Goal: Task Accomplishment & Management: Use online tool/utility

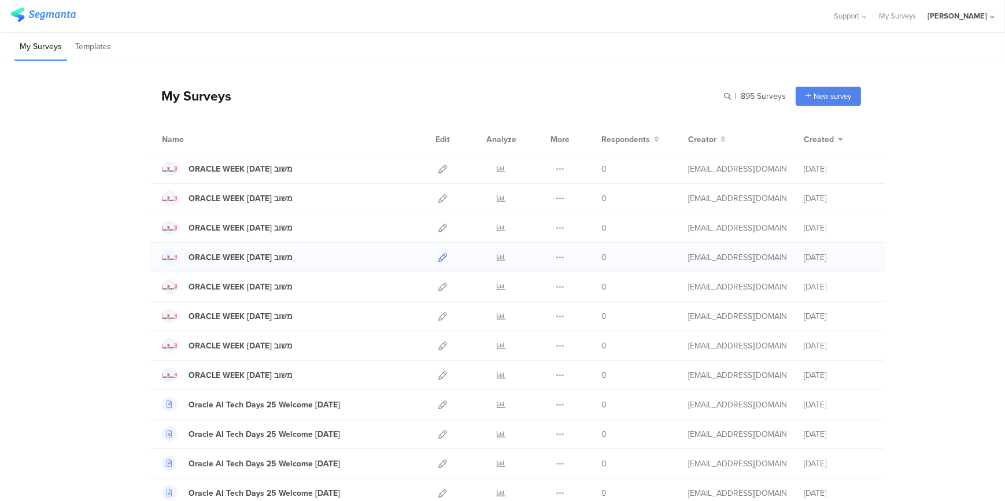
click at [438, 255] on icon at bounding box center [442, 257] width 9 height 9
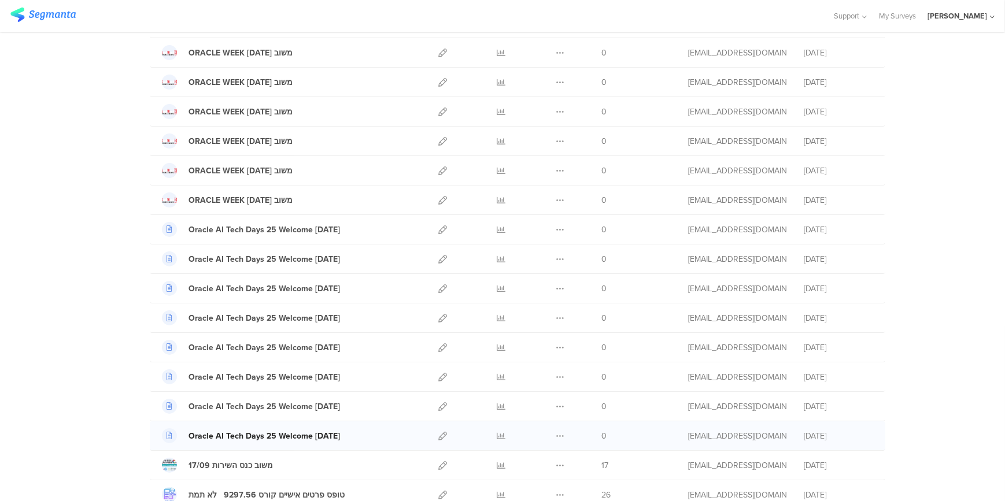
scroll to position [210, 0]
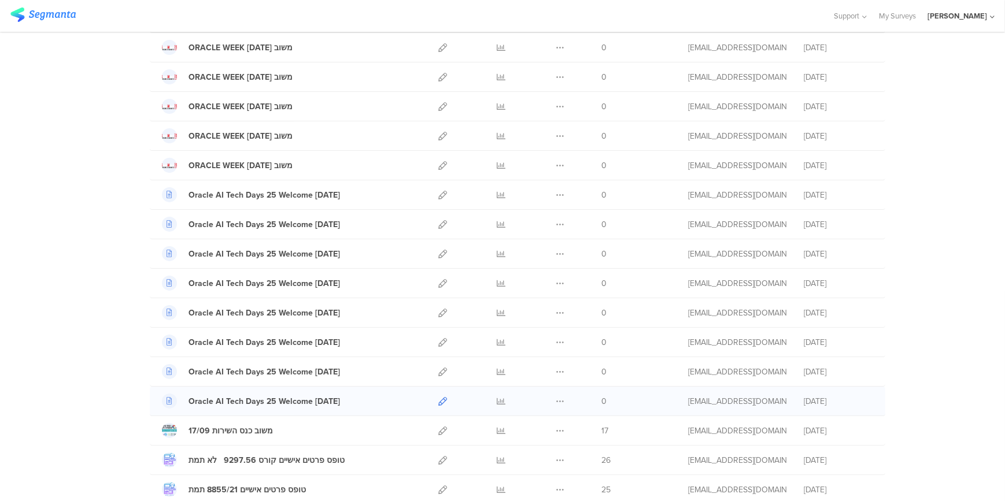
click at [439, 399] on icon at bounding box center [442, 401] width 9 height 9
click at [291, 401] on div "Oracle AI Tech Days 25 Welcome 23/11/25" at bounding box center [264, 402] width 151 height 12
click at [438, 401] on icon at bounding box center [442, 401] width 9 height 9
click at [438, 370] on icon at bounding box center [442, 372] width 9 height 9
click at [438, 397] on icon at bounding box center [442, 401] width 9 height 9
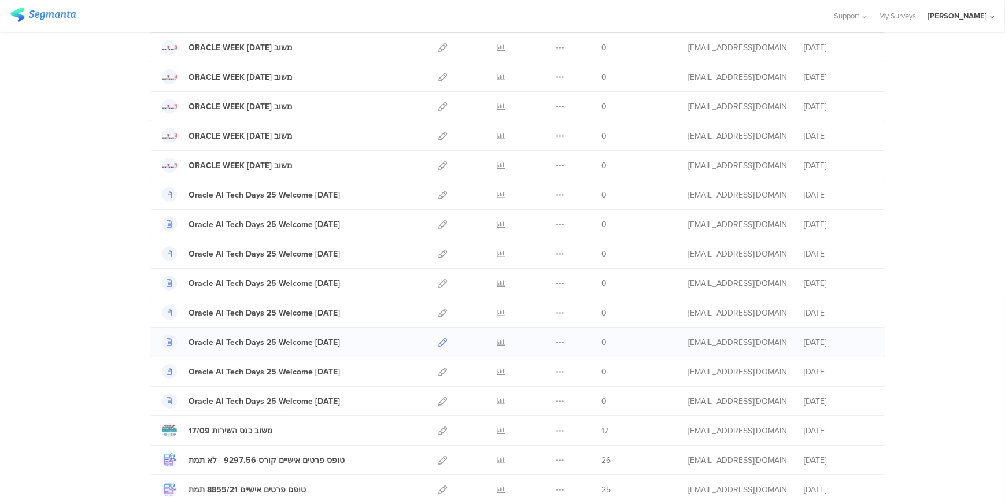
click at [438, 338] on icon at bounding box center [442, 342] width 9 height 9
click at [439, 313] on icon at bounding box center [442, 313] width 9 height 9
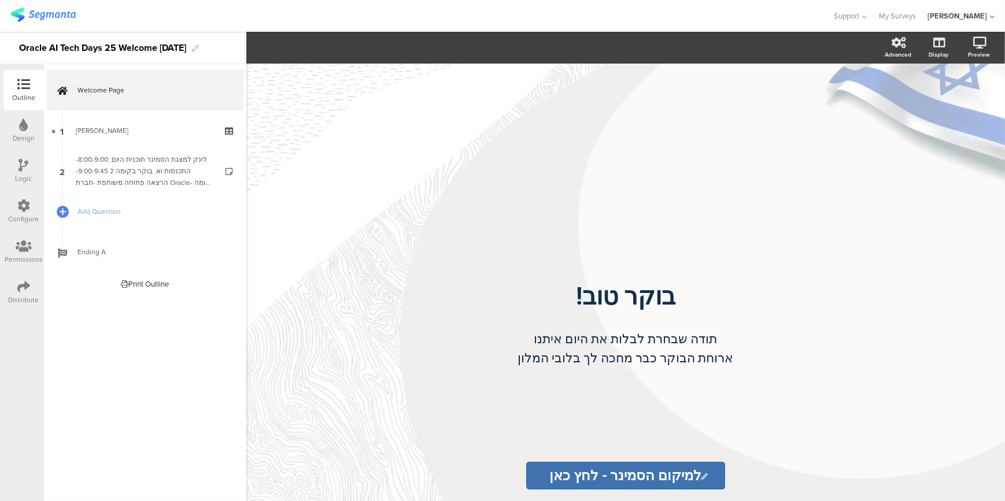
click at [639, 483] on input "למיקום הסמינר - לחץ כאן" at bounding box center [625, 476] width 198 height 28
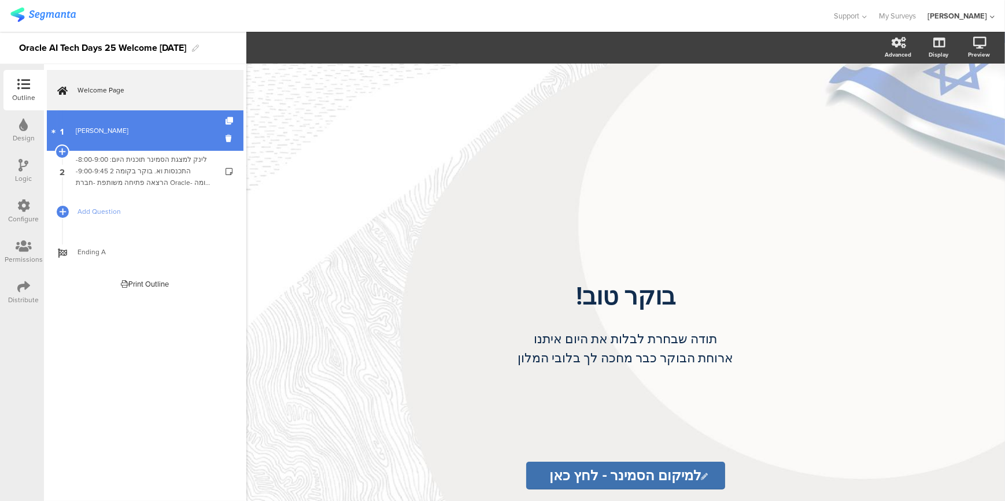
click at [128, 138] on link "1 [PERSON_NAME]" at bounding box center [145, 130] width 197 height 40
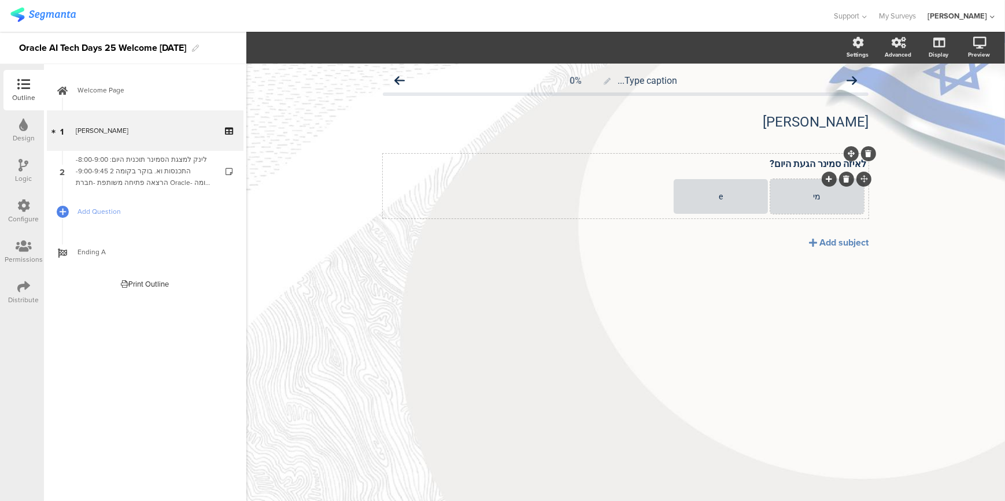
click at [817, 194] on div "מי" at bounding box center [817, 196] width 90 height 9
drag, startPoint x: 814, startPoint y: 196, endPoint x: 830, endPoint y: 194, distance: 16.4
click at [830, 194] on div "מי" at bounding box center [817, 196] width 90 height 9
paste div
drag, startPoint x: 727, startPoint y: 197, endPoint x: 720, endPoint y: 199, distance: 8.1
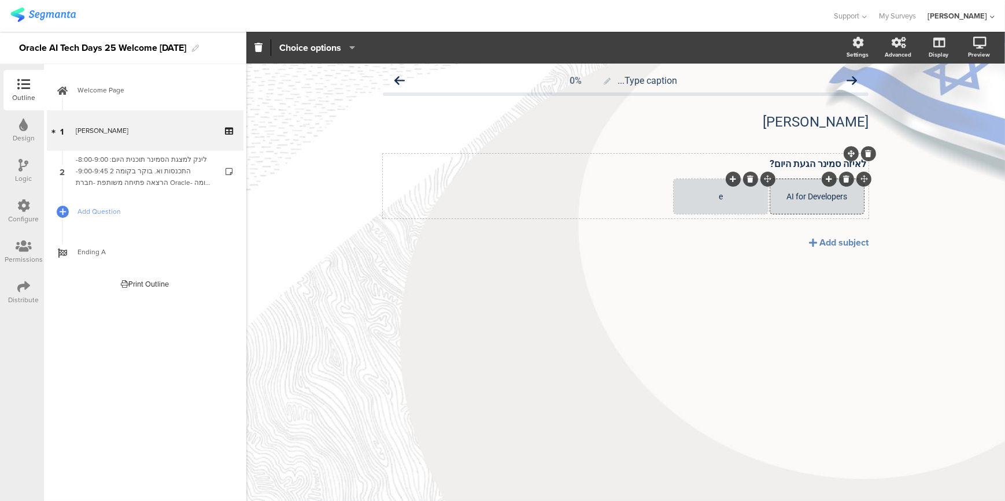
click at [722, 198] on div "e" at bounding box center [720, 196] width 90 height 9
drag, startPoint x: 719, startPoint y: 199, endPoint x: 727, endPoint y: 197, distance: 8.4
click at [727, 197] on div "e" at bounding box center [720, 196] width 90 height 9
paste div
click at [731, 178] on icon at bounding box center [733, 179] width 6 height 7
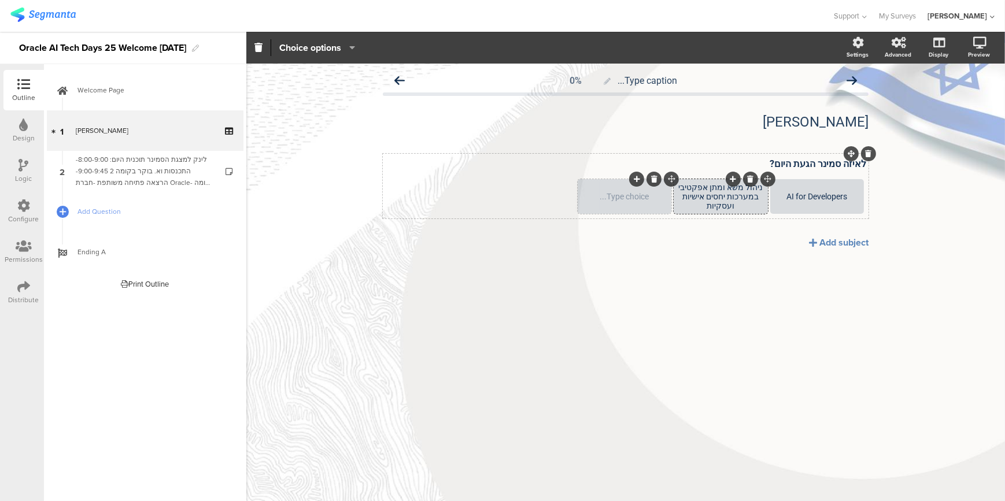
click at [631, 195] on div "Type choice..." at bounding box center [624, 196] width 90 height 35
click at [636, 178] on icon at bounding box center [637, 179] width 6 height 7
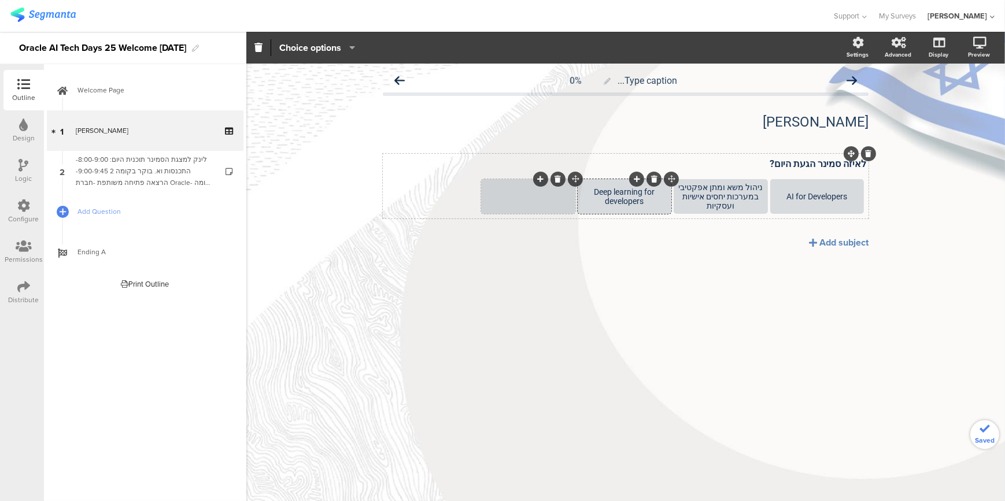
click at [567, 198] on div at bounding box center [528, 196] width 90 height 9
click at [543, 182] on icon at bounding box center [540, 179] width 6 height 7
drag, startPoint x: 537, startPoint y: 179, endPoint x: 526, endPoint y: 183, distance: 12.5
click at [537, 179] on div at bounding box center [540, 179] width 15 height 15
click at [543, 179] on icon at bounding box center [540, 179] width 6 height 7
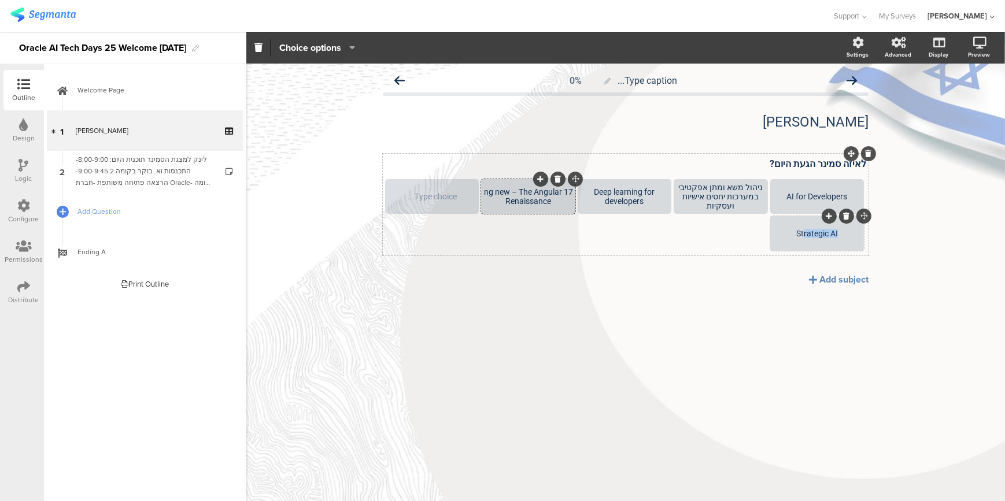
drag, startPoint x: 847, startPoint y: 236, endPoint x: 804, endPoint y: 236, distance: 43.4
click at [804, 236] on div "Strategic AI" at bounding box center [817, 233] width 90 height 9
click at [797, 239] on div "Strategic AI" at bounding box center [817, 233] width 90 height 35
drag, startPoint x: 793, startPoint y: 236, endPoint x: 840, endPoint y: 234, distance: 46.9
click at [840, 234] on div "Strategic AI" at bounding box center [817, 233] width 90 height 9
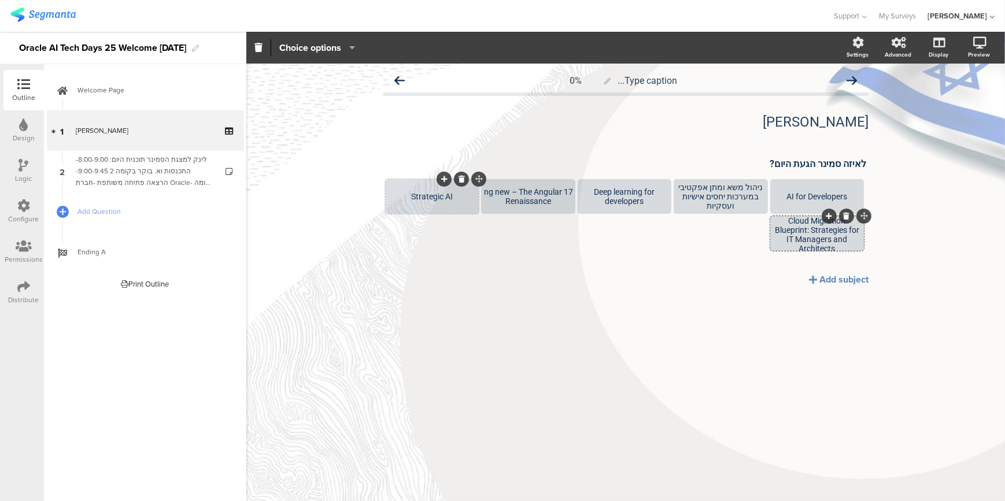
click at [762, 308] on div "לאיזה סמינר הגעת היום? לאיזה סמינר הגעת היום? AI for Developers ניהול משא ומתן …" at bounding box center [626, 240] width 486 height 173
click at [807, 227] on div "Cloud Migration Blueprint: Strategies for IT Managers and Architects" at bounding box center [817, 234] width 90 height 37
drag, startPoint x: 809, startPoint y: 228, endPoint x: 853, endPoint y: 258, distance: 52.9
click at [853, 258] on div "לאיזה סמינר הגעת היום? לאיזה סמינר הגעת היום? AI for Developers ניהול משא ומתן …" at bounding box center [626, 220] width 486 height 132
drag, startPoint x: 815, startPoint y: 238, endPoint x: 860, endPoint y: 241, distance: 44.6
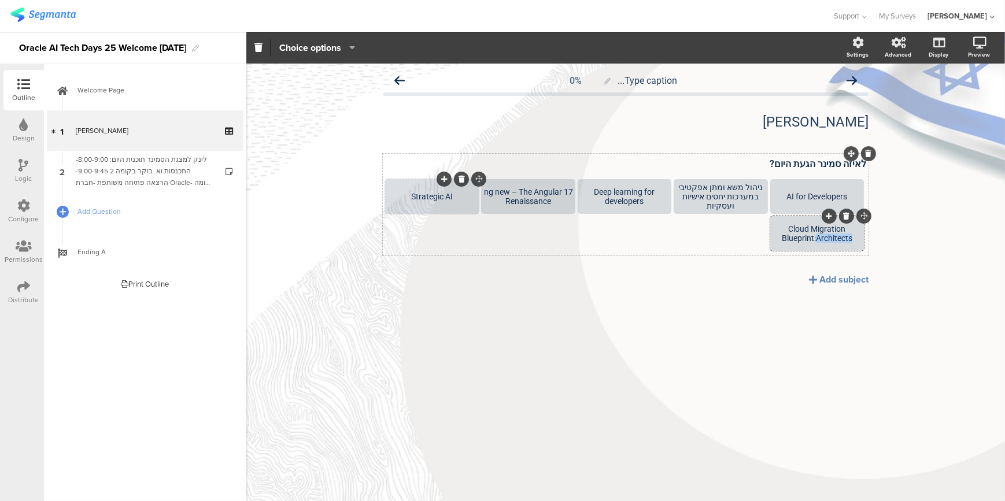
click at [860, 241] on div "Cloud Migration Blueprint:Architects" at bounding box center [817, 233] width 90 height 19
drag, startPoint x: 802, startPoint y: 232, endPoint x: 795, endPoint y: 237, distance: 8.3
click at [795, 237] on div "Cloud Migration Blueprint:" at bounding box center [817, 233] width 90 height 19
click at [798, 242] on div "Cloud Migration Blueprint:" at bounding box center [817, 233] width 90 height 19
click at [801, 241] on div "Cloud Migration Blueprint:" at bounding box center [817, 233] width 90 height 19
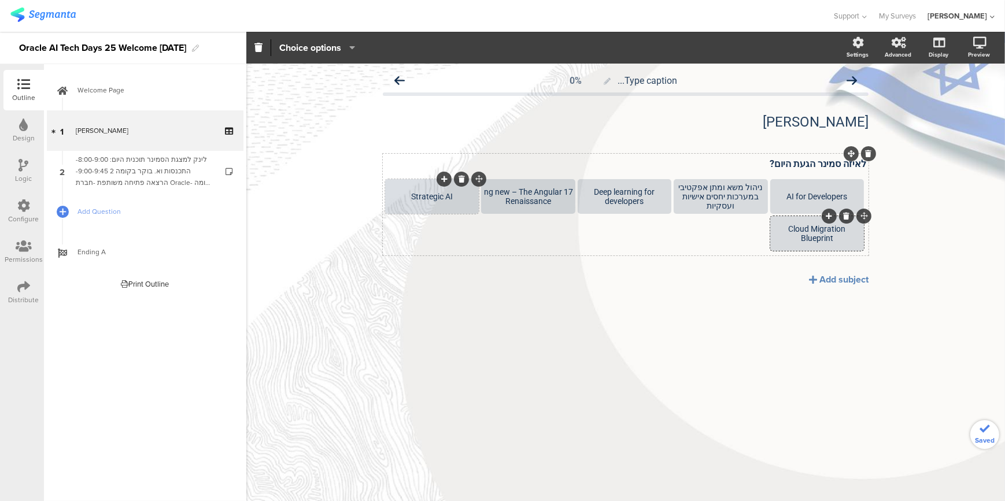
click at [836, 215] on div at bounding box center [829, 216] width 15 height 15
click at [827, 217] on icon at bounding box center [829, 216] width 6 height 7
click at [699, 318] on div "לאיזה סמינר הגעת היום? לאיזה סמינר הגעת היום? AI for Developers ניהול משא ומתן …" at bounding box center [626, 240] width 486 height 173
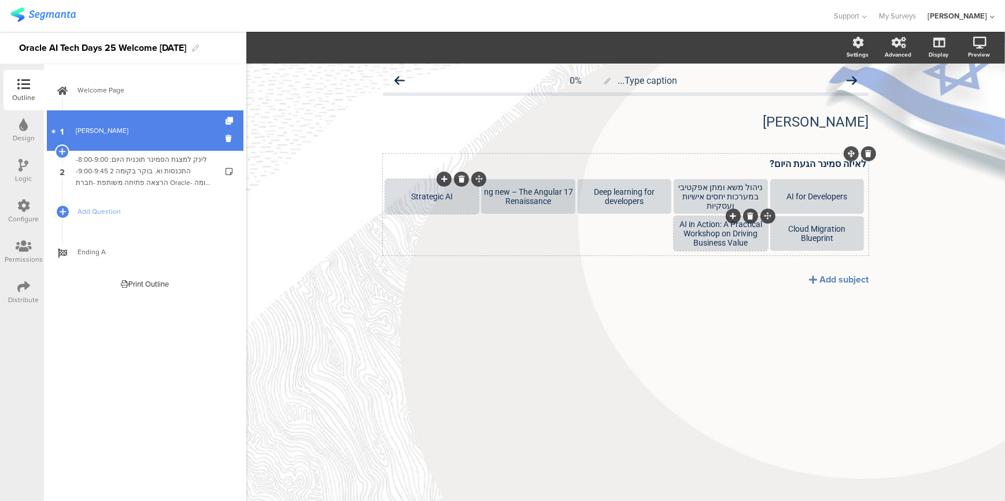
click at [124, 139] on link "1 מיקומי סמינר" at bounding box center [145, 130] width 197 height 40
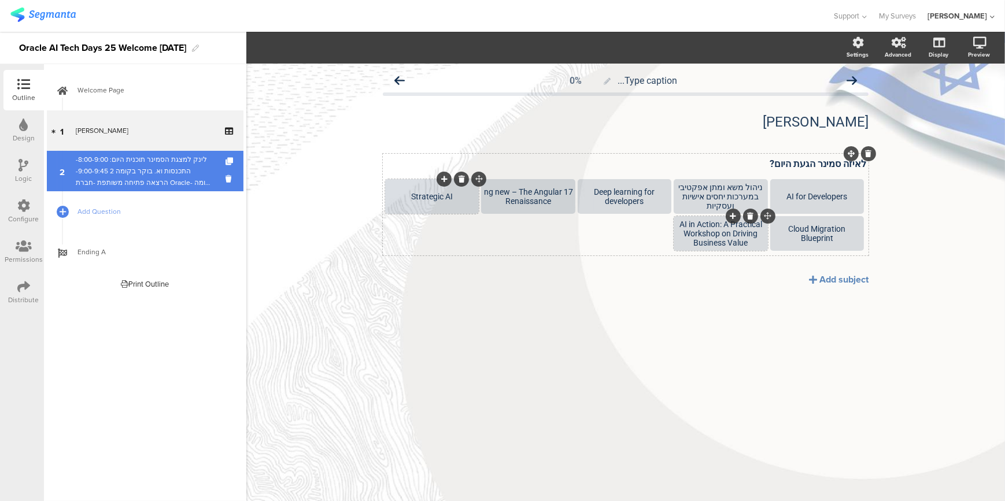
click at [130, 172] on div "לינק ל﻿מצגת הסמינר תוכנית היום: 8:00-9:00- התכנסות וא. בוקר בקומה 2 9:00-9:45- …" at bounding box center [145, 171] width 138 height 35
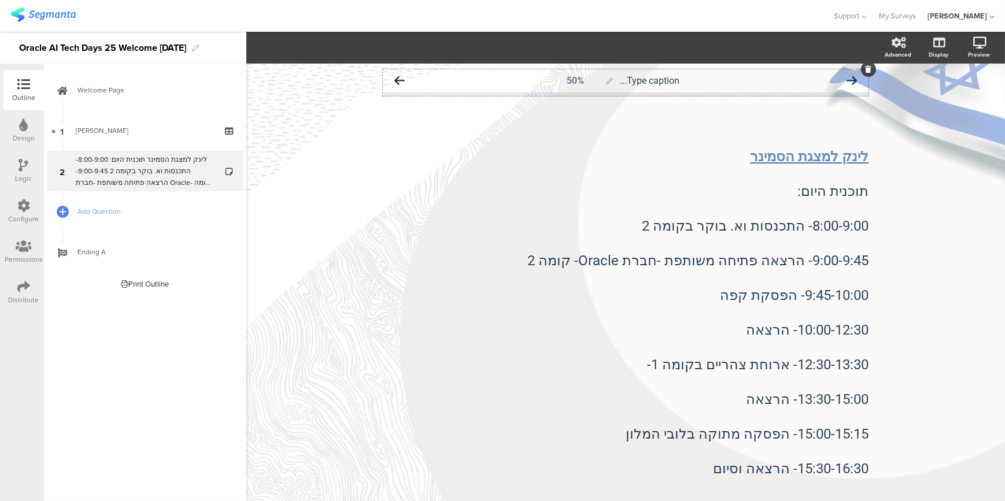
drag, startPoint x: 644, startPoint y: 79, endPoint x: 665, endPoint y: 86, distance: 22.5
click at [636, 82] on span "Type caption..." at bounding box center [636, 81] width 95 height 14
drag, startPoint x: 630, startPoint y: 83, endPoint x: 665, endPoint y: 83, distance: 35.3
click at [638, 82] on icon at bounding box center [640, 81] width 7 height 7
drag, startPoint x: 638, startPoint y: 82, endPoint x: 647, endPoint y: 77, distance: 10.1
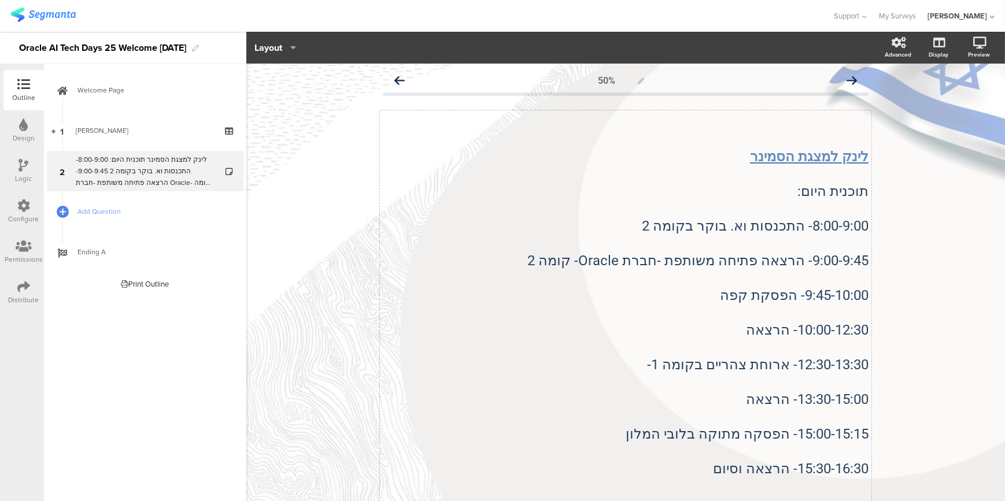
click at [786, 128] on div "לינק ל﻿מצגת הסמינר תוכנית היום: 8:00-9:00- התכנסות וא. בוקר בקומה 2 9:00-9:45- …" at bounding box center [626, 356] width 492 height 492
drag, startPoint x: 803, startPoint y: 111, endPoint x: 838, endPoint y: 119, distance: 36.1
click at [838, 119] on p at bounding box center [626, 121] width 486 height 17
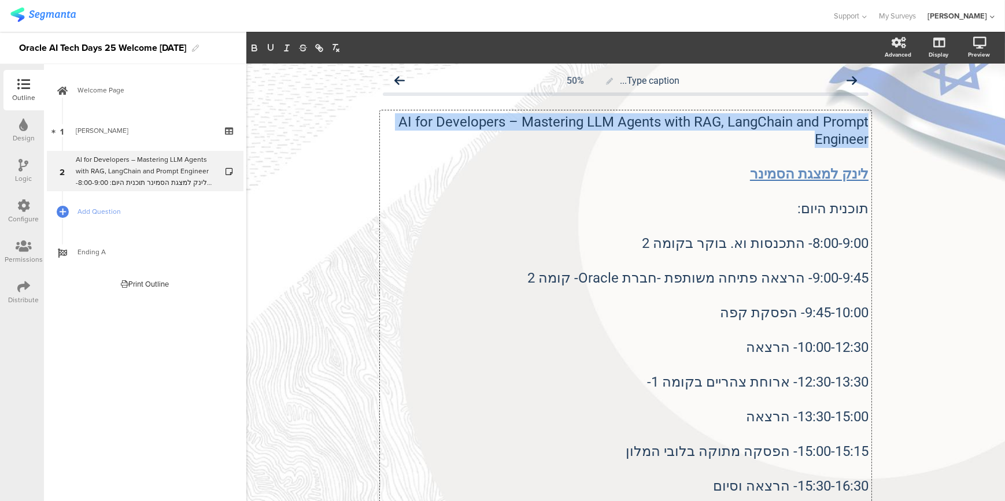
drag, startPoint x: 809, startPoint y: 145, endPoint x: 407, endPoint y: 116, distance: 403.0
click at [395, 112] on div "AI for Developers – Mastering LLM Agents with RAG, LangChain and Prompt Enginee…" at bounding box center [626, 364] width 492 height 509
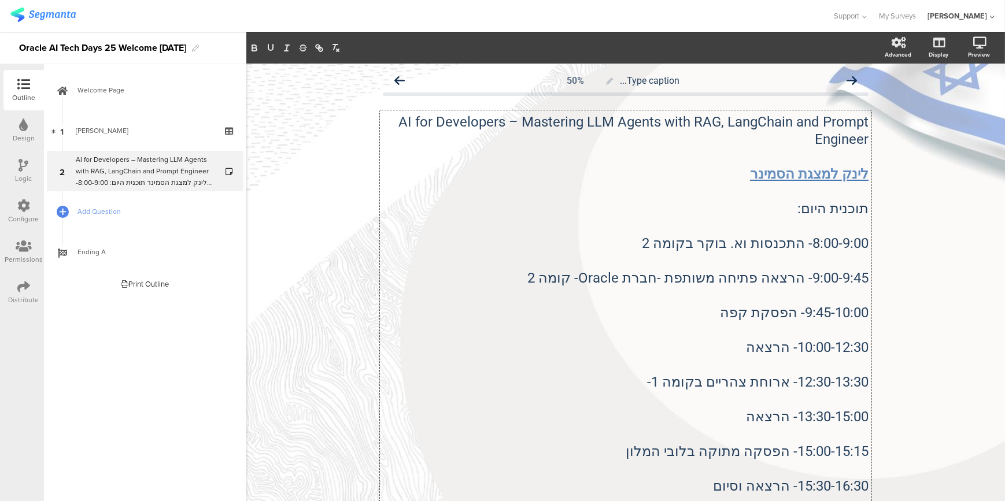
drag, startPoint x: 749, startPoint y: 126, endPoint x: 801, endPoint y: 151, distance: 57.2
click at [801, 151] on p at bounding box center [626, 156] width 486 height 17
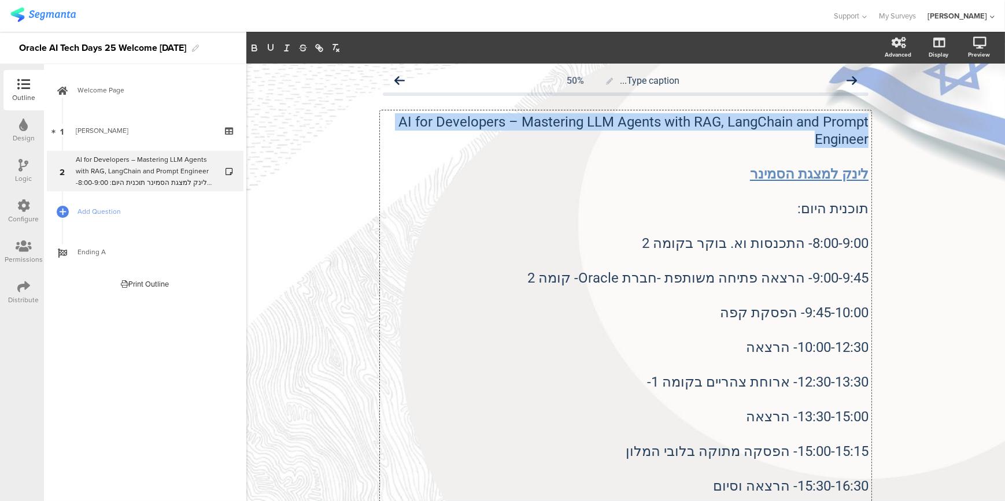
drag, startPoint x: 807, startPoint y: 142, endPoint x: 398, endPoint y: 114, distance: 410.3
click at [398, 114] on p "AI for Developers – Mastering LLM Agents with RAG, LangChain and Prompt Engineer" at bounding box center [626, 130] width 486 height 35
click at [464, 138] on p "AI for Developers – Mastering LLM Agents with RAG, LangChain and Prompt Engineer" at bounding box center [626, 130] width 486 height 35
drag, startPoint x: 810, startPoint y: 135, endPoint x: 396, endPoint y: 127, distance: 413.5
click at [396, 127] on p "AI for Developers – Mastering LLM Agents with RAG, LangChain and Prompt Engineer" at bounding box center [626, 130] width 486 height 35
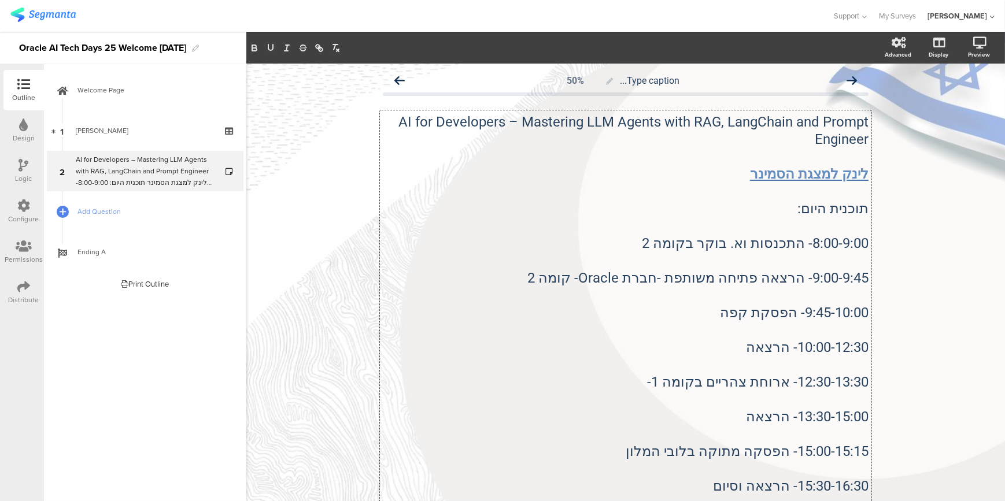
click at [658, 169] on p "לינק ל﻿מצגת הסמינר" at bounding box center [626, 173] width 486 height 17
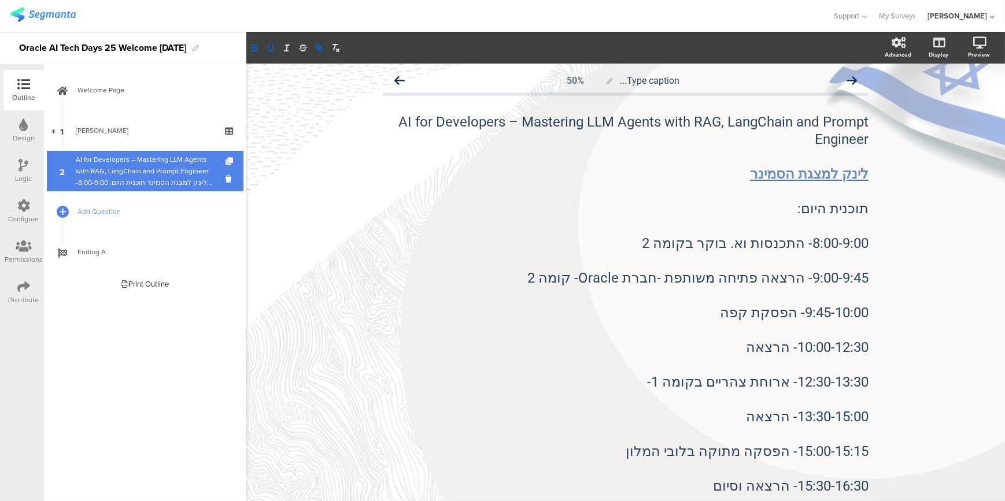
click at [226, 160] on icon at bounding box center [231, 162] width 10 height 8
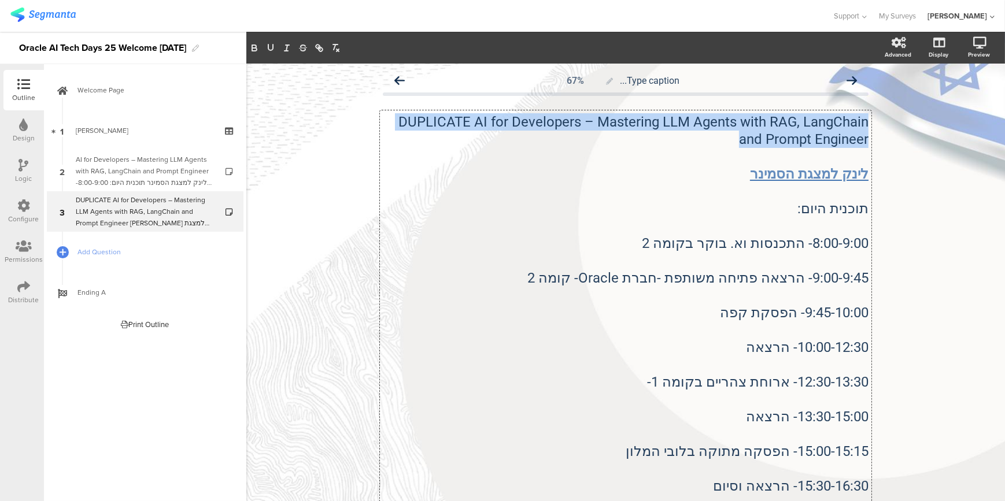
drag, startPoint x: 727, startPoint y: 140, endPoint x: 398, endPoint y: 123, distance: 330.0
click at [398, 123] on div "DUPLICATE AI for Developers – Mastering LLM Agents with RAG, LangChain and Prom…" at bounding box center [626, 364] width 492 height 509
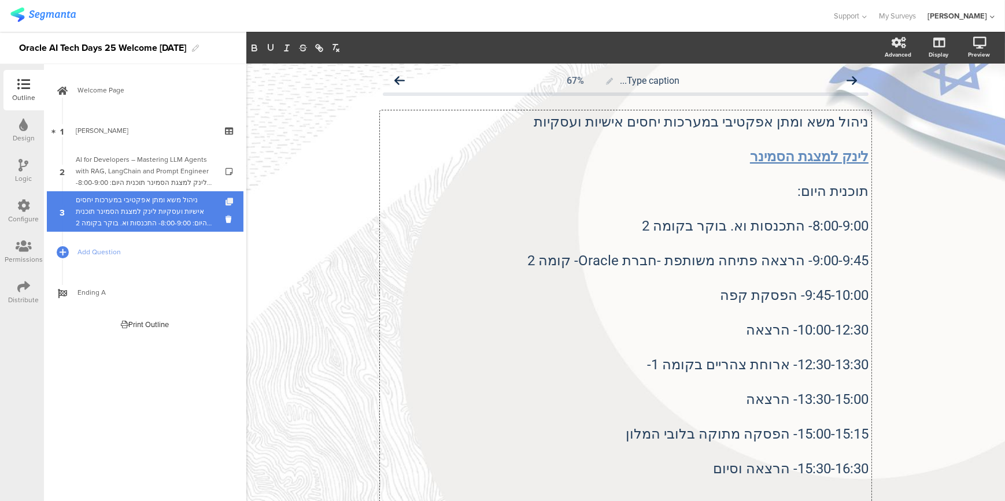
click at [230, 205] on icon at bounding box center [231, 202] width 10 height 8
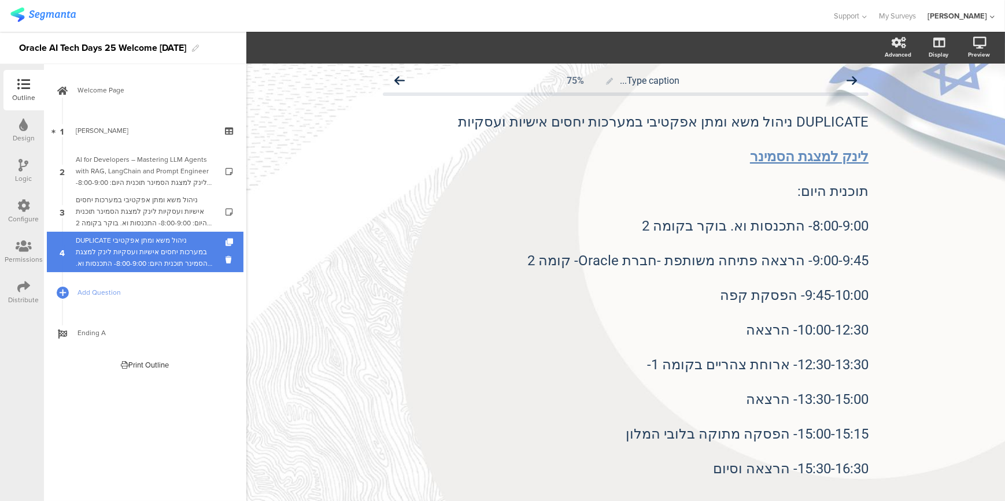
click at [160, 247] on div "DUPLICATE ניהול משא ומתן אפקטיבי במערכות יחסים אישיות ועסקיות לינק ל﻿מצגת הסמינ…" at bounding box center [145, 252] width 138 height 35
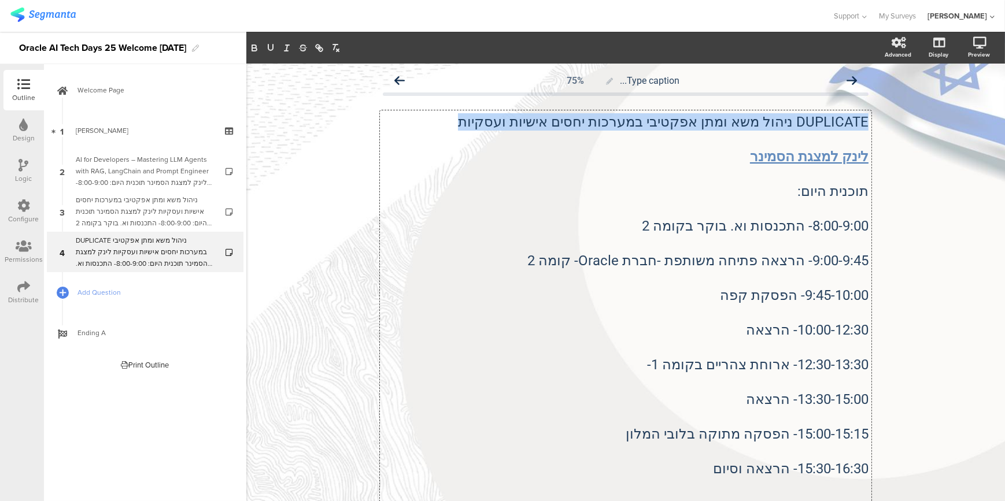
drag, startPoint x: 511, startPoint y: 124, endPoint x: 786, endPoint y: 124, distance: 275.2
click at [912, 121] on div "Type caption... 75% DUPLICATE ניהול משא ומתן אפקטיבי במערכות יחסים אישיות ועסקי…" at bounding box center [625, 366] width 759 height 605
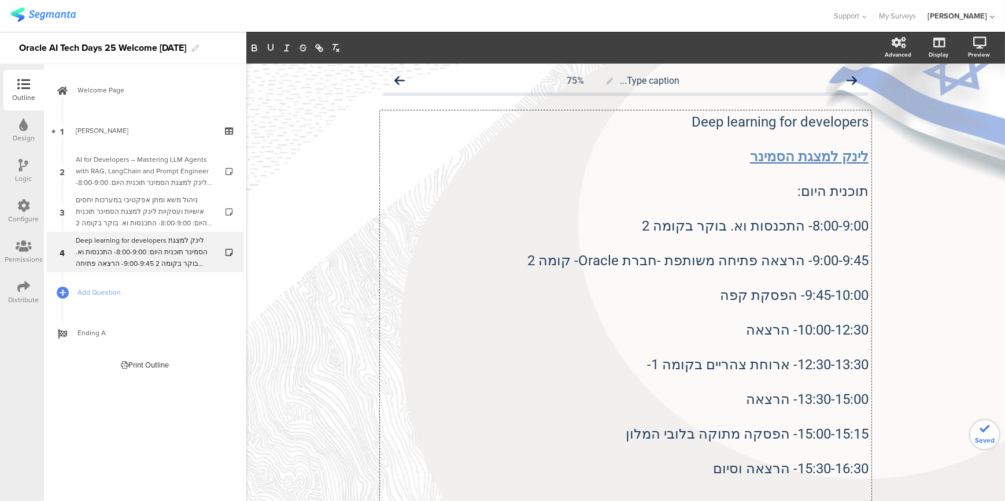
click at [603, 187] on p "תוכנית היום:" at bounding box center [626, 191] width 486 height 17
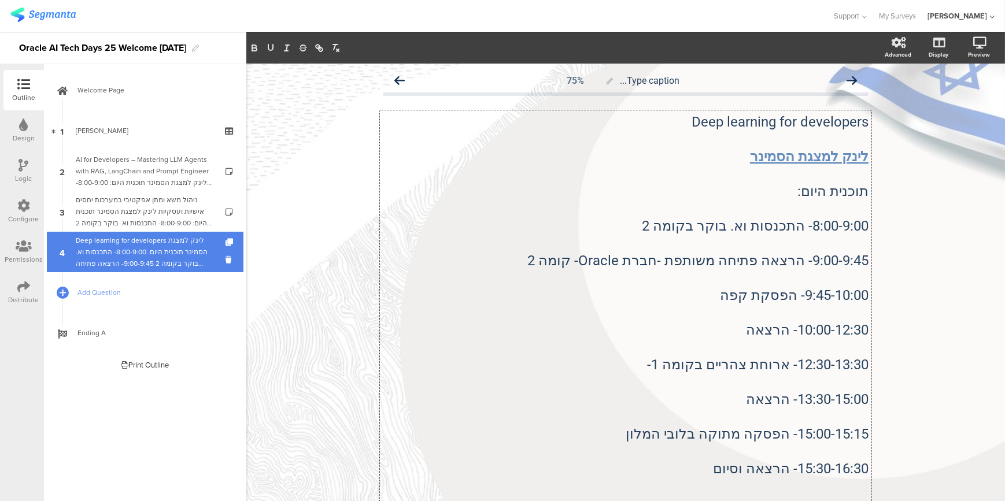
click at [142, 260] on div "Deep learning for developers לינק ל﻿מצגת הסמינר תוכנית היום: 8:00-9:00- התכנסות…" at bounding box center [145, 252] width 138 height 35
click at [228, 243] on icon at bounding box center [231, 243] width 10 height 8
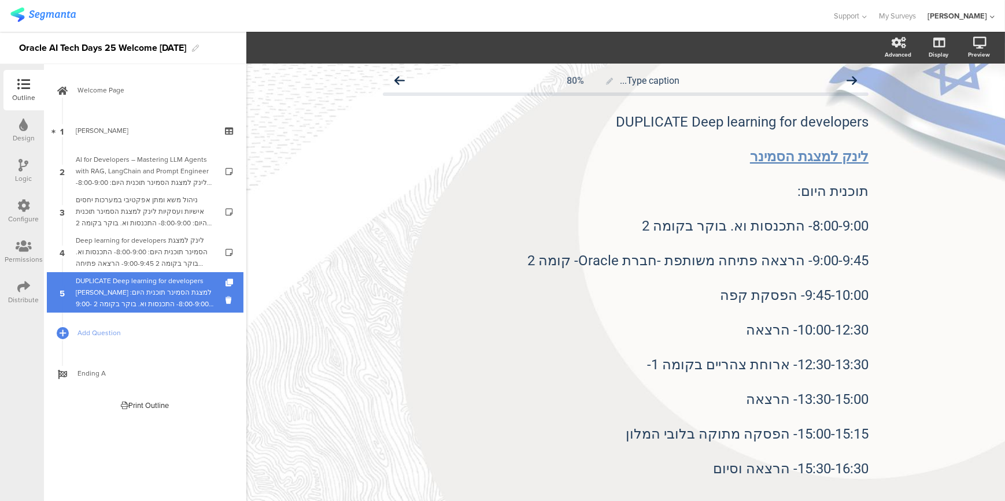
click at [125, 291] on div "DUPLICATE Deep learning for developers לינק ל﻿מצגת הסמינר תוכנית היום: 8:00-9:0…" at bounding box center [145, 292] width 138 height 35
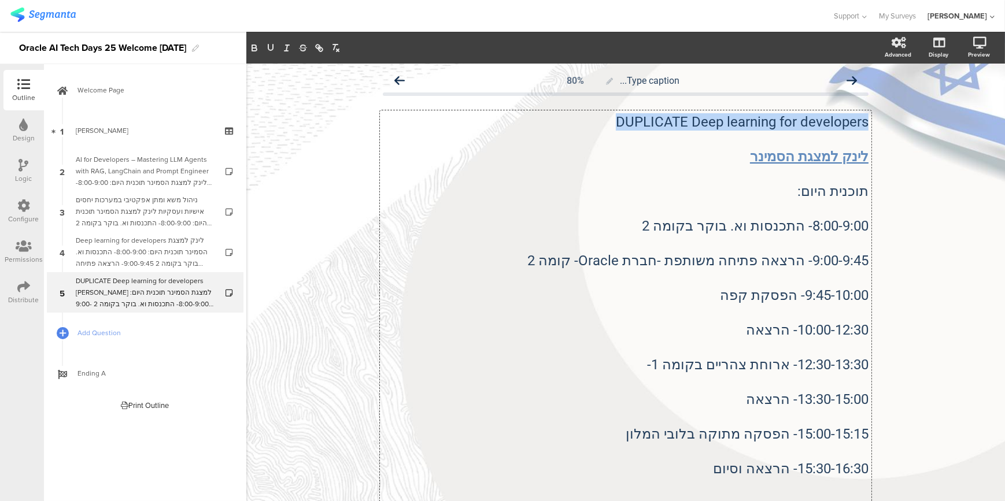
drag, startPoint x: 605, startPoint y: 120, endPoint x: 867, endPoint y: 112, distance: 262.6
click at [867, 112] on div "Type caption... 80% DUPLICATE Deep learning for developers לינק ל﻿מצגת הסמינר ת…" at bounding box center [625, 366] width 509 height 605
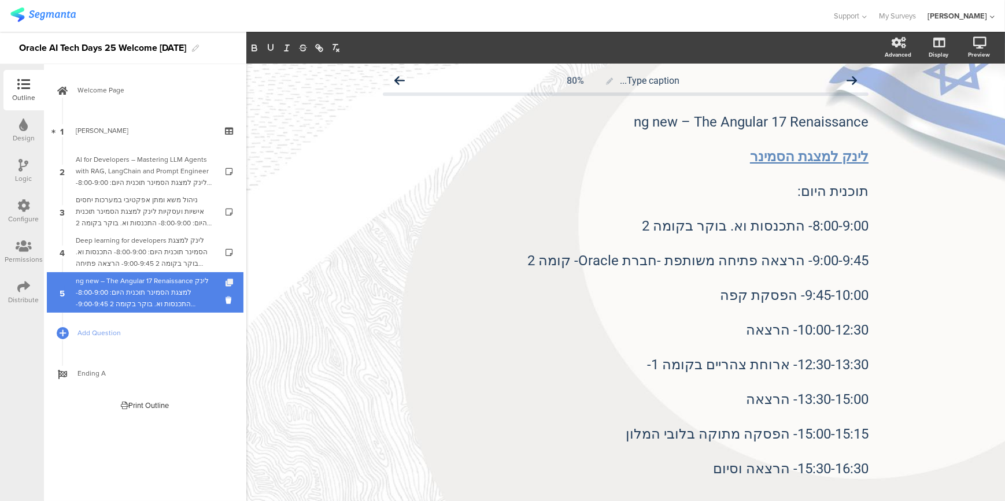
click at [230, 282] on icon at bounding box center [231, 283] width 10 height 8
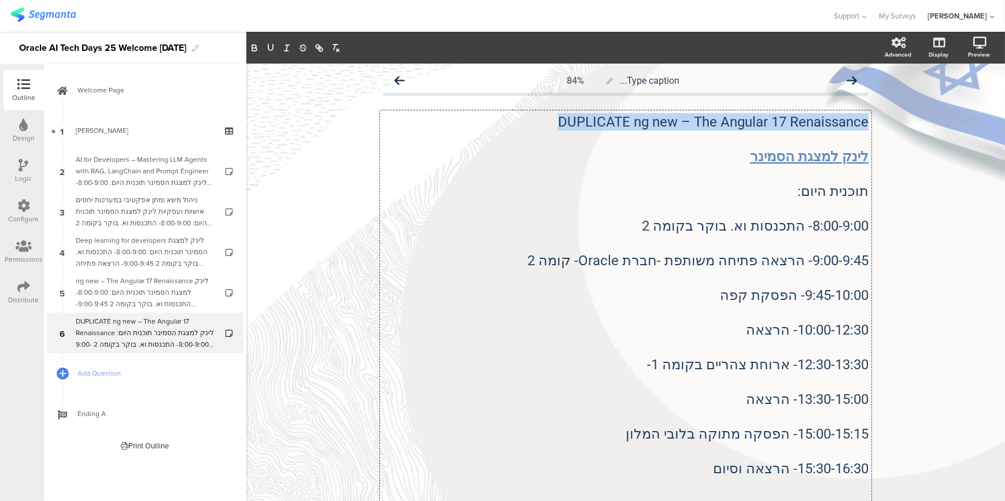
drag, startPoint x: 556, startPoint y: 119, endPoint x: 882, endPoint y: 110, distance: 326.2
click at [882, 110] on div "Type caption... 84% DUPLICATE ng new – The Angular 17 Renaissance לינק ל﻿מצגת ה…" at bounding box center [625, 366] width 759 height 605
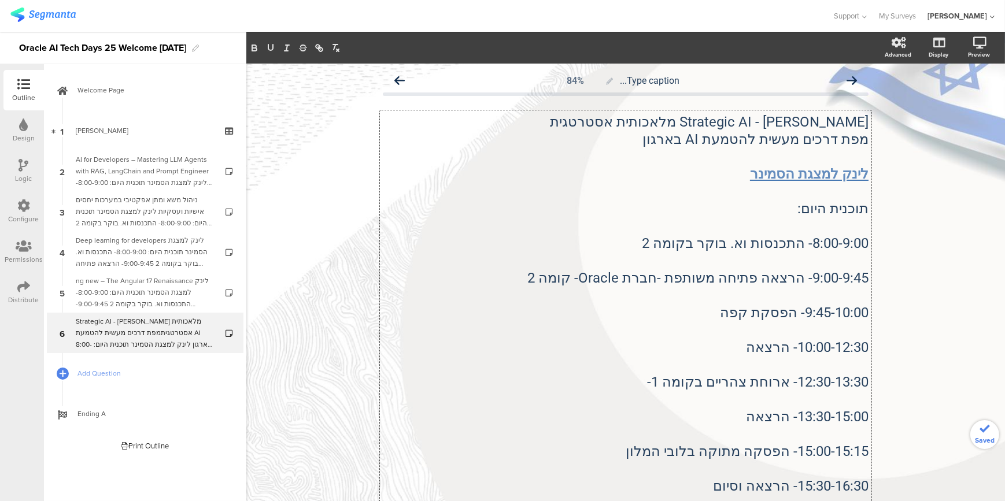
drag, startPoint x: 649, startPoint y: 114, endPoint x: 636, endPoint y: 130, distance: 20.5
click at [646, 119] on p "Strategic AI - בינה מלאכותית אסטרטגית" at bounding box center [626, 121] width 486 height 17
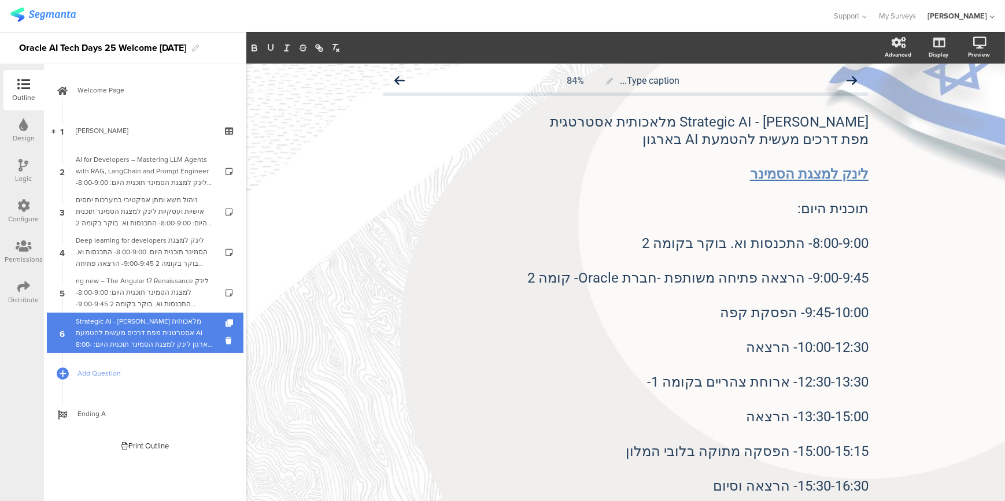
click at [231, 318] on div at bounding box center [231, 333] width 10 height 40
click at [230, 323] on icon at bounding box center [231, 324] width 10 height 8
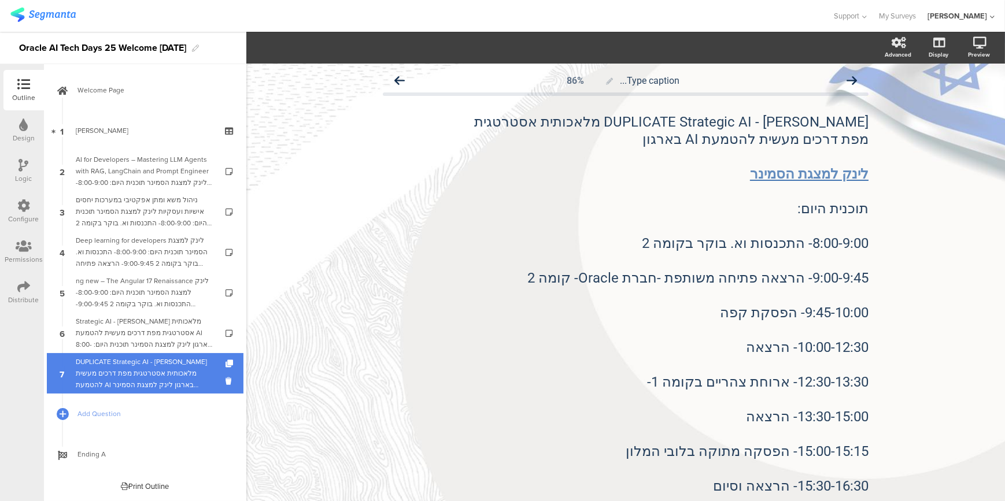
drag, startPoint x: 141, startPoint y: 368, endPoint x: 235, endPoint y: 354, distance: 94.8
click at [141, 368] on div "DUPLICATE Strategic AI - בינה מלאכותית אסטרטגית מפת דרכים מעשית להטמעת AI בארגו…" at bounding box center [145, 373] width 138 height 35
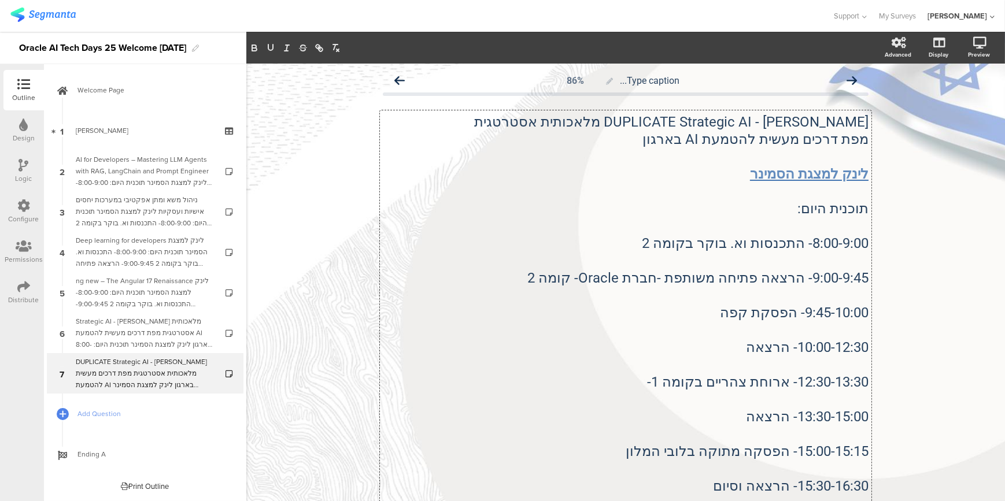
drag, startPoint x: 692, startPoint y: 141, endPoint x: 784, endPoint y: 120, distance: 94.8
click at [837, 105] on div "DUPLICATE Strategic AI - בינה מלאכותית אסטרטגית מפת דרכים מעשית להטמעת AI בארגו…" at bounding box center [626, 365] width 486 height 526
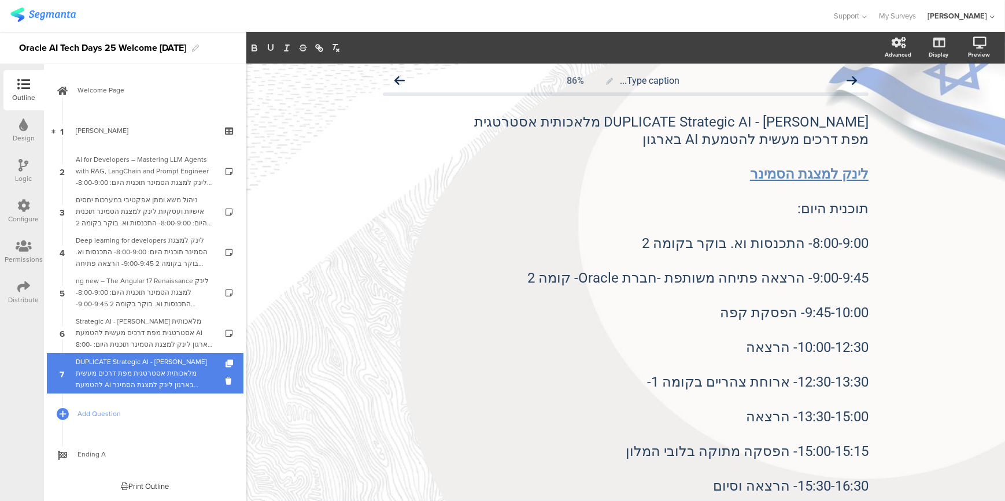
click at [124, 369] on div "DUPLICATE Strategic AI - בינה מלאכותית אסטרטגית מפת דרכים מעשית להטמעת AI בארגו…" at bounding box center [145, 373] width 138 height 35
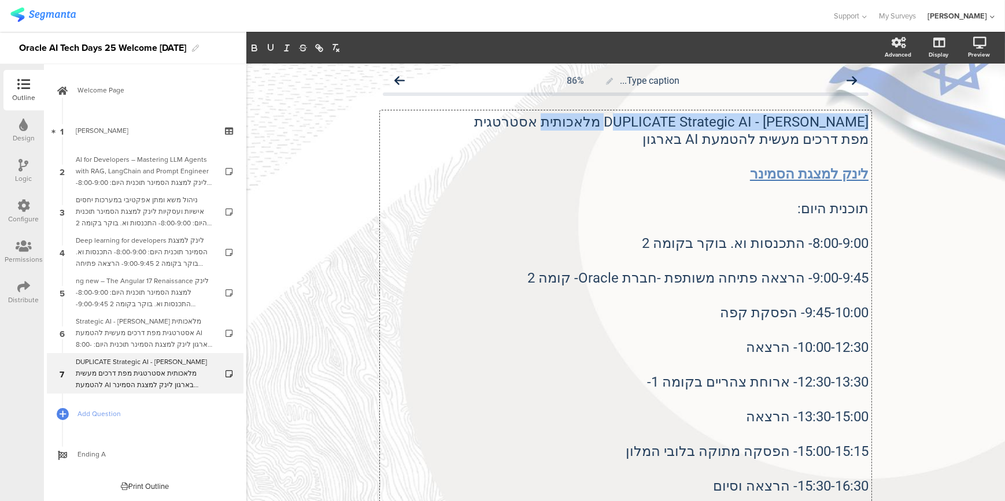
drag, startPoint x: 570, startPoint y: 119, endPoint x: 723, endPoint y: 121, distance: 152.7
click at [723, 121] on div "DUPLICATE Strategic AI - בינה מלאכותית אסטרטגית מפת דרכים מעשית להטמעת AI בארגו…" at bounding box center [626, 364] width 492 height 509
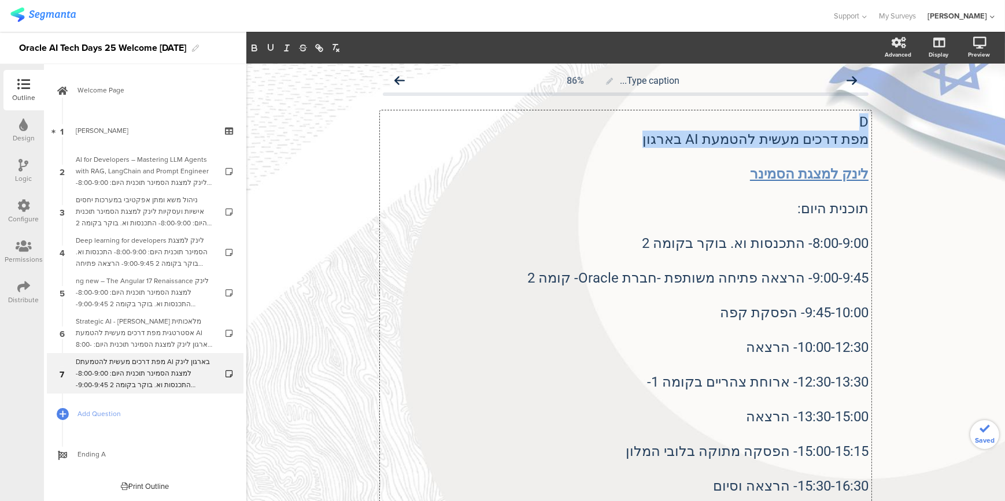
drag, startPoint x: 660, startPoint y: 145, endPoint x: 871, endPoint y: 119, distance: 212.7
click at [871, 119] on div "Type caption... 86% D מפת דרכים מעשית להטמעת AI בארגון לינק ל﻿מצגת הסמינר תוכני…" at bounding box center [625, 375] width 509 height 622
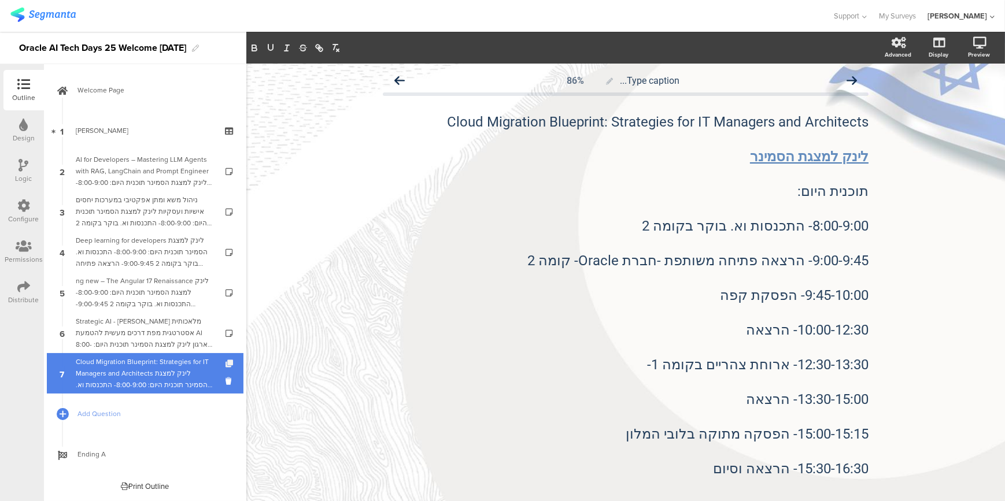
click at [232, 361] on icon at bounding box center [231, 364] width 10 height 8
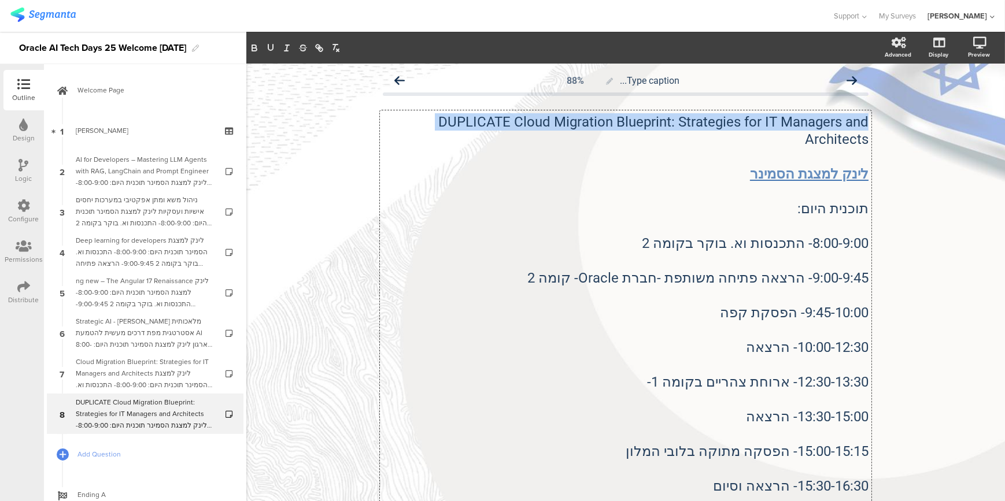
drag, startPoint x: 434, startPoint y: 120, endPoint x: 438, endPoint y: 113, distance: 8.3
click at [438, 113] on div "DUPLICATE Cloud Migration Blueprint: Strategies for IT Managers and Architects …" at bounding box center [626, 364] width 492 height 509
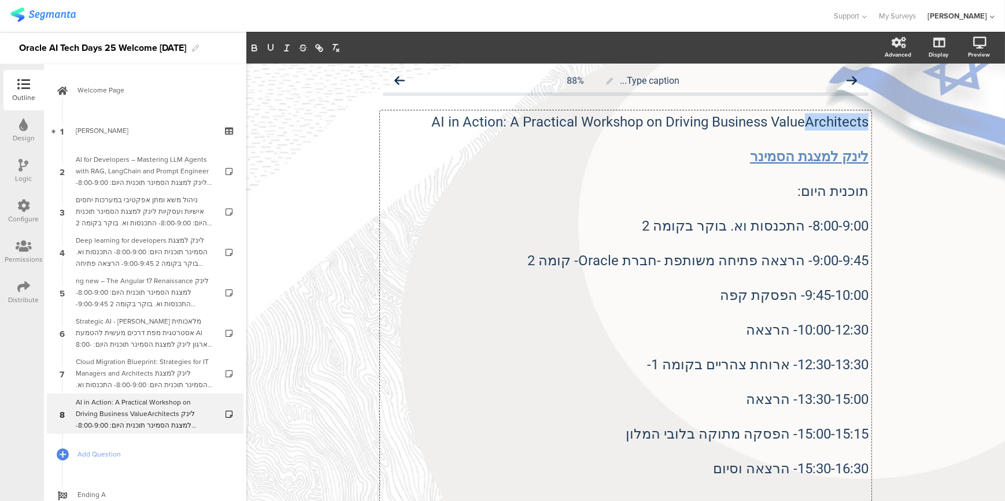
drag, startPoint x: 801, startPoint y: 119, endPoint x: 878, endPoint y: 117, distance: 76.9
click at [878, 117] on div "Type caption... 88% AI in Action: A Practical Workshop on Driving Business Valu…" at bounding box center [625, 366] width 759 height 605
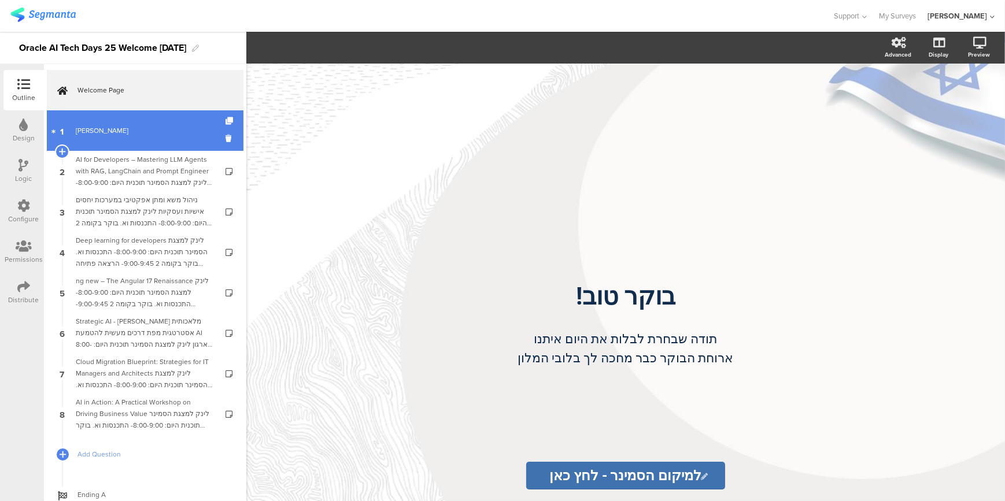
click at [154, 141] on link "1 [PERSON_NAME]" at bounding box center [145, 130] width 197 height 40
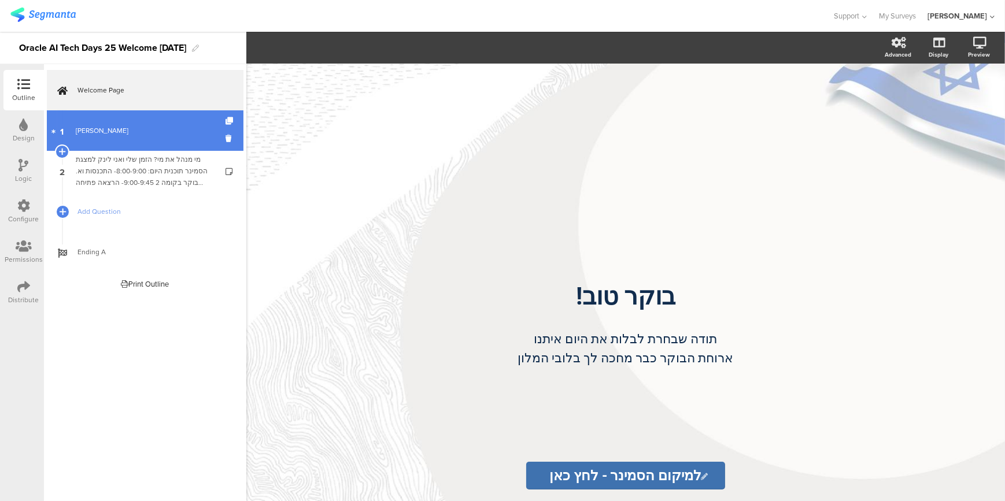
click at [141, 128] on div "מיקומי סמינר" at bounding box center [145, 131] width 138 height 12
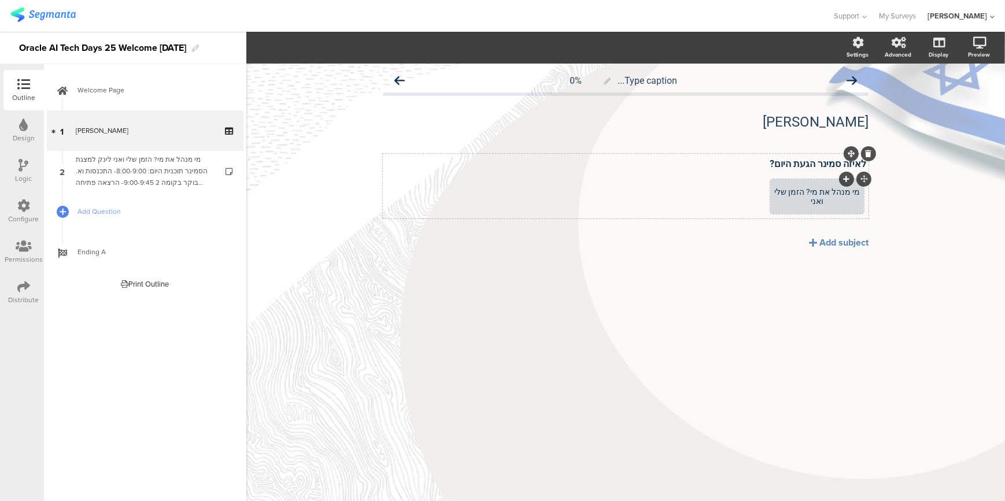
click at [798, 197] on div "מי מנהל את מי? הזמן שלי ואני" at bounding box center [817, 196] width 90 height 19
drag, startPoint x: 770, startPoint y: 194, endPoint x: 782, endPoint y: 196, distance: 11.8
click at [783, 196] on div "מי מנהל את מי? הזמן שלי ואני" at bounding box center [817, 196] width 94 height 35
drag, startPoint x: 858, startPoint y: 195, endPoint x: 773, endPoint y: 205, distance: 86.2
click at [773, 205] on div "מי מנהל את מי? הזמן שלי ואני" at bounding box center [817, 196] width 90 height 35
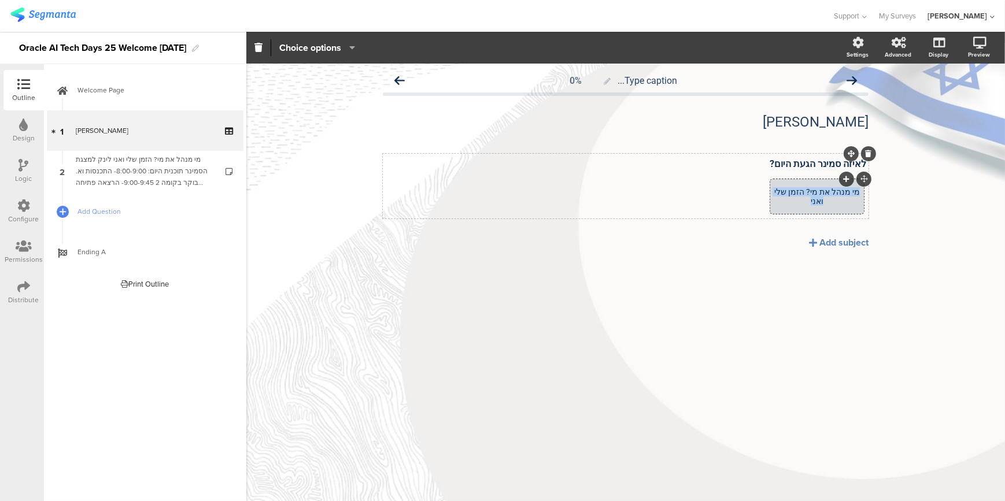
paste div
click at [844, 178] on icon at bounding box center [847, 179] width 6 height 7
click at [733, 181] on icon at bounding box center [733, 179] width 6 height 7
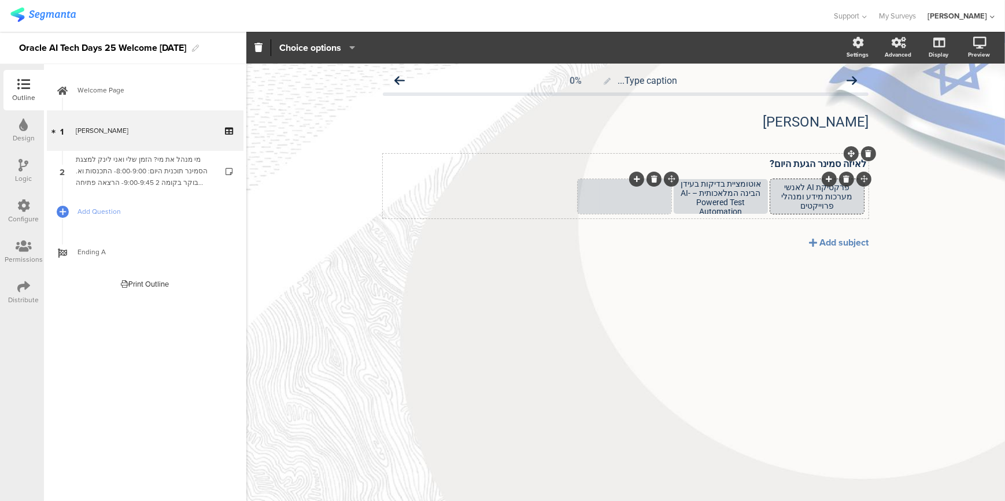
click at [659, 197] on div at bounding box center [624, 196] width 90 height 9
click at [632, 181] on div at bounding box center [636, 179] width 15 height 15
click at [638, 178] on icon at bounding box center [637, 179] width 6 height 7
click at [527, 190] on div "Type choice..." at bounding box center [528, 196] width 90 height 35
click at [542, 172] on div at bounding box center [540, 179] width 15 height 15
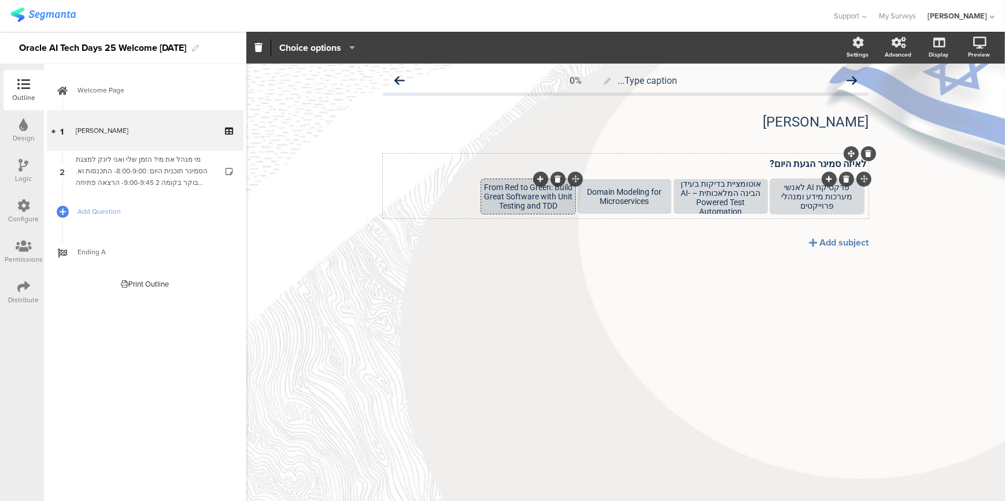
click at [539, 179] on icon at bounding box center [540, 179] width 6 height 7
click at [428, 206] on div "Type choice..." at bounding box center [432, 196] width 90 height 35
click at [444, 182] on icon at bounding box center [444, 179] width 6 height 7
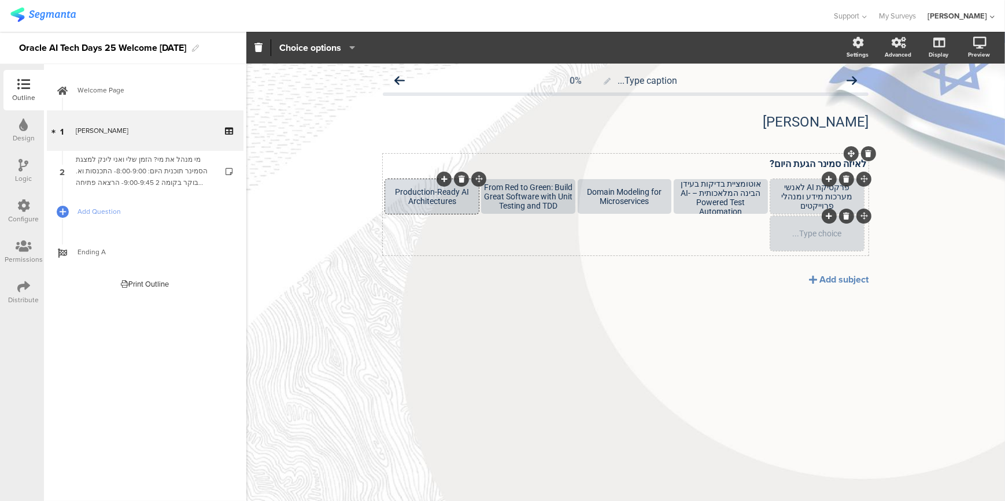
click at [808, 239] on div "Type choice..." at bounding box center [817, 233] width 90 height 35
drag, startPoint x: 807, startPoint y: 239, endPoint x: 822, endPoint y: 237, distance: 15.1
click at [827, 214] on icon at bounding box center [829, 216] width 6 height 7
click at [748, 227] on div "Type choice..." at bounding box center [720, 233] width 90 height 35
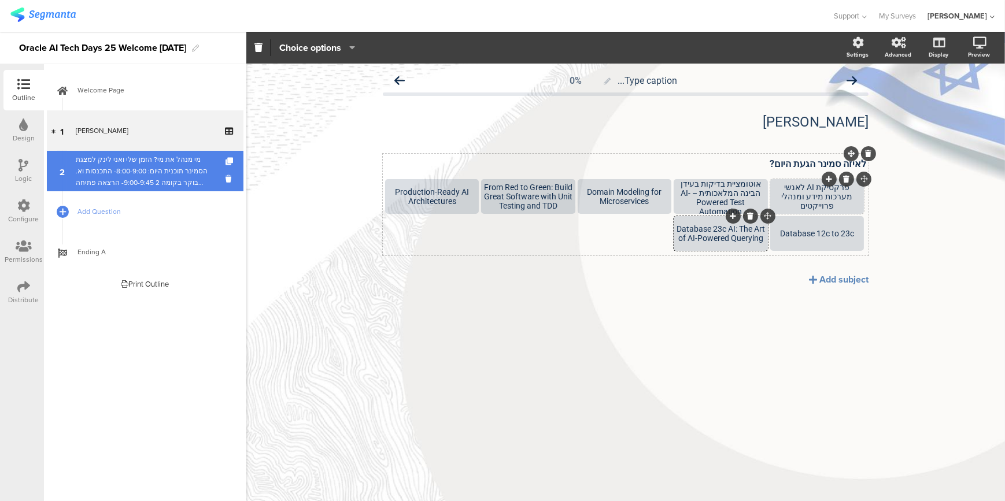
click at [103, 172] on div "מי מנהל את מי? הזמן שלי ואני לינק ל﻿מצגת הסמינר תוכנית היום: 8:00-9:00- התכנסות…" at bounding box center [145, 171] width 138 height 35
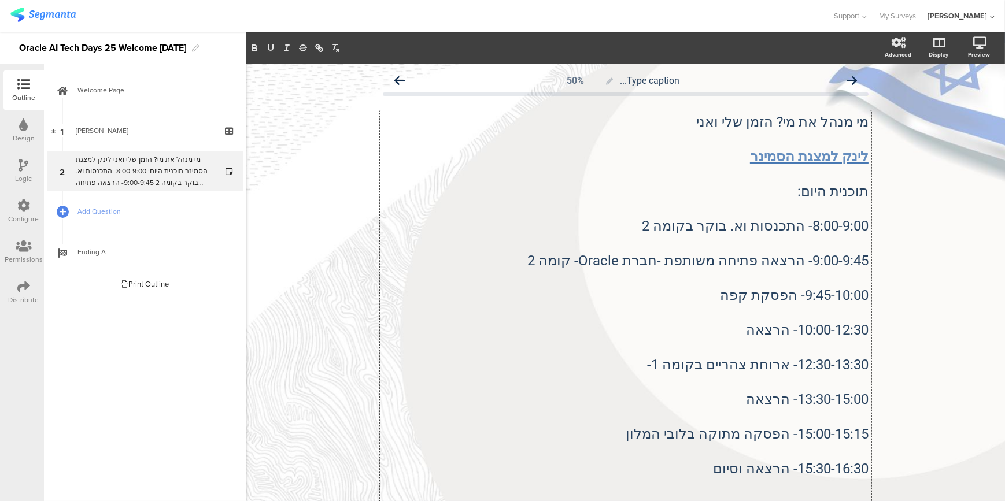
drag, startPoint x: 708, startPoint y: 128, endPoint x: 937, endPoint y: 121, distance: 228.5
click at [937, 121] on div "Type caption... 50% מי מנהל את מי? הזמן שלי ואני לינק ל﻿מצגת הסמינר תוכנית היום…" at bounding box center [625, 479] width 759 height 830
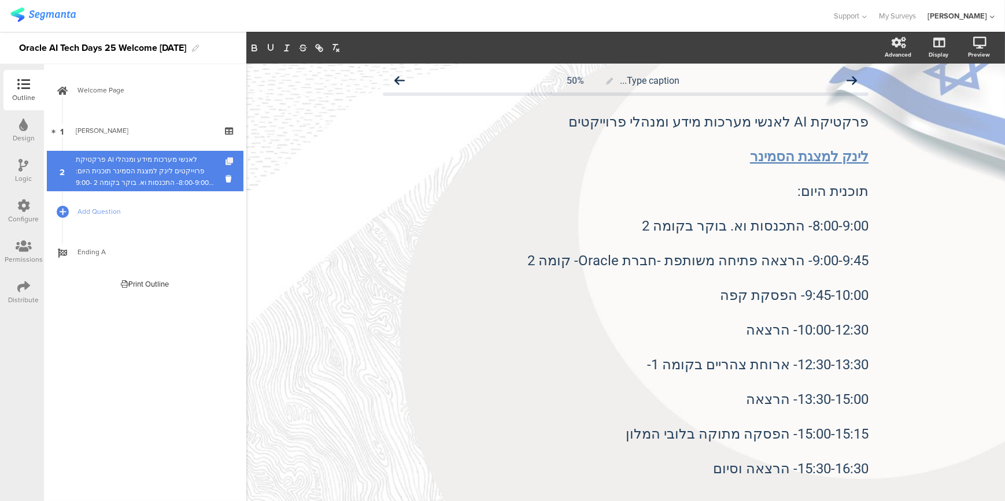
click at [232, 158] on icon at bounding box center [231, 162] width 10 height 8
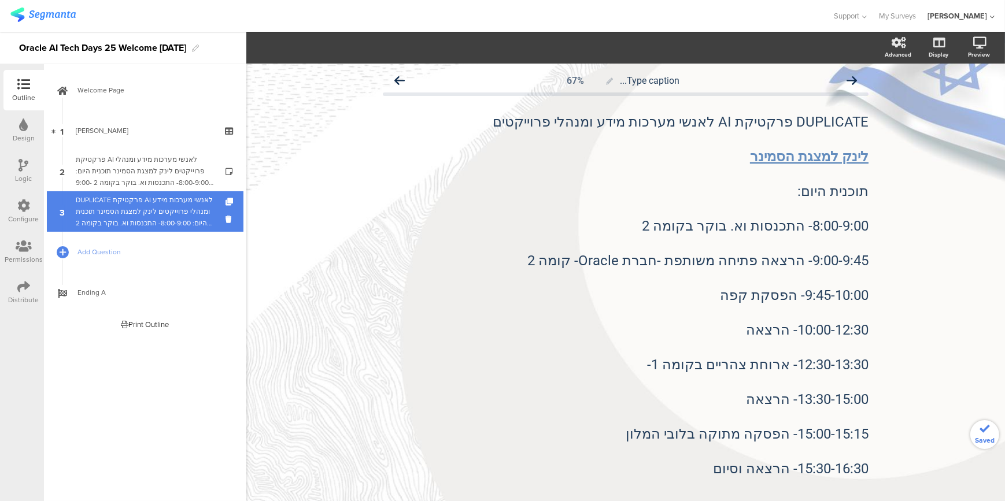
click at [150, 198] on div "DUPLICATE פרקטיקת AI לאנשי מערכות מידע ומנהלי פרוייקטים לינק ל﻿מצגת הסמינר תוכנ…" at bounding box center [145, 211] width 138 height 35
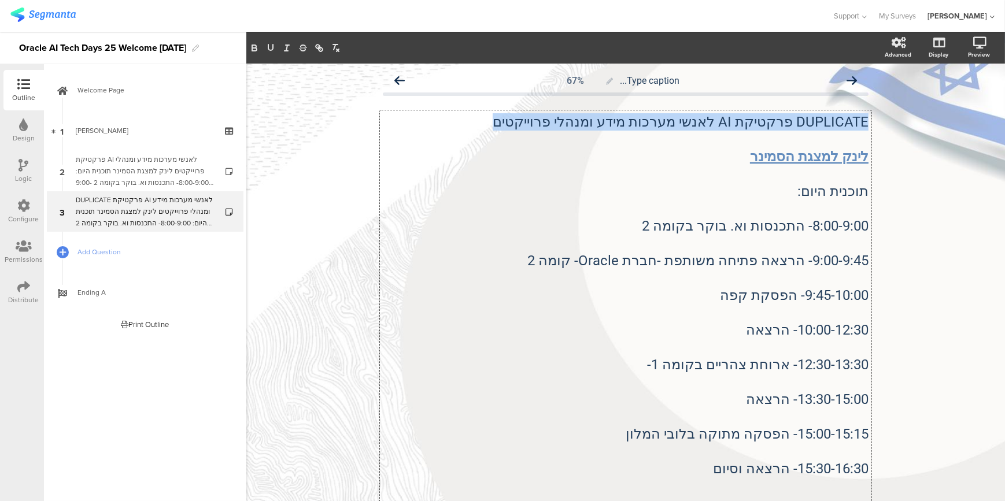
drag, startPoint x: 545, startPoint y: 125, endPoint x: 937, endPoint y: 120, distance: 391.5
click at [937, 120] on div "Type caption... 67% DUPLICATE פרקטיקת AI לאנשי מערכות מידע ומנהלי פרוייקטים לינ…" at bounding box center [625, 479] width 759 height 830
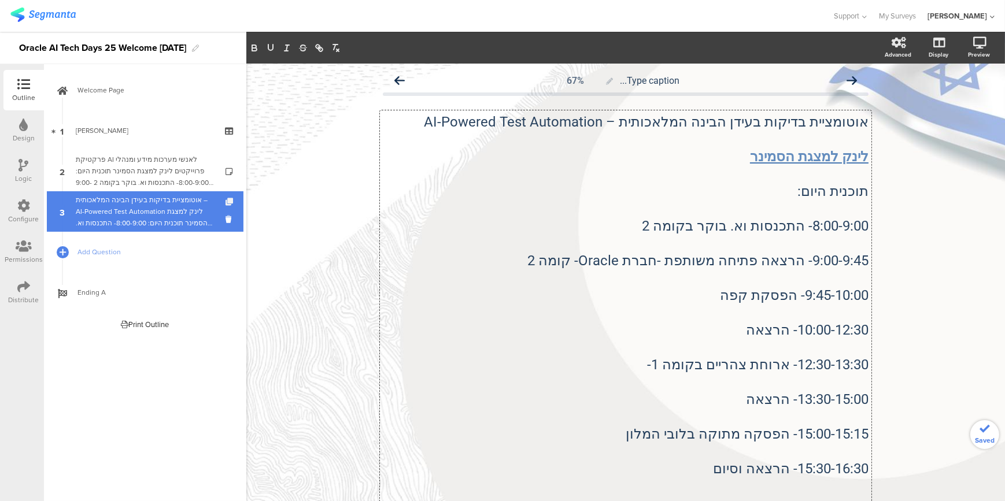
click at [227, 201] on icon at bounding box center [231, 202] width 10 height 8
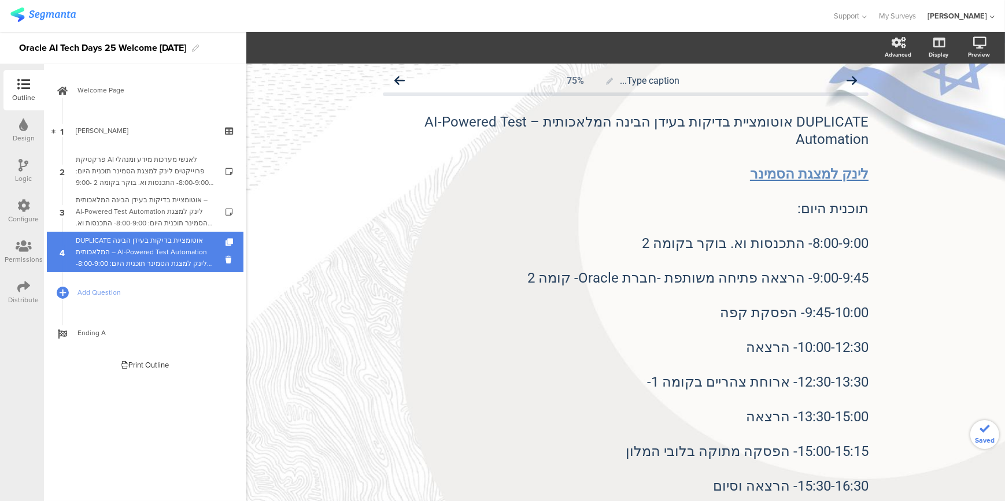
click at [169, 253] on div "DUPLICATE אוטומציית בדיקות בעידן הבינה המלאכותית – AI-Powered Test Automation ל…" at bounding box center [145, 252] width 138 height 35
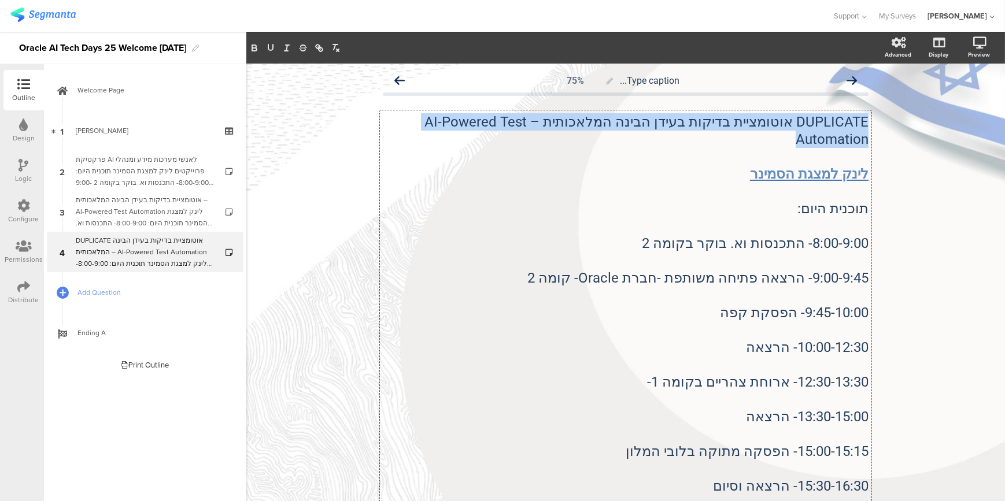
drag, startPoint x: 391, startPoint y: 124, endPoint x: 921, endPoint y: 110, distance: 529.3
click at [921, 110] on div "Type caption... 75% DUPLICATE אוטומציית בדיקות בעידן הבינה המלאכותית – AI-Power…" at bounding box center [625, 488] width 759 height 848
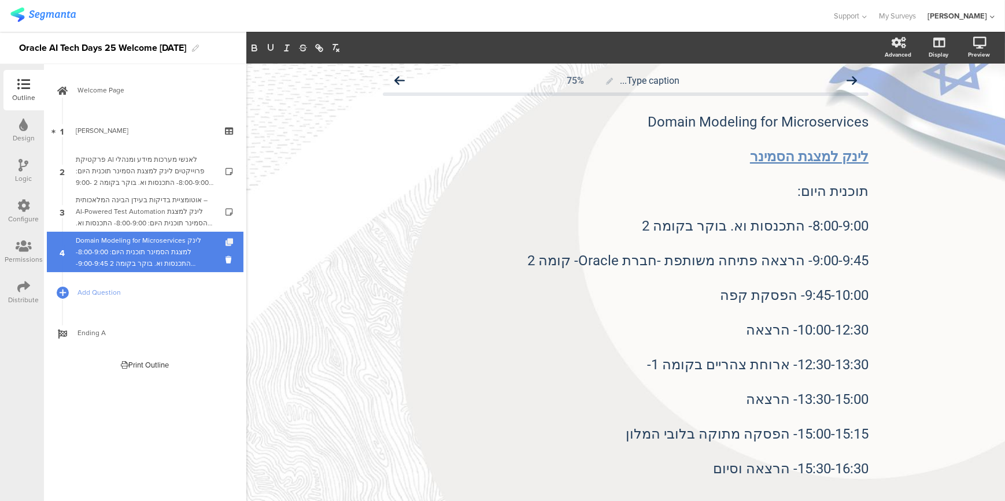
click at [227, 243] on icon at bounding box center [231, 243] width 10 height 8
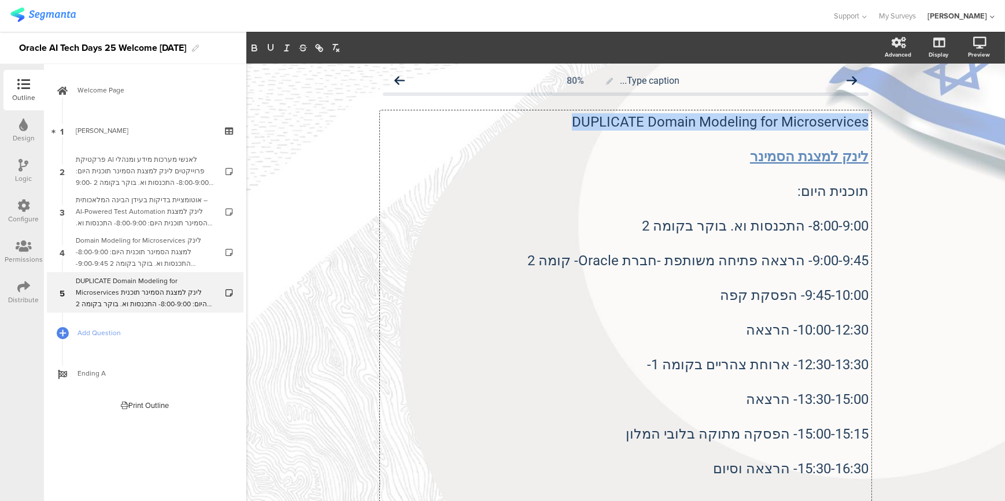
drag, startPoint x: 566, startPoint y: 121, endPoint x: 961, endPoint y: 120, distance: 395.5
click at [961, 120] on div "Type caption... 80% DUPLICATE Domain Modeling for Microservices לינק ל﻿מצגת הסמ…" at bounding box center [625, 479] width 759 height 830
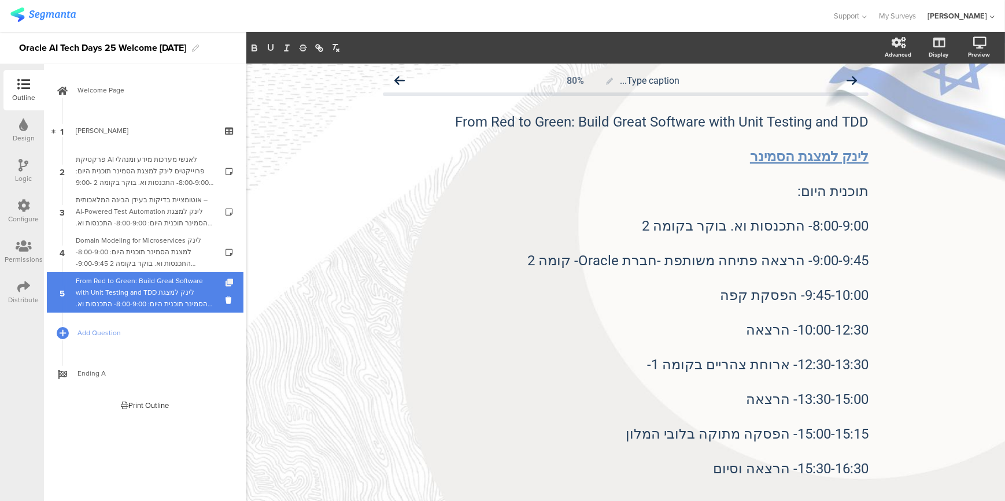
click at [231, 280] on icon at bounding box center [231, 283] width 10 height 8
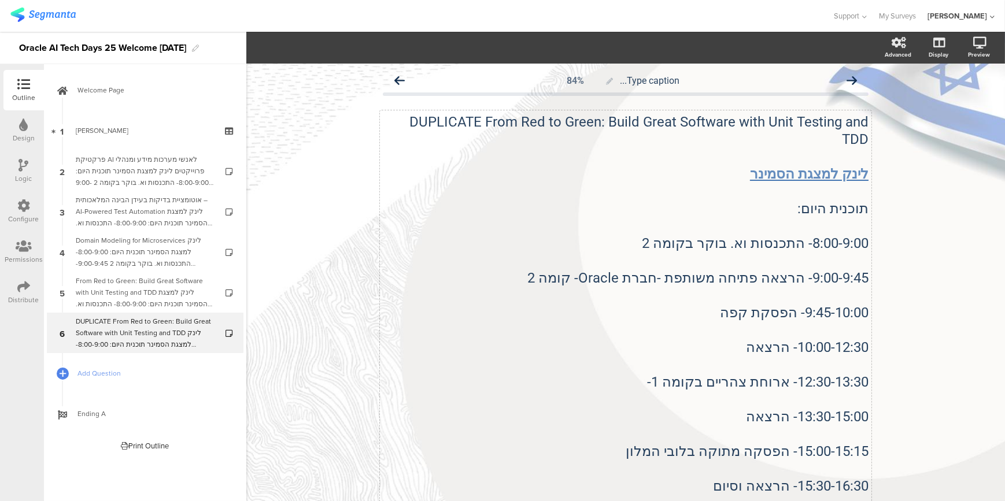
click at [454, 121] on div "DUPLICATE From Red to Green: Build Great Software with Unit Testing and TDD לינ…" at bounding box center [626, 477] width 492 height 734
drag, startPoint x: 864, startPoint y: 123, endPoint x: 830, endPoint y: 127, distance: 34.9
click at [831, 127] on div "DUPLICATE From Red to Green: Build Great Software with Unit Testing and TDD לינ…" at bounding box center [626, 477] width 492 height 734
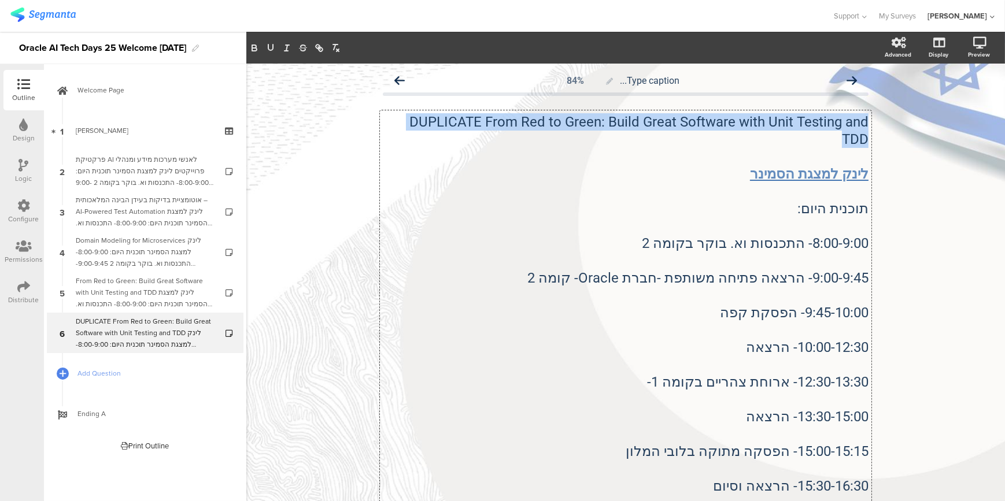
drag, startPoint x: 382, startPoint y: 122, endPoint x: 883, endPoint y: 108, distance: 501.5
click at [883, 108] on div "Type caption... 84% DUPLICATE From Red to Green: Build Great Software with Unit…" at bounding box center [625, 488] width 759 height 848
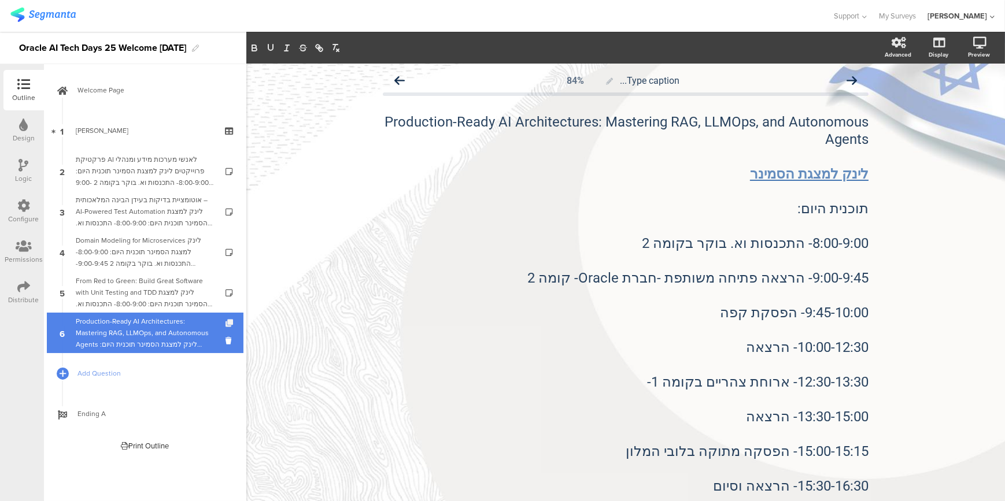
click at [226, 321] on icon at bounding box center [231, 324] width 10 height 8
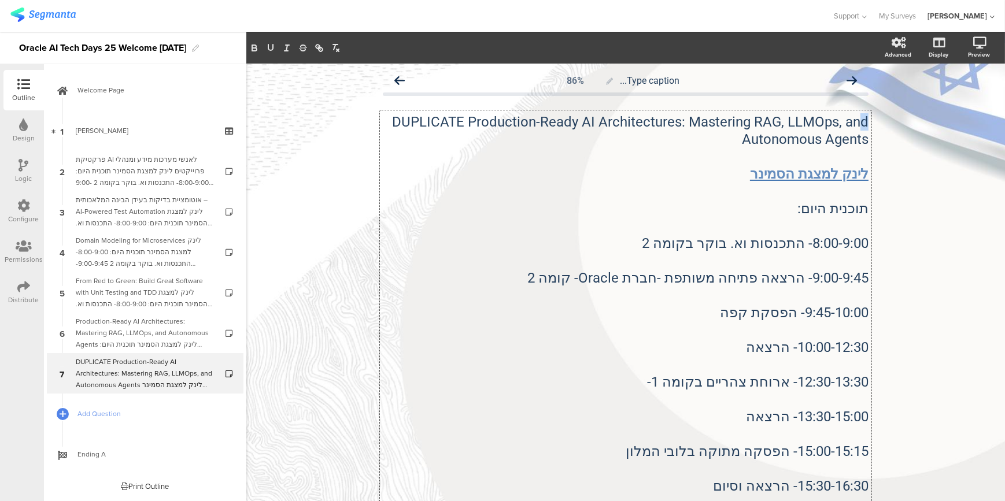
drag, startPoint x: 387, startPoint y: 119, endPoint x: 840, endPoint y: 122, distance: 452.8
click at [841, 122] on div "DUPLICATE Production-Ready AI Architectures: Mastering RAG, LLMOps, and Autonom…" at bounding box center [626, 477] width 492 height 734
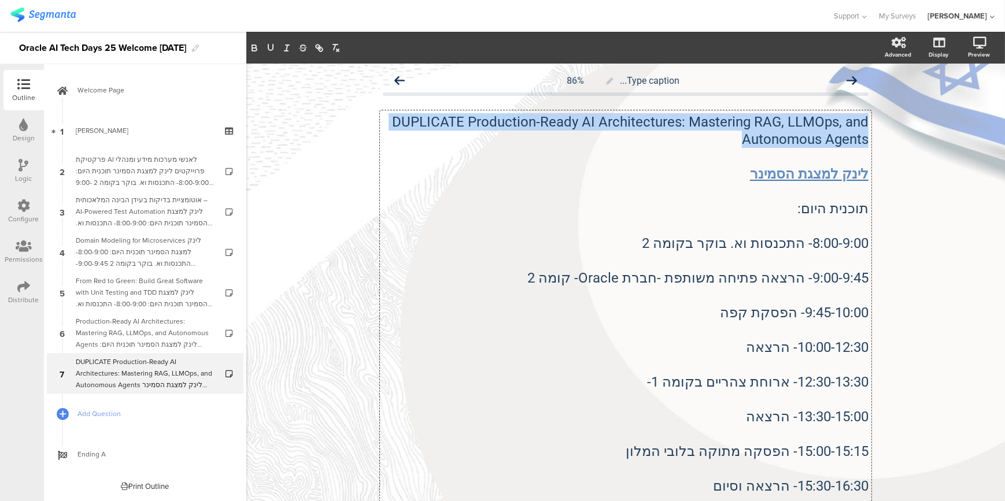
drag, startPoint x: 734, startPoint y: 143, endPoint x: 401, endPoint y: 117, distance: 334.6
click at [394, 120] on p "DUPLICATE Production-Ready AI Architectures: Mastering RAG, LLMOps, and Autonom…" at bounding box center [626, 130] width 486 height 35
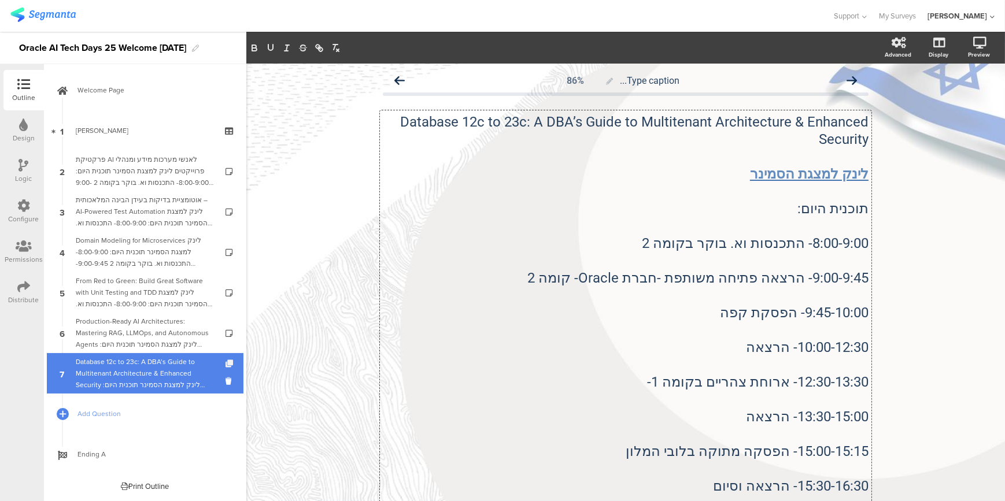
click at [231, 365] on icon at bounding box center [231, 364] width 10 height 8
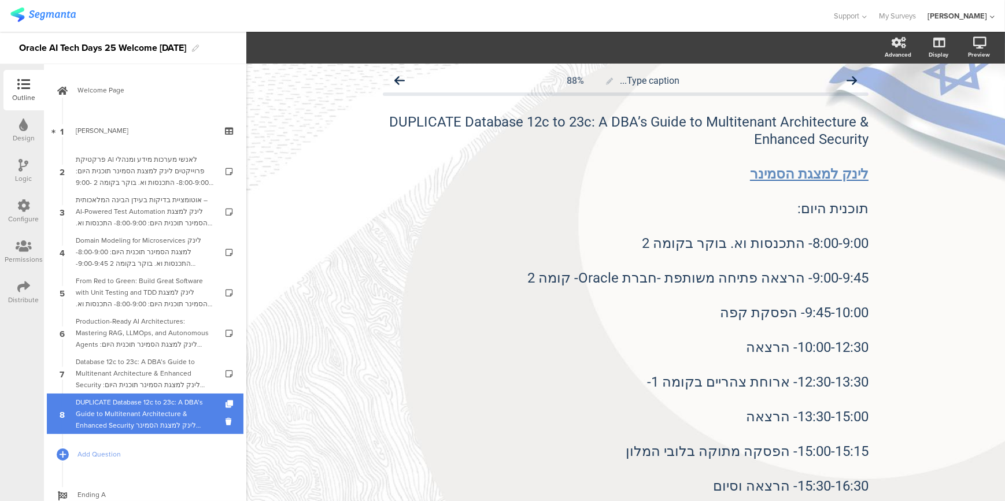
click at [169, 411] on div "DUPLICATE Database 12c to 23c: A DBA’s Guide to Multitenant Architecture & Enha…" at bounding box center [145, 414] width 138 height 35
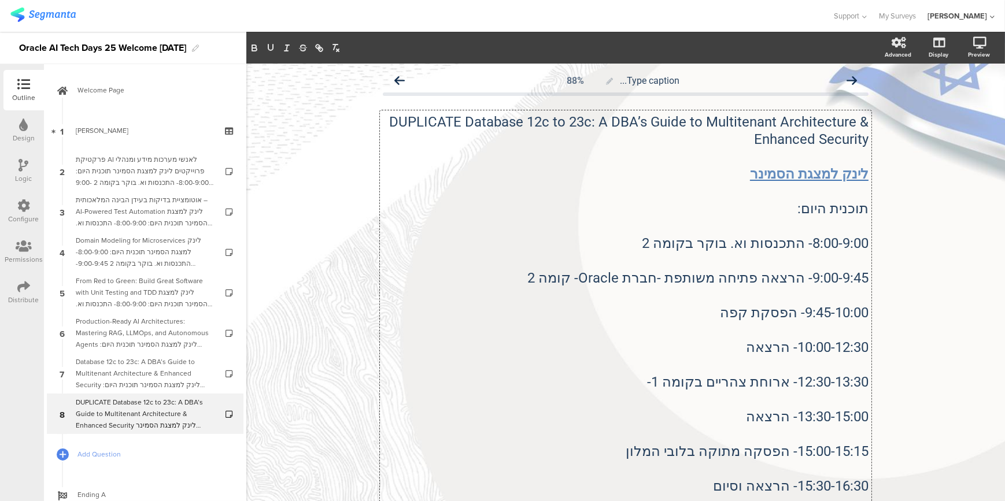
drag, startPoint x: 389, startPoint y: 121, endPoint x: 771, endPoint y: 124, distance: 382.2
click at [774, 121] on div "DUPLICATE Database 12c to 23c: A DBA’s Guide to Multitenant Architecture & Enha…" at bounding box center [626, 477] width 492 height 734
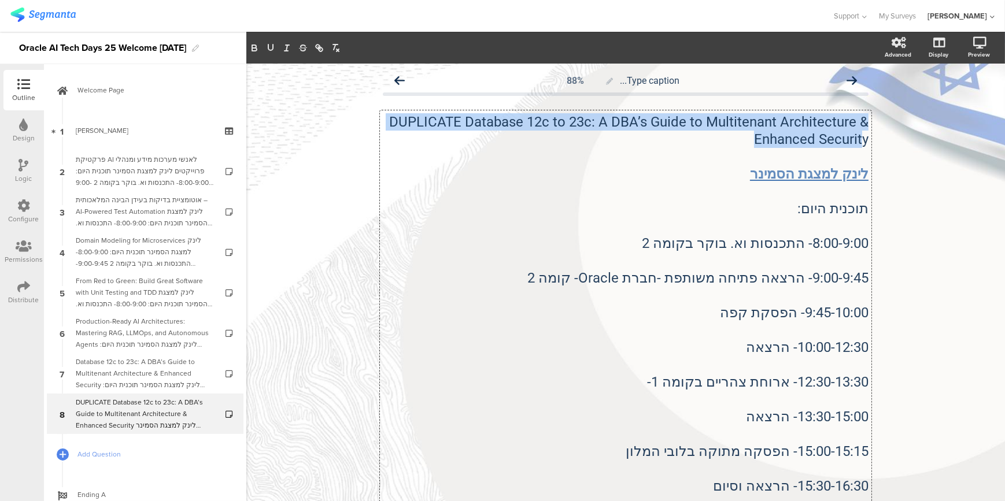
drag, startPoint x: 861, startPoint y: 138, endPoint x: 391, endPoint y: 123, distance: 470.3
click at [391, 123] on p "DUPLICATE Database 12c to 23c: A DBA’s Guide to Multitenant Architecture & Enha…" at bounding box center [626, 130] width 486 height 35
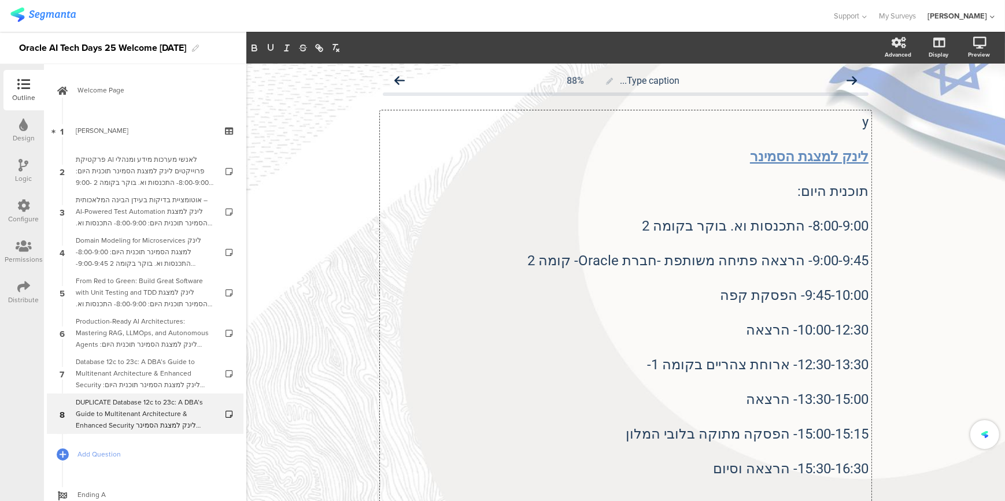
click at [861, 125] on p "y" at bounding box center [626, 121] width 486 height 17
click at [859, 126] on p "y" at bounding box center [626, 121] width 486 height 17
drag, startPoint x: 857, startPoint y: 123, endPoint x: 872, endPoint y: 123, distance: 15.0
click at [872, 123] on div "Type caption... 88% y לינק ל﻿מצגת הסמינר תוכנית היום: 8:00-9:00- התכנסות וא. בו…" at bounding box center [625, 479] width 509 height 830
click at [299, 313] on div "Type caption... 88% Database 23c AI: The Art of AI-Powered Querying לינק ל﻿מצגת…" at bounding box center [625, 479] width 759 height 830
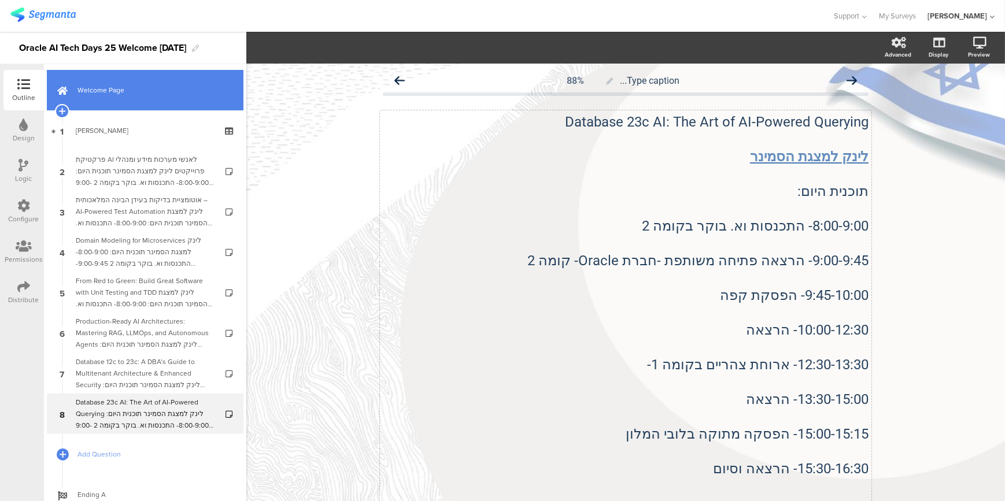
click at [108, 94] on span "Welcome Page" at bounding box center [151, 90] width 148 height 12
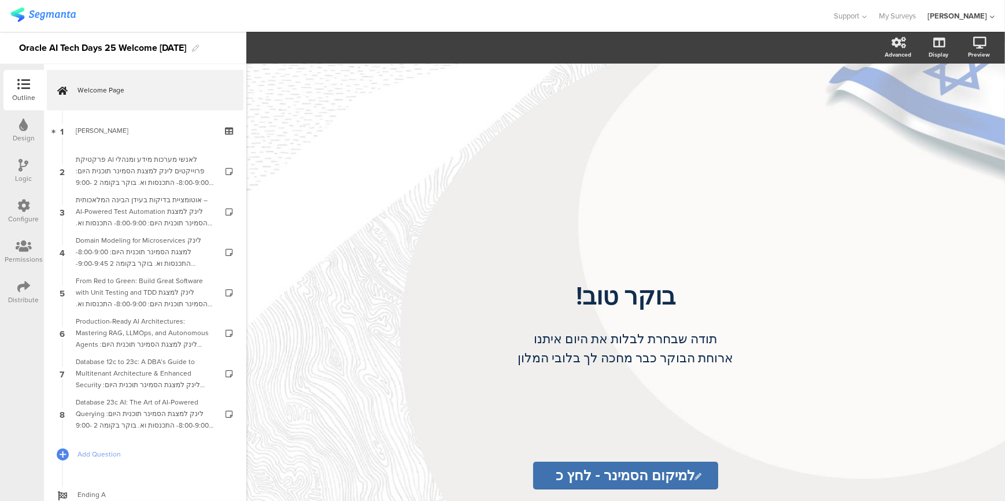
click at [622, 477] on input "למיקום הסמינר - לחץ כאן" at bounding box center [625, 476] width 185 height 28
click at [938, 97] on link at bounding box center [937, 104] width 28 height 19
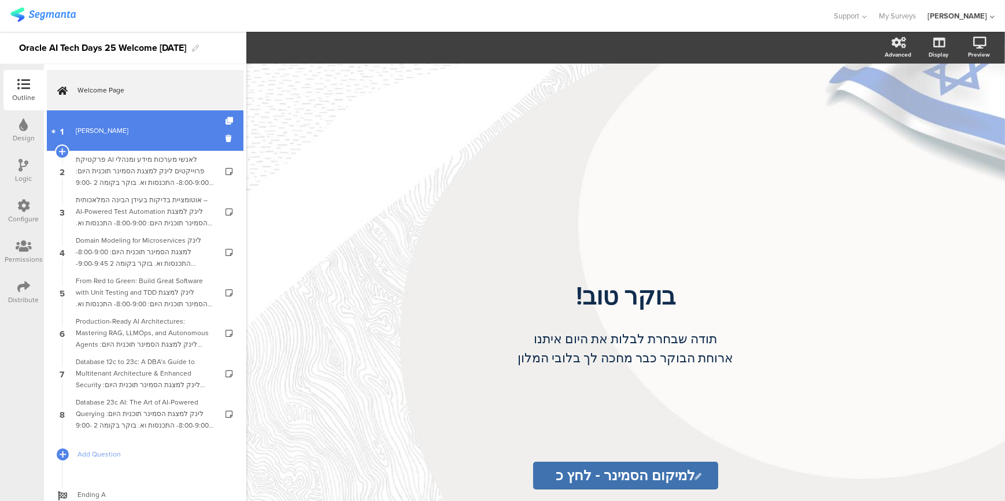
drag, startPoint x: 96, startPoint y: 131, endPoint x: 120, endPoint y: 131, distance: 24.3
click at [96, 131] on div "[PERSON_NAME]" at bounding box center [145, 131] width 138 height 12
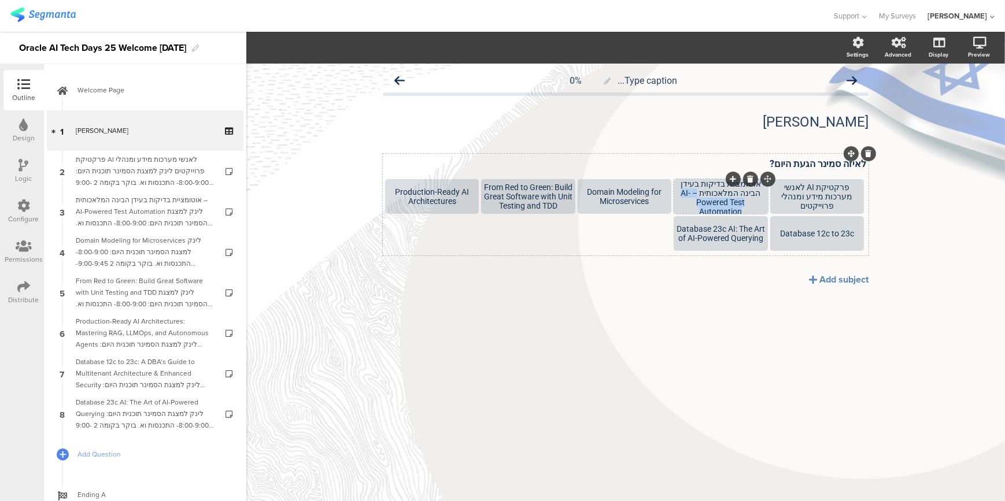
drag, startPoint x: 728, startPoint y: 198, endPoint x: 679, endPoint y: 208, distance: 50.2
click at [679, 208] on div "אוטומציית בדיקות בעידן הבינה המלאכותית – AI-Powered Test Automation" at bounding box center [720, 197] width 90 height 37
click at [567, 251] on section "פרקטיקת AI לאנשי מערכות מידע ומנהלי פרוייקטים אוטומציית בדיקות בעידן הבינה המלא…" at bounding box center [625, 216] width 481 height 74
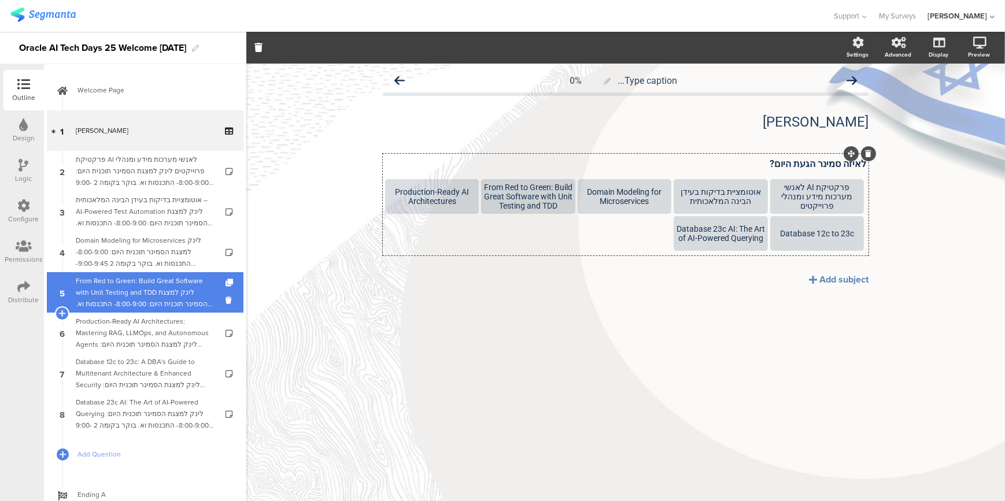
click at [139, 287] on div "From Red to Green: Build Great Software with Unit Testing and TDD לינק ל﻿מצגת ה…" at bounding box center [145, 292] width 138 height 35
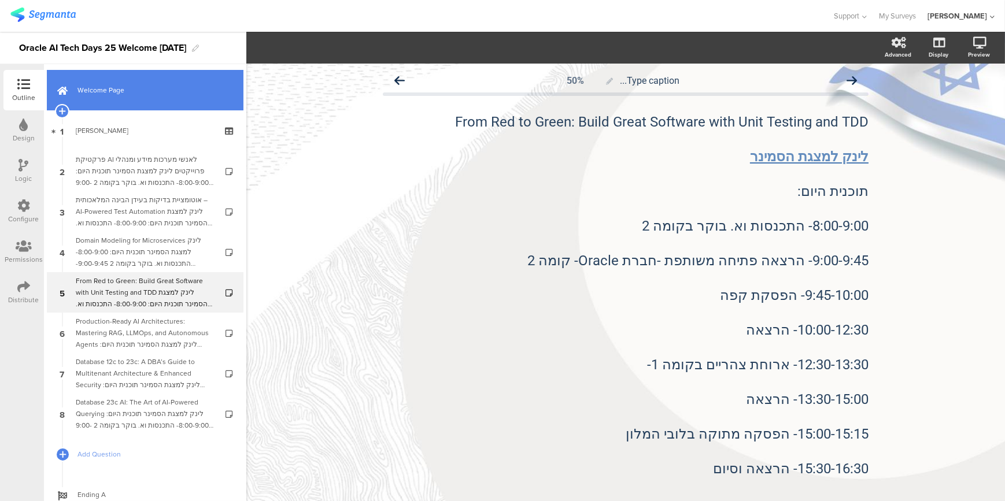
click at [132, 98] on link "Welcome Page" at bounding box center [145, 90] width 197 height 40
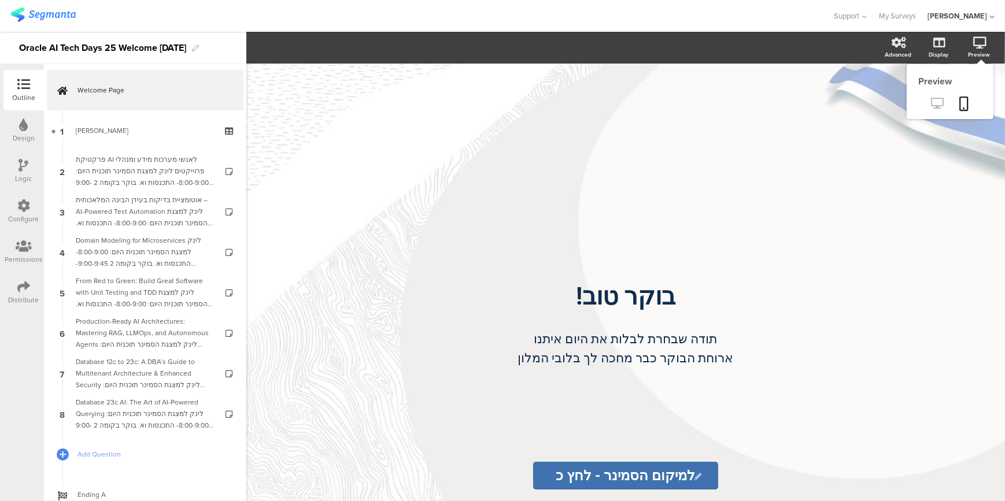
click at [933, 105] on icon at bounding box center [938, 103] width 12 height 11
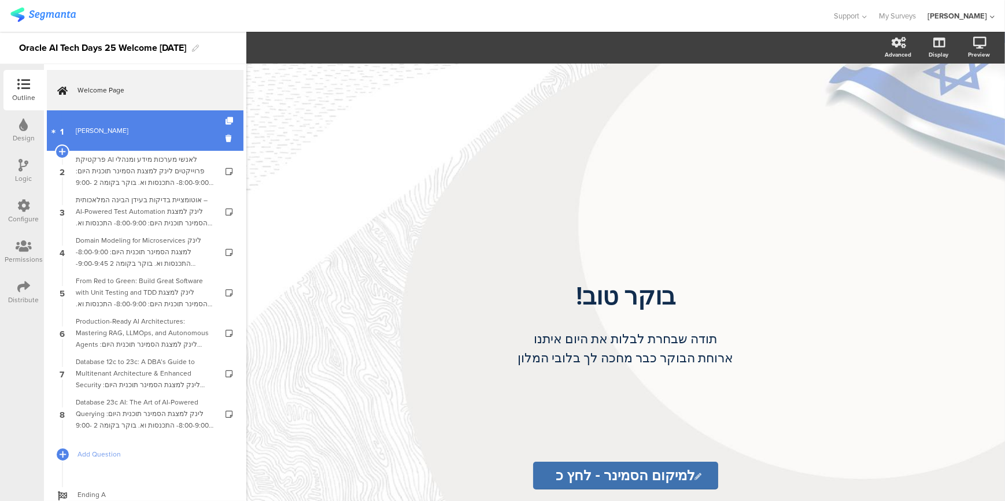
click at [136, 134] on div "[PERSON_NAME]" at bounding box center [145, 131] width 138 height 12
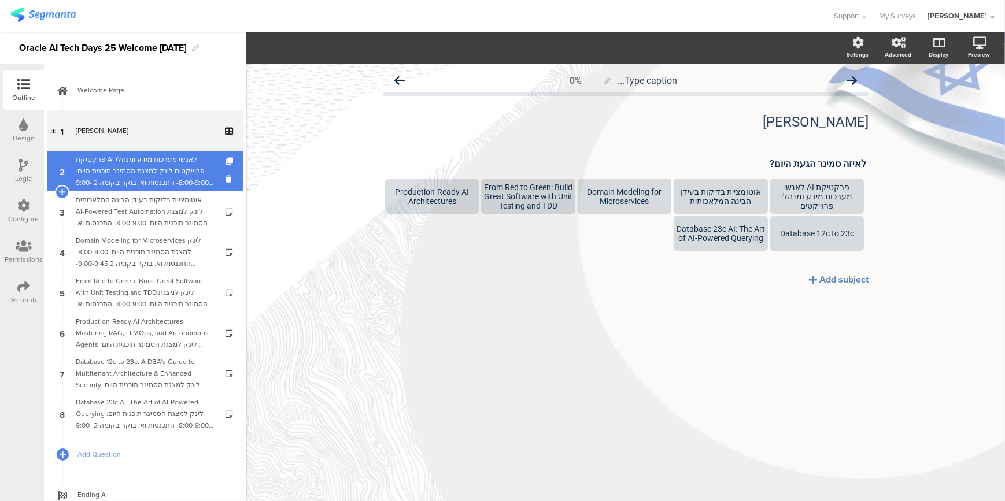
click at [136, 163] on div "פרקטיקת AI לאנשי מערכות מידע ומנהלי פרוייקטים לינק ל﻿מצגת הסמינר תוכנית היום: 8…" at bounding box center [145, 171] width 138 height 35
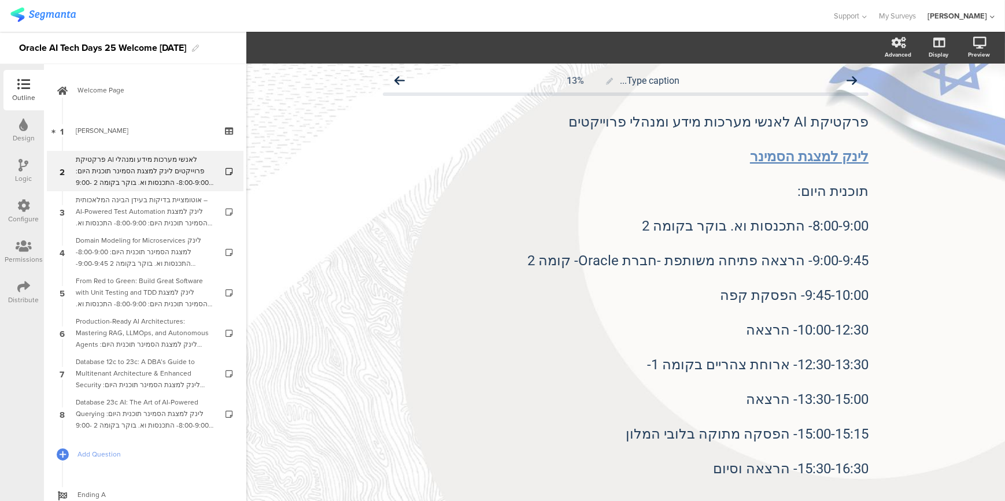
click at [24, 169] on icon at bounding box center [24, 165] width 10 height 13
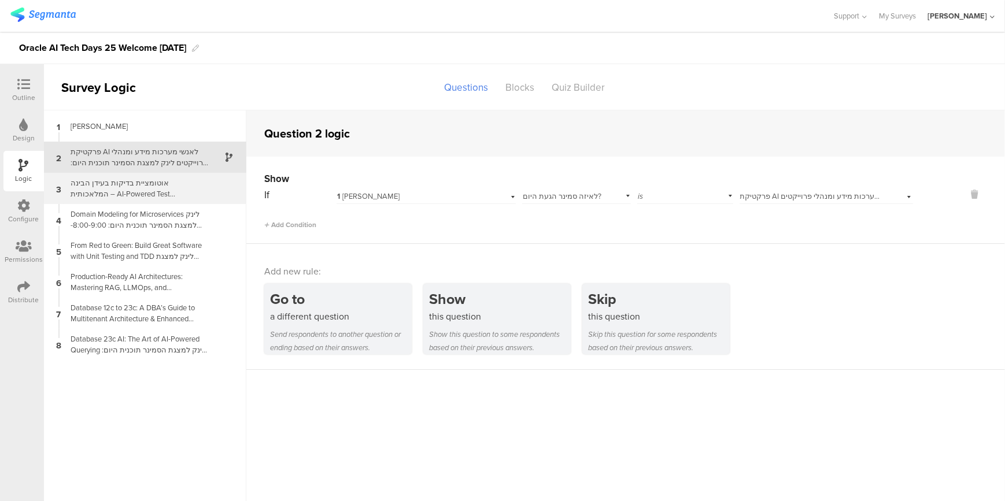
click at [126, 193] on div "אוטומציית בדיקות בעידן הבינה המלאכותית – AI-Powered Test Automation לינק ל﻿מצגת…" at bounding box center [136, 189] width 145 height 22
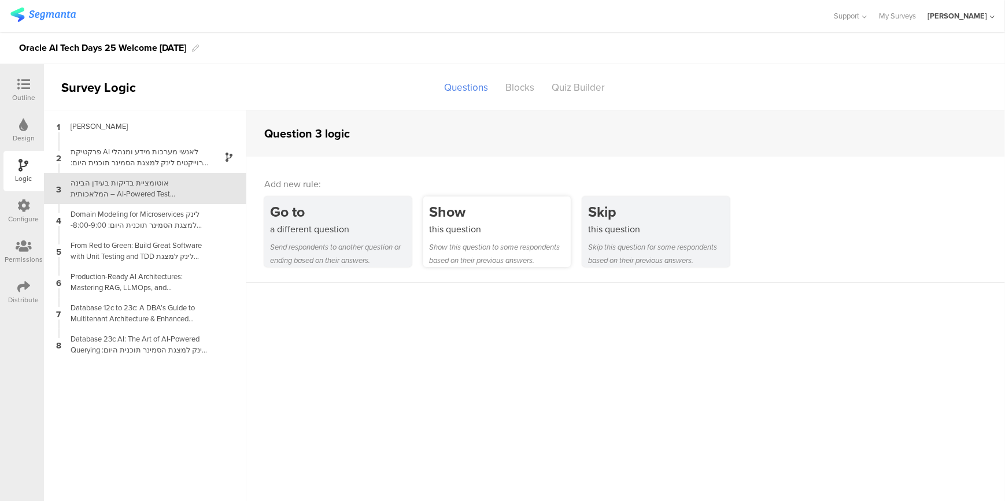
click at [487, 227] on div "this question" at bounding box center [500, 229] width 142 height 13
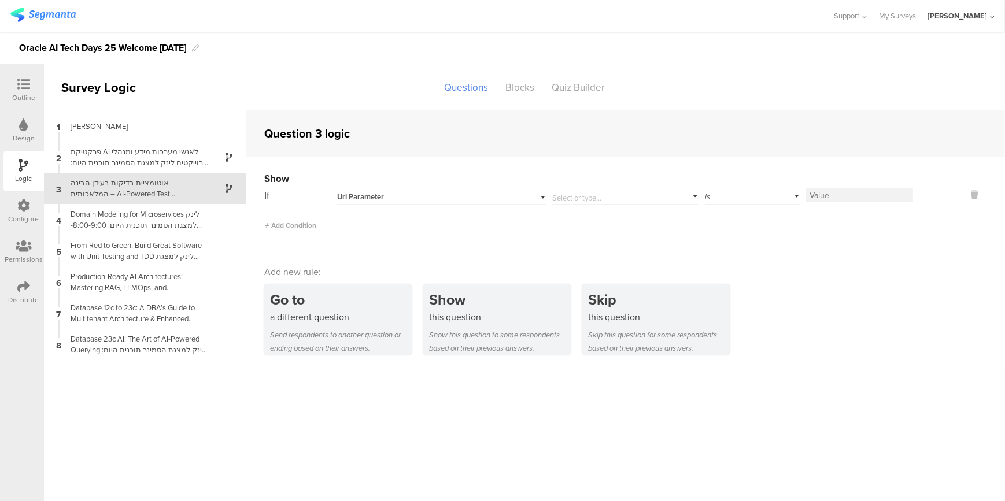
click at [546, 198] on div "Url Parameter" at bounding box center [441, 196] width 209 height 18
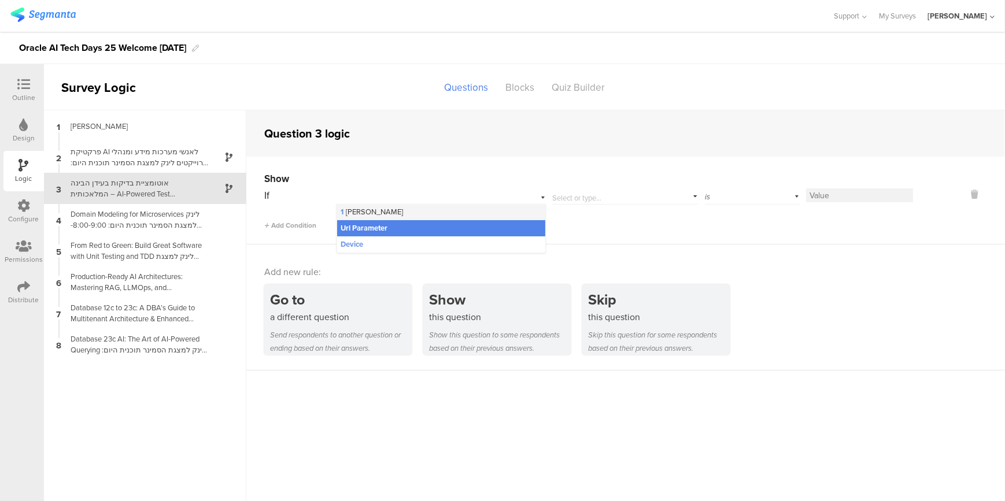
click at [382, 210] on span "1 מיקומי סמינר" at bounding box center [372, 211] width 62 height 11
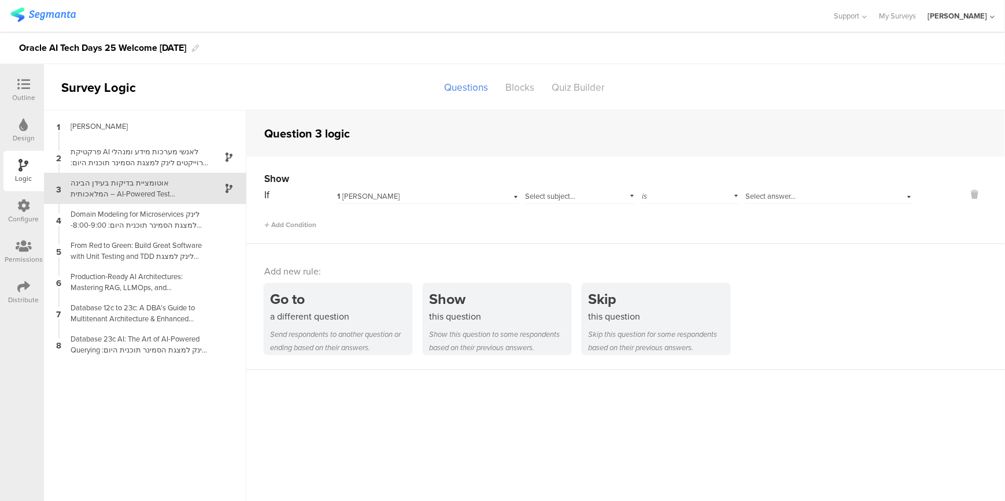
click at [632, 194] on div "Select subject..." at bounding box center [580, 195] width 110 height 18
click at [593, 209] on span "לאיזה סמינר הגעת היום?" at bounding box center [568, 211] width 79 height 11
click at [907, 193] on div "Select answer..." at bounding box center [829, 195] width 168 height 18
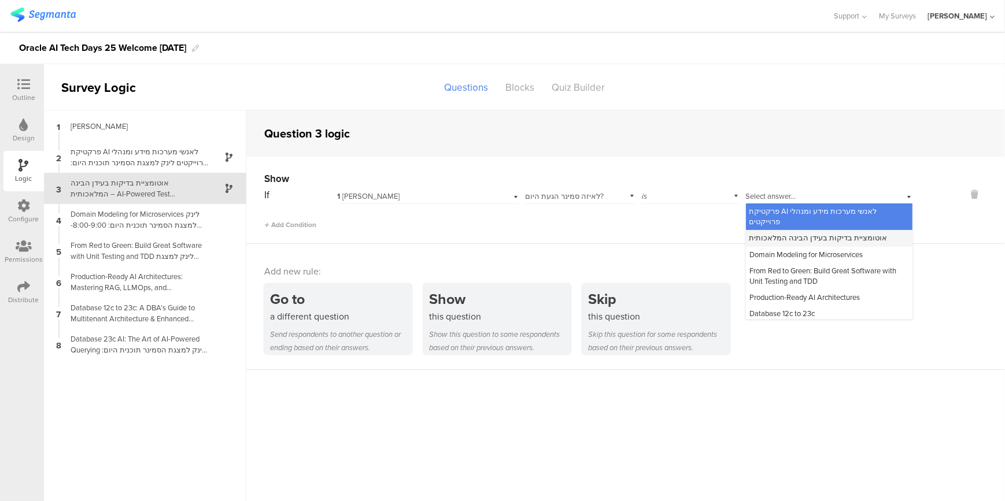
click at [870, 232] on span "אוטומציית בדיקות בעידן הבינה המלאכותית" at bounding box center [818, 237] width 138 height 11
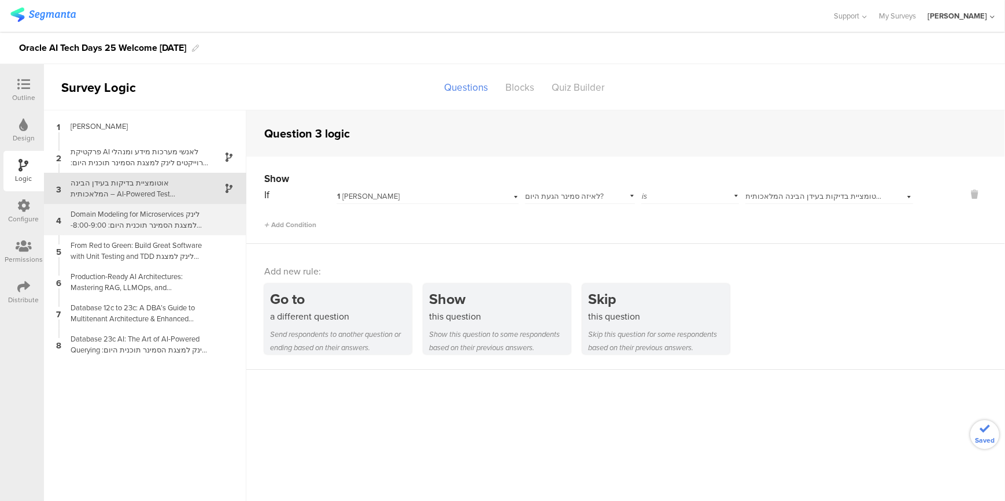
click at [144, 226] on div "Domain Modeling for Microservices לינק ל﻿מצגת הסמינר תוכנית היום: 8:00-9:00- הת…" at bounding box center [136, 220] width 145 height 22
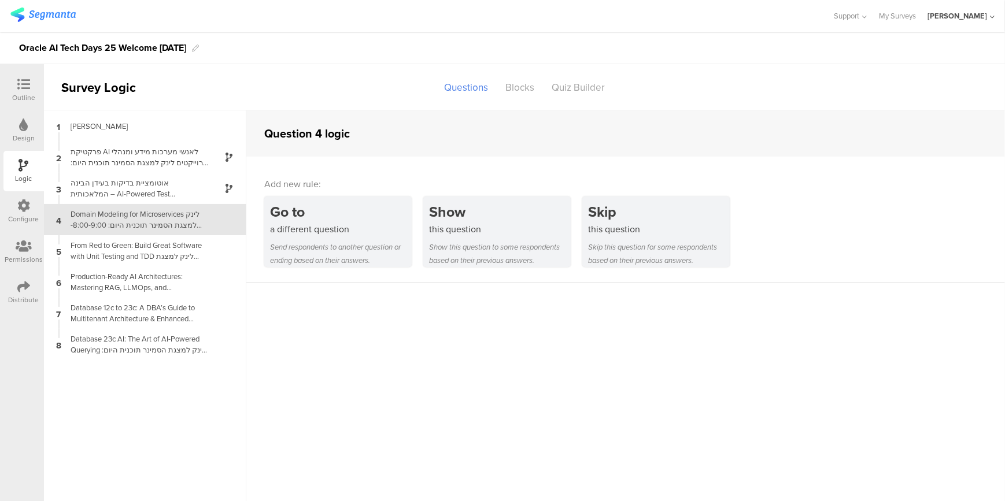
click at [27, 169] on icon at bounding box center [24, 165] width 10 height 13
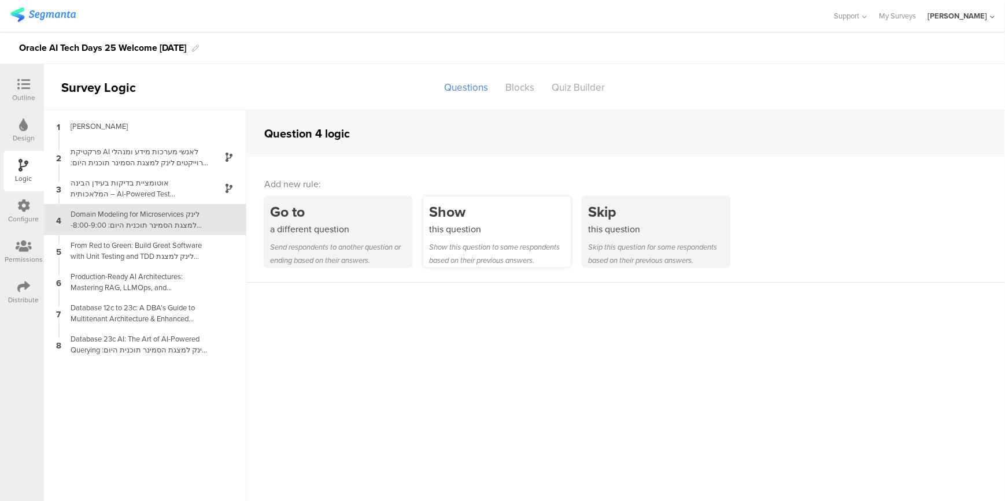
click at [494, 231] on div "this question" at bounding box center [500, 229] width 142 height 13
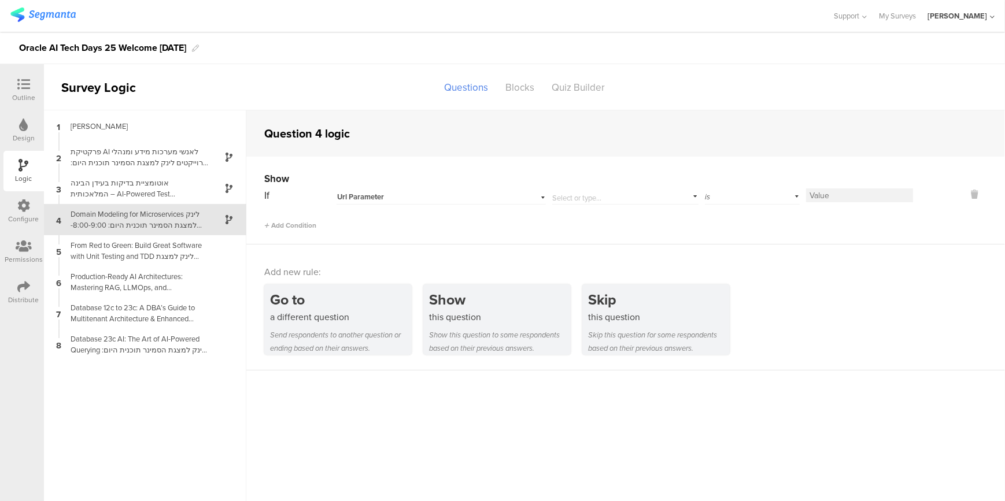
click at [545, 197] on div "Url Parameter" at bounding box center [441, 196] width 209 height 18
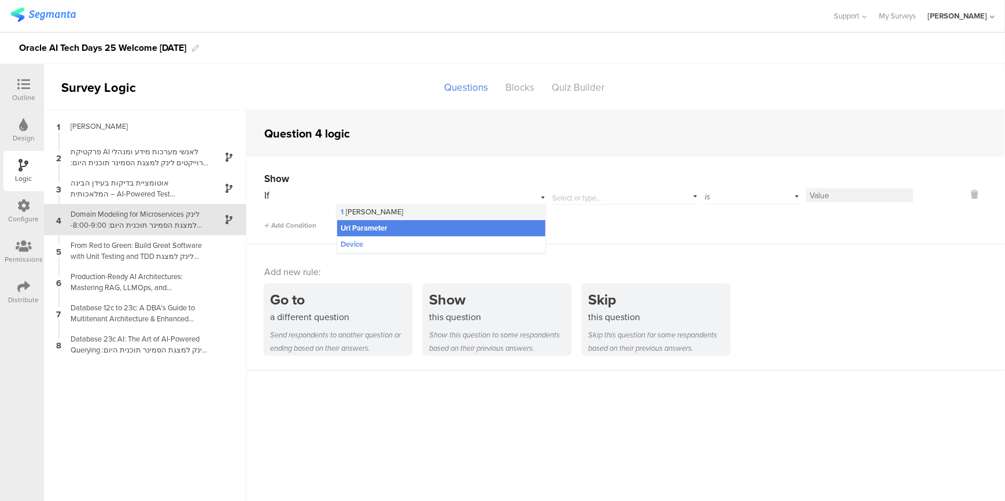
click at [395, 214] on div "1 מיקומי סמינר" at bounding box center [441, 212] width 208 height 16
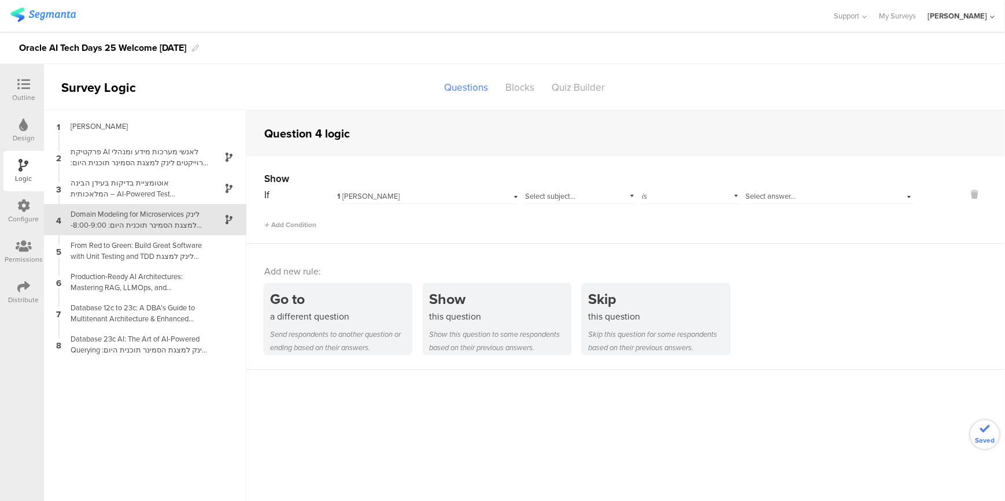
click at [635, 194] on div "If 1 מיקומי סמינר Select subject... is Select answer..." at bounding box center [588, 195] width 649 height 18
click at [633, 194] on div "Select subject..." at bounding box center [580, 195] width 110 height 18
click at [542, 210] on span "לאיזה סמינר הגעת היום?" at bounding box center [568, 211] width 79 height 11
click at [908, 195] on div "Select answer..." at bounding box center [829, 195] width 168 height 18
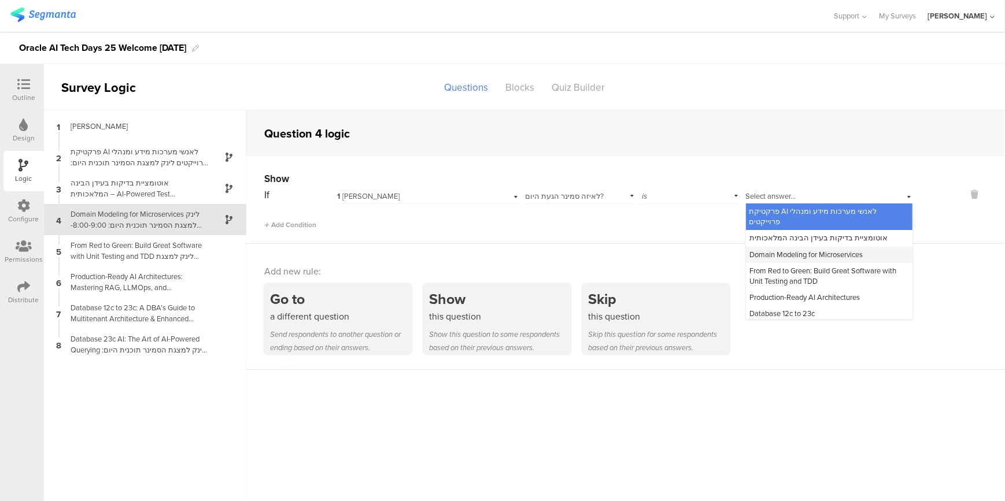
click at [827, 249] on span "Domain Modeling for Microservices" at bounding box center [805, 254] width 113 height 11
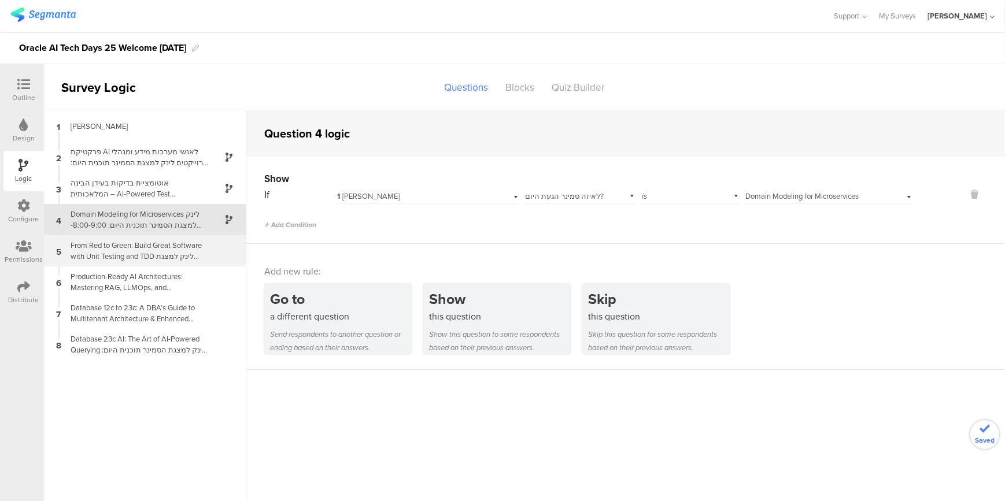
click at [112, 254] on div "From Red to Green: Build Great Software with Unit Testing and TDD לינק ל﻿מצגת ה…" at bounding box center [136, 251] width 145 height 22
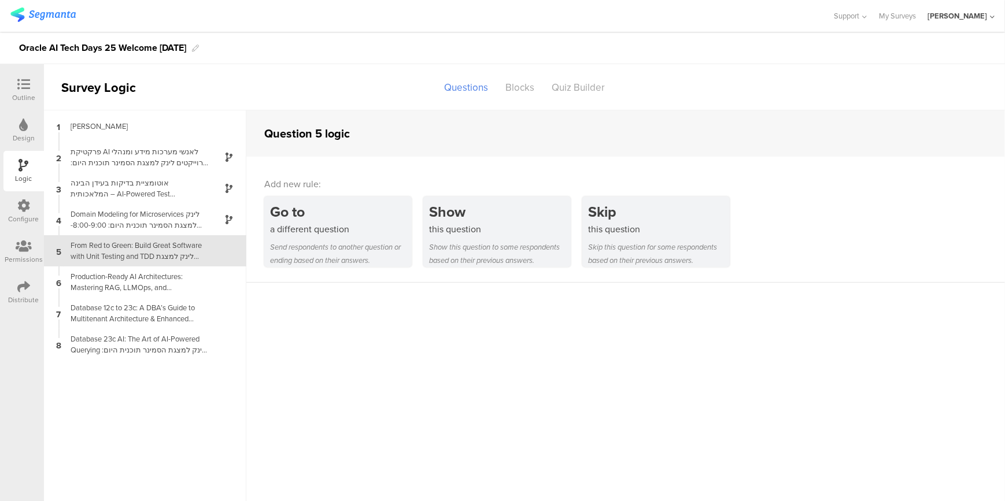
click at [31, 168] on div "Logic" at bounding box center [23, 171] width 40 height 40
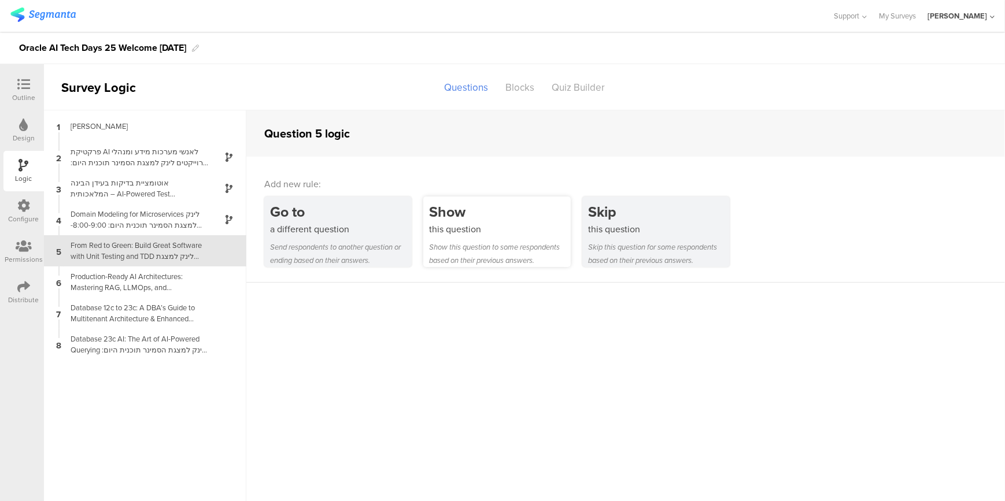
click at [478, 228] on div "this question" at bounding box center [500, 229] width 142 height 13
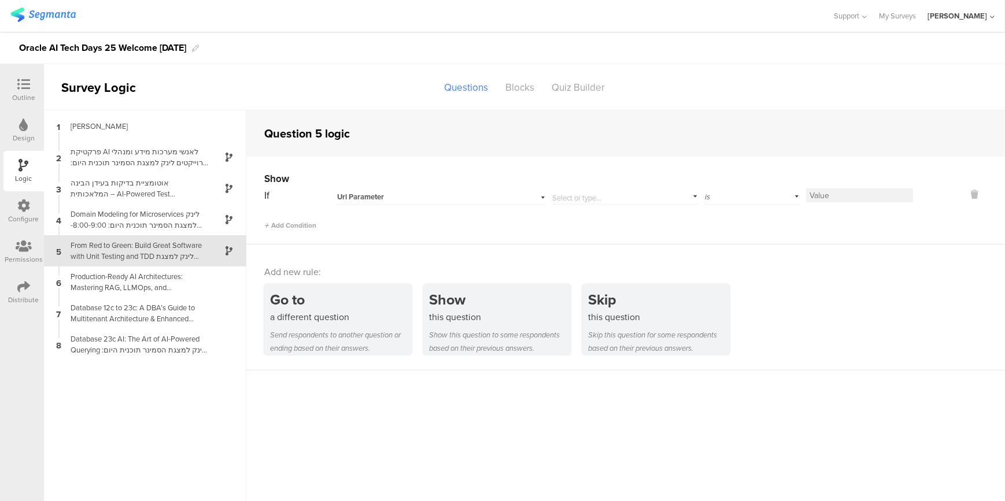
click at [546, 197] on div "Url Parameter" at bounding box center [441, 196] width 209 height 18
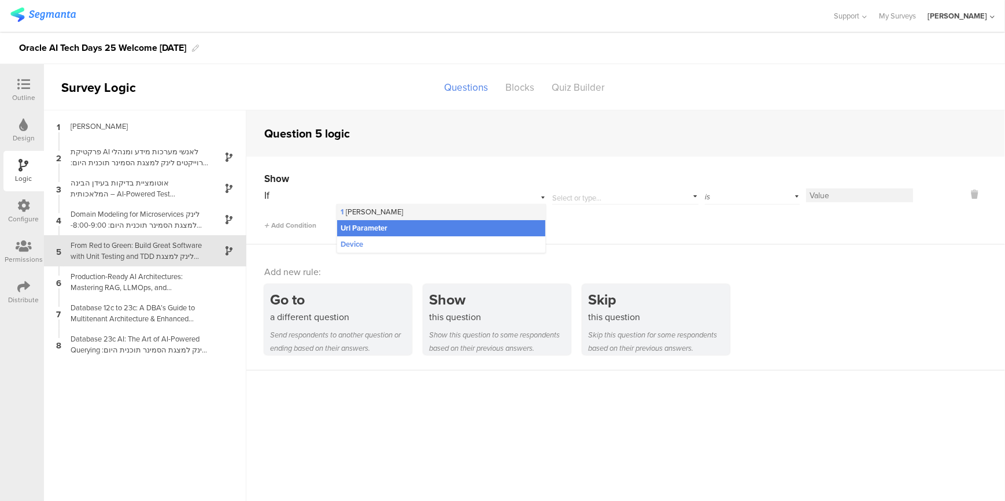
click at [420, 212] on div "1 מיקומי סמינר" at bounding box center [441, 212] width 208 height 16
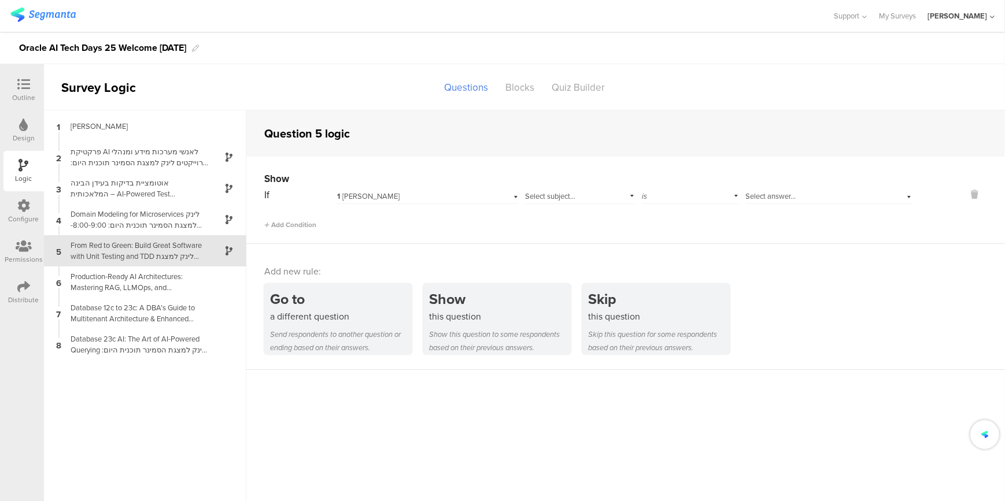
click at [703, 196] on div "is" at bounding box center [689, 195] width 97 height 18
click at [631, 194] on div "Select subject..." at bounding box center [580, 195] width 110 height 18
click at [604, 208] on div "לאיזה סמינר הגעת היום?" at bounding box center [580, 212] width 109 height 16
click at [910, 196] on div "Select answer..." at bounding box center [829, 195] width 168 height 18
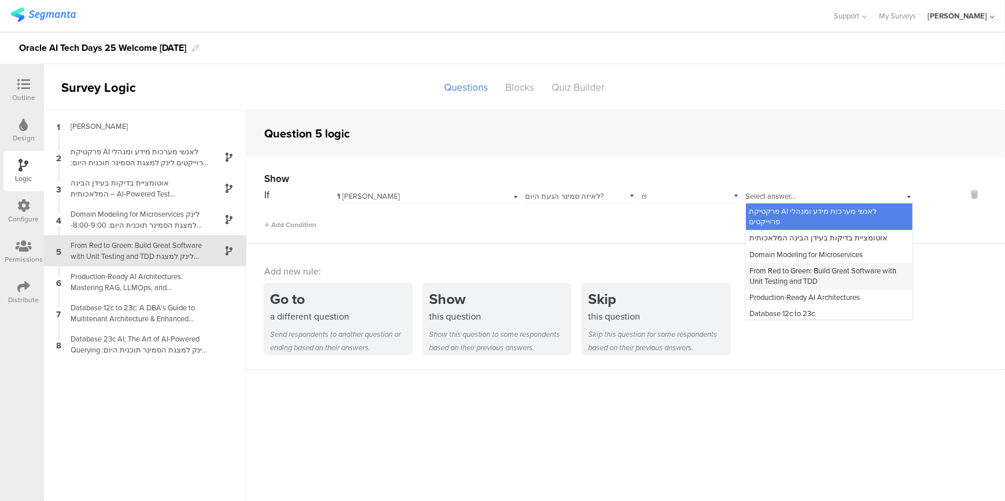
click at [859, 265] on span "From Red to Green: Build Great Software with Unit Testing and TDD" at bounding box center [822, 275] width 147 height 21
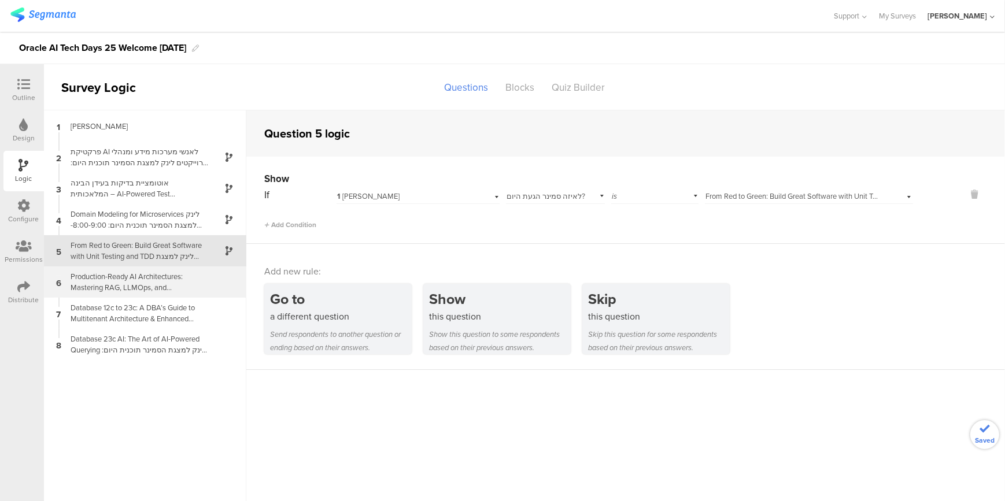
click at [153, 287] on div "Production-Ready AI Architectures: Mastering RAG, LLMOps, and Autonomous Agents…" at bounding box center [136, 282] width 145 height 22
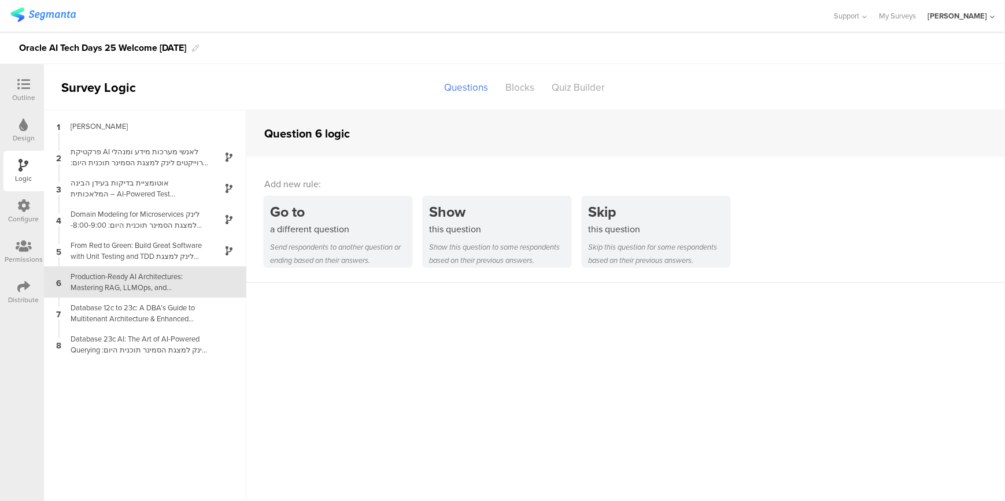
click at [23, 172] on icon at bounding box center [24, 165] width 10 height 13
click at [180, 284] on div "Production-Ready AI Architectures: Mastering RAG, LLMOps, and Autonomous Agents…" at bounding box center [136, 282] width 145 height 22
click at [27, 174] on div "Logic" at bounding box center [24, 178] width 17 height 10
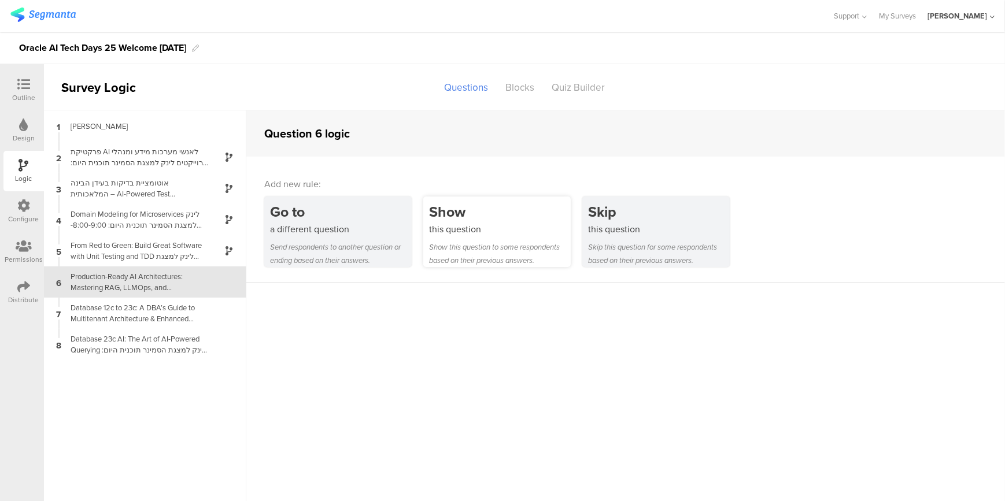
click at [508, 235] on div "Show this question Show this question to some respondents based on their previo…" at bounding box center [496, 232] width 147 height 71
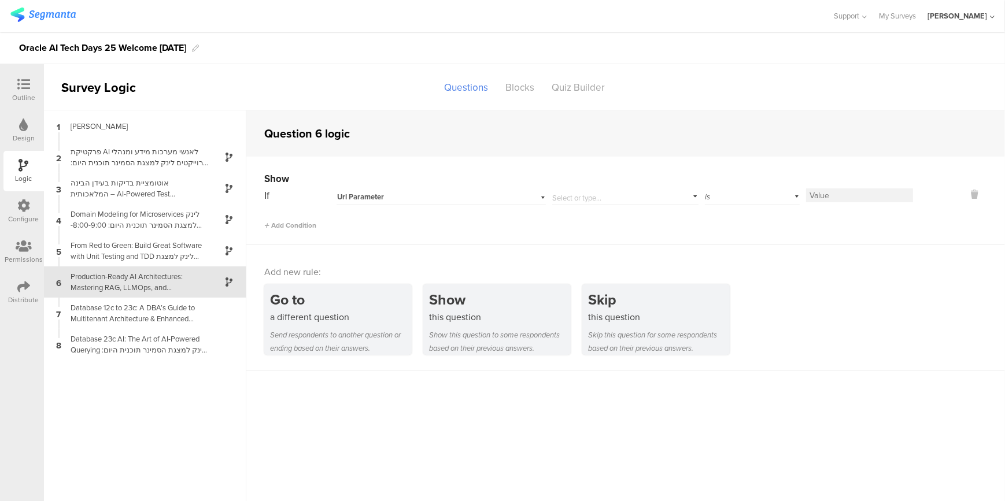
click at [546, 197] on div "Url Parameter" at bounding box center [441, 196] width 209 height 18
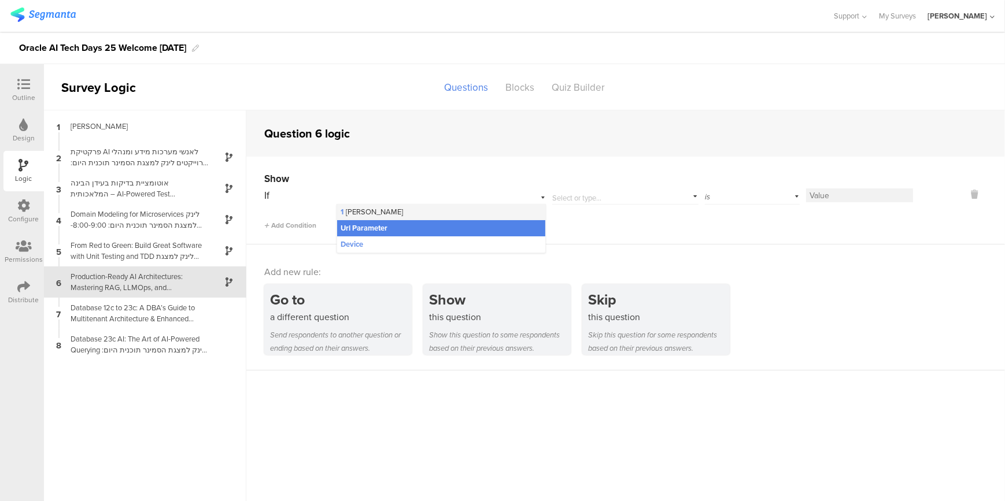
click at [428, 214] on div "1 מיקומי סמינר" at bounding box center [441, 212] width 208 height 16
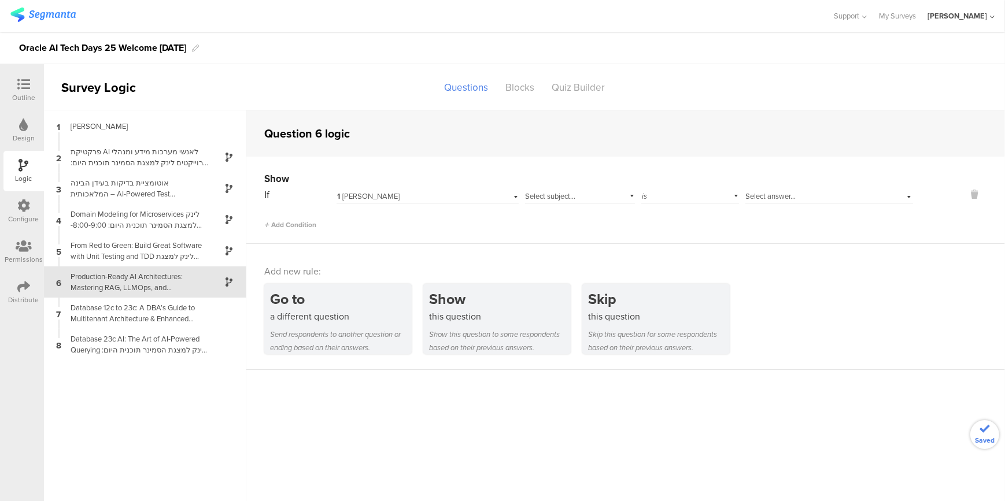
click at [632, 193] on div "Select subject..." at bounding box center [580, 195] width 110 height 18
click at [601, 214] on span "לאיזה סמינר הגעת היום?" at bounding box center [568, 211] width 79 height 11
click at [908, 196] on div "Select answer..." at bounding box center [829, 195] width 168 height 18
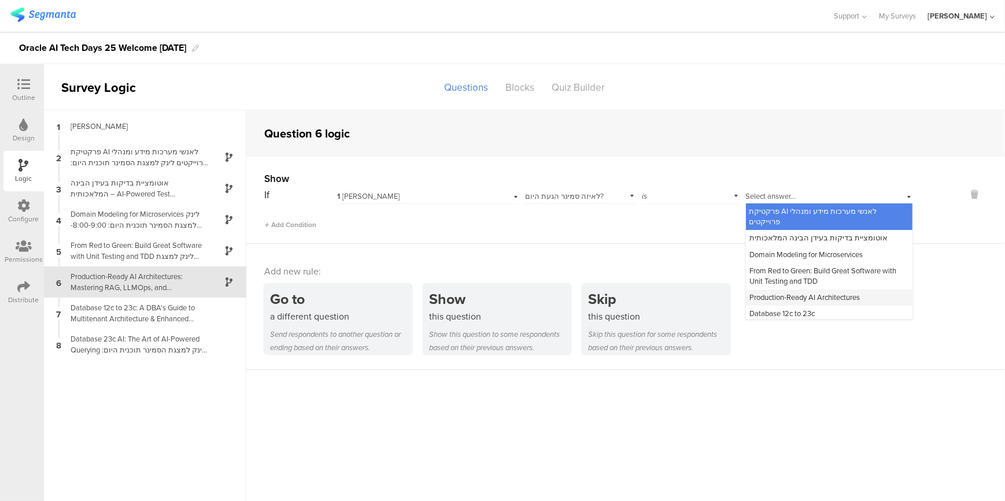
click at [823, 292] on span "Production-Ready AI Architectures" at bounding box center [804, 297] width 110 height 11
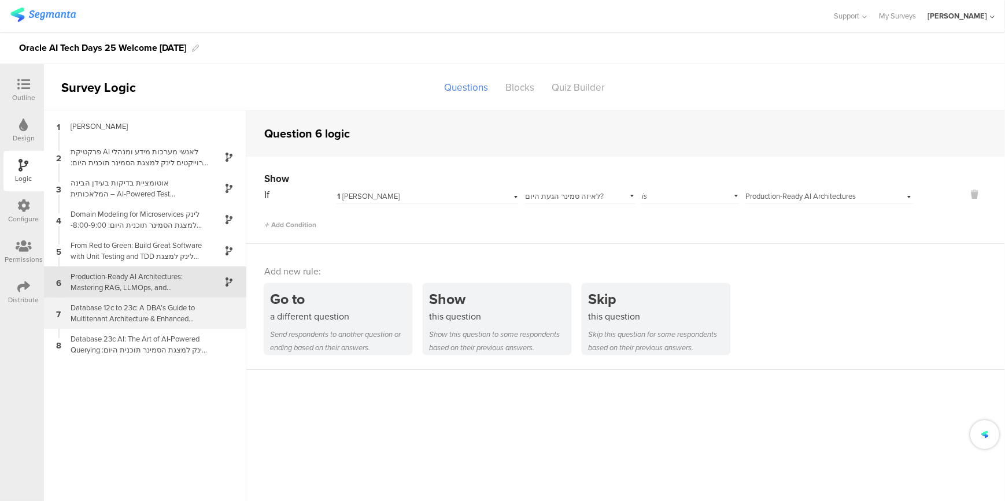
click at [164, 306] on div "Database 12c to 23c: A DBA’s Guide to Multitenant Architecture & Enhanced Secur…" at bounding box center [136, 313] width 145 height 22
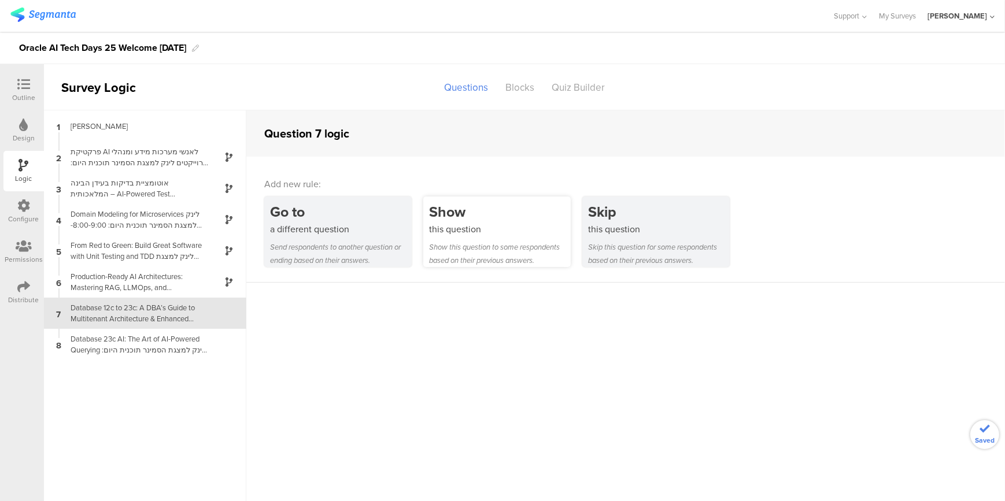
click at [492, 253] on div "Show this question to some respondents based on their previous answers." at bounding box center [500, 254] width 142 height 27
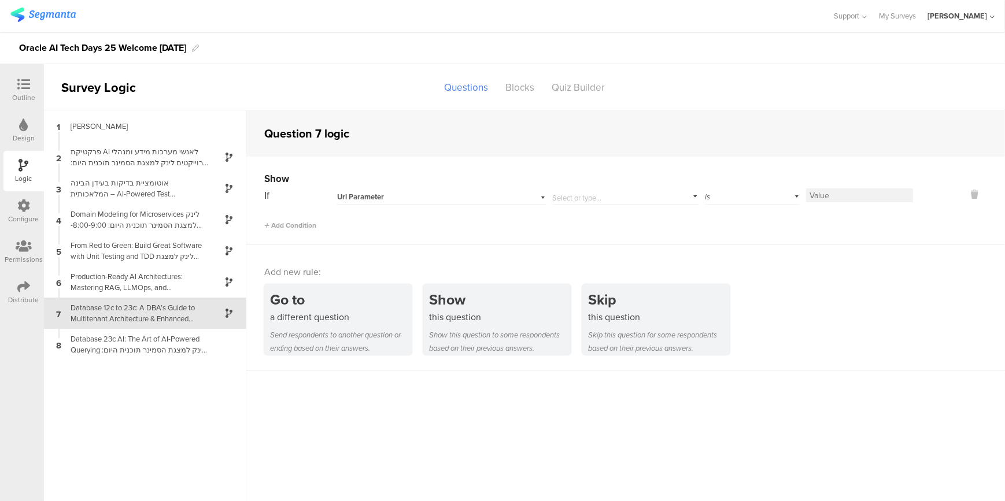
click at [546, 196] on div "Url Parameter" at bounding box center [441, 196] width 209 height 18
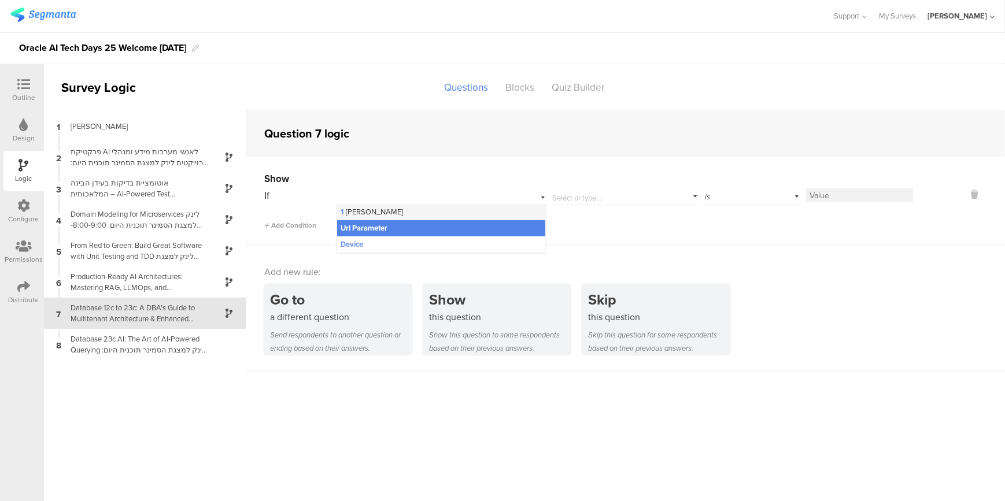
click at [419, 210] on div "1 מיקומי סמינר" at bounding box center [441, 212] width 208 height 16
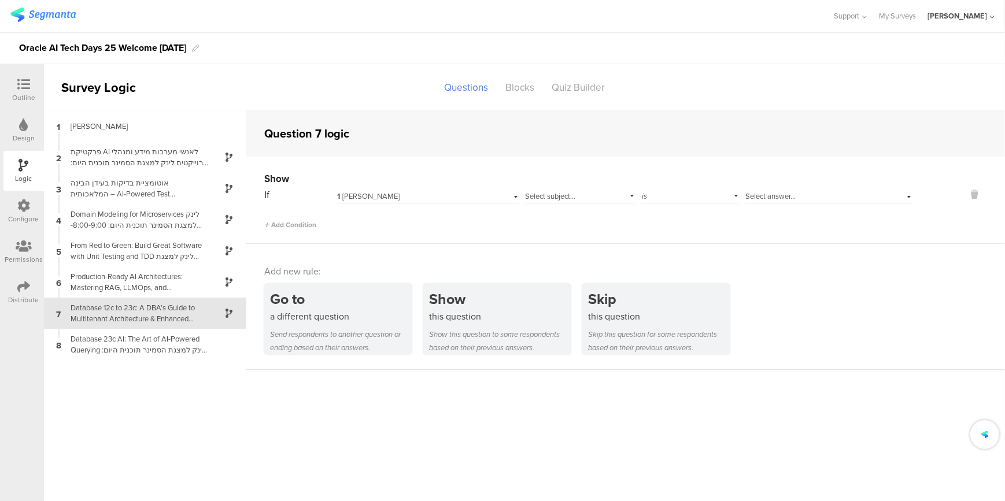
click at [705, 197] on div "is" at bounding box center [689, 195] width 97 height 18
click at [634, 195] on div "Select subject..." at bounding box center [580, 195] width 110 height 18
click at [611, 212] on div "לאיזה סמינר הגעת היום?" at bounding box center [580, 212] width 109 height 16
click at [908, 195] on div "Select answer..." at bounding box center [829, 195] width 168 height 18
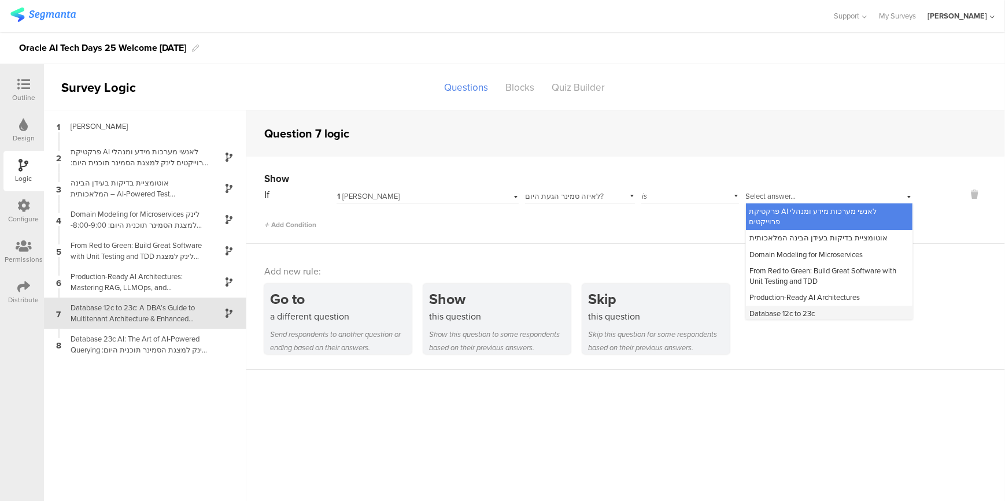
click at [804, 308] on span "Database 12c to 23c" at bounding box center [781, 313] width 65 height 11
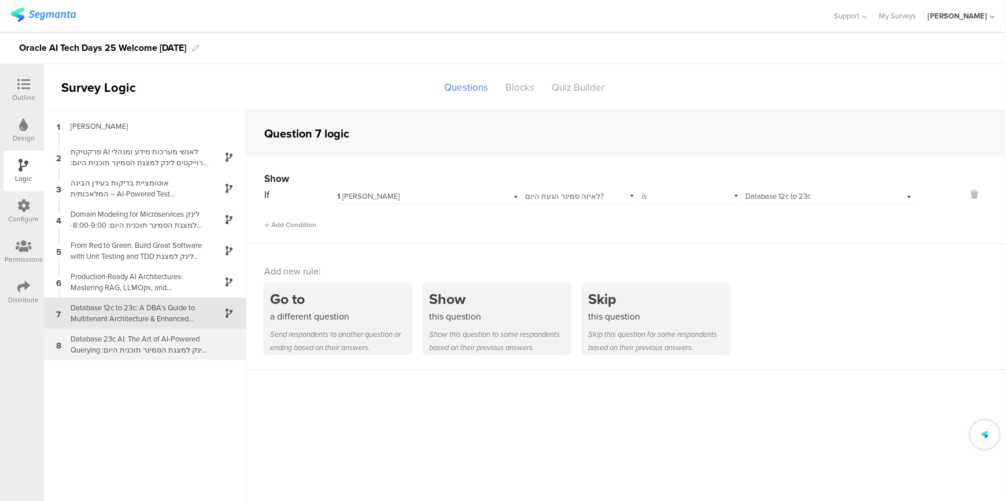
click at [128, 334] on div "Database 23c AI: The Art of AI-Powered Querying לינק ל﻿מצגת הסמינר תוכנית היום:…" at bounding box center [136, 345] width 145 height 22
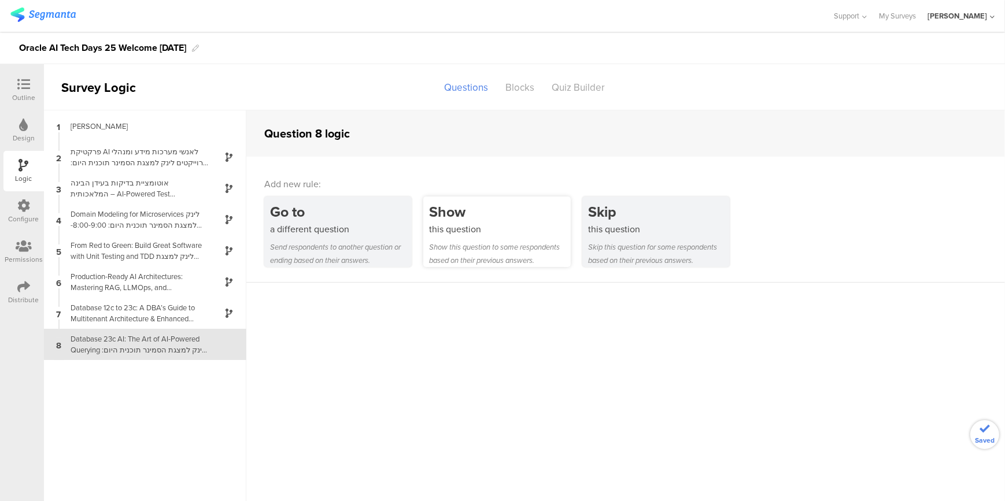
click at [516, 236] on div "Show this question Show this question to some respondents based on their previo…" at bounding box center [496, 232] width 147 height 71
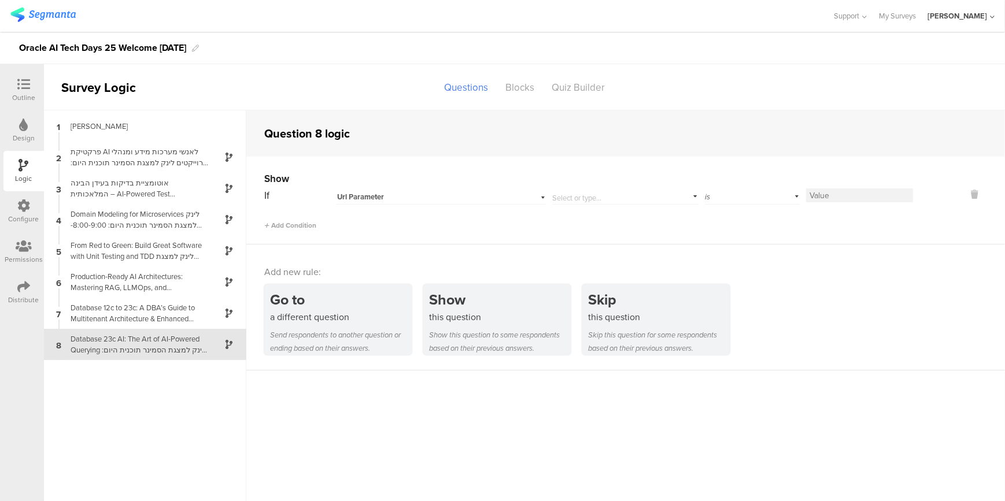
click at [546, 193] on div "Url Parameter" at bounding box center [441, 196] width 209 height 18
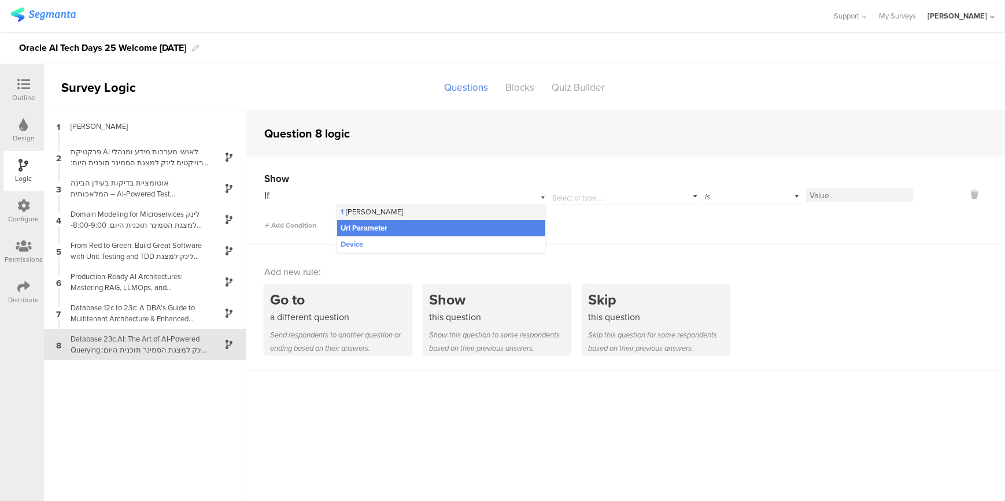
click at [363, 211] on span "1 מיקומי סמינר" at bounding box center [372, 211] width 62 height 11
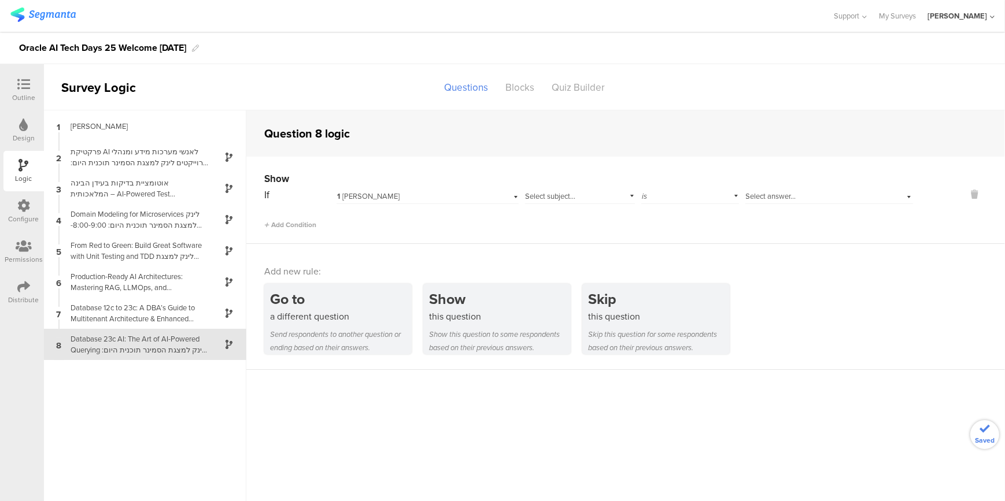
click at [635, 195] on div "Select subject..." at bounding box center [580, 195] width 110 height 18
click at [597, 213] on span "לאיזה סמינר הגעת היום?" at bounding box center [568, 211] width 79 height 11
click at [908, 197] on div "Select answer..." at bounding box center [829, 195] width 168 height 18
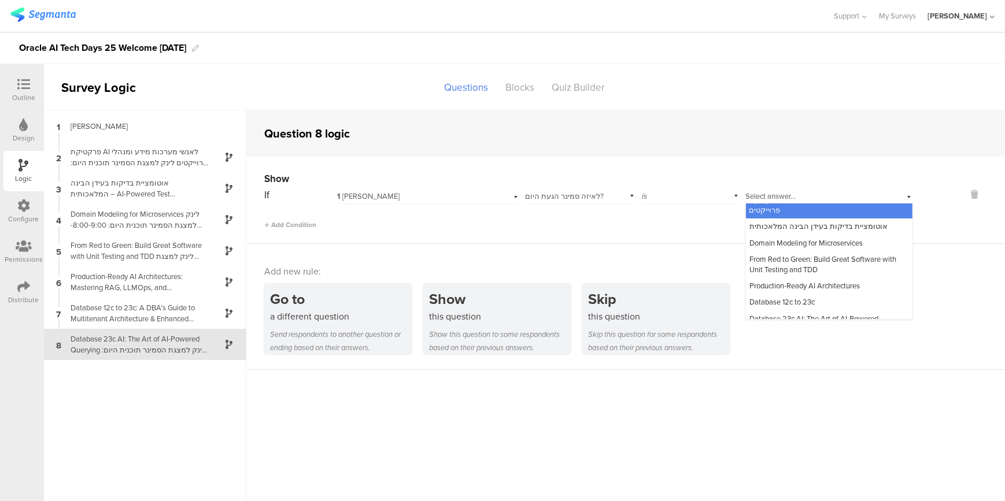
scroll to position [19, 0]
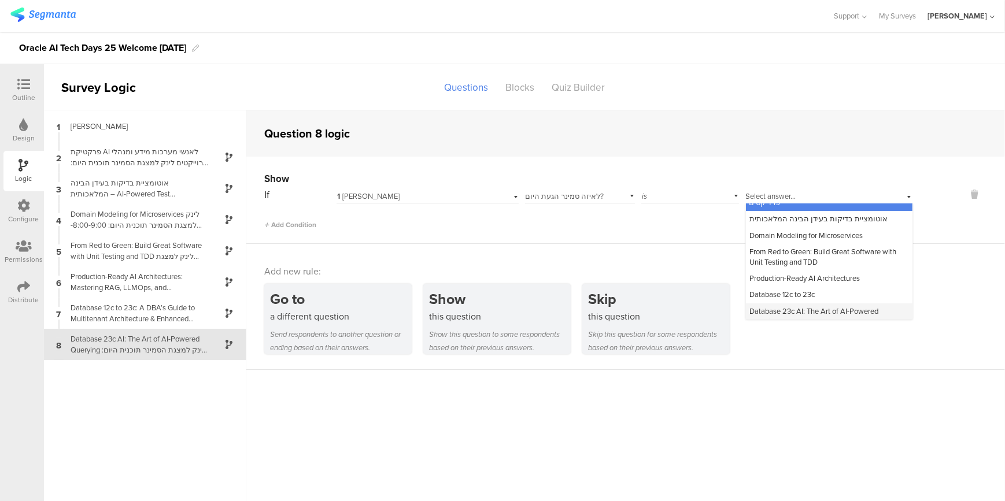
click at [815, 306] on span "Database 23c AI: The Art of AI-Powered Querying" at bounding box center [813, 316] width 129 height 21
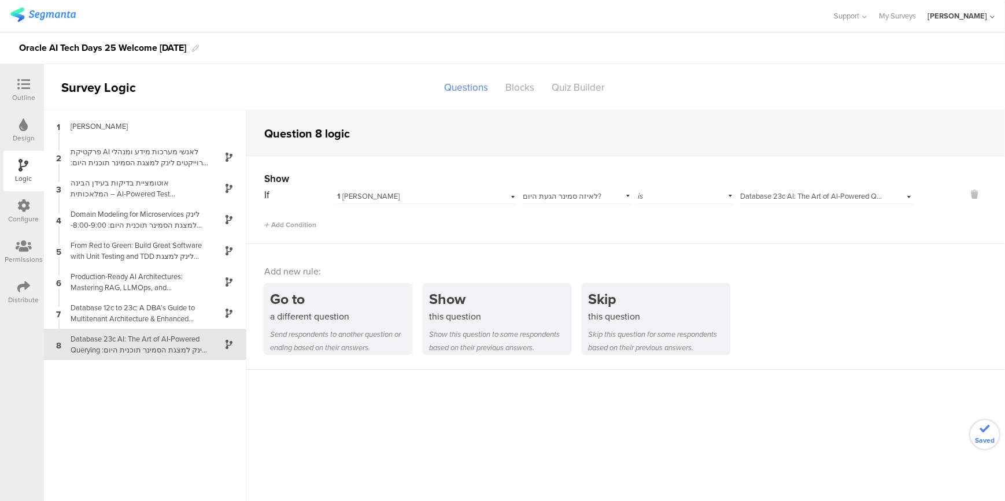
click at [139, 405] on div "1 מיקומי סמינר 2 פרקטיקת AI לאנשי מערכות מידע ומנהלי פרוייקטים לינק ל﻿מצגת הסמי…" at bounding box center [145, 305] width 202 height 391
click at [132, 132] on div "1 מיקומי סמינר" at bounding box center [145, 125] width 202 height 31
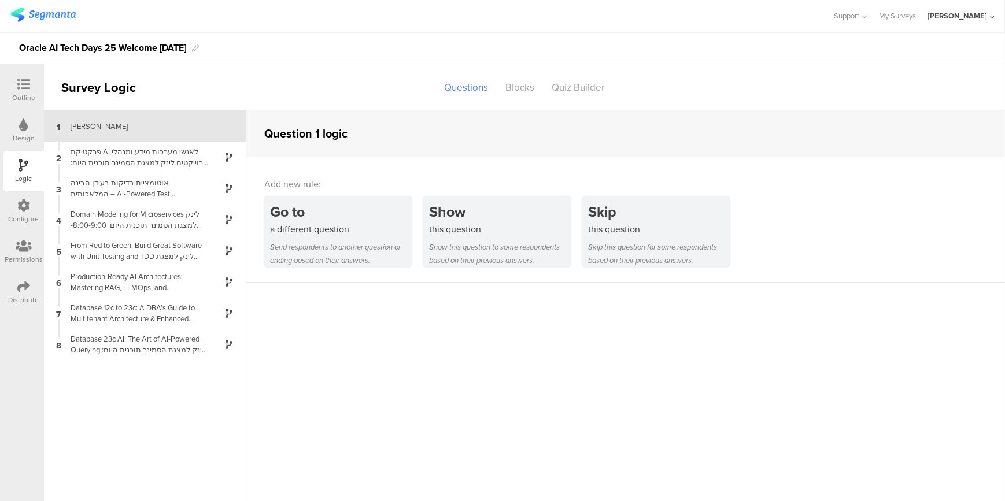
click at [28, 94] on div "Outline" at bounding box center [23, 98] width 23 height 10
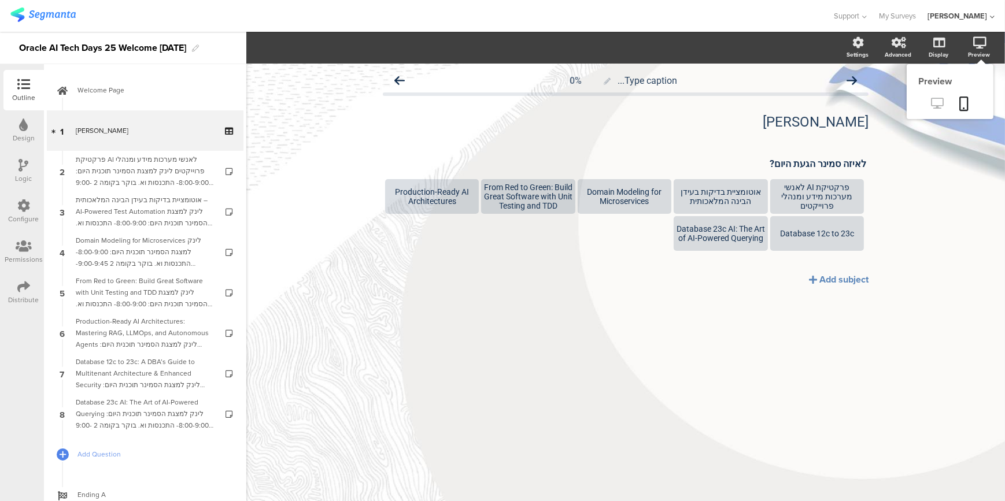
click at [941, 98] on icon at bounding box center [938, 103] width 12 height 11
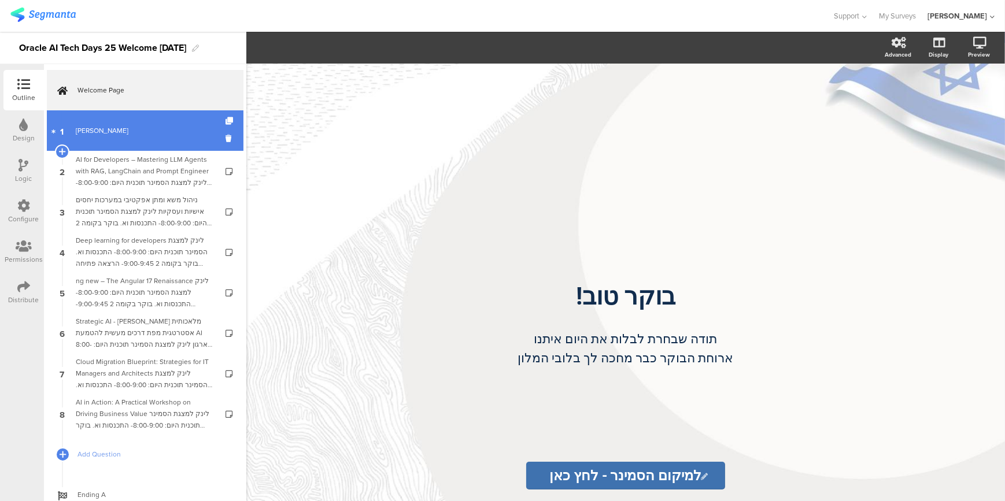
click at [122, 138] on link "1 מיקומי סמינר" at bounding box center [145, 130] width 197 height 40
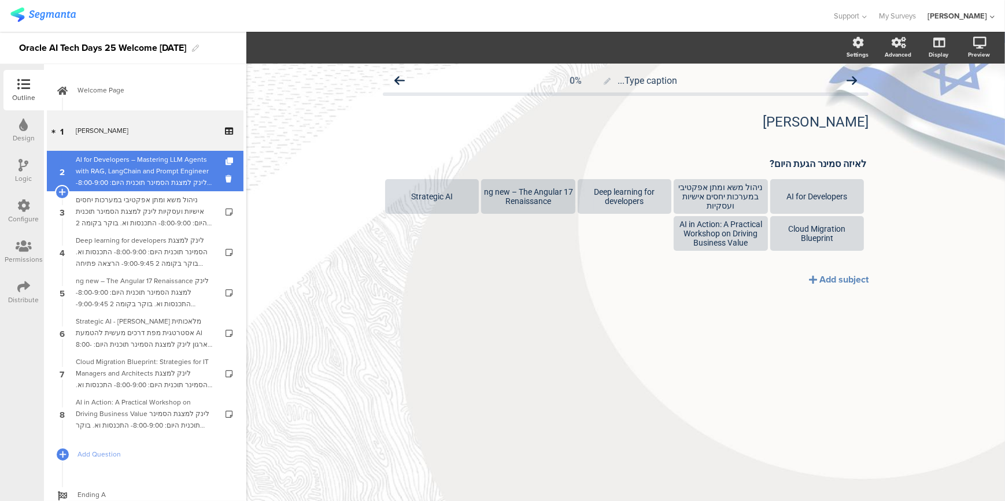
click at [116, 176] on div "AI for Developers – Mastering LLM Agents with RAG, LangChain and Prompt Enginee…" at bounding box center [145, 171] width 138 height 35
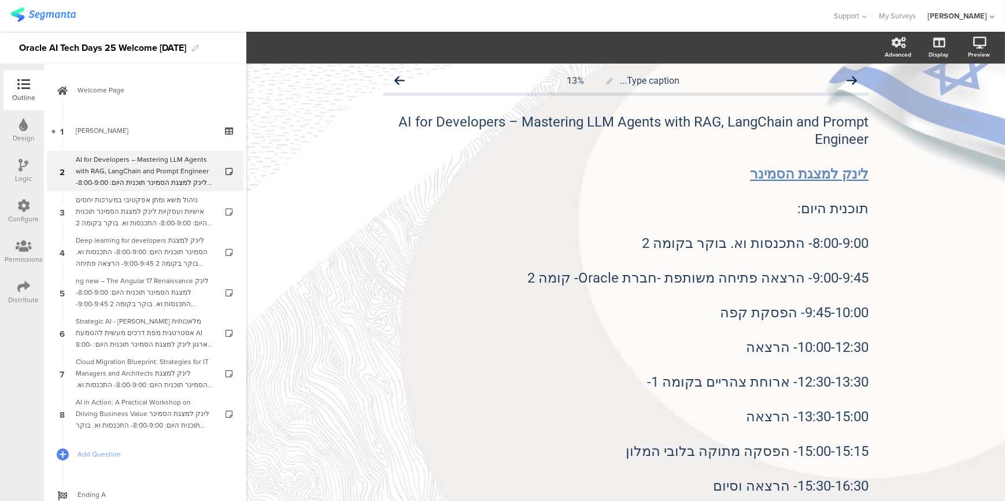
click at [17, 171] on div "Logic" at bounding box center [23, 171] width 40 height 40
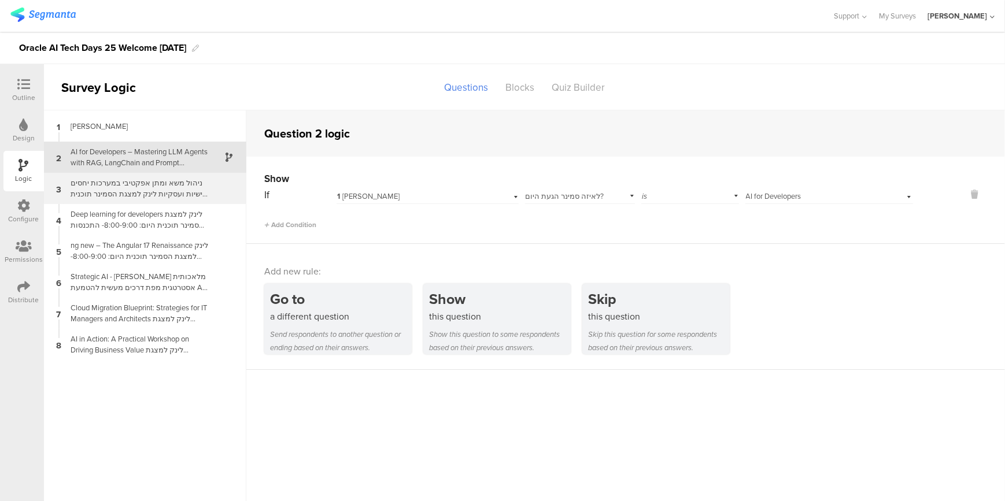
click at [147, 183] on div "ניהול משא ומתן אפקטיבי במערכות יחסים אישיות ועסקיות לינק ל﻿מצגת הסמינר תוכנית ה…" at bounding box center [136, 189] width 145 height 22
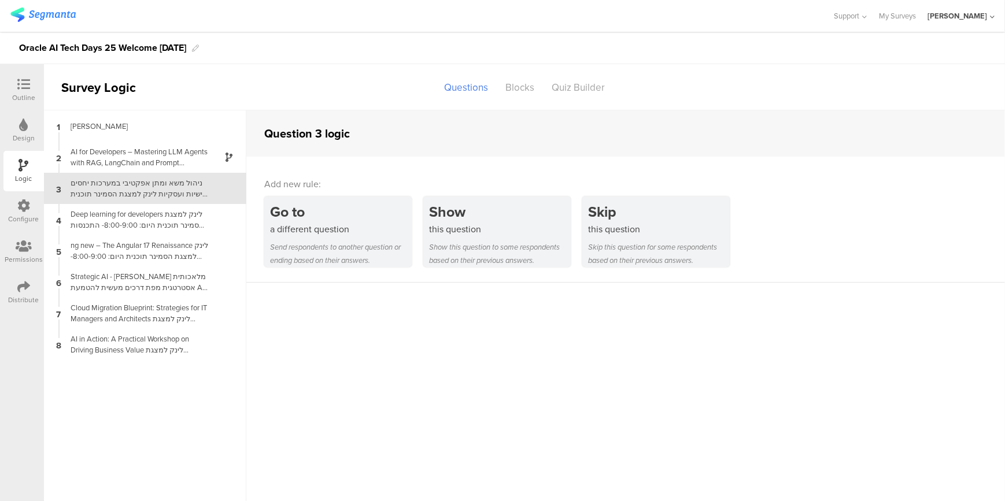
click at [25, 161] on icon at bounding box center [24, 165] width 10 height 13
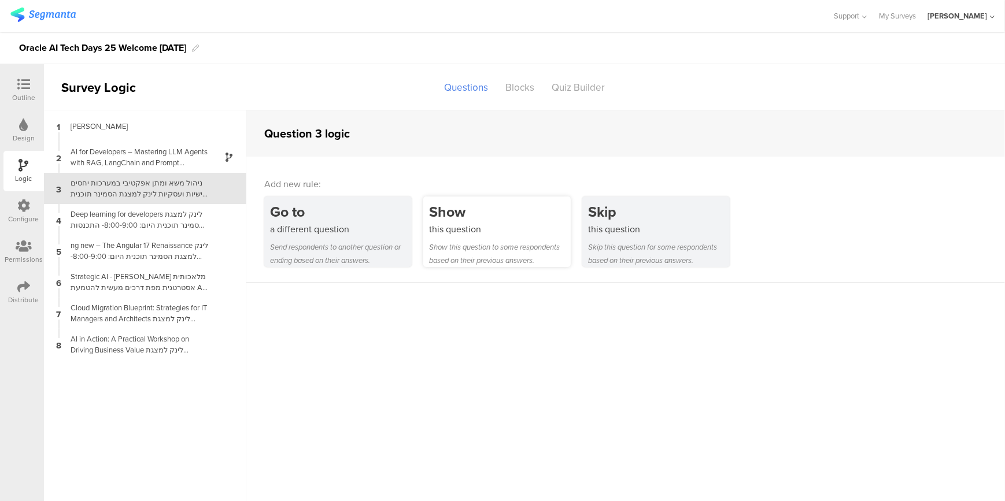
click at [492, 224] on div "this question" at bounding box center [500, 229] width 142 height 13
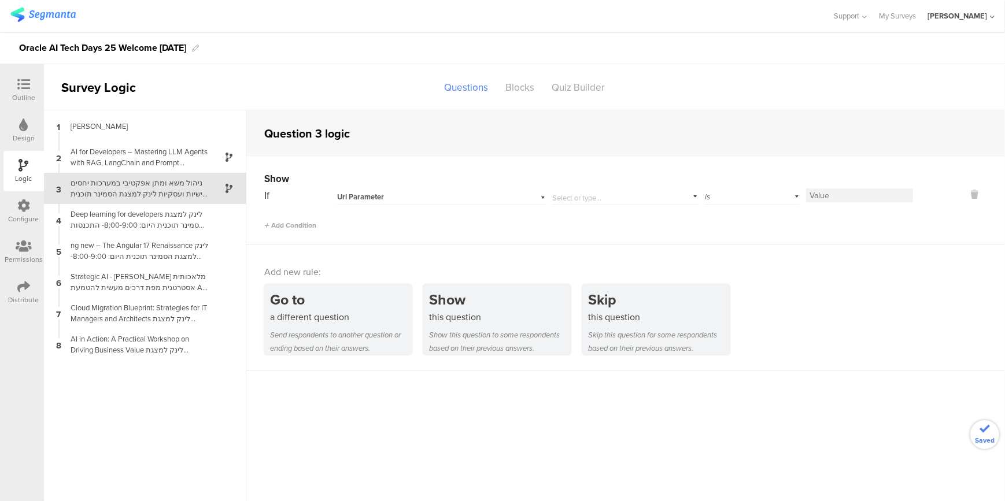
click at [546, 194] on div "Url Parameter" at bounding box center [441, 196] width 209 height 18
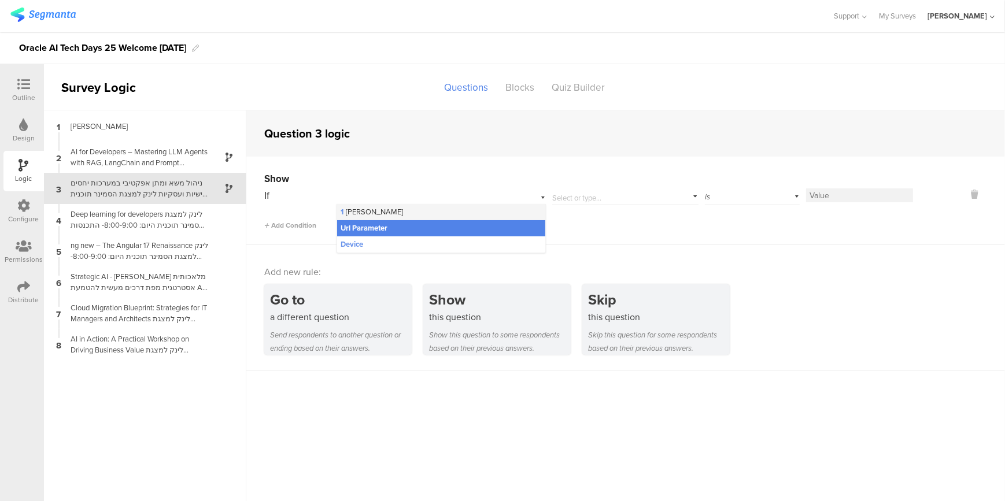
click at [397, 214] on div "1 מיקומי סמינר" at bounding box center [441, 212] width 208 height 16
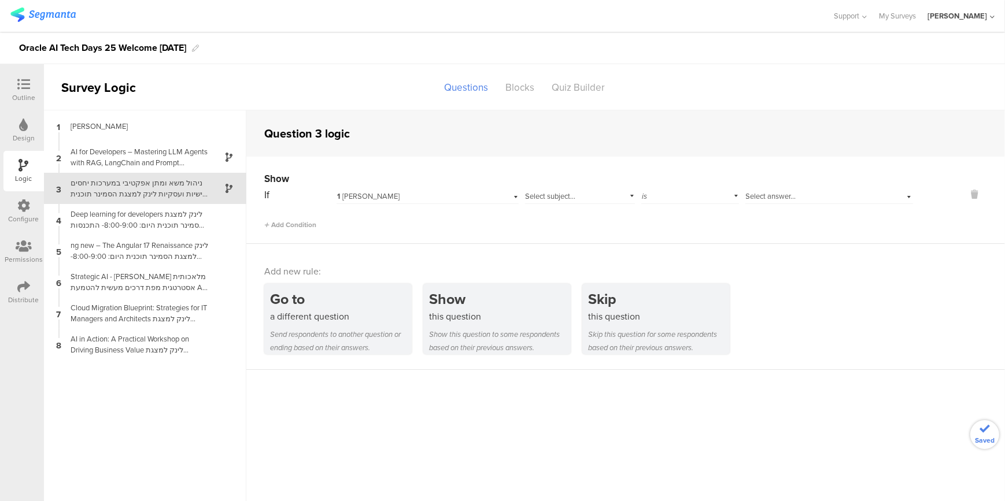
click at [635, 195] on div "Select subject..." at bounding box center [580, 195] width 110 height 18
click at [603, 208] on div "לאיזה סמינר הגעת היום?" at bounding box center [580, 212] width 109 height 16
click at [908, 195] on div "Select answer..." at bounding box center [829, 195] width 168 height 18
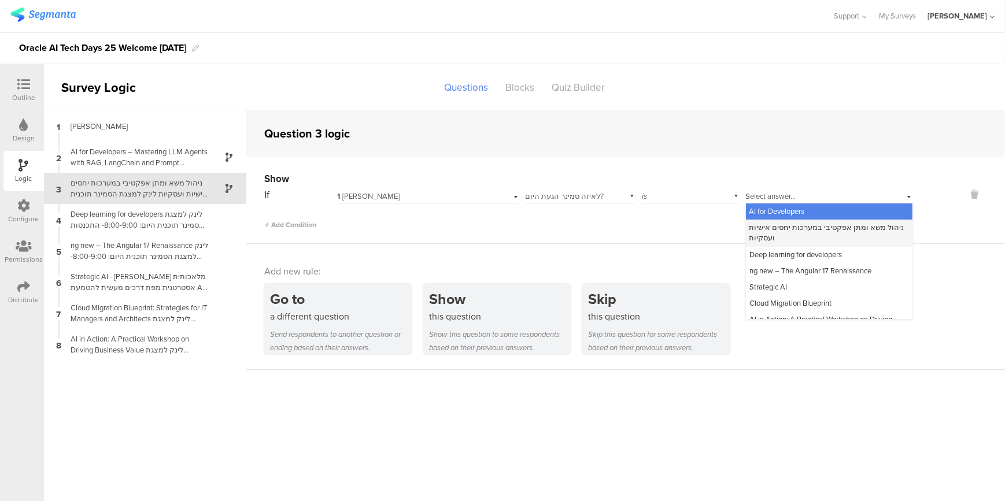
click at [885, 229] on span "ניהול משא ומתן אפקטיבי במערכות יחסים אישיות ועסקיות" at bounding box center [826, 232] width 155 height 21
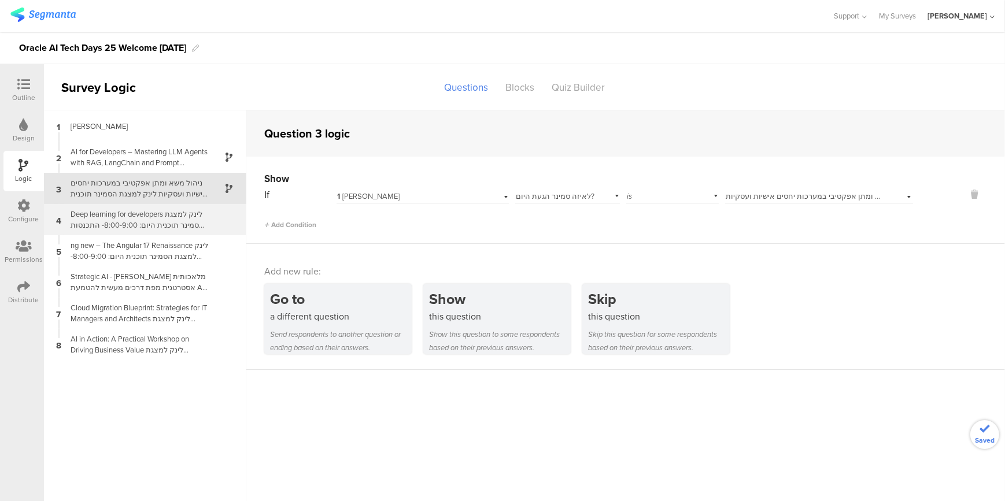
click at [183, 228] on div "Deep learning for developers לינק ל﻿מצגת הסמינר תוכנית היום: 8:00-9:00- התכנסות…" at bounding box center [136, 220] width 145 height 22
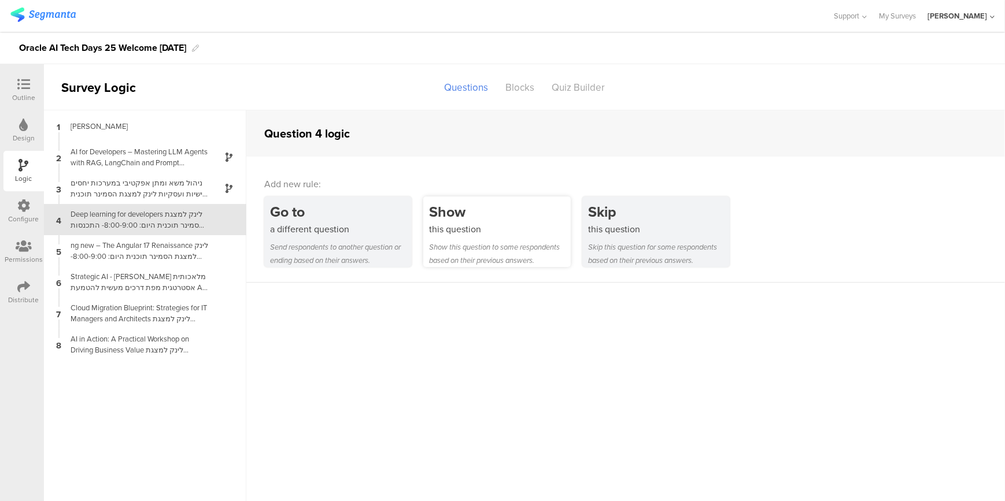
click at [508, 228] on div "this question" at bounding box center [500, 229] width 142 height 13
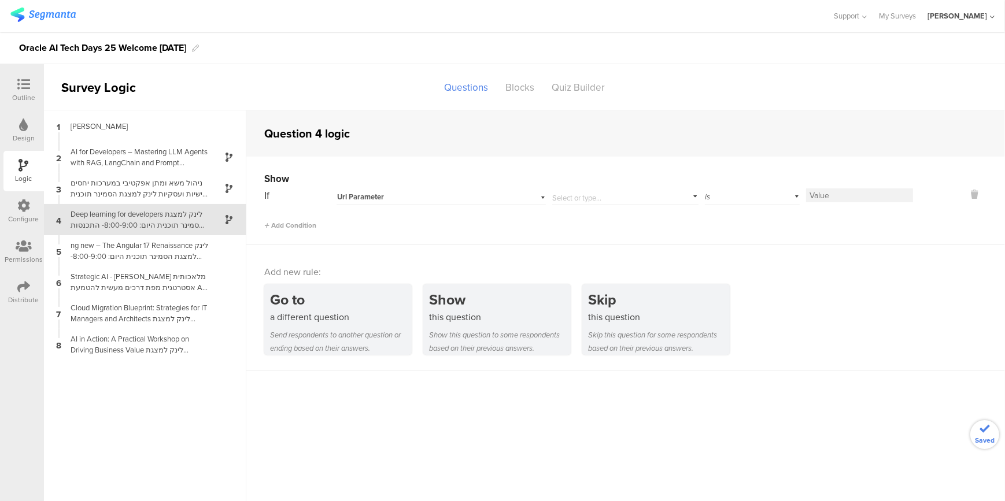
click at [546, 198] on div "Url Parameter" at bounding box center [441, 196] width 209 height 18
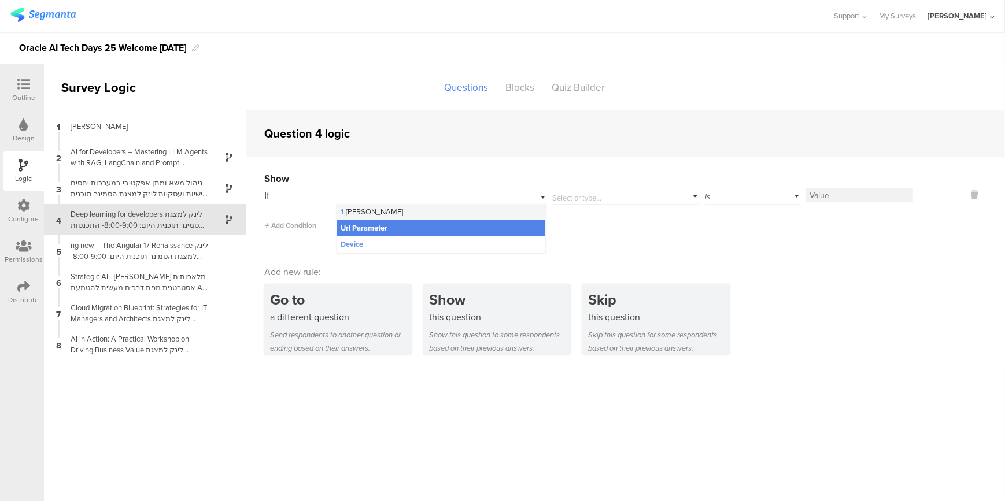
click at [415, 212] on div "1 מיקומי סמינר" at bounding box center [441, 212] width 208 height 16
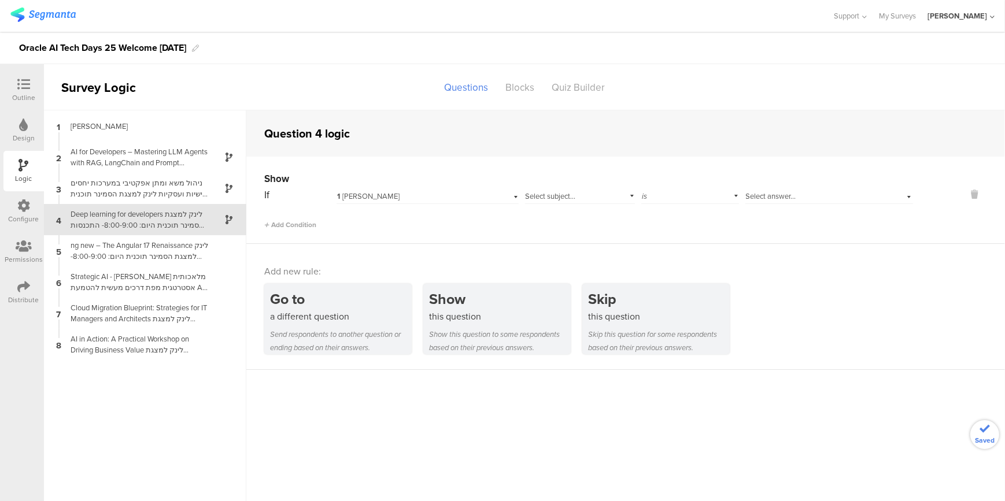
click at [631, 193] on div "Select subject..." at bounding box center [580, 195] width 110 height 18
click at [586, 208] on span "לאיזה סמינר הגעת היום?" at bounding box center [568, 211] width 79 height 11
click at [911, 193] on div "Select answer..." at bounding box center [829, 195] width 168 height 18
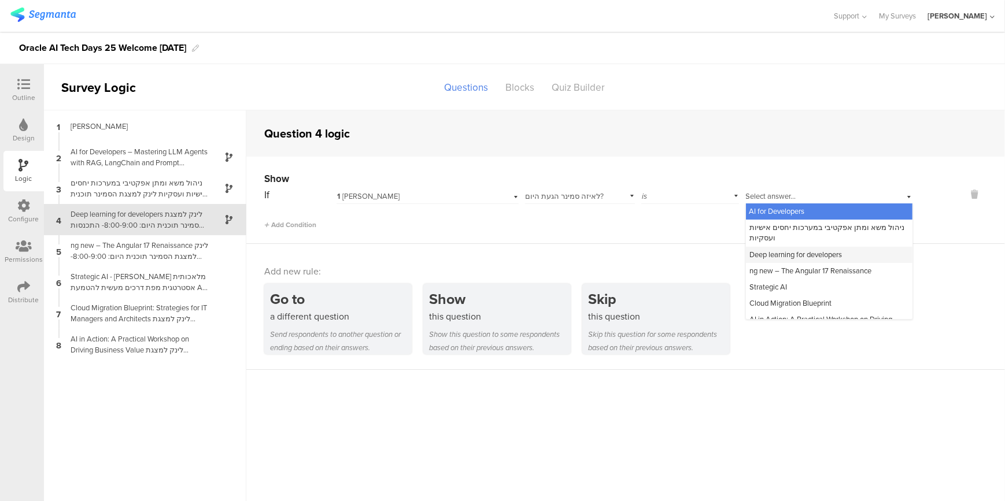
click at [841, 253] on span "Deep learning for developers" at bounding box center [795, 254] width 93 height 11
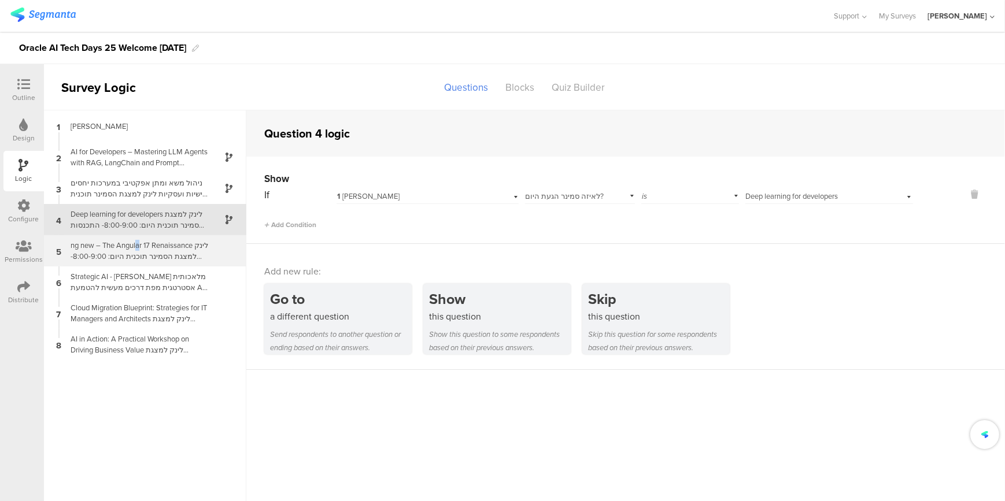
click at [139, 240] on div "ng new – The Angular 17 Renaissance לינק ל﻿מצגת הסמינר תוכנית היום: 8:00-9:00- …" at bounding box center [136, 251] width 145 height 22
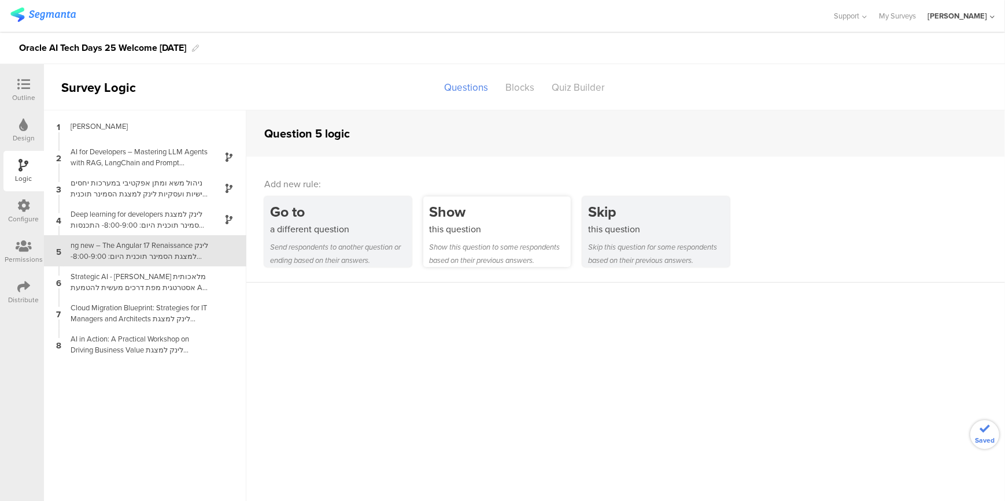
click at [519, 232] on div "this question" at bounding box center [500, 229] width 142 height 13
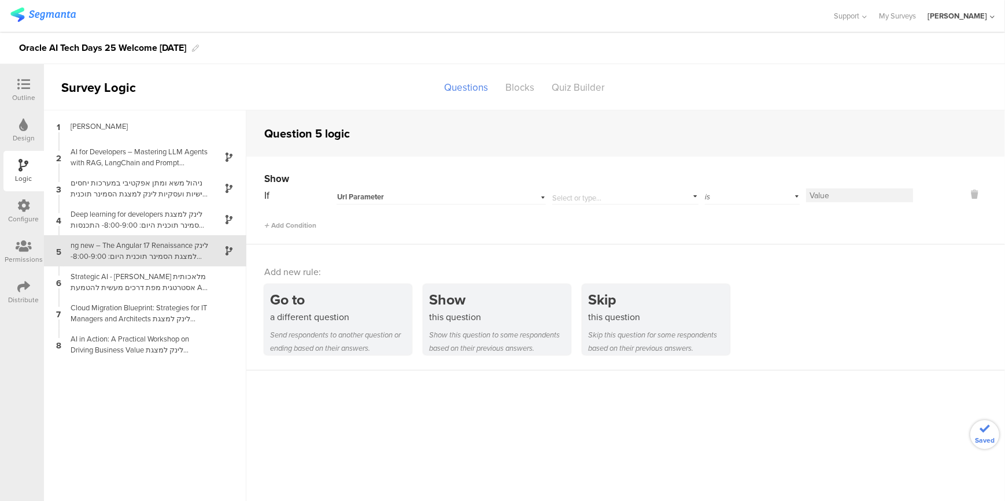
click at [546, 198] on div "Url Parameter" at bounding box center [441, 196] width 209 height 18
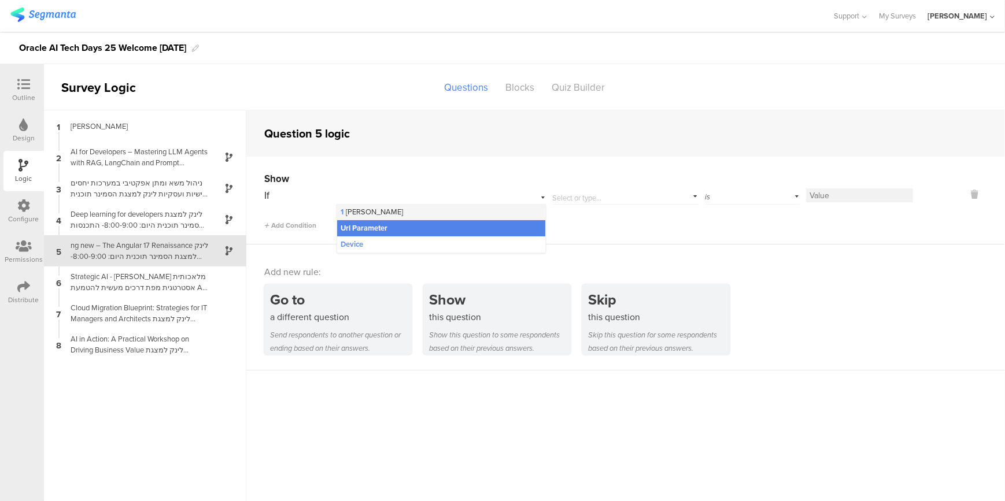
click at [401, 214] on div "1 מיקומי סמינר" at bounding box center [441, 212] width 208 height 16
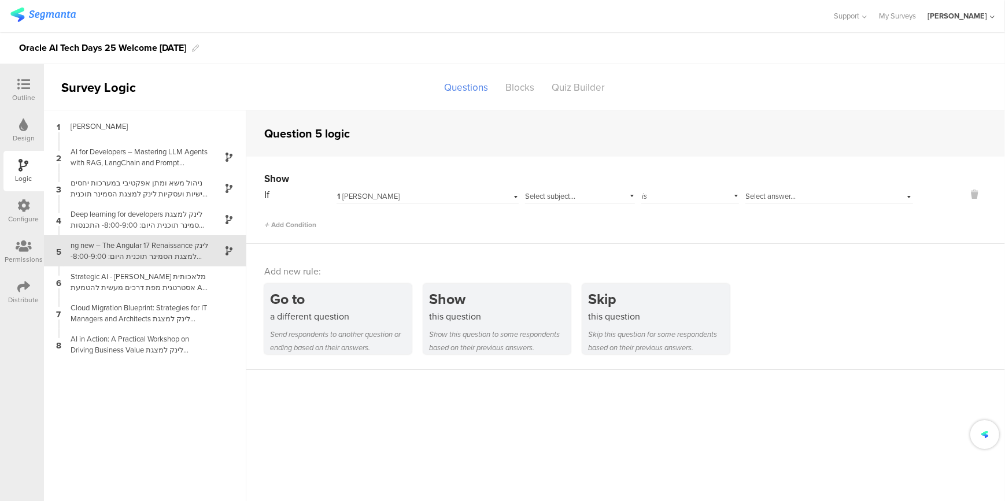
click at [705, 194] on div "is" at bounding box center [689, 195] width 97 height 18
click at [636, 195] on div "If 1 מיקומי סמינר Select subject... is is is not is blank is not blank Select a…" at bounding box center [588, 195] width 649 height 18
click at [629, 195] on div "Select subject..." at bounding box center [580, 195] width 110 height 18
click at [595, 213] on span "לאיזה סמינר הגעת היום?" at bounding box center [568, 211] width 79 height 11
click at [908, 195] on div "Select answer..." at bounding box center [829, 195] width 168 height 18
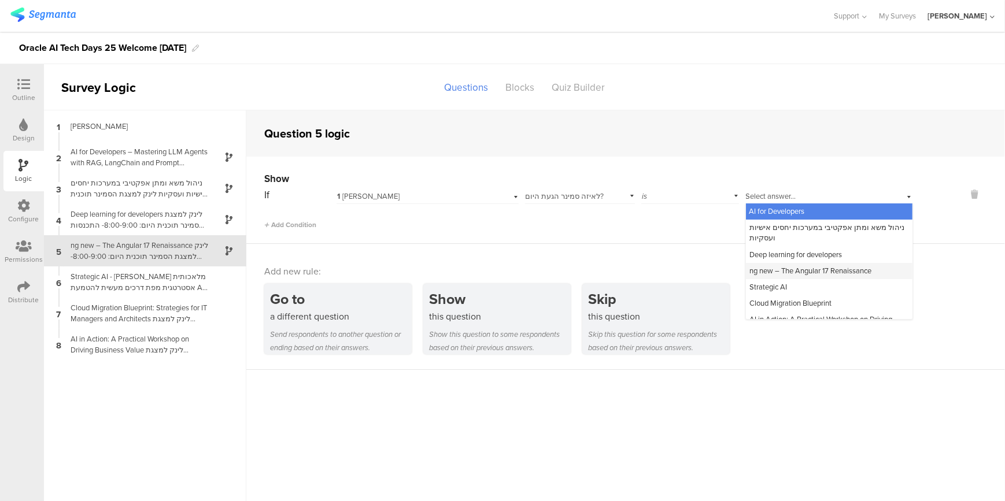
click at [808, 274] on span "ng new – The Angular 17 Renaissance" at bounding box center [810, 270] width 122 height 11
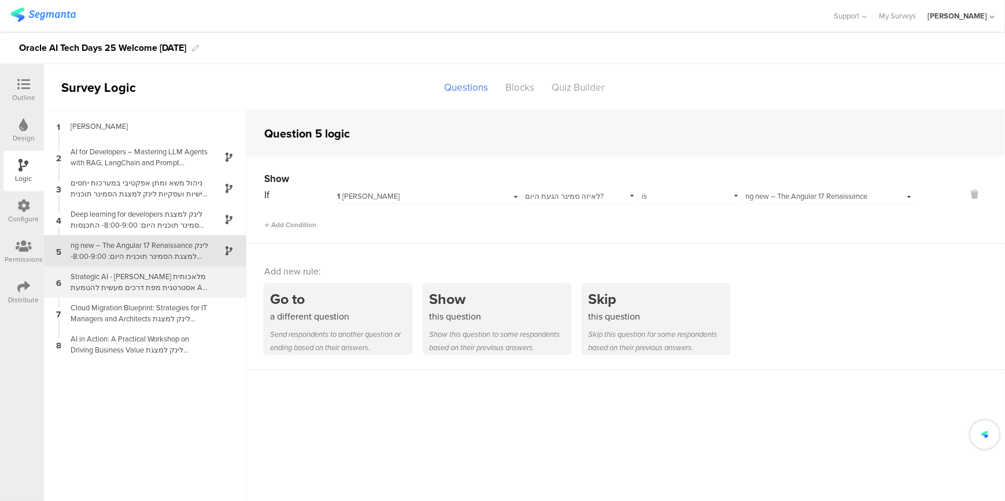
click at [121, 289] on div "Strategic AI - בינה מלאכותית אסטרטגית מפת דרכים מעשית להטמעת AI בארגון לינק ל﻿מ…" at bounding box center [136, 282] width 145 height 22
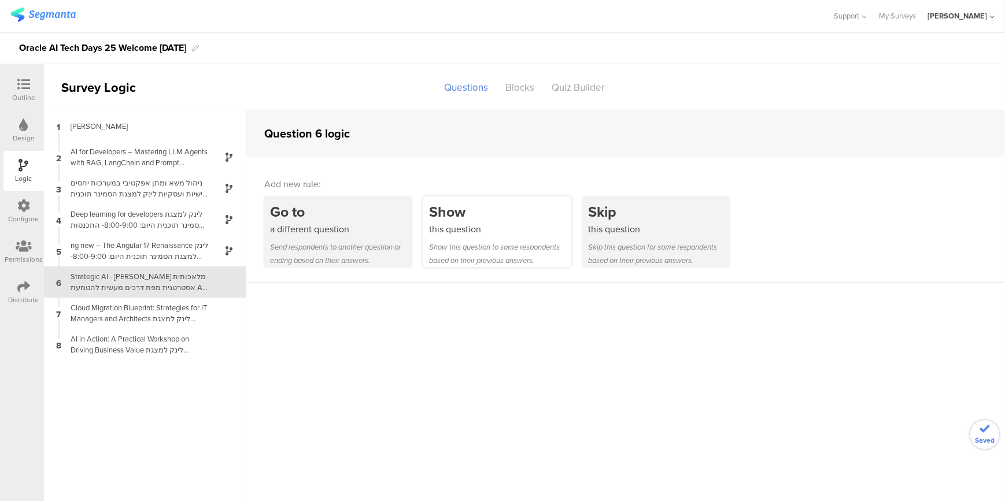
click at [519, 228] on div "this question" at bounding box center [500, 229] width 142 height 13
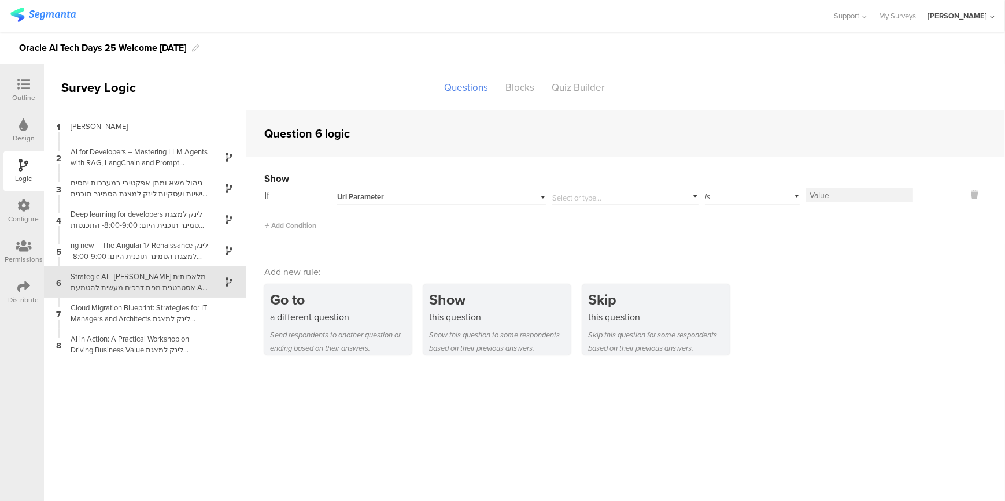
click at [546, 197] on div "Url Parameter" at bounding box center [441, 196] width 209 height 18
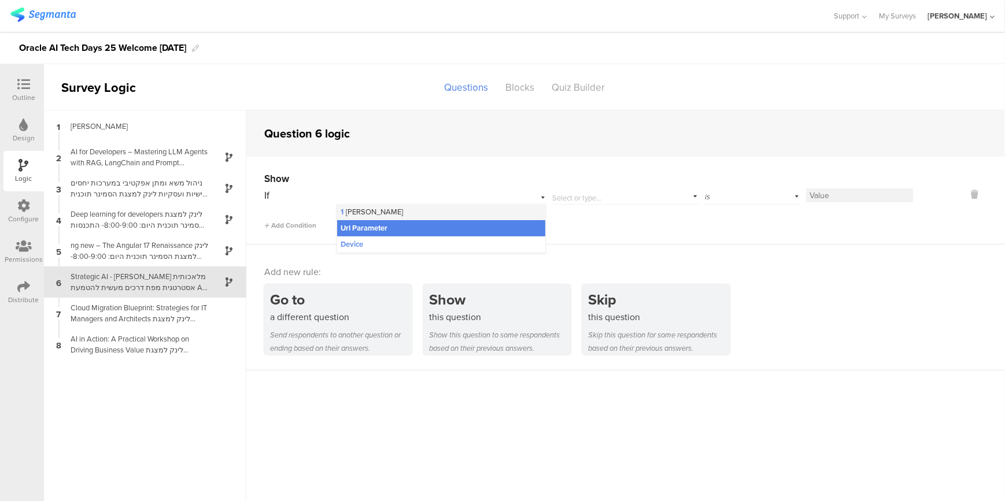
click at [390, 208] on div "1 מיקומי סמינר" at bounding box center [441, 212] width 208 height 16
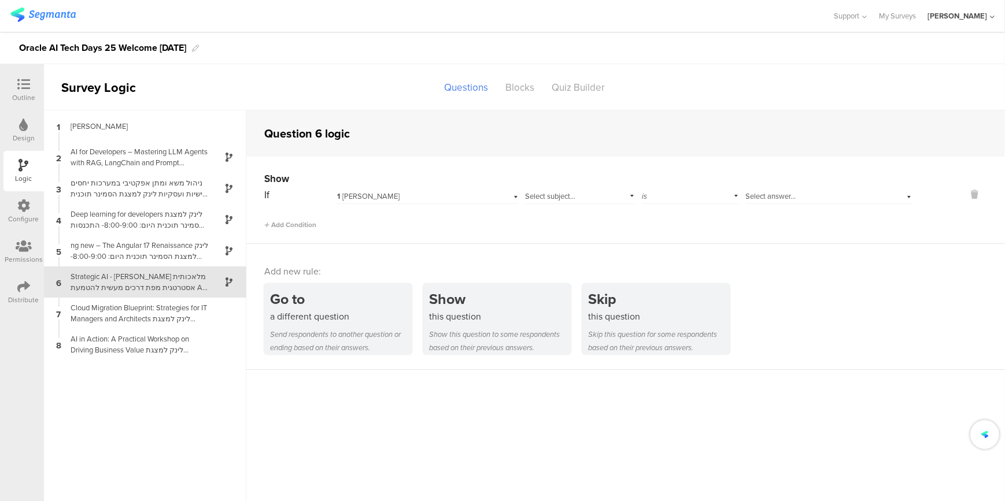
click at [700, 197] on div "is" at bounding box center [689, 195] width 97 height 18
click at [633, 193] on div "Select subject..." at bounding box center [580, 195] width 110 height 18
click at [618, 213] on div "לאיזה סמינר הגעת היום?" at bounding box center [580, 212] width 109 height 16
click at [911, 195] on div "Select answer..." at bounding box center [829, 195] width 168 height 18
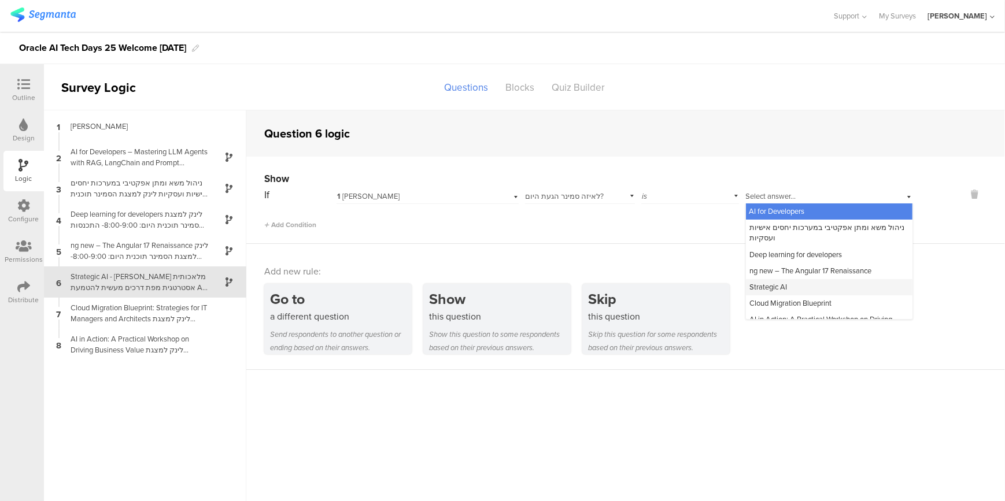
click at [816, 280] on div "Strategic AI" at bounding box center [829, 287] width 167 height 16
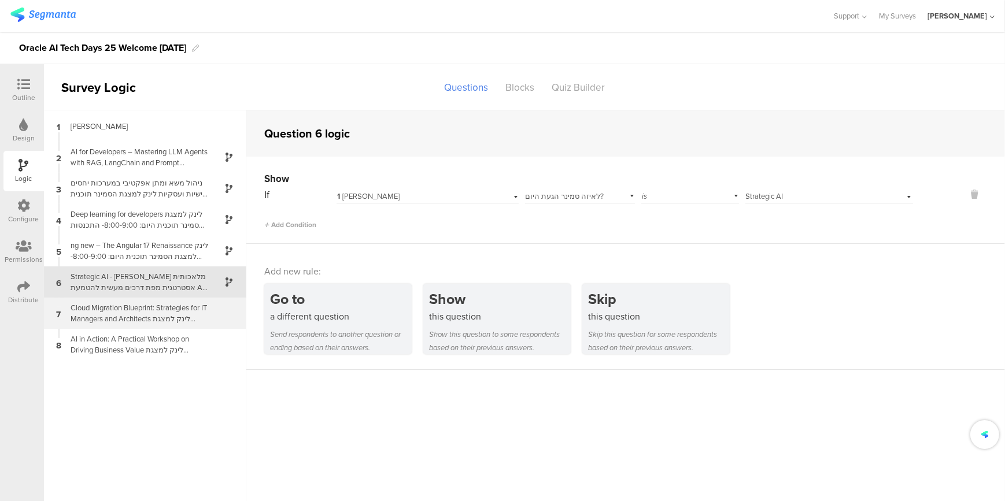
click at [138, 314] on div "Cloud Migration Blueprint: Strategies for IT Managers and Architects לינק ל﻿מצג…" at bounding box center [136, 313] width 145 height 22
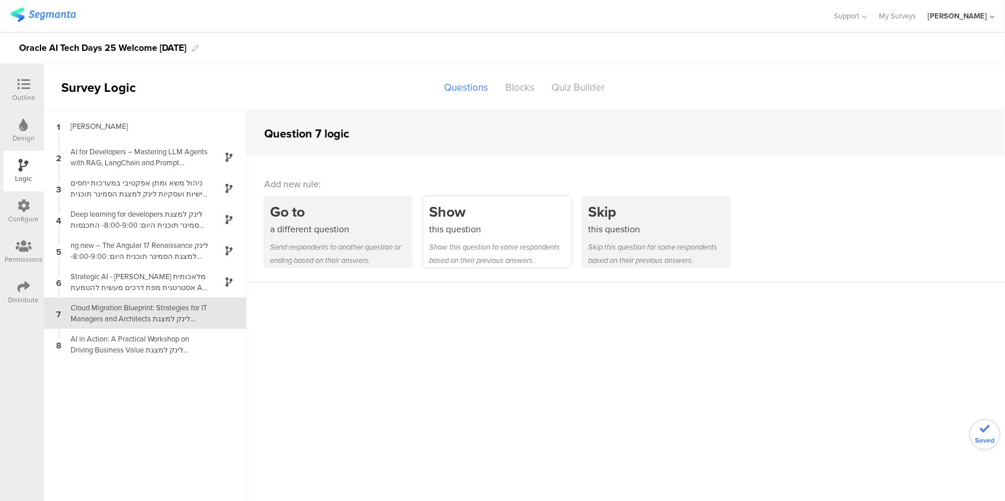
click at [502, 231] on div "this question" at bounding box center [500, 229] width 142 height 13
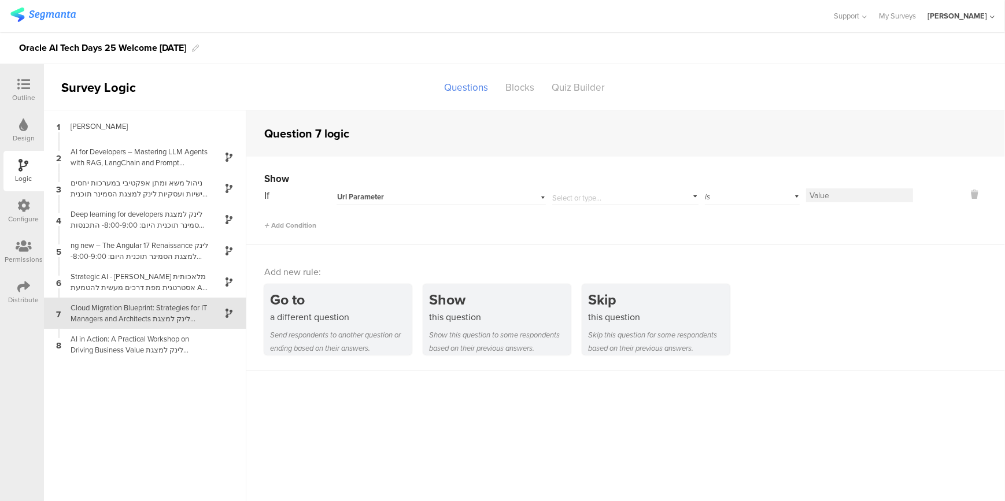
click at [546, 198] on div "Url Parameter" at bounding box center [441, 196] width 209 height 18
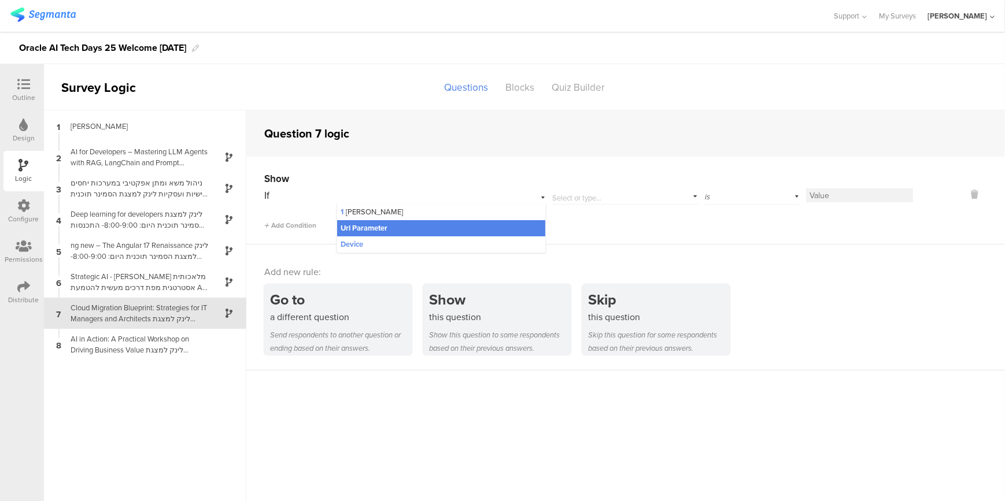
drag, startPoint x: 413, startPoint y: 213, endPoint x: 421, endPoint y: 213, distance: 8.1
click at [413, 213] on div "1 מיקומי סמינר" at bounding box center [441, 212] width 208 height 16
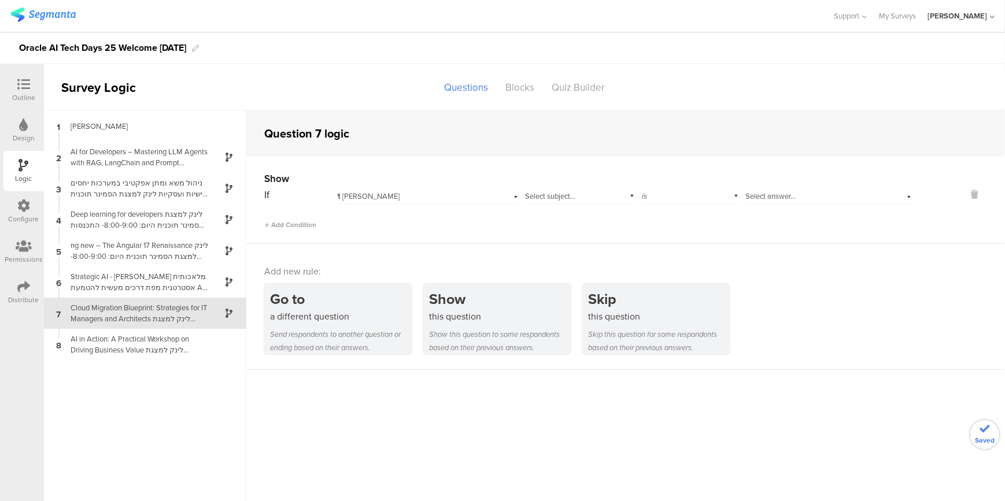
click at [633, 197] on div "Select subject..." at bounding box center [580, 195] width 110 height 18
click at [612, 212] on div "לאיזה סמינר הגעת היום?" at bounding box center [580, 212] width 109 height 16
click at [908, 197] on div "Select answer..." at bounding box center [829, 195] width 168 height 18
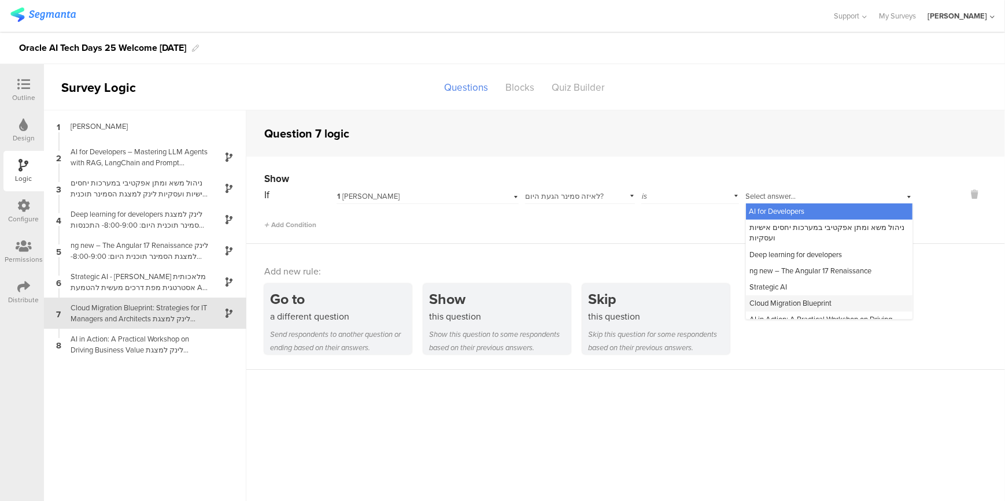
click at [828, 300] on span "Cloud Migration Blueprint" at bounding box center [790, 303] width 82 height 11
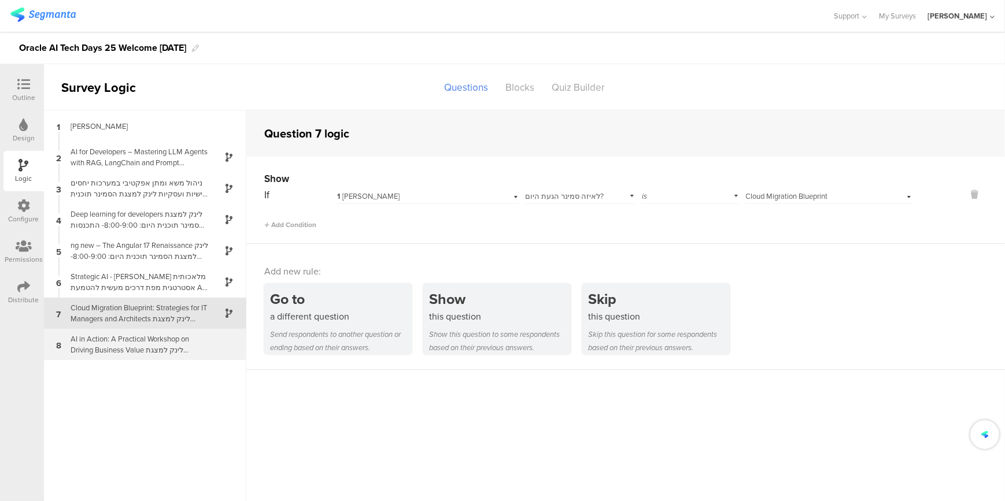
click at [158, 343] on div "AI in Action: A Practical Workshop on Driving Business Value לינק ל﻿מצגת הסמינר…" at bounding box center [136, 345] width 145 height 22
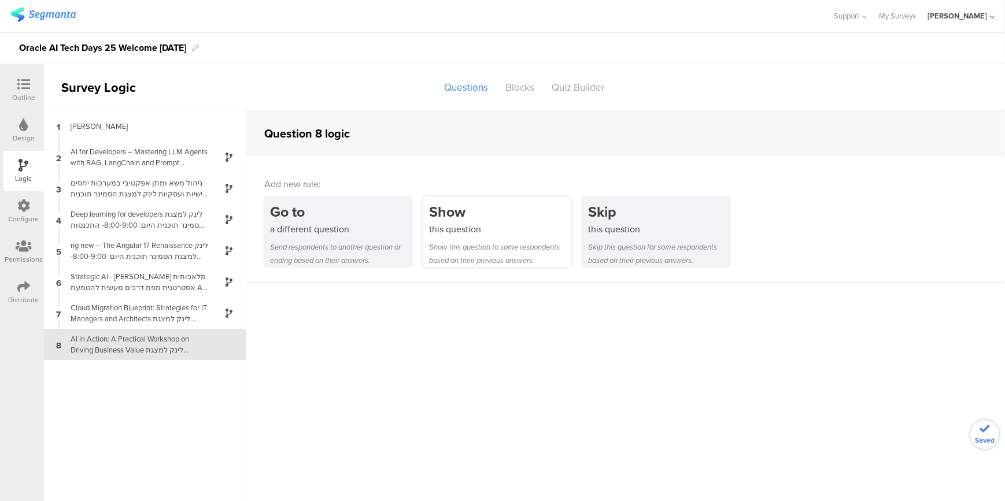
click at [514, 236] on div "Show this question Show this question to some respondents based on their previo…" at bounding box center [496, 232] width 147 height 71
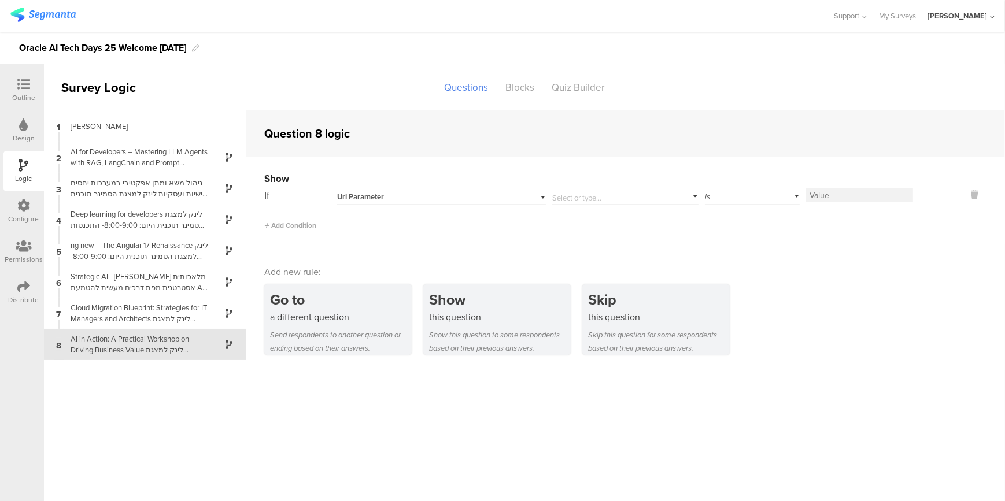
click at [551, 197] on div "If Url Parameter Add parameter is" at bounding box center [588, 195] width 649 height 19
click at [546, 197] on div "Url Parameter" at bounding box center [441, 196] width 209 height 18
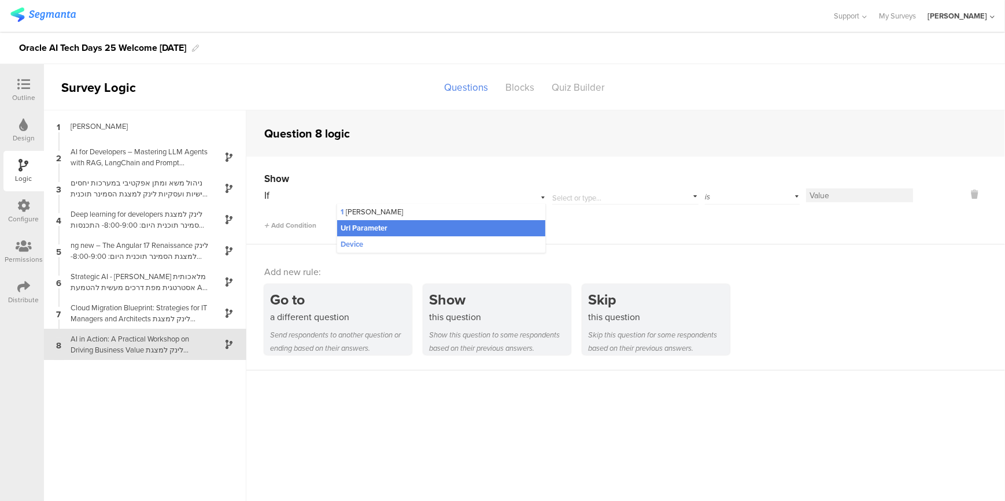
click at [698, 194] on div at bounding box center [625, 195] width 146 height 19
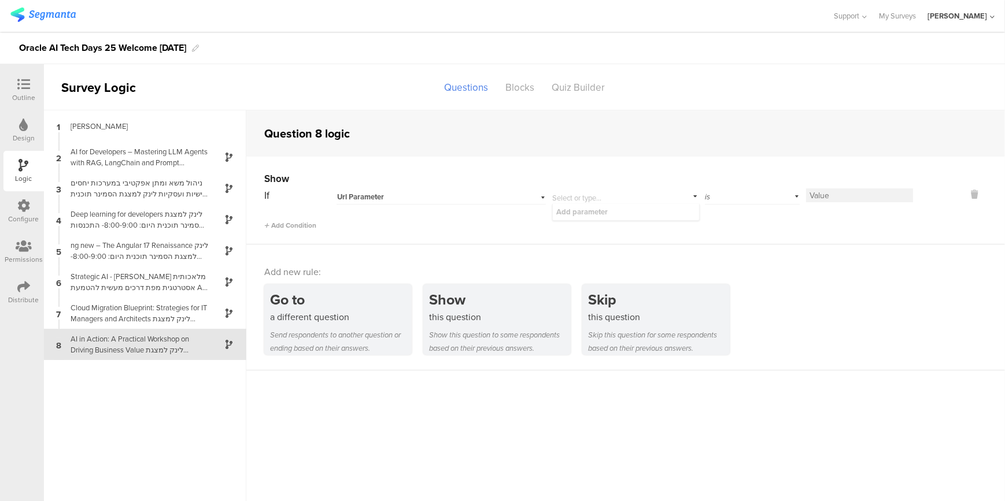
click at [545, 197] on div "Url Parameter" at bounding box center [441, 196] width 209 height 18
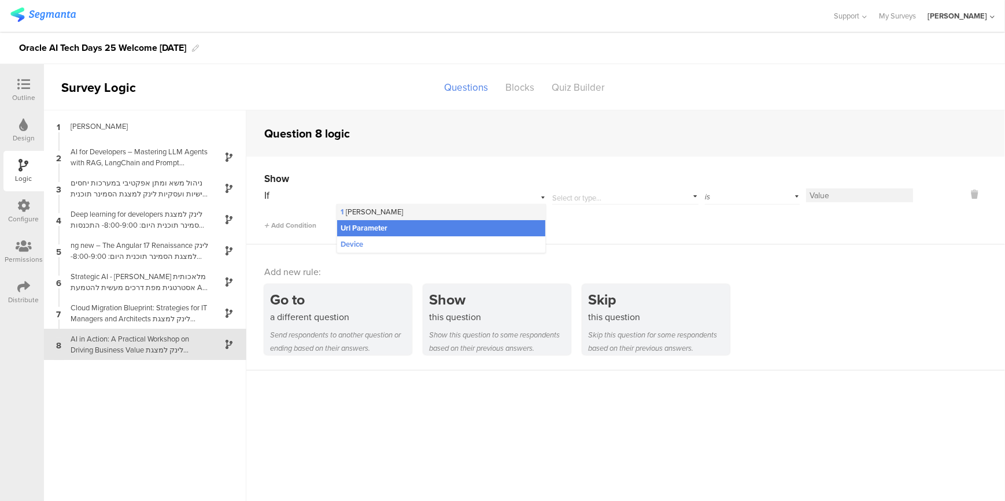
click at [373, 210] on span "1 מיקומי סמינר" at bounding box center [372, 211] width 62 height 11
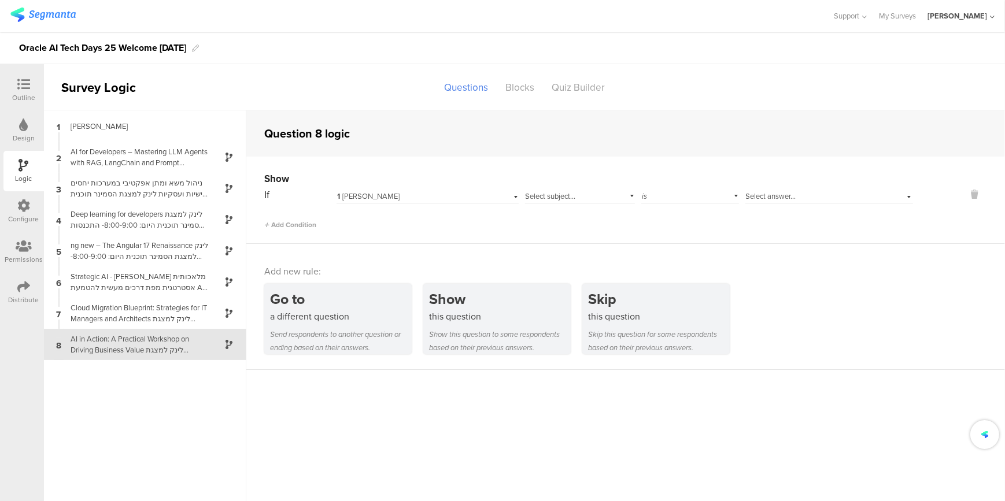
click at [700, 195] on div "is" at bounding box center [689, 195] width 97 height 18
click at [633, 192] on div "Select subject..." at bounding box center [580, 195] width 110 height 18
click at [587, 206] on span "לאיזה סמינר הגעת היום?" at bounding box center [568, 211] width 79 height 11
click at [907, 195] on div "Select answer..." at bounding box center [829, 195] width 168 height 18
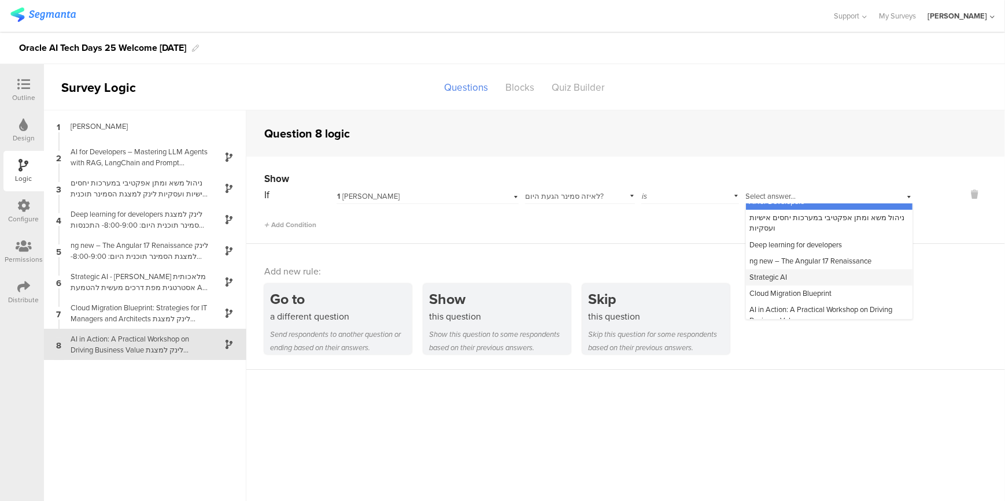
scroll to position [19, 0]
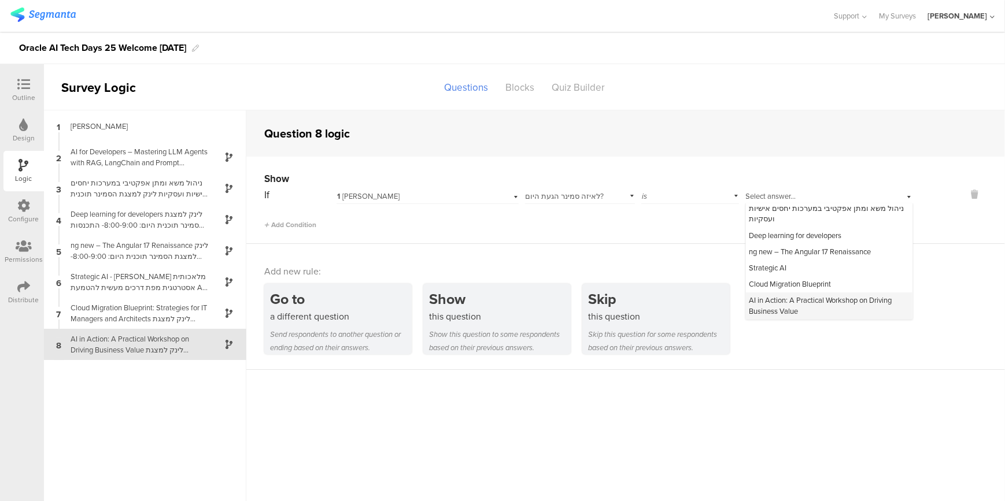
click at [806, 299] on span "AI in Action: A Practical Workshop on Driving Business Value" at bounding box center [820, 305] width 143 height 21
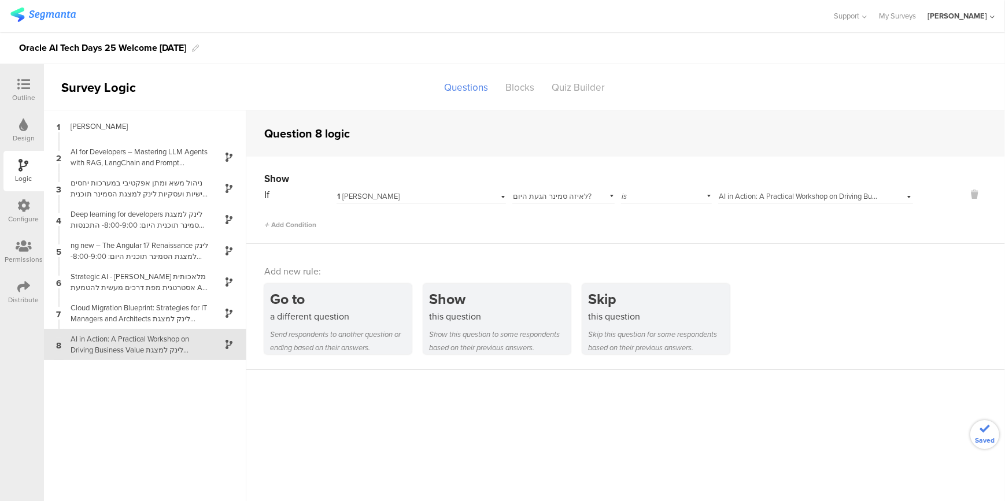
click at [254, 406] on sg-question-logic-editor "Question 8 logic Show If 1 מיקומי סמינר Select subject... לאיזה סמינר הגעת היום…" at bounding box center [625, 305] width 759 height 391
click at [5, 86] on div "Outline" at bounding box center [23, 90] width 40 height 40
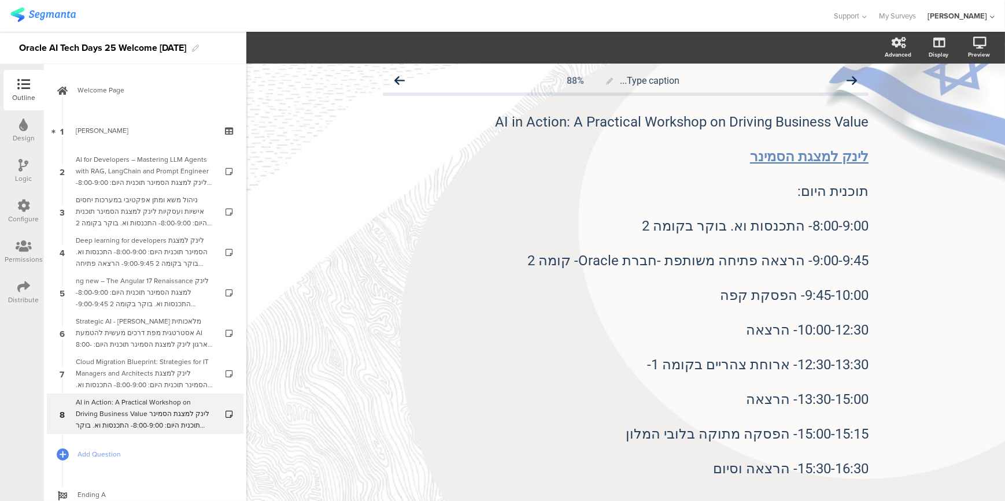
scroll to position [40, 0]
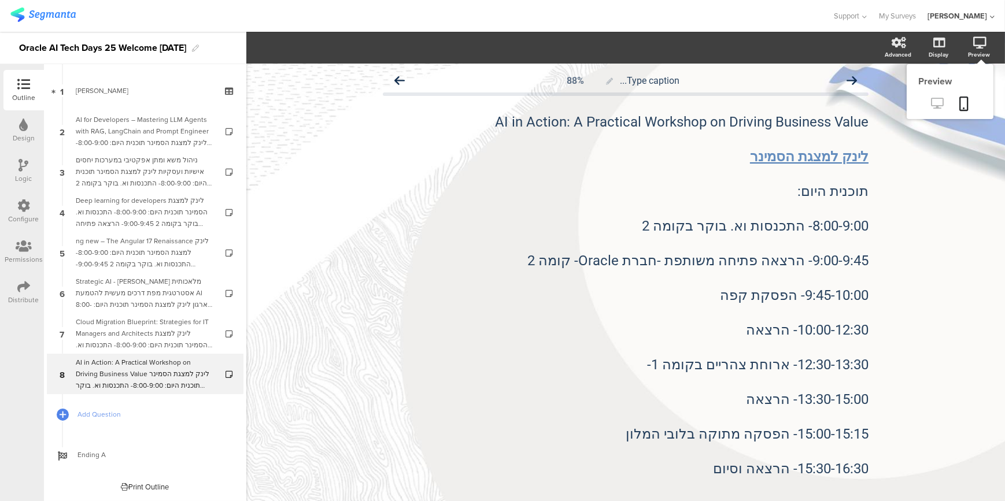
click at [932, 101] on icon at bounding box center [938, 103] width 12 height 11
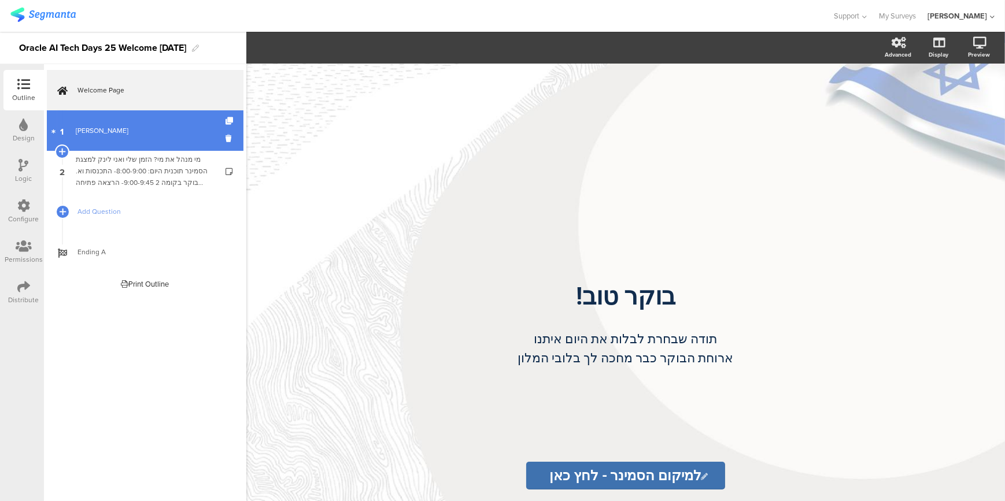
click at [98, 125] on div "[PERSON_NAME]" at bounding box center [145, 131] width 138 height 12
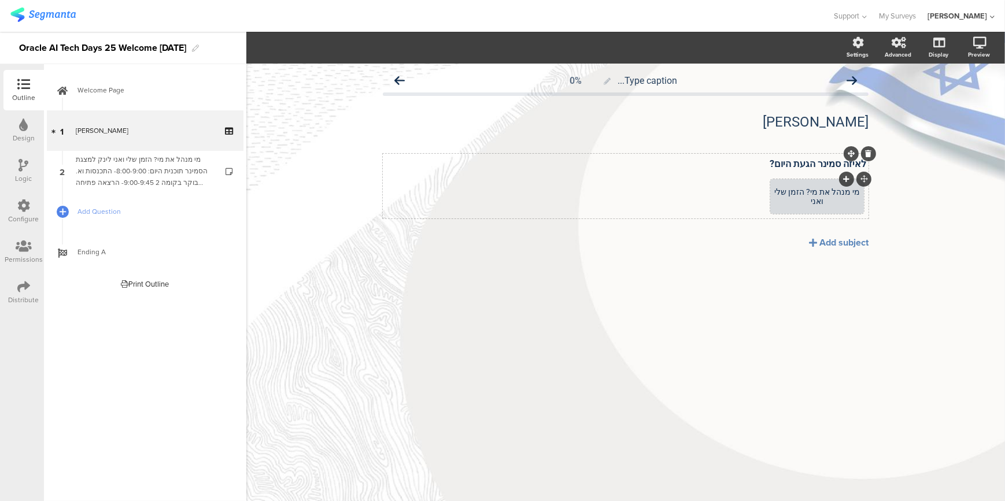
click at [816, 191] on div "מי מנהל את מי? הזמן שלי ואני" at bounding box center [817, 196] width 90 height 19
drag, startPoint x: 856, startPoint y: 194, endPoint x: 768, endPoint y: 204, distance: 89.0
click at [768, 204] on section "מי מנהל את מי? הזמן שלי ואני" at bounding box center [625, 197] width 481 height 37
paste div
click at [849, 179] on icon at bounding box center [847, 179] width 6 height 7
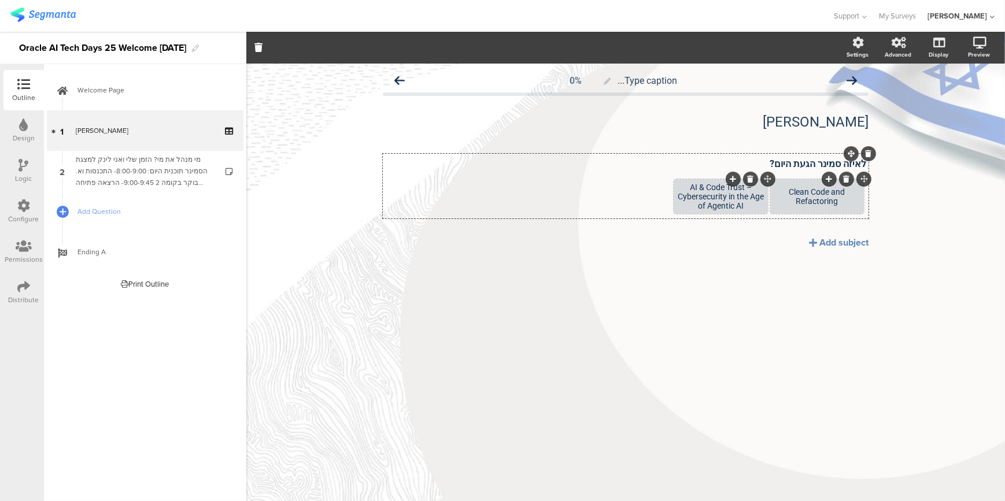
click at [730, 177] on icon at bounding box center [733, 179] width 6 height 7
click at [646, 202] on div "Type choice..." at bounding box center [624, 196] width 90 height 35
click at [632, 179] on div at bounding box center [636, 179] width 15 height 15
click at [640, 182] on icon at bounding box center [637, 179] width 6 height 7
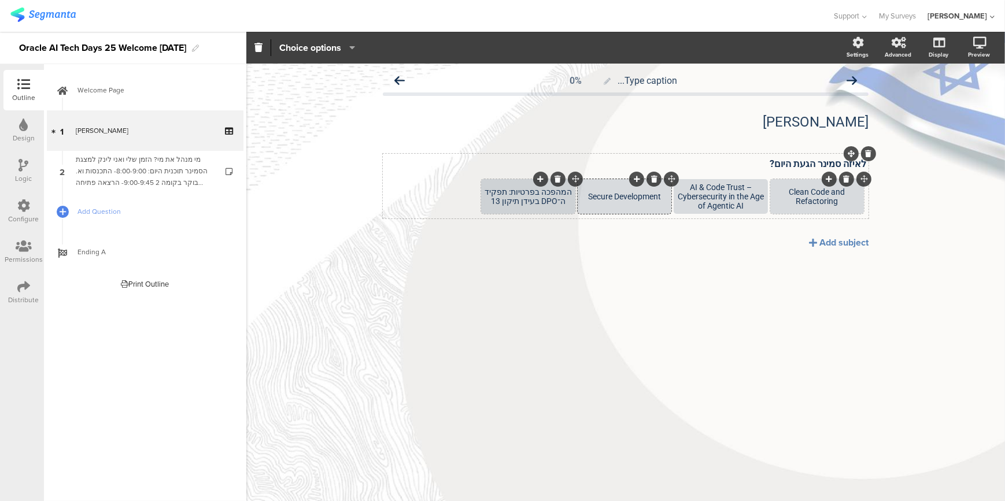
click at [537, 177] on icon at bounding box center [540, 179] width 6 height 7
click at [441, 176] on icon at bounding box center [444, 179] width 6 height 7
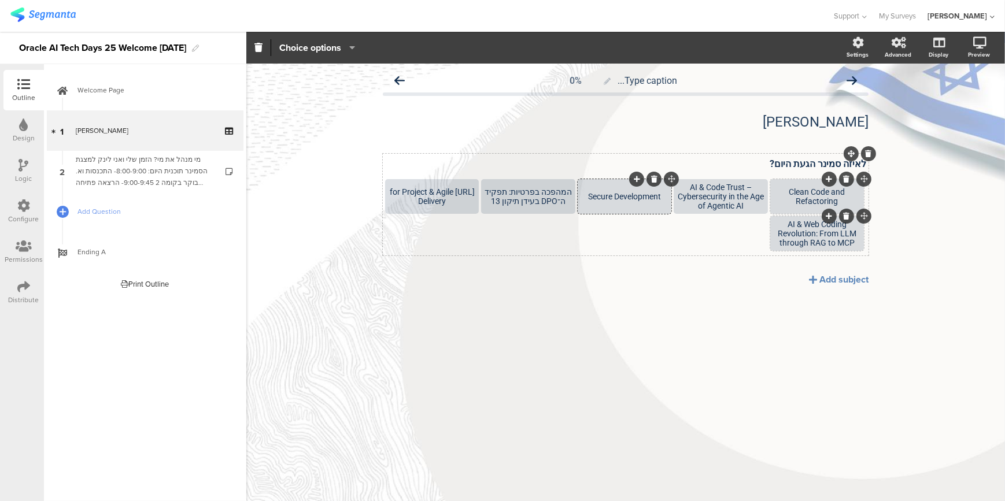
click at [829, 216] on icon at bounding box center [829, 216] width 6 height 7
click at [723, 178] on div at bounding box center [749, 179] width 52 height 15
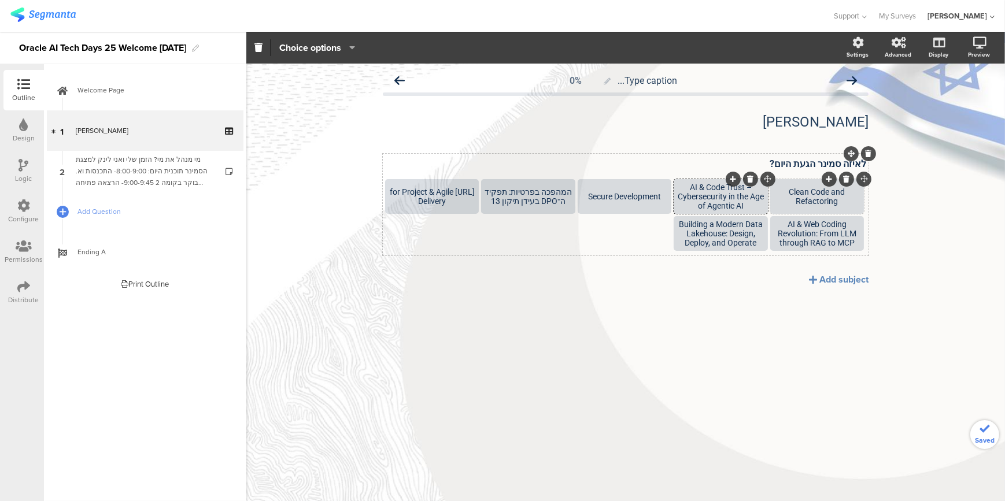
click at [731, 180] on icon at bounding box center [733, 179] width 6 height 7
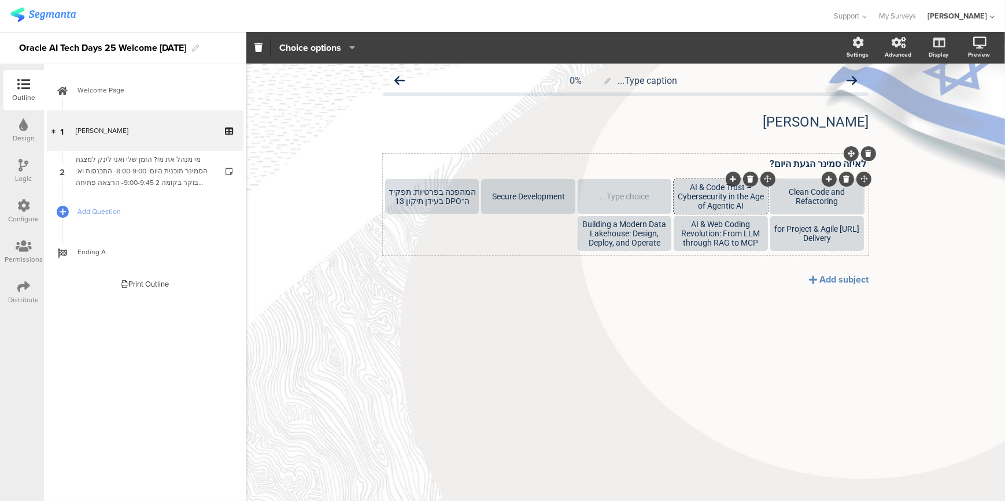
click at [736, 179] on div at bounding box center [733, 179] width 15 height 15
click at [654, 179] on icon at bounding box center [654, 179] width 6 height 7
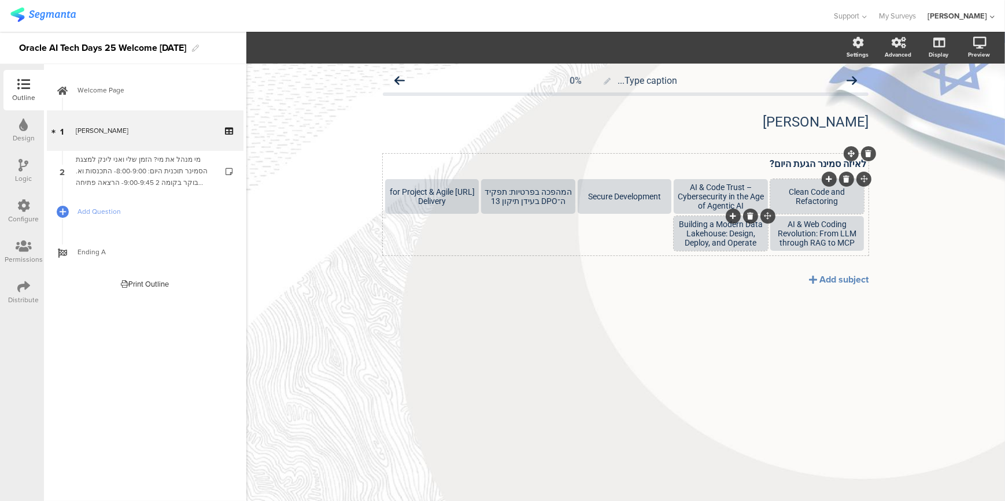
click at [731, 214] on icon at bounding box center [733, 216] width 6 height 7
click at [609, 239] on div "Type choice..." at bounding box center [624, 233] width 90 height 35
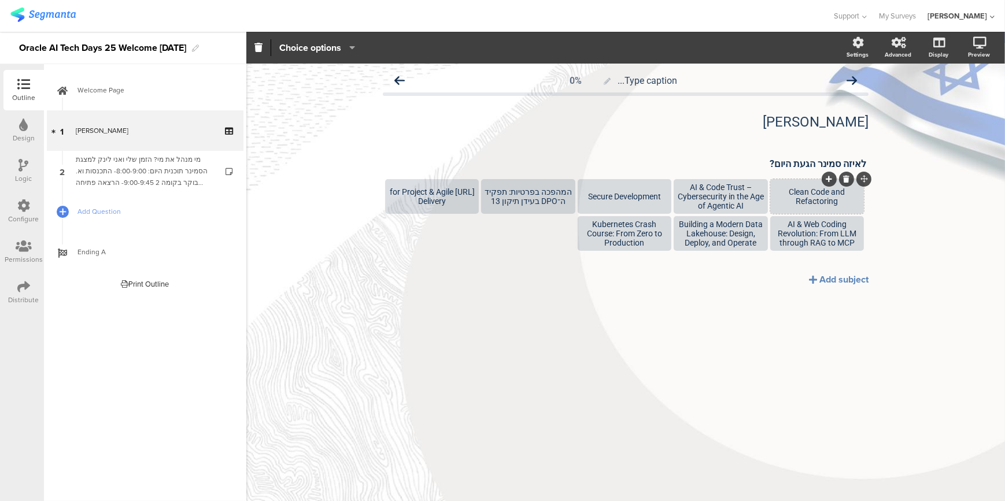
click at [621, 311] on div "לאיזה סמינר הגעת היום? לאיזה סמינר הגעת היום? Clean Code and Refactoring AI & C…" at bounding box center [626, 240] width 486 height 173
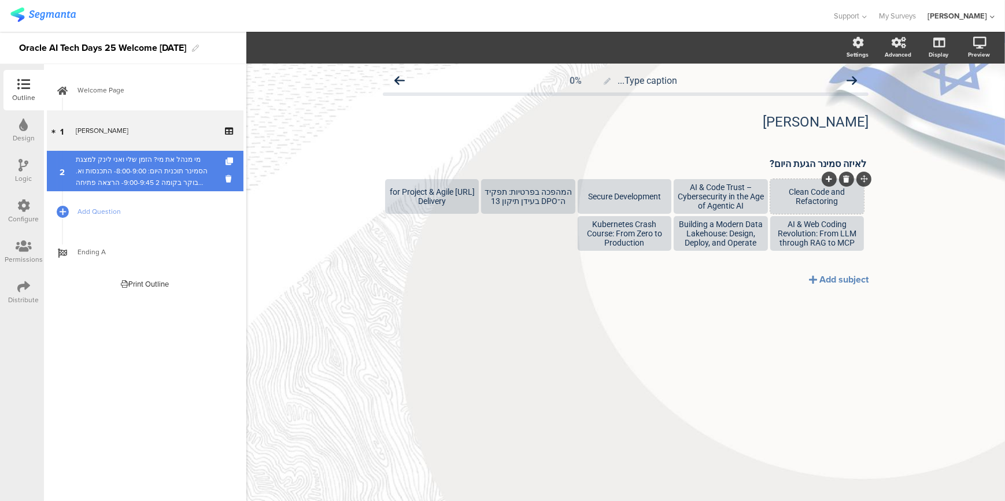
click at [116, 167] on div "מי מנהל את מי? הזמן שלי ואני לינק ל﻿מצגת הסמינר תוכנית היום: 8:00-9:00- התכנסות…" at bounding box center [145, 171] width 138 height 35
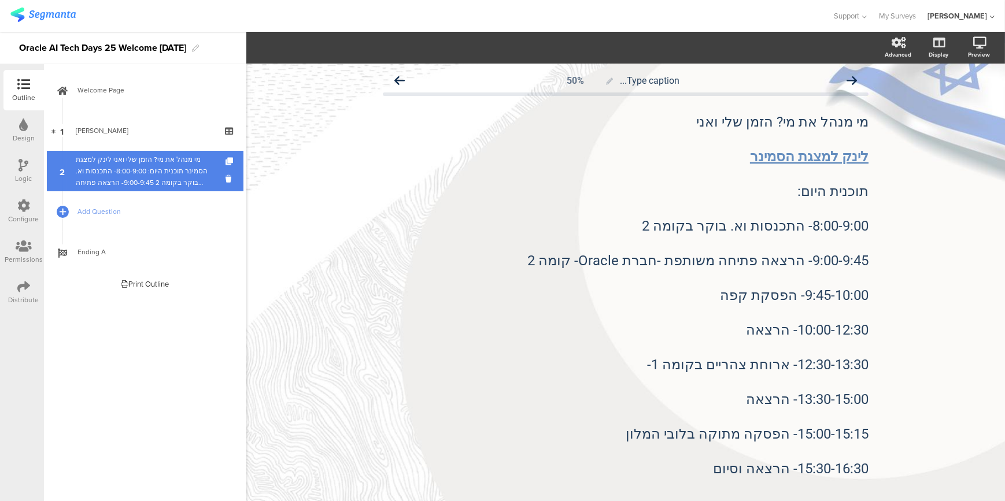
click at [128, 157] on div "מי מנהל את מי? הזמן שלי ואני לינק ל﻿מצגת הסמינר תוכנית היום: 8:00-9:00- התכנסות…" at bounding box center [145, 171] width 138 height 35
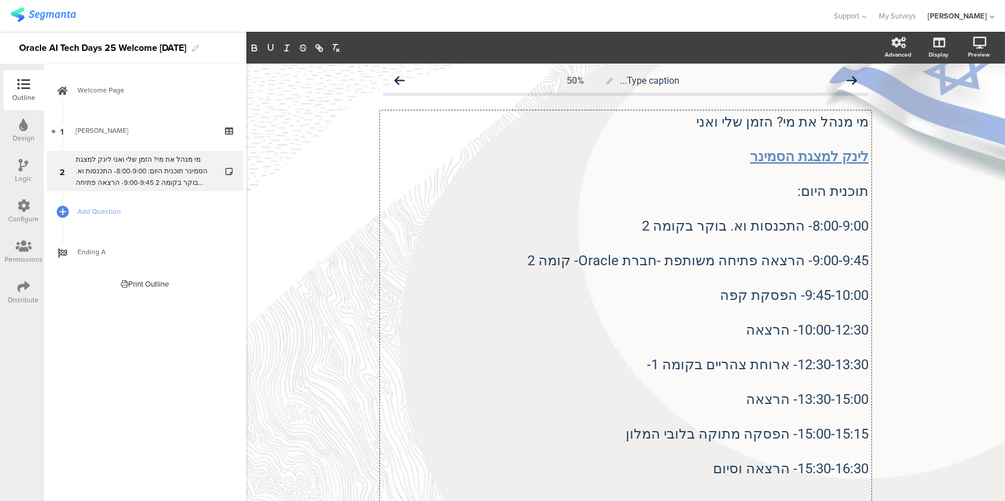
drag, startPoint x: 711, startPoint y: 121, endPoint x: 915, endPoint y: 131, distance: 204.4
click at [915, 131] on div "Type caption... 50% מי מנהל את מי? הזמן שלי ואני לינק ל﻿מצגת הסמינר תוכנית היום…" at bounding box center [625, 470] width 759 height 813
drag, startPoint x: 750, startPoint y: 139, endPoint x: 847, endPoint y: 132, distance: 97.4
click at [864, 114] on div "מי מנה ל את מי? הזמן שלי ואני לינק ל﻿מצגת הסמינר תוכנית היום: 8:00-9:00- התכנסו…" at bounding box center [626, 460] width 492 height 700
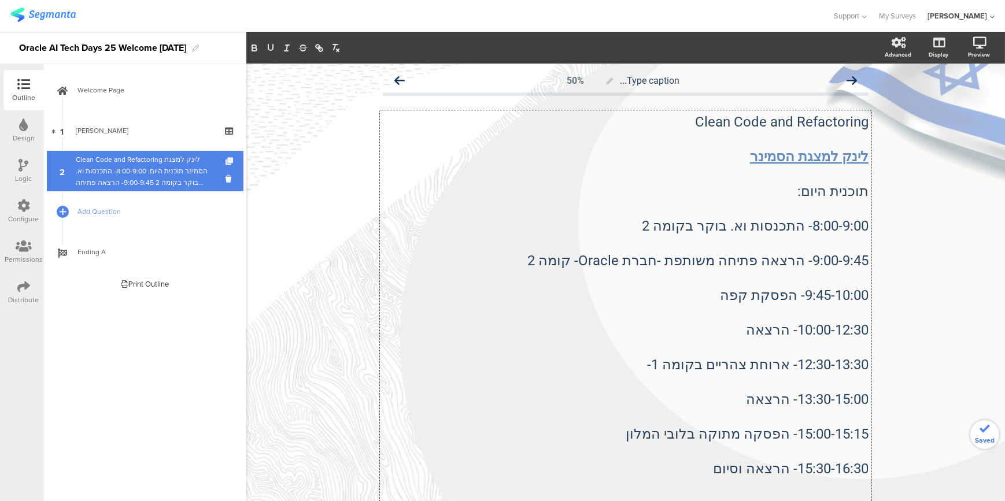
click at [229, 162] on icon at bounding box center [231, 162] width 10 height 8
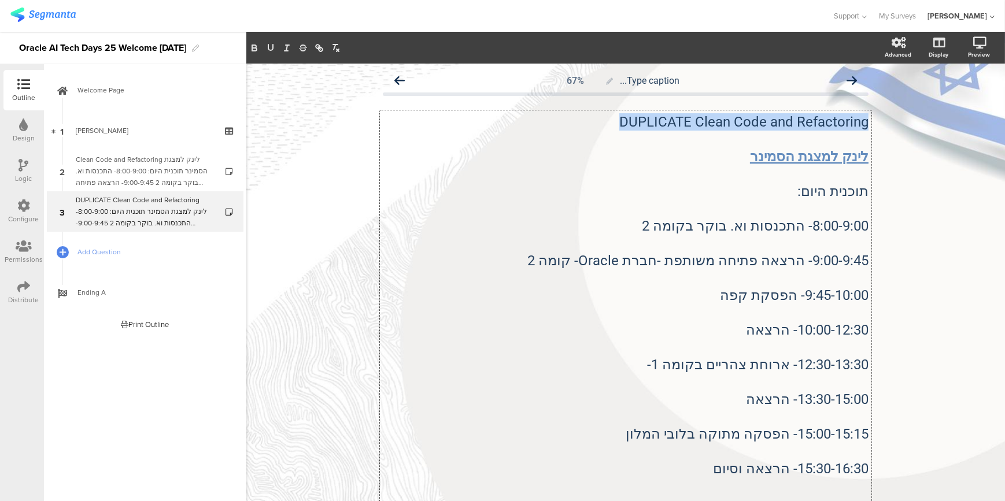
drag, startPoint x: 615, startPoint y: 121, endPoint x: 841, endPoint y: 124, distance: 226.1
click at [863, 122] on div "DUPLICATE Clean Code and Refactoring לינק ל﻿מצגת הסמינר תוכנית היום: 8:00-9:00-…" at bounding box center [626, 460] width 492 height 700
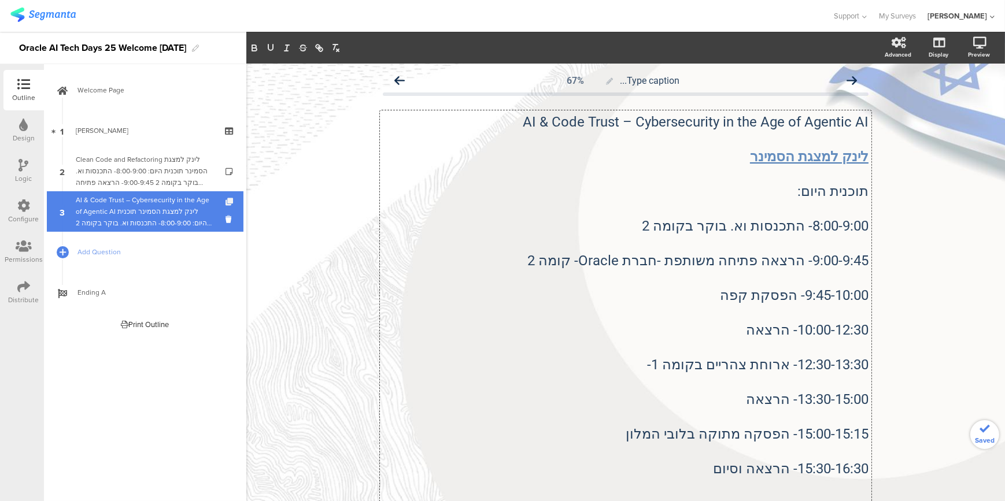
click at [232, 202] on icon at bounding box center [231, 202] width 10 height 8
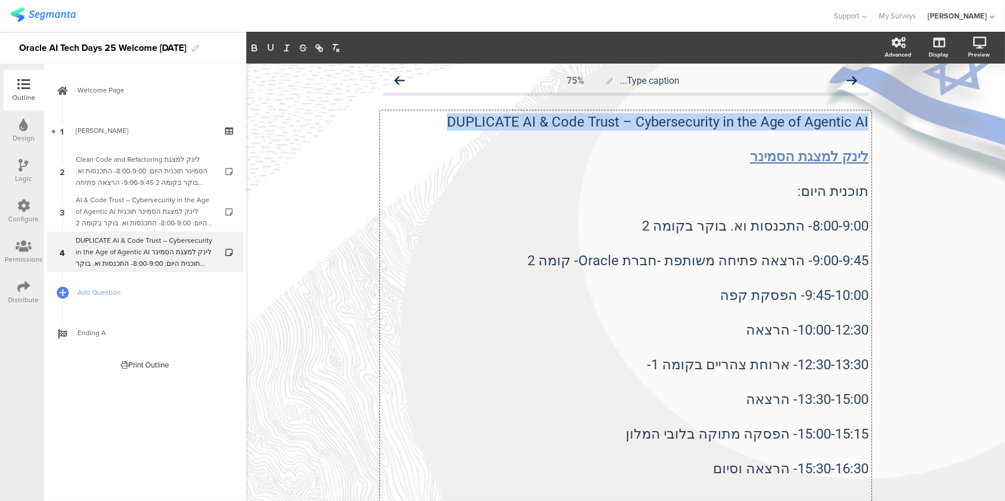
drag, startPoint x: 433, startPoint y: 120, endPoint x: 863, endPoint y: 123, distance: 429.6
click at [863, 123] on div "DUPLICATE AI & Code Trust – Cybersecurity in the Age of Agentic AI לינק ל﻿מצגת …" at bounding box center [626, 460] width 492 height 700
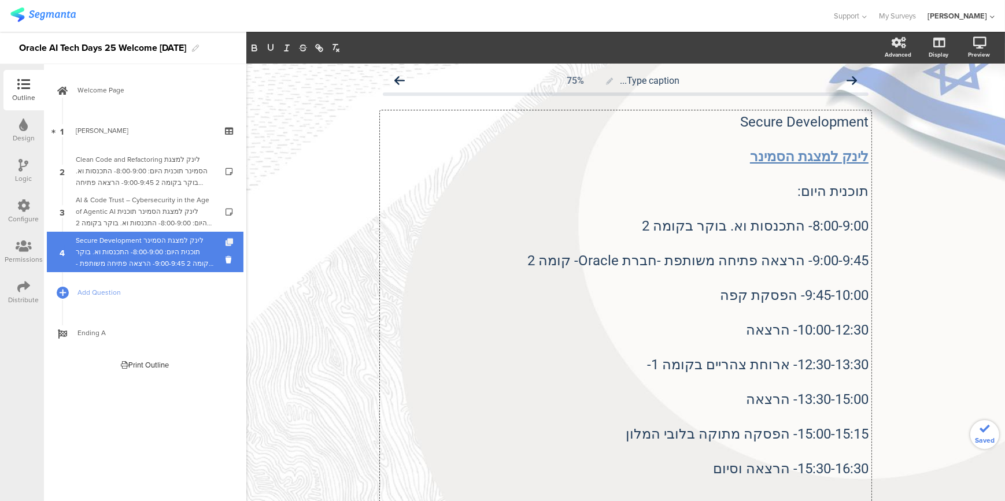
click at [231, 241] on icon at bounding box center [231, 243] width 10 height 8
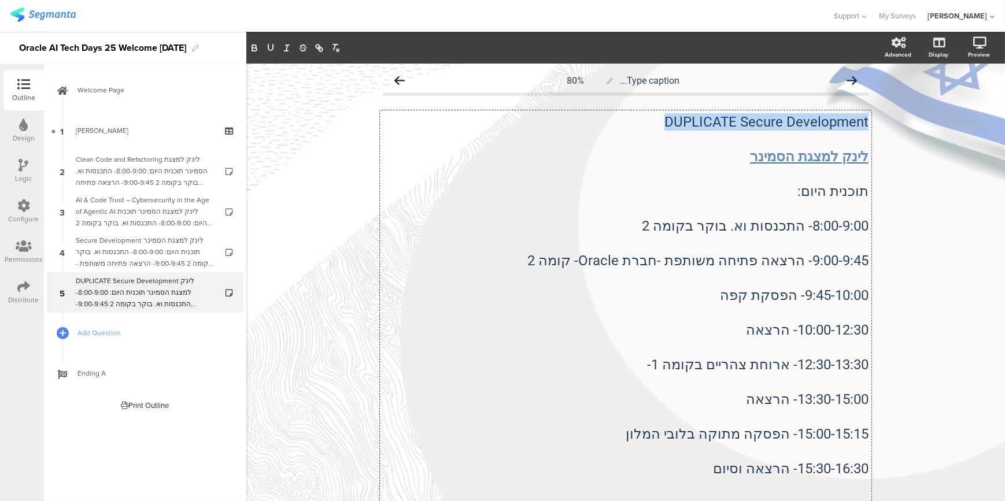
drag, startPoint x: 659, startPoint y: 119, endPoint x: 910, endPoint y: 123, distance: 251.6
click at [910, 123] on div "Type caption... 80% DUPLICATE Secure Development לינק ל﻿מצגת הסמינר תוכנית היום…" at bounding box center [625, 470] width 759 height 813
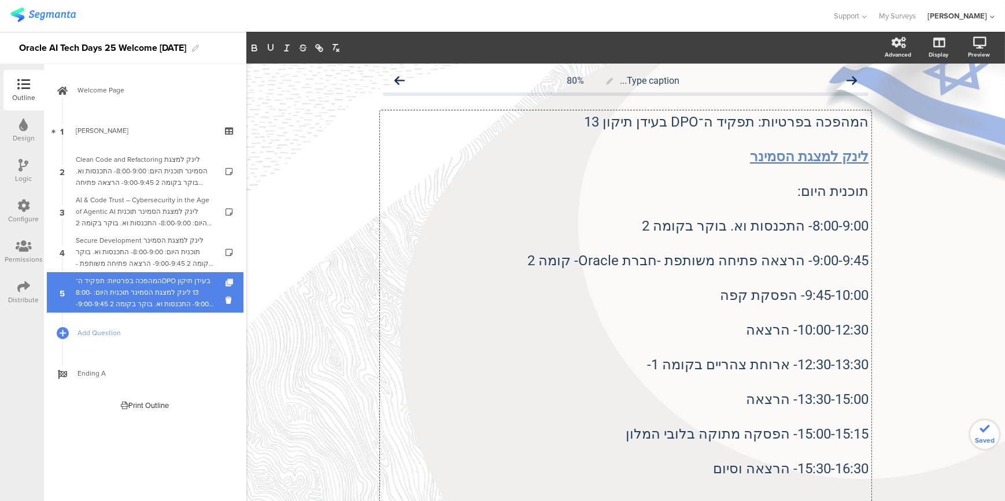
click at [228, 285] on icon at bounding box center [231, 283] width 10 height 8
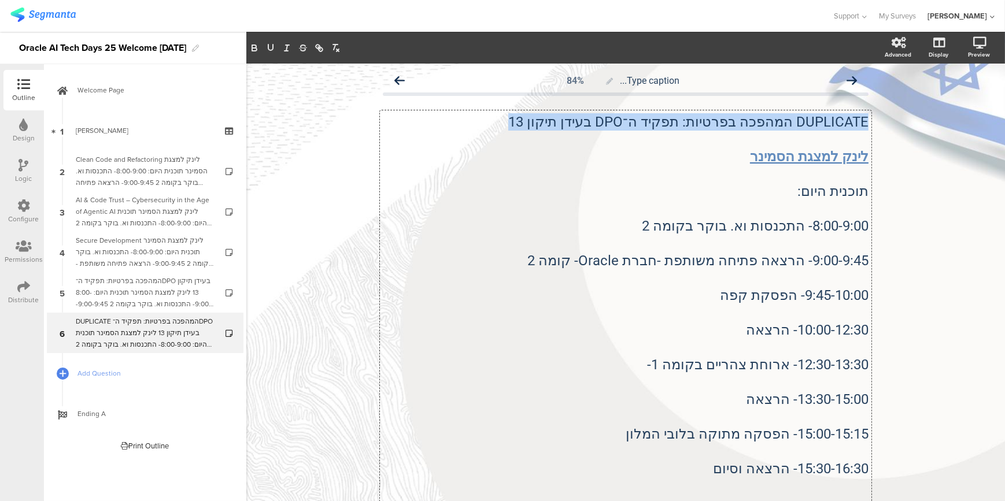
drag, startPoint x: 555, startPoint y: 120, endPoint x: 868, endPoint y: 127, distance: 312.9
click at [868, 127] on div "Type caption... 84% DUPLICATE המהפכה בפרטיות: תפקיד ה־DPO בעידן תיקון 13 לינק ל…" at bounding box center [625, 470] width 509 height 813
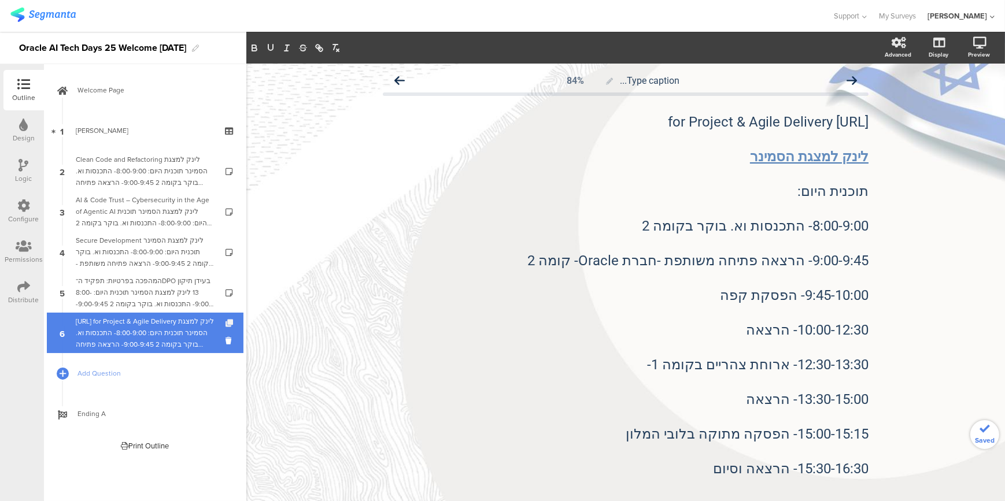
click at [226, 326] on icon at bounding box center [231, 324] width 10 height 8
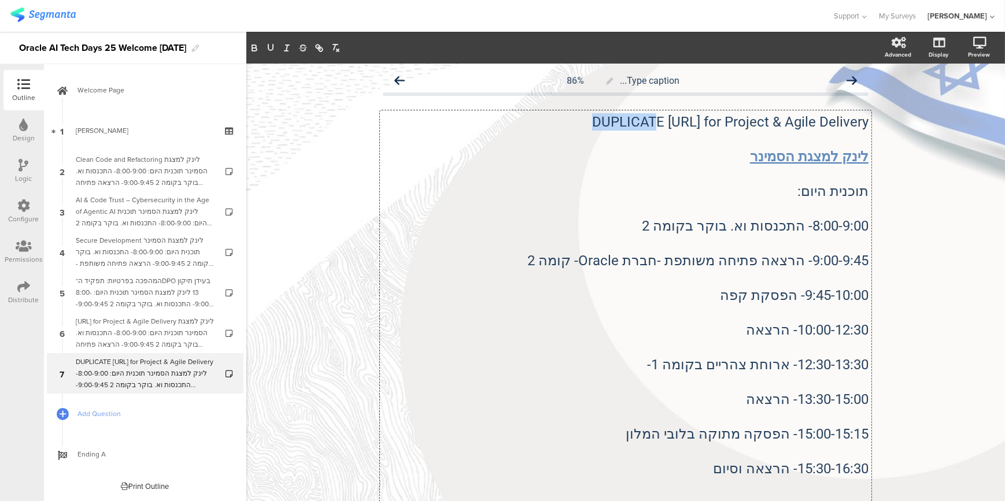
drag, startPoint x: 517, startPoint y: 121, endPoint x: 909, endPoint y: 118, distance: 392.1
click at [914, 116] on div "Type caption... 86% DUPLICATE [URL] for Project & Agile Delivery לינק ל﻿מצגת הס…" at bounding box center [625, 470] width 759 height 813
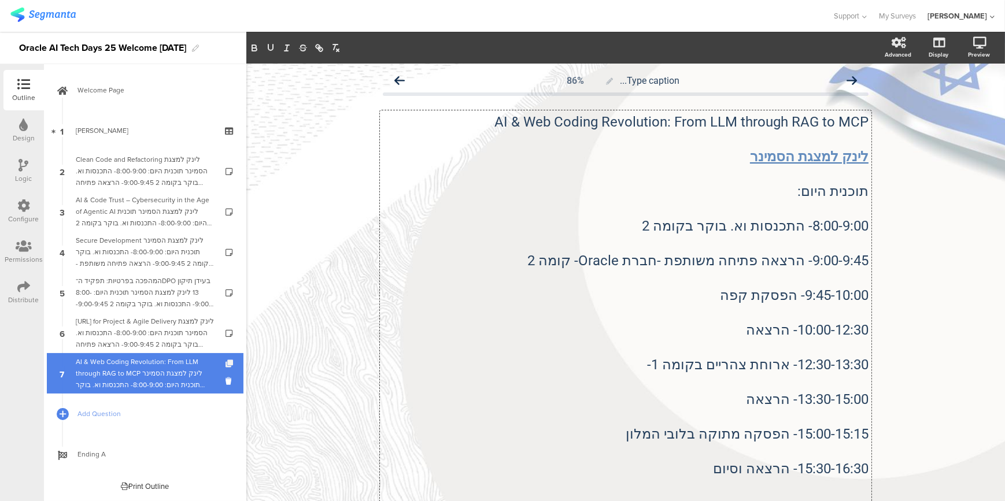
click at [232, 367] on icon at bounding box center [231, 364] width 10 height 8
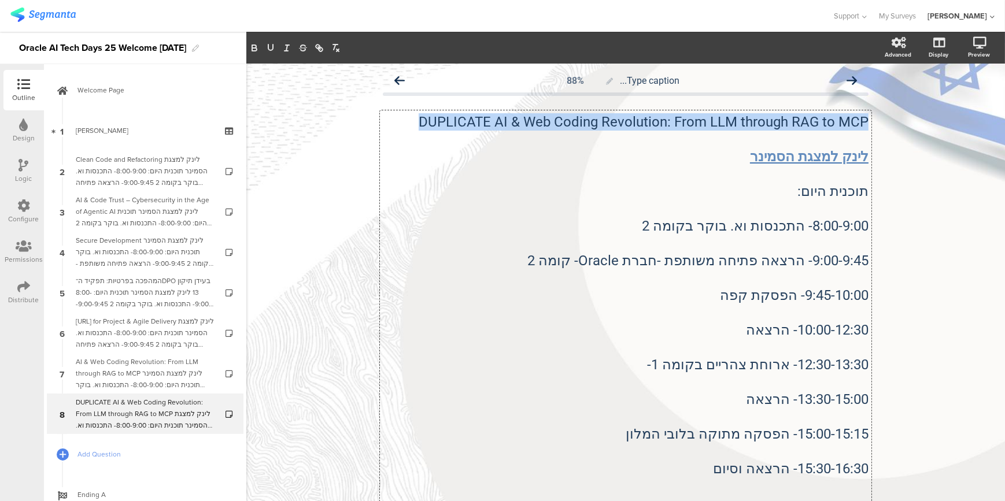
drag, startPoint x: 416, startPoint y: 125, endPoint x: 892, endPoint y: 105, distance: 476.3
click at [892, 105] on div "Type caption... 88% DUPLICATE AI & Web Coding Revolution: From LLM through RAG …" at bounding box center [625, 470] width 759 height 813
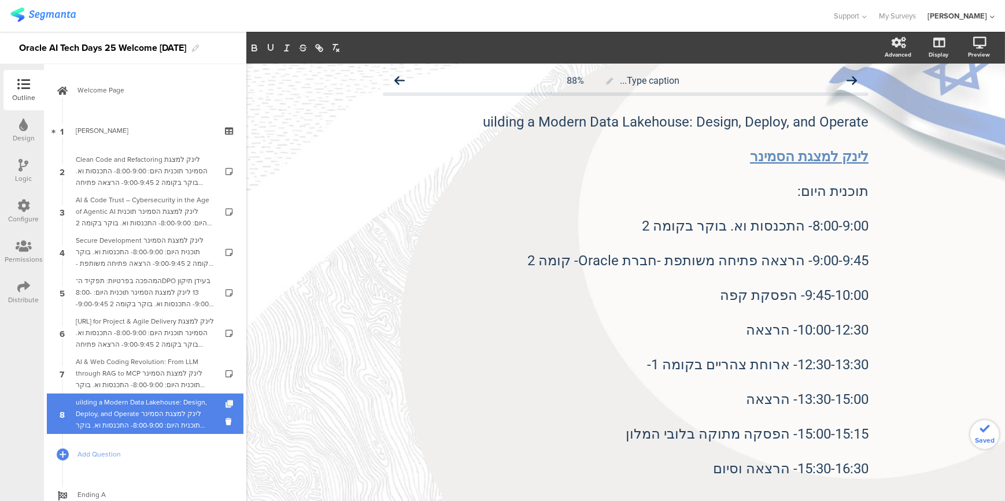
click at [226, 405] on icon at bounding box center [231, 405] width 10 height 8
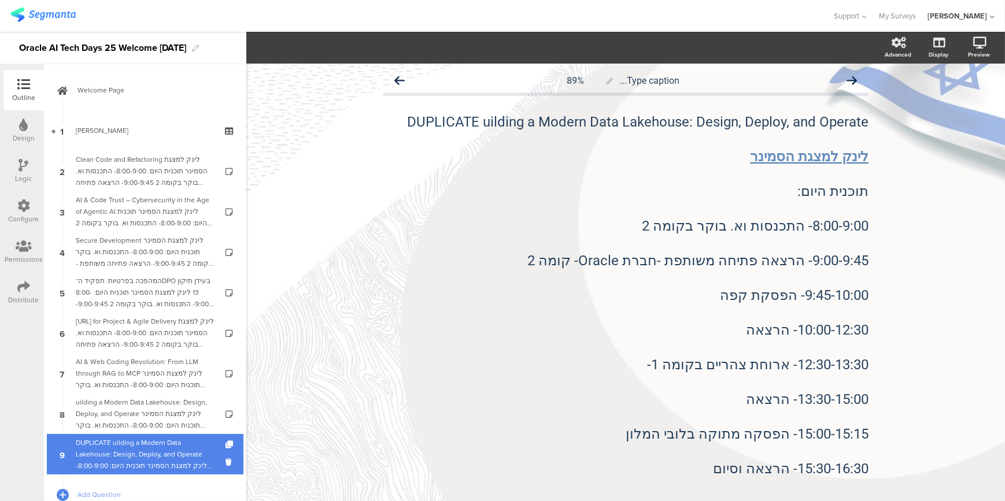
click at [143, 450] on div "DUPLICATE uilding a Modern Data Lakehouse: Design, Deploy, and Operate לינק ל﻿מ…" at bounding box center [145, 454] width 138 height 35
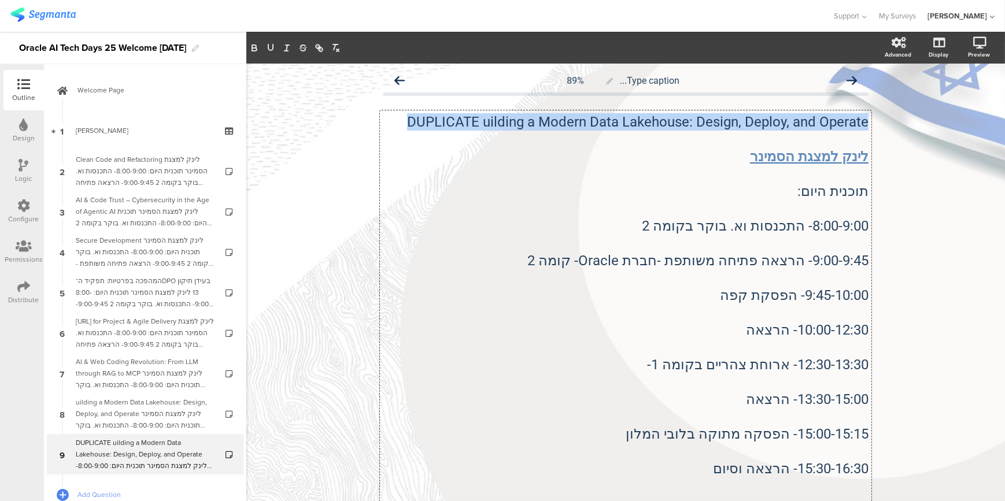
drag, startPoint x: 404, startPoint y: 121, endPoint x: 955, endPoint y: 114, distance: 551.1
click at [955, 114] on div "Type caption... 89% DUPLICATE uilding a Modern Data Lakehouse: Design, Deploy, …" at bounding box center [625, 470] width 759 height 813
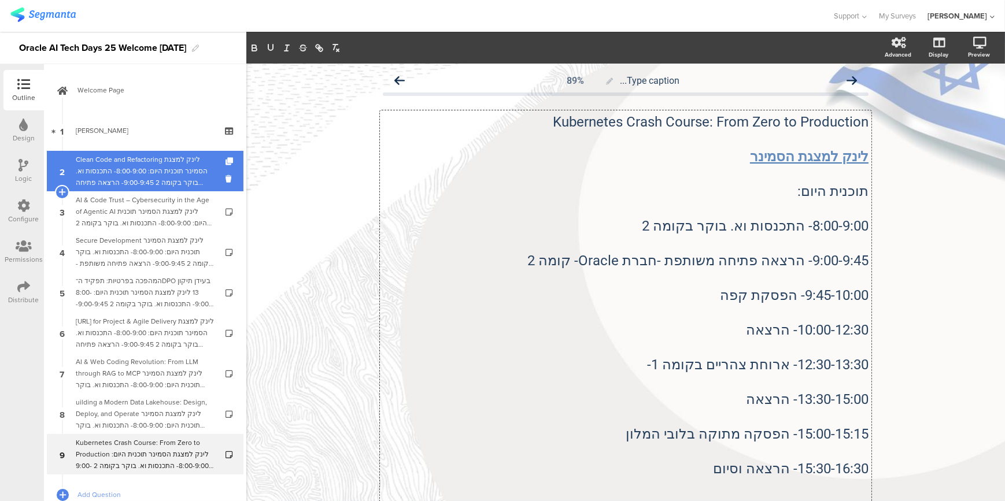
click at [120, 167] on div "Clean Code and Refactoring לינק ל﻿מצגת הסמינר תוכנית היום: 8:00-9:00- התכנסות ו…" at bounding box center [145, 171] width 138 height 35
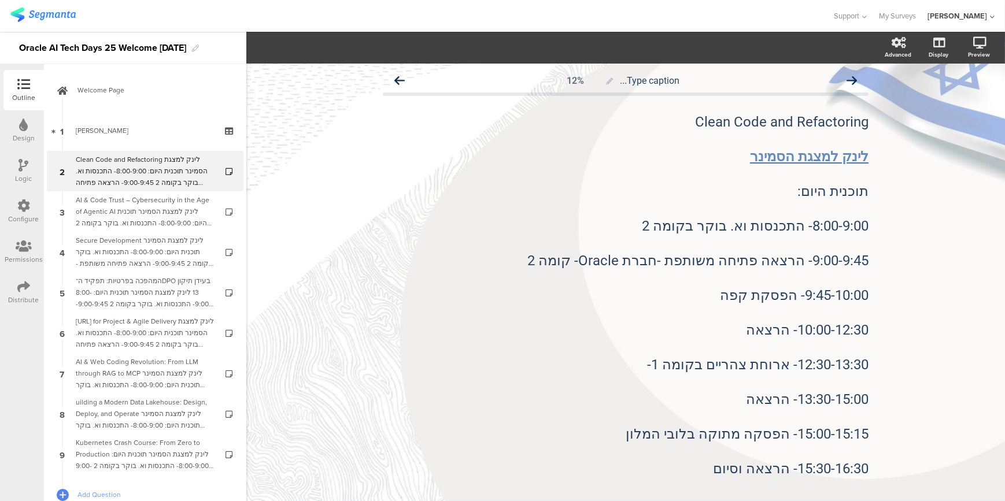
click at [21, 174] on div "Logic" at bounding box center [24, 178] width 17 height 10
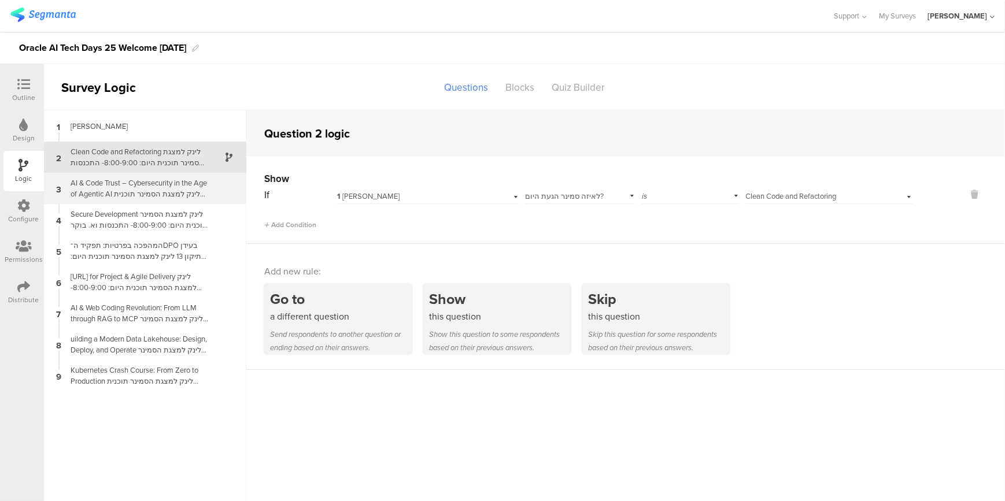
click at [99, 185] on div "AI & Code Trust – Cybersecurity in the Age of Agentic AI לינק ל﻿מצגת הסמינר תוכ…" at bounding box center [136, 189] width 145 height 22
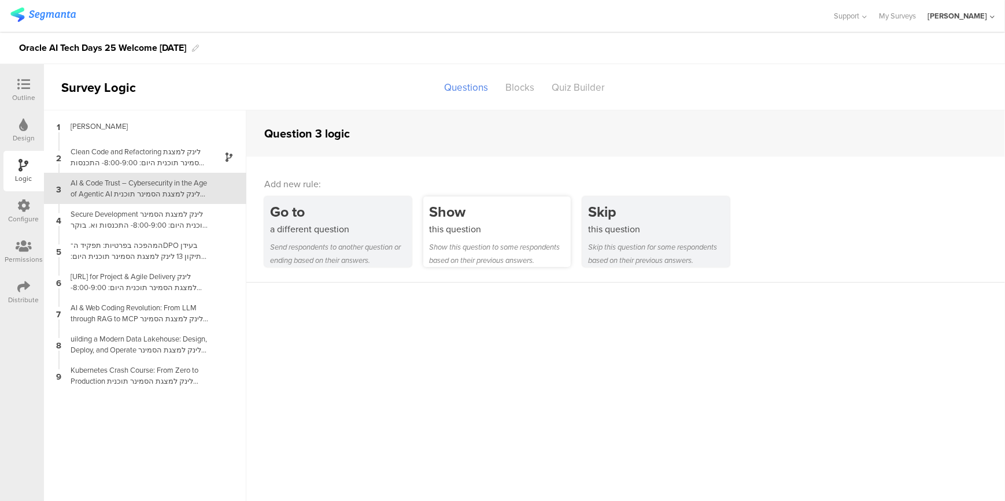
click at [526, 243] on div "Show this question to some respondents based on their previous answers." at bounding box center [500, 254] width 142 height 27
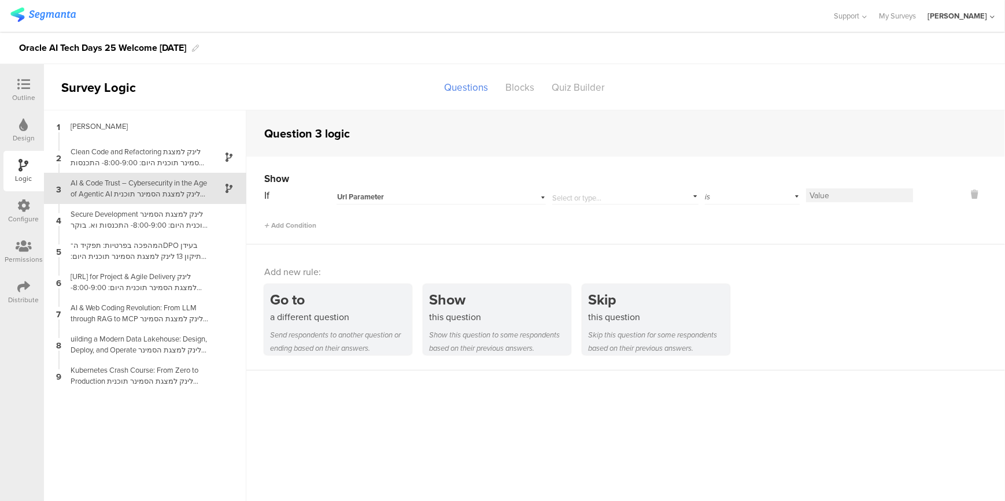
click at [546, 197] on div "Url Parameter" at bounding box center [441, 196] width 209 height 18
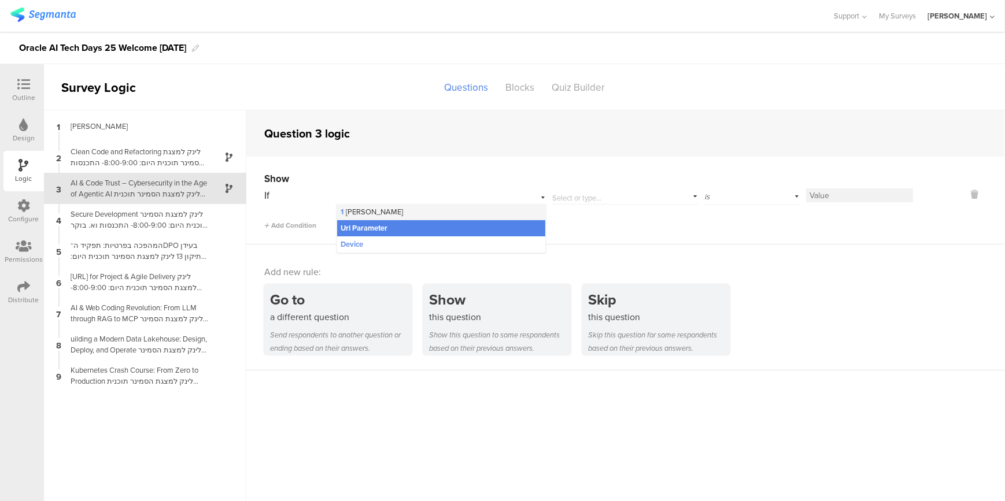
click at [408, 213] on div "1 [PERSON_NAME]" at bounding box center [441, 212] width 208 height 16
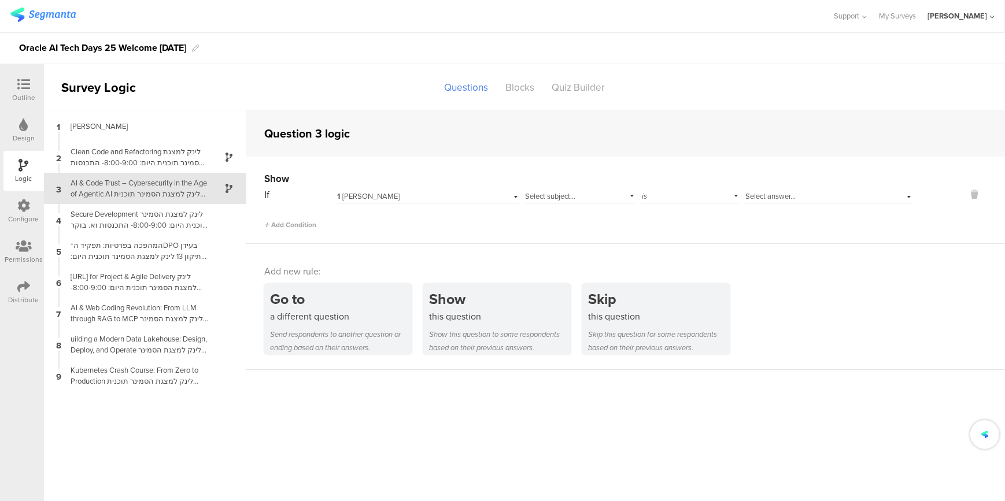
click at [703, 197] on div "is" at bounding box center [689, 195] width 97 height 18
click at [634, 199] on div "Select subject..." at bounding box center [580, 195] width 110 height 18
click at [612, 209] on div "לאיזה סמינר הגעת היום?" at bounding box center [580, 212] width 109 height 16
click at [910, 197] on div "Select answer..." at bounding box center [829, 195] width 168 height 18
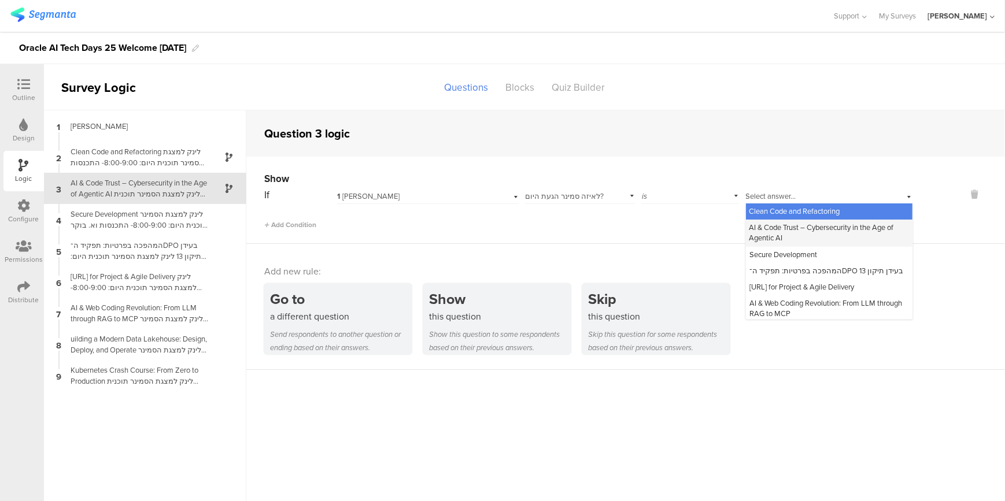
click at [829, 224] on span "AI & Code Trust – Cybersecurity in the Age of Agentic AI" at bounding box center [821, 232] width 145 height 21
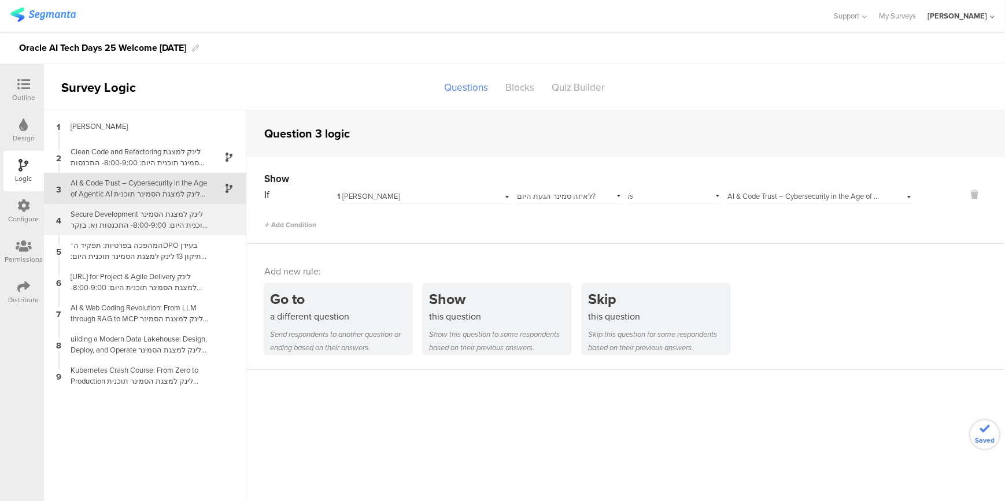
click at [160, 227] on div "Secure Development לינק ל﻿מצגת הסמינר תוכנית היום: 8:00-9:00- התכנסות וא. בוקר …" at bounding box center [136, 220] width 145 height 22
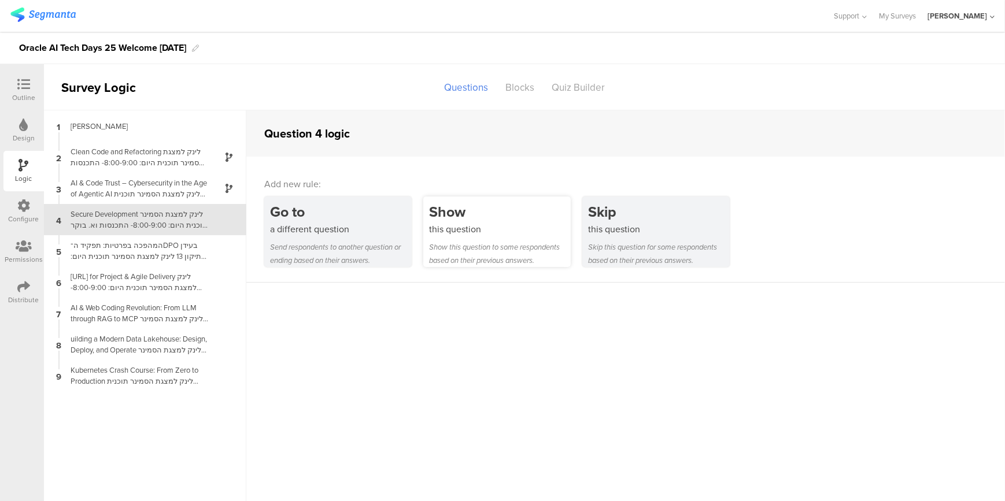
click at [500, 231] on div "this question" at bounding box center [500, 229] width 142 height 13
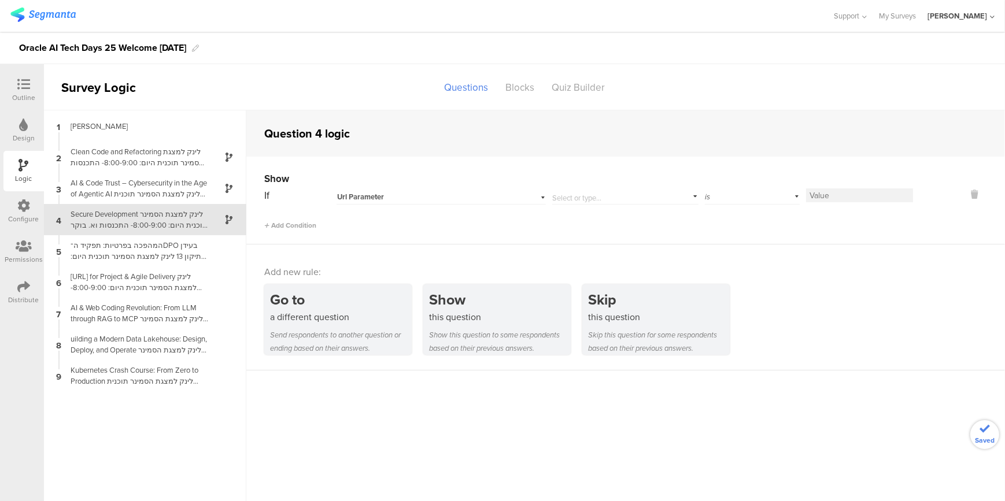
click at [546, 198] on div "Url Parameter" at bounding box center [441, 196] width 209 height 18
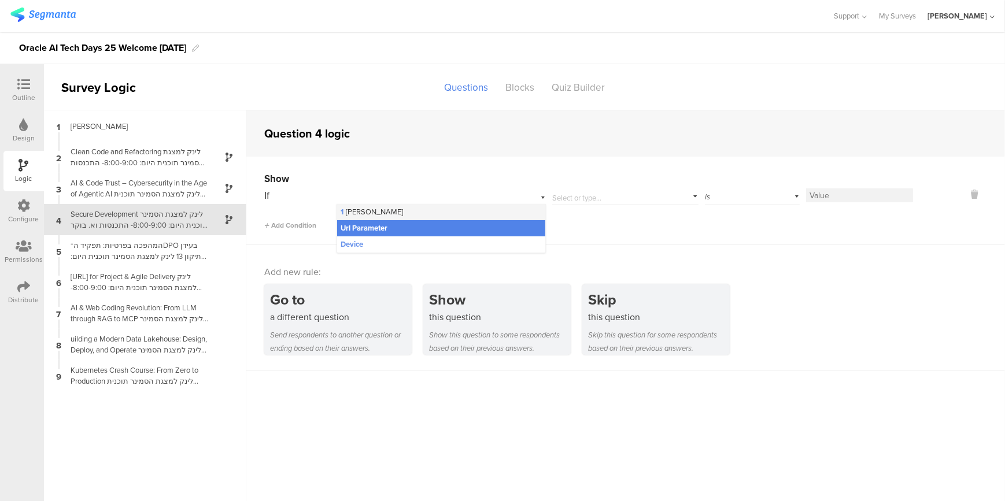
click at [405, 215] on div "1 מיקומי סמינר" at bounding box center [441, 212] width 208 height 16
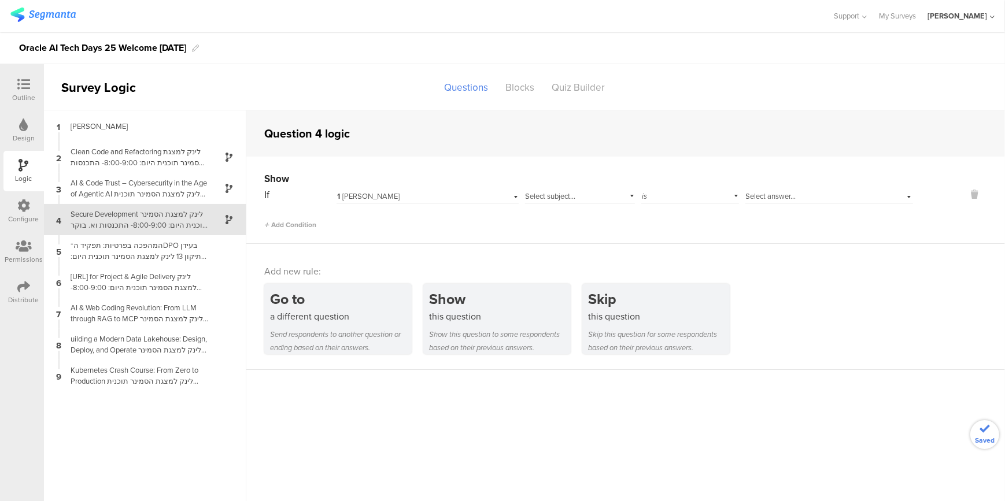
click at [632, 195] on div "Select subject..." at bounding box center [580, 195] width 110 height 18
click at [578, 212] on span "לאיזה סמינר הגעת היום?" at bounding box center [568, 211] width 79 height 11
click at [909, 197] on div "Select answer..." at bounding box center [829, 195] width 168 height 18
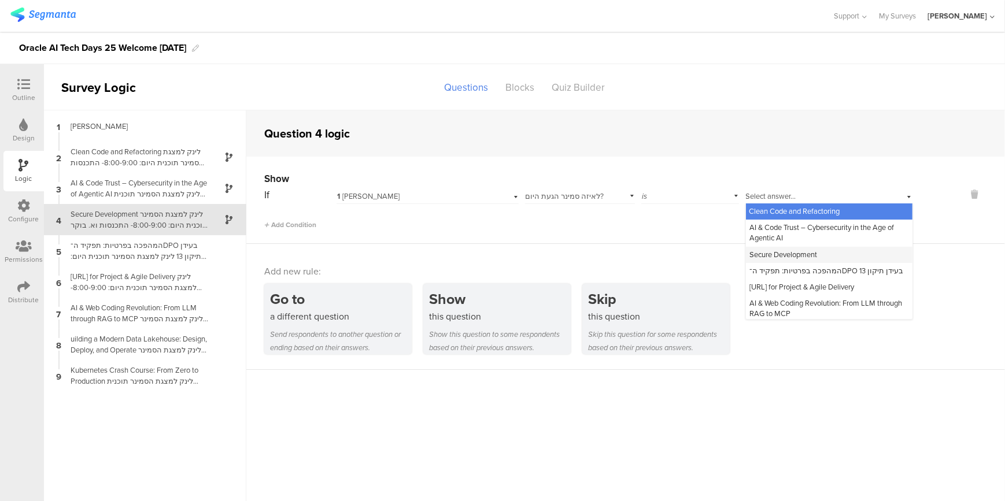
click at [810, 252] on span "Secure Development" at bounding box center [783, 254] width 68 height 11
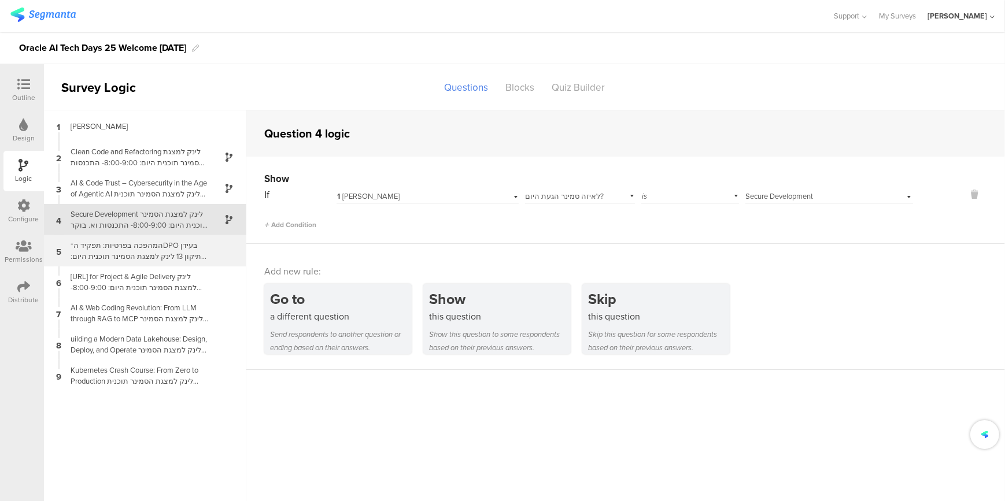
click at [154, 242] on div "המהפכה בפרטיות: תפקיד ה־DPO בעידן תיקון 13 לינק ל﻿מצגת הסמינר תוכנית היום: 8:00…" at bounding box center [136, 251] width 145 height 22
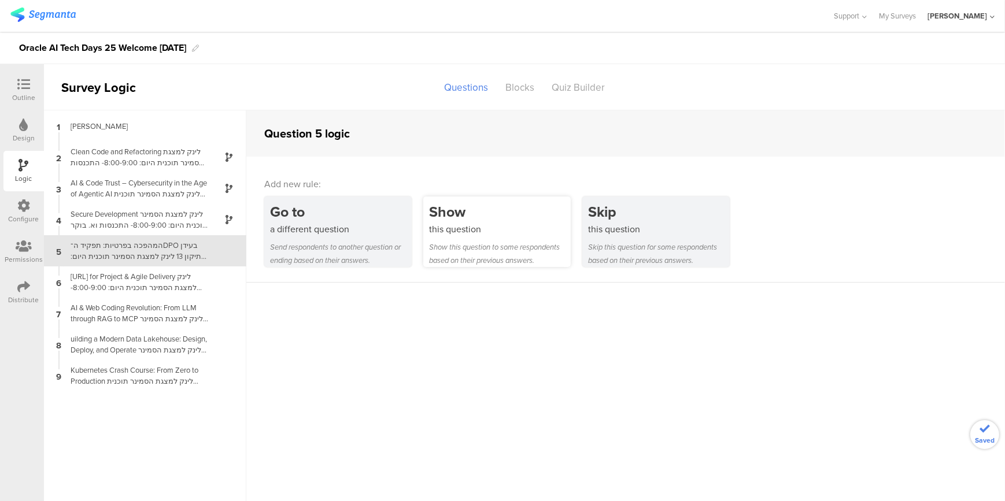
click at [486, 241] on div "Show this question to some respondents based on their previous answers." at bounding box center [500, 254] width 142 height 27
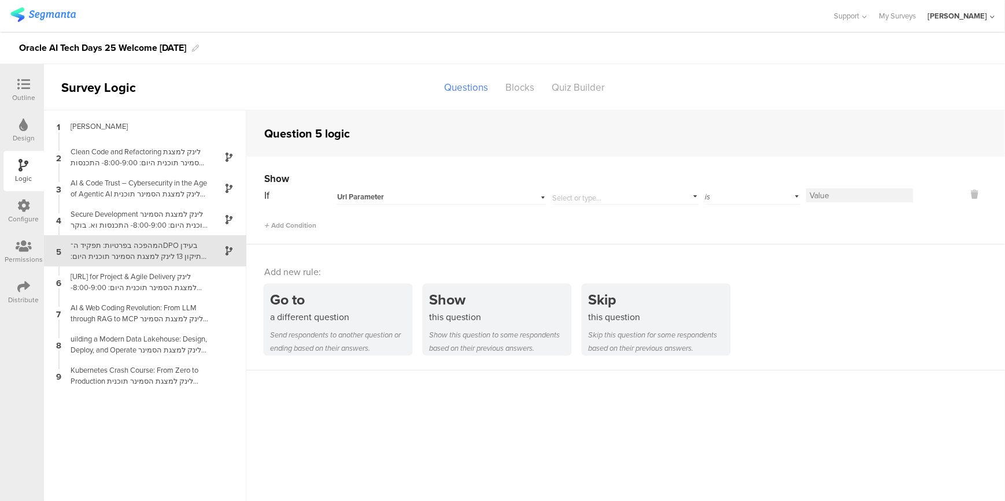
click at [546, 195] on div "Url Parameter" at bounding box center [441, 196] width 209 height 18
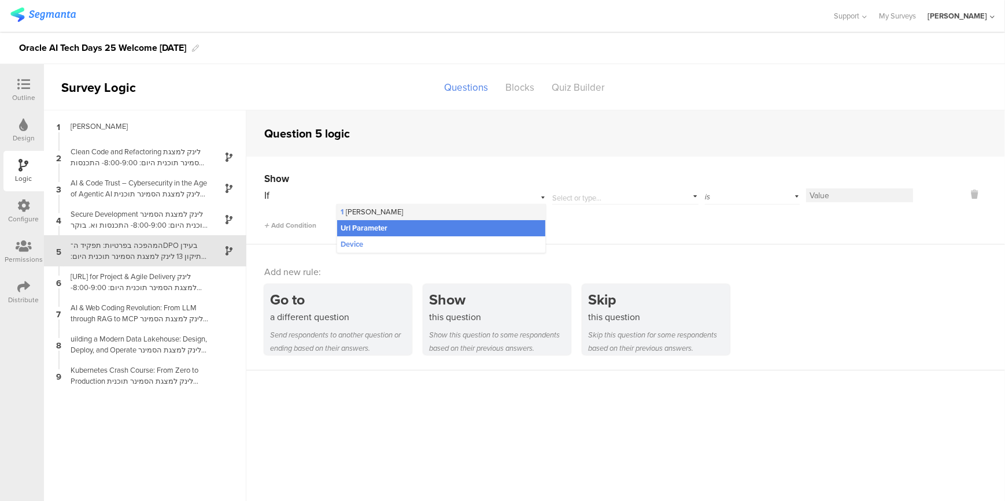
click at [417, 213] on div "1 מיקומי סמינר" at bounding box center [441, 212] width 208 height 16
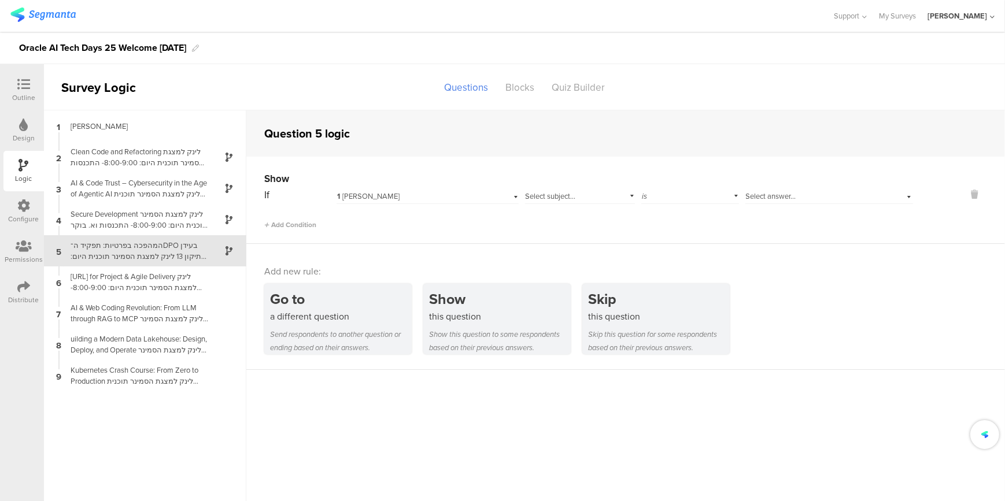
click at [701, 197] on div "is" at bounding box center [689, 195] width 97 height 18
click at [633, 197] on div "Select subject..." at bounding box center [580, 195] width 110 height 18
click at [605, 206] on div "לאיזה סמינר הגעת היום?" at bounding box center [580, 212] width 109 height 16
click at [906, 197] on div "Select answer..." at bounding box center [829, 195] width 168 height 18
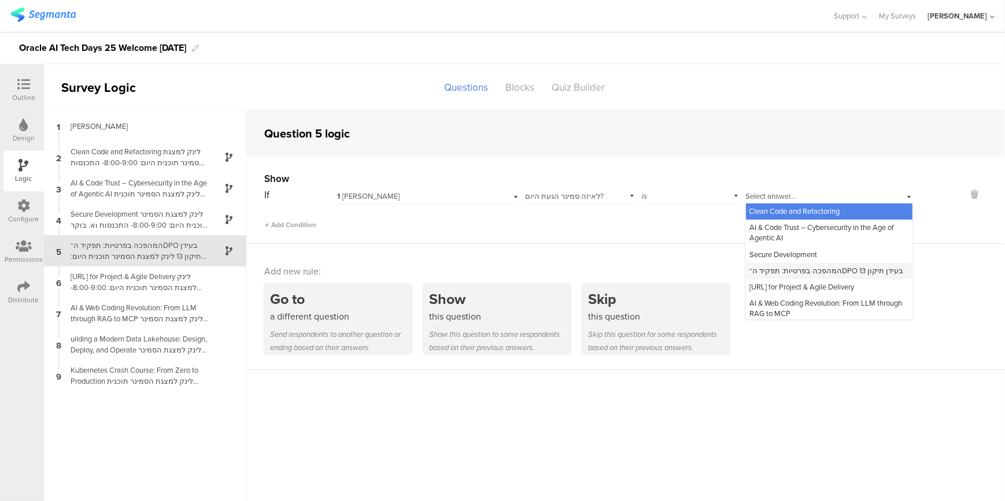
click at [798, 270] on span "המהפכה בפרטיות: תפקיד ה־DPO בעידן תיקון 13" at bounding box center [826, 270] width 154 height 11
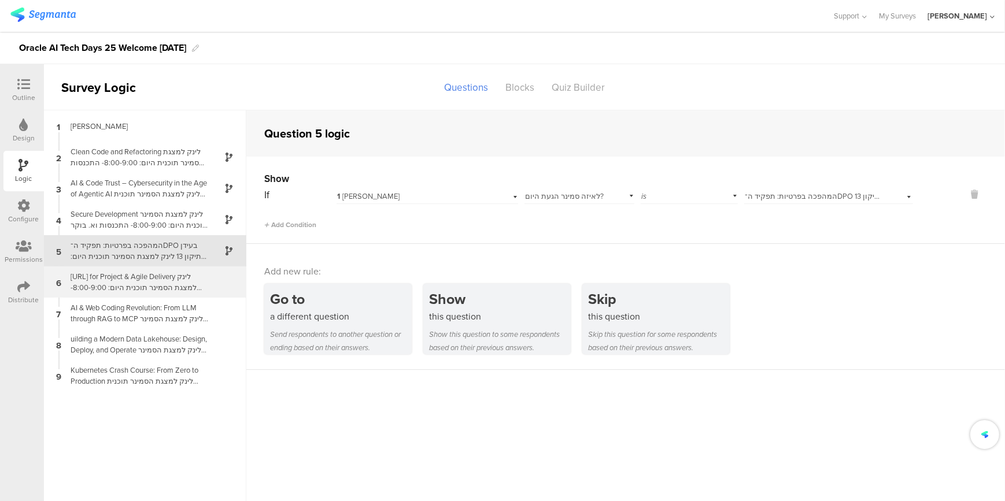
click at [170, 284] on div "SmartProject.AI for Project & Agile Delivery לינק ל﻿מצגת הסמינר תוכנית היום: 8:…" at bounding box center [136, 282] width 145 height 22
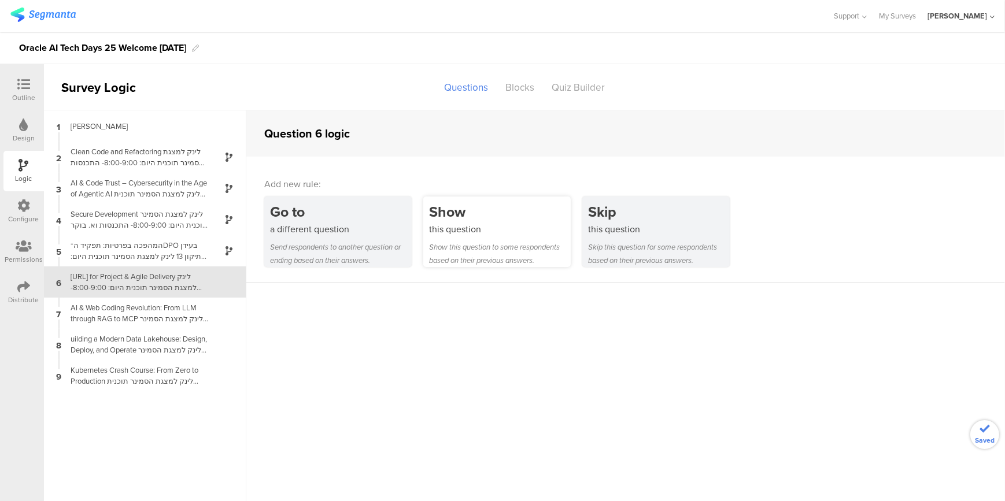
click at [471, 243] on div "Show this question to some respondents based on their previous answers." at bounding box center [500, 254] width 142 height 27
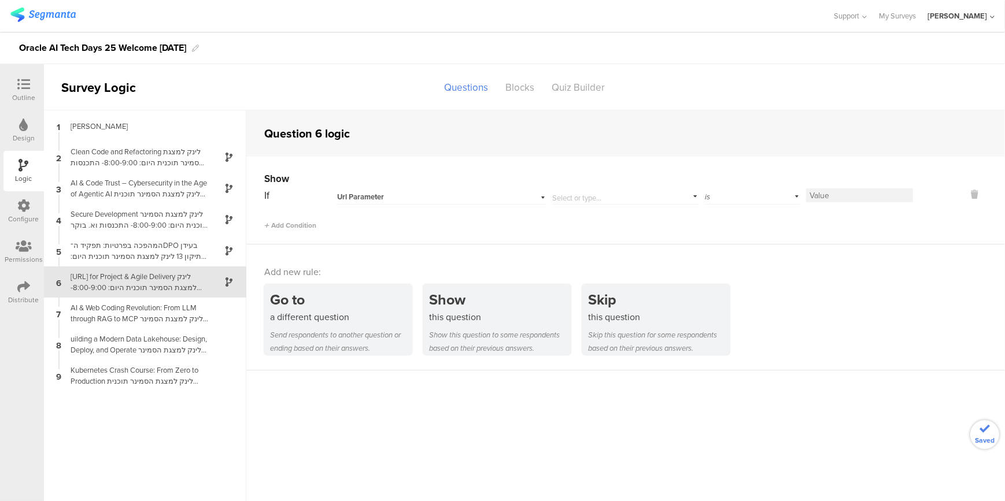
click at [546, 197] on div "Url Parameter" at bounding box center [441, 196] width 209 height 18
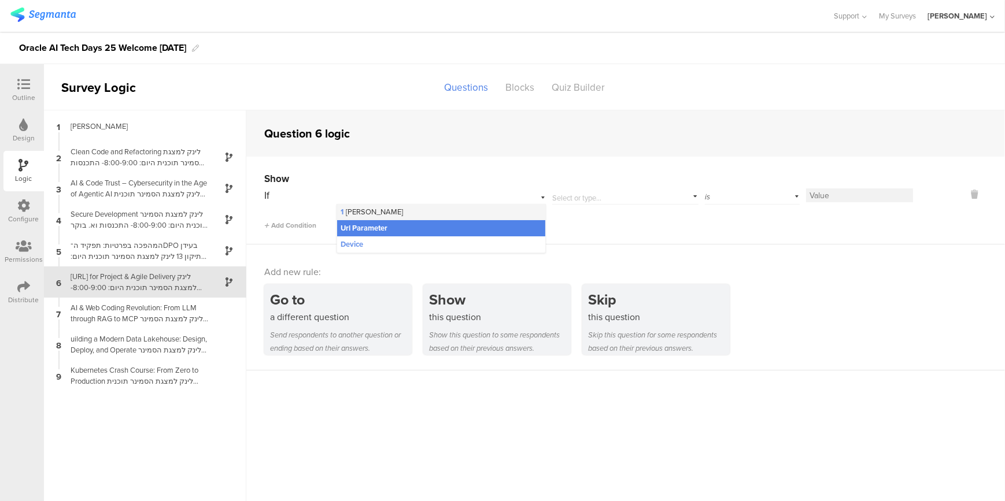
click at [474, 215] on div "1 מיקומי סמינר" at bounding box center [441, 212] width 208 height 16
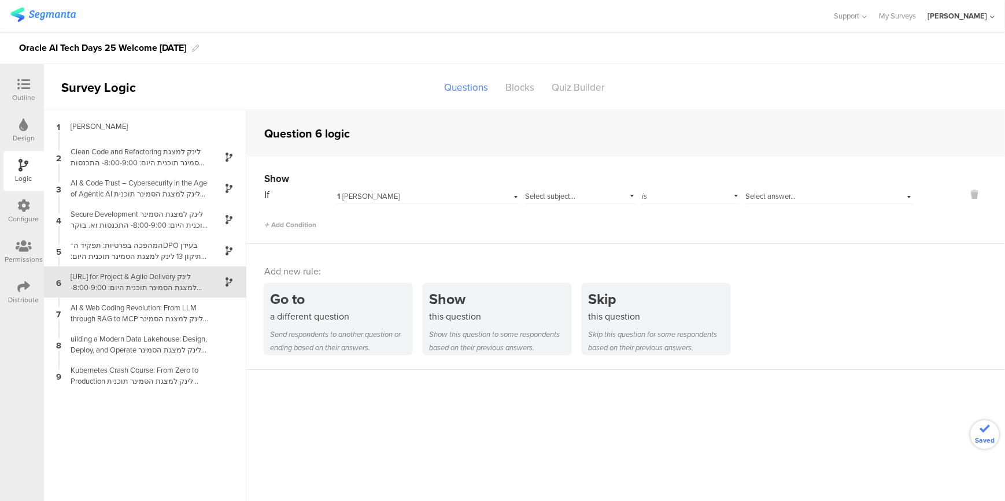
click at [630, 194] on div "Select subject..." at bounding box center [580, 195] width 110 height 18
click at [593, 211] on span "לאיזה סמינר הגעת היום?" at bounding box center [568, 211] width 79 height 11
click at [910, 196] on div "Select answer..." at bounding box center [829, 195] width 168 height 18
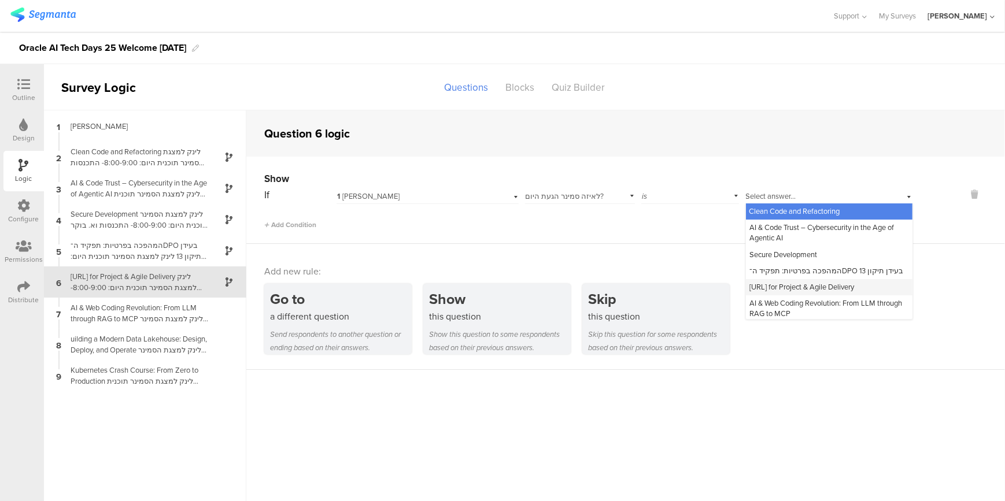
click at [803, 289] on span "SmartProject.AI for Project & Agile Delivery" at bounding box center [801, 287] width 105 height 11
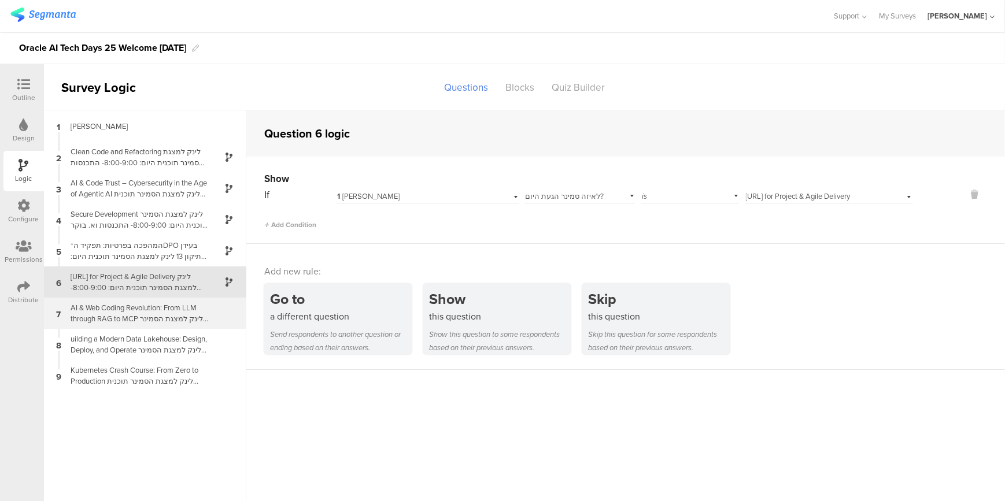
click at [181, 315] on div "AI & Web Coding Revolution: From LLM through RAG to MCP לינק ל﻿מצגת הסמינר תוכנ…" at bounding box center [136, 313] width 145 height 22
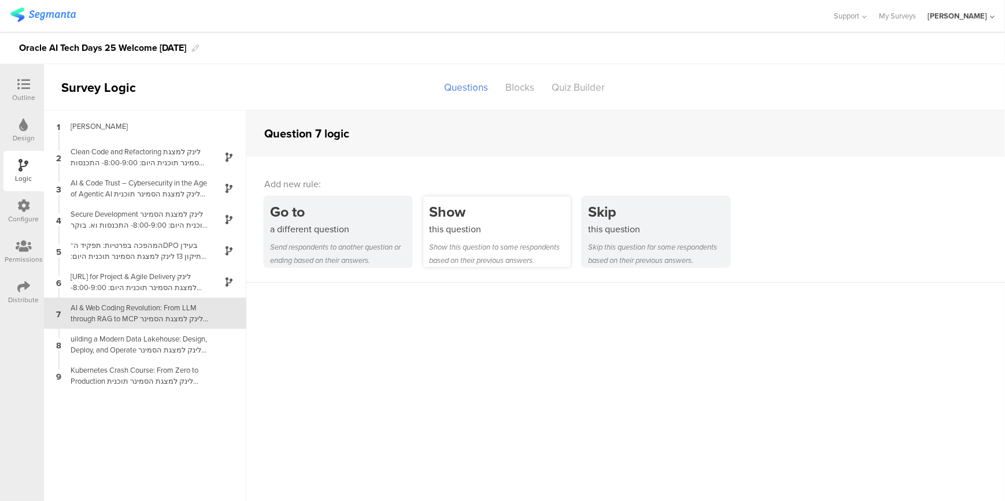
click at [449, 216] on div "Show" at bounding box center [500, 211] width 142 height 21
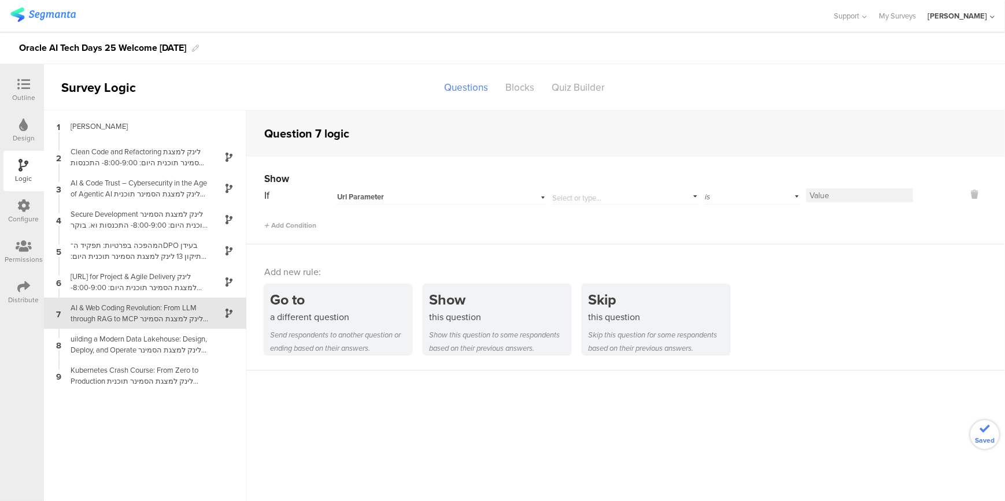
click at [546, 195] on div "Url Parameter" at bounding box center [441, 196] width 209 height 18
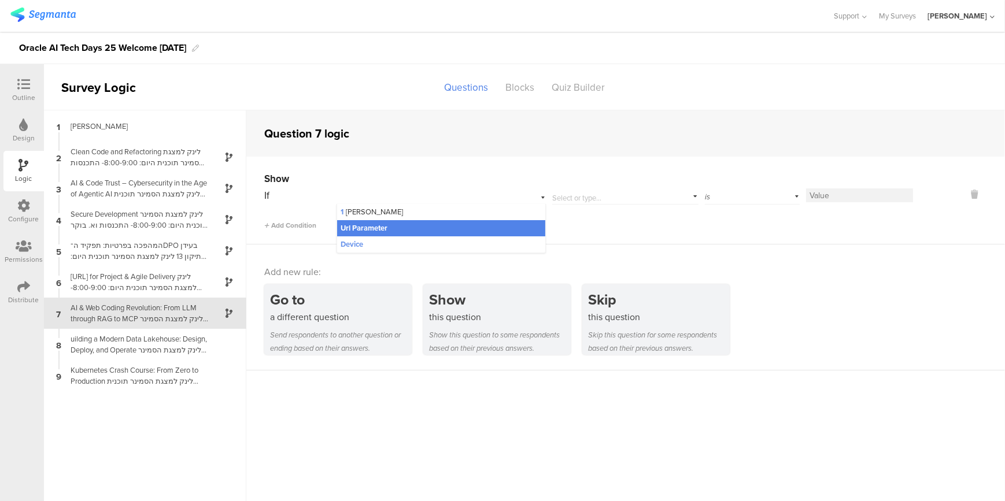
drag, startPoint x: 362, startPoint y: 213, endPoint x: 391, endPoint y: 213, distance: 28.9
click at [364, 213] on span "1 מיקומי סמינר" at bounding box center [372, 211] width 62 height 11
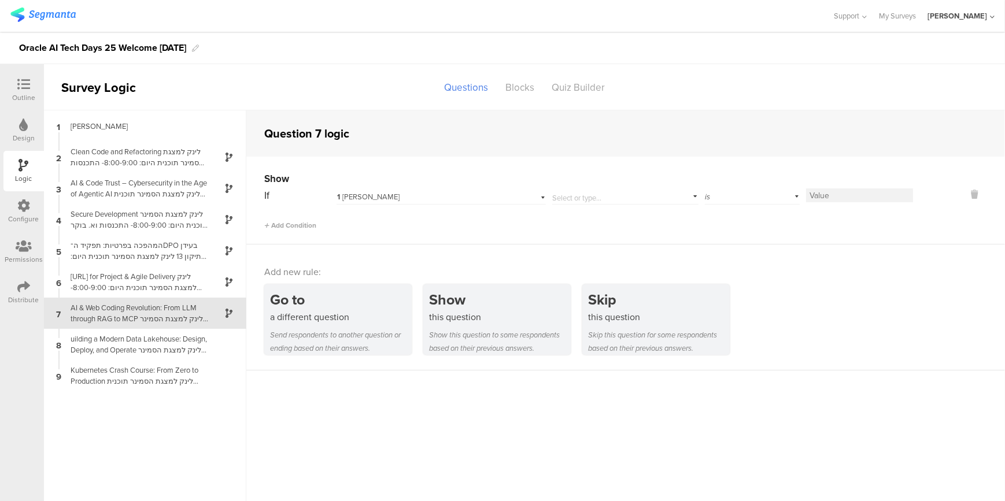
click at [706, 195] on div "is" at bounding box center [752, 196] width 95 height 18
click at [630, 195] on div "Select subject..." at bounding box center [580, 195] width 110 height 18
drag, startPoint x: 586, startPoint y: 214, endPoint x: 701, endPoint y: 213, distance: 115.1
click at [586, 213] on span "לאיזה סמינר הגעת היום?" at bounding box center [568, 211] width 79 height 11
click at [906, 195] on div "Select answer..." at bounding box center [829, 195] width 168 height 18
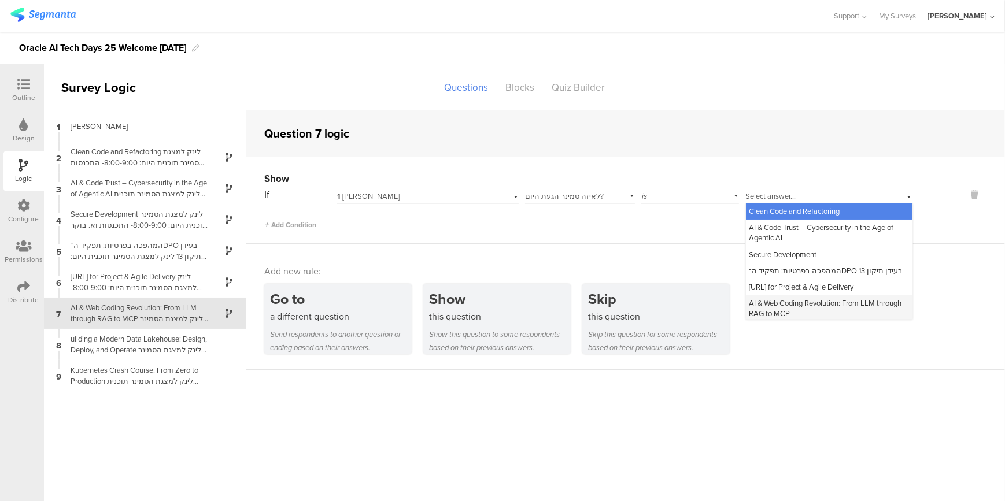
click at [830, 304] on span "AI & Web Coding Revolution: From LLM through RAG to MCP" at bounding box center [825, 308] width 153 height 21
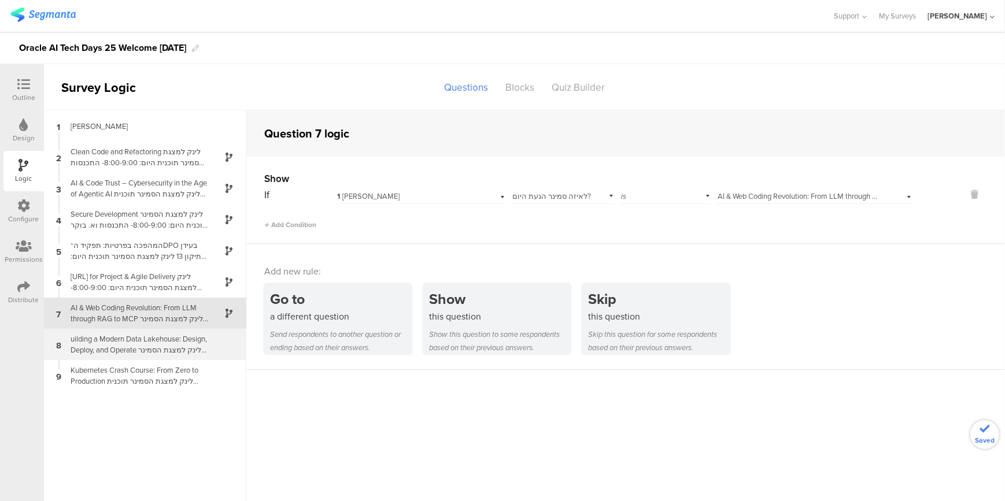
click at [130, 343] on div "uilding a Modern Data Lakehouse: Design, Deploy, and Operate לינק ל﻿מצגת הסמינר…" at bounding box center [136, 345] width 145 height 22
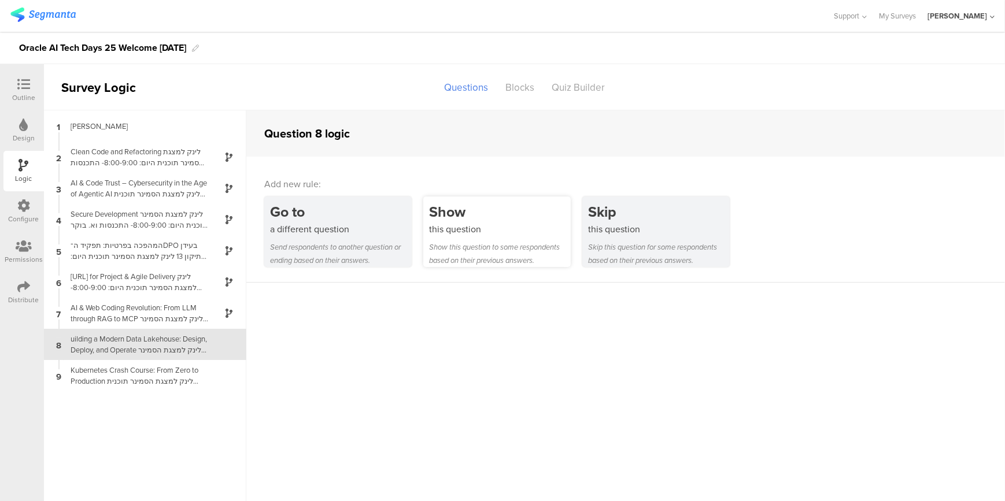
click at [492, 236] on div "Show this question Show this question to some respondents based on their previo…" at bounding box center [496, 232] width 147 height 71
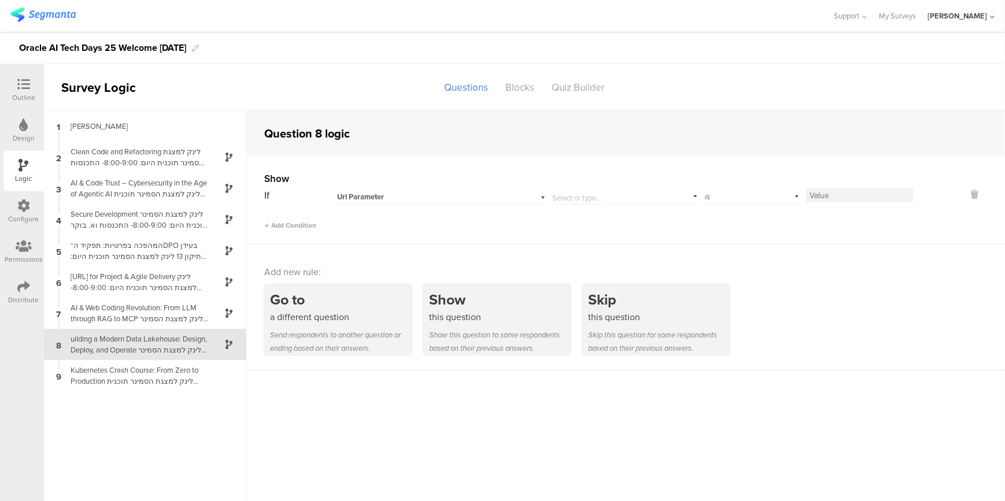
click at [546, 195] on div "Url Parameter" at bounding box center [441, 196] width 209 height 18
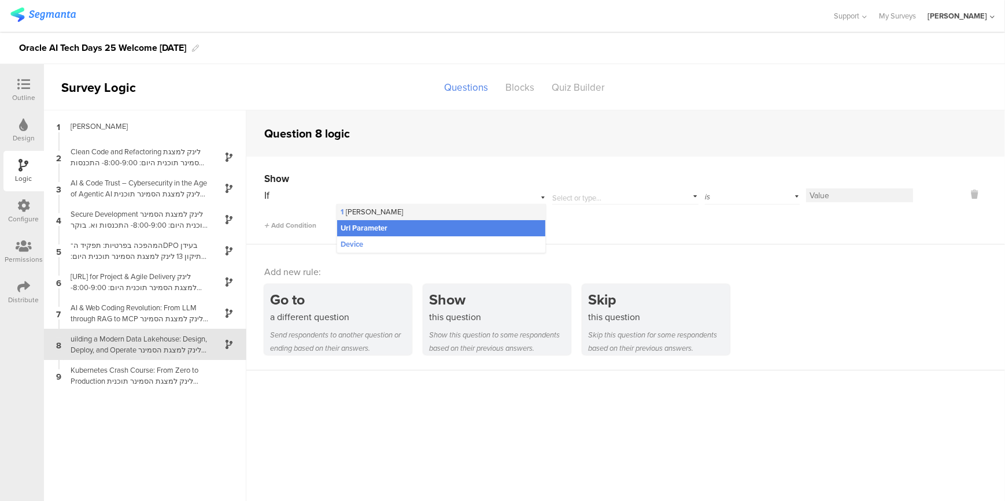
click at [343, 210] on span "1" at bounding box center [342, 212] width 3 height 10
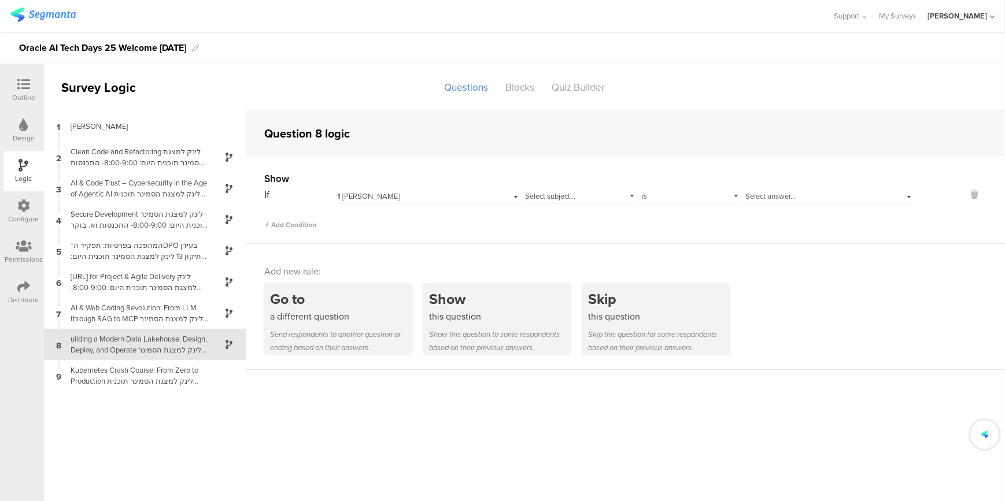
click at [700, 198] on div "is" at bounding box center [689, 195] width 97 height 18
click at [634, 195] on div "Select subject..." at bounding box center [580, 195] width 110 height 18
click at [566, 215] on span "לאיזה סמינר הגעת היום?" at bounding box center [568, 211] width 79 height 11
click at [908, 197] on div "Select answer..." at bounding box center [829, 195] width 168 height 18
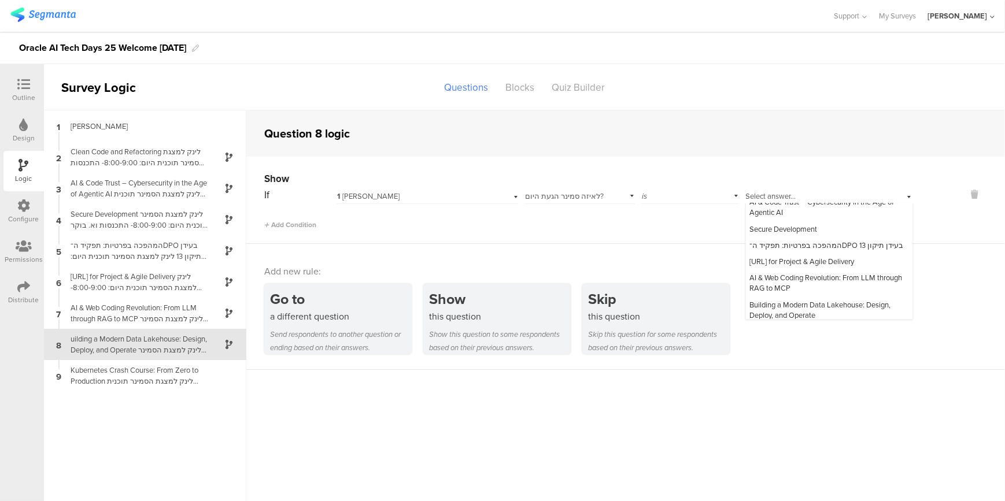
scroll to position [57, 0]
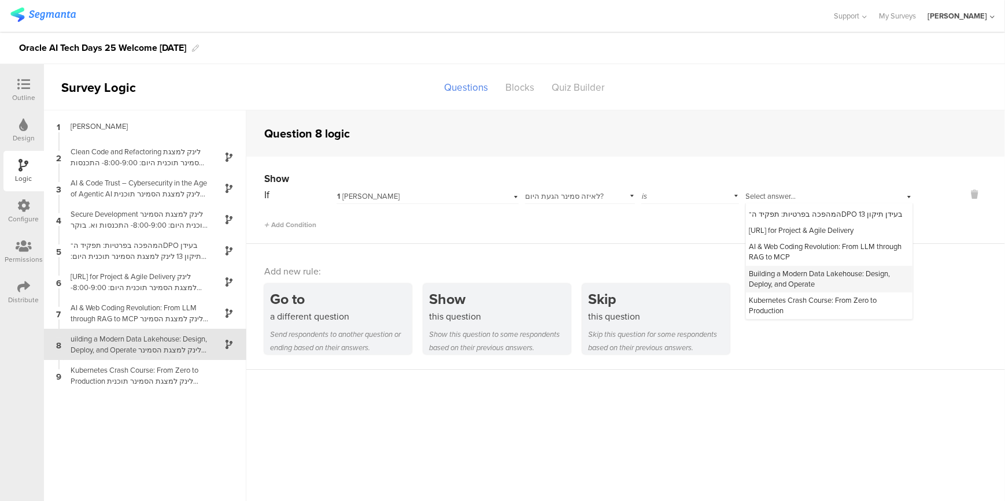
click at [794, 279] on span "Building a Modern Data Lakehouse: Design, Deploy, and Operate" at bounding box center [819, 278] width 141 height 21
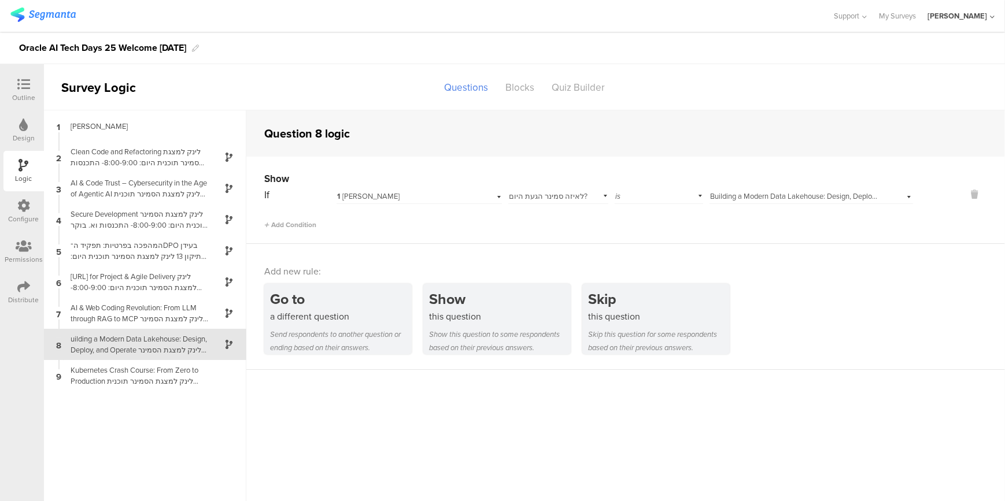
click at [158, 341] on div "uilding a Modern Data Lakehouse: Design, Deploy, and Operate לינק ל﻿מצגת הסמינר…" at bounding box center [136, 345] width 145 height 22
click at [160, 367] on div "Kubernetes Crash Course: From Zero to Production לינק ל﻿מצגת הסמינר תוכנית היום…" at bounding box center [136, 376] width 145 height 22
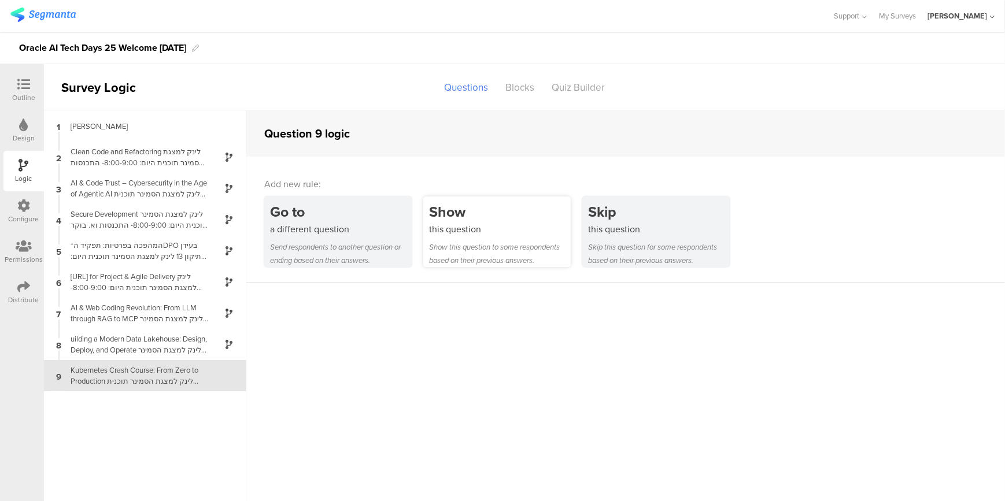
click at [535, 217] on div "Show" at bounding box center [500, 211] width 142 height 21
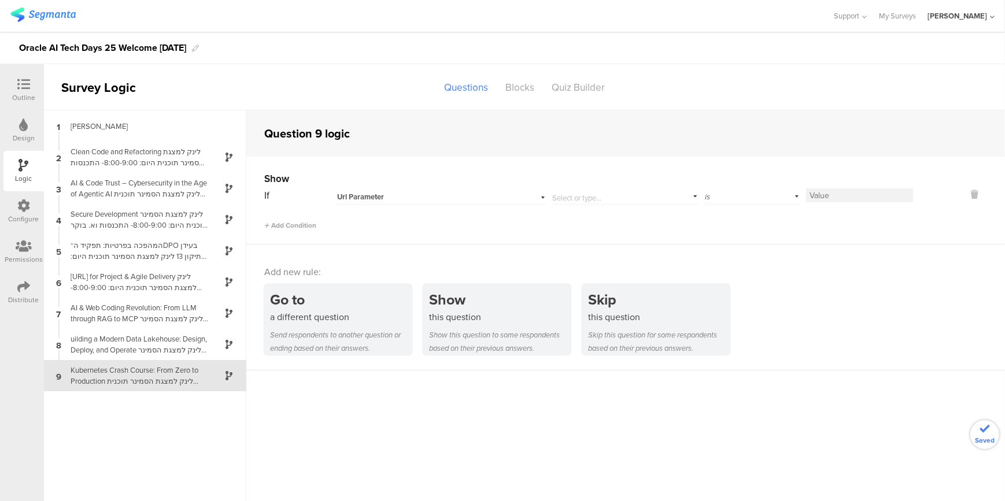
click at [546, 197] on div "Url Parameter" at bounding box center [441, 196] width 209 height 18
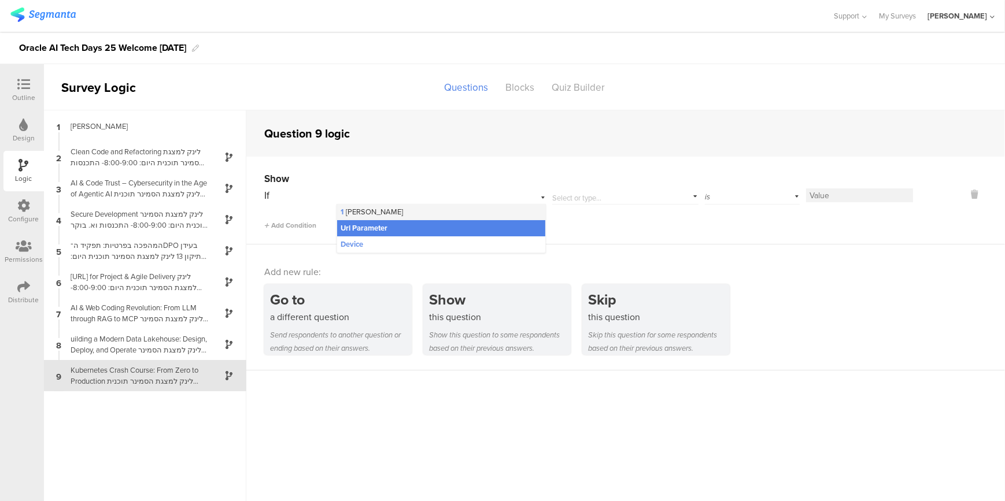
click at [418, 214] on div "1 [PERSON_NAME]" at bounding box center [441, 212] width 208 height 16
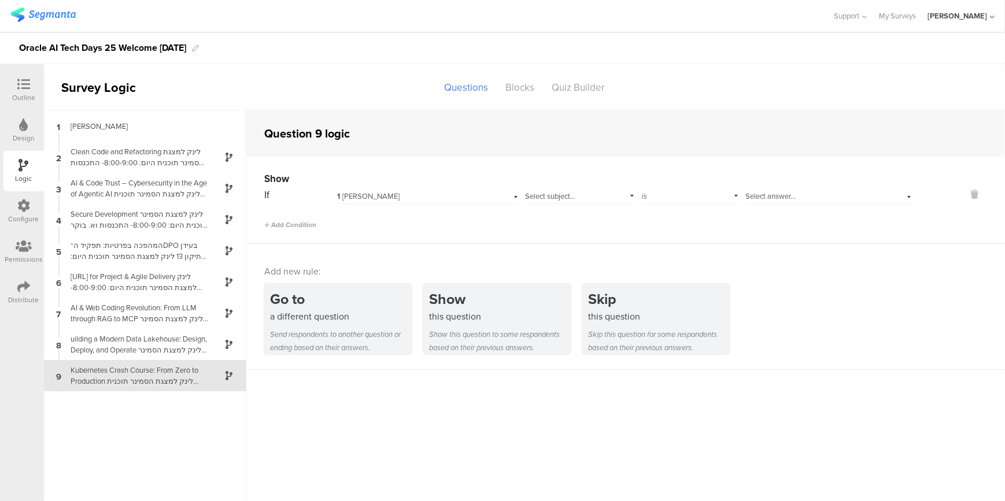
click at [632, 195] on div "Select subject..." at bounding box center [580, 195] width 110 height 18
click at [605, 209] on div "לאיזה סמינר הגעת היום?" at bounding box center [580, 212] width 109 height 16
click at [907, 195] on div "Select answer..." at bounding box center [829, 195] width 168 height 18
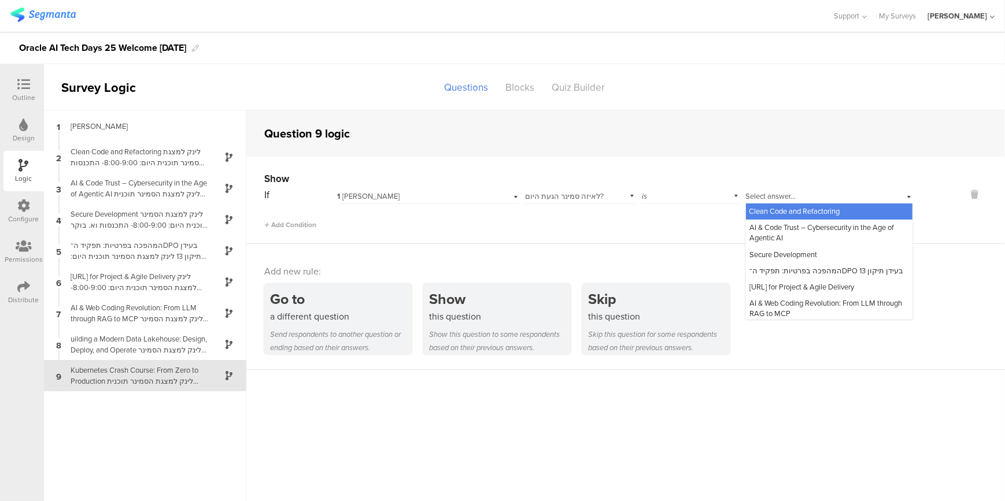
scroll to position [57, 0]
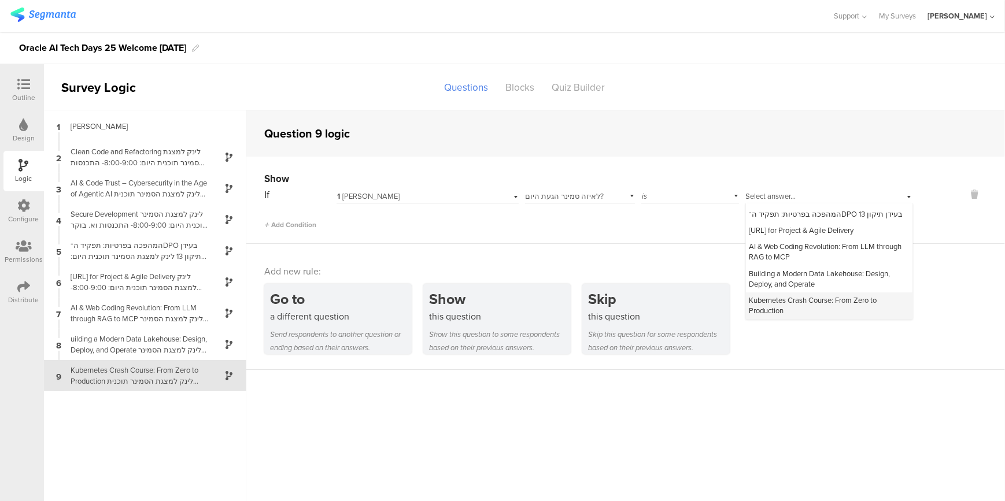
click at [773, 302] on span "Kubernetes Crash Course: From Zero to Production" at bounding box center [813, 305] width 128 height 21
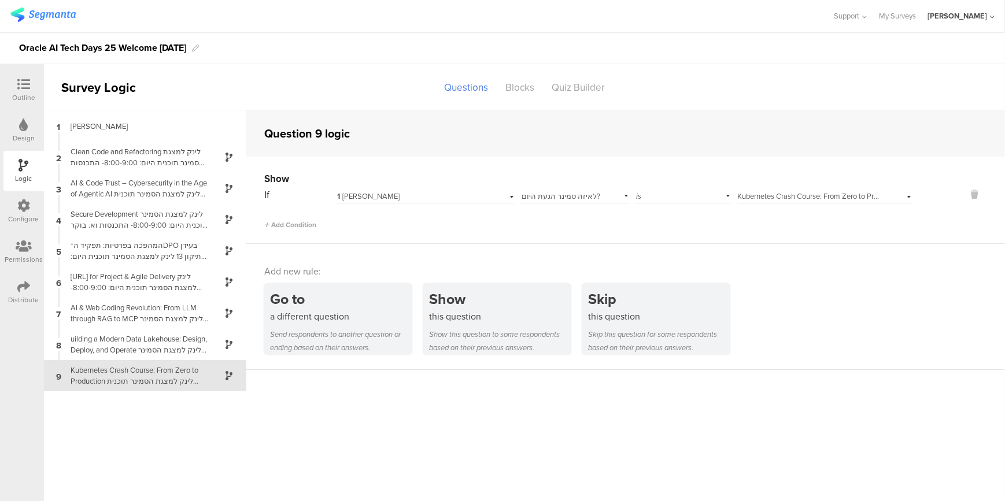
scroll to position [0, 0]
click at [356, 405] on sg-question-logic-editor "Question 9 logic Show If 1 מיקומי סמינר Select subject... לאיזה סמינר הגעת היום…" at bounding box center [625, 305] width 759 height 391
click at [124, 342] on div "uilding a Modern Data Lakehouse: Design, Deploy, and Operate לינק ל﻿מצגת הסמינר…" at bounding box center [136, 345] width 145 height 22
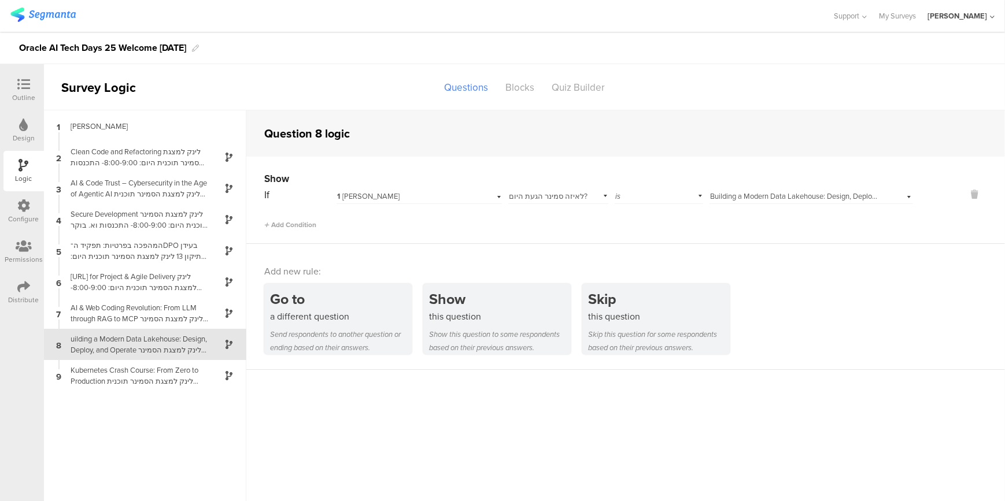
click at [29, 82] on icon at bounding box center [23, 84] width 13 height 13
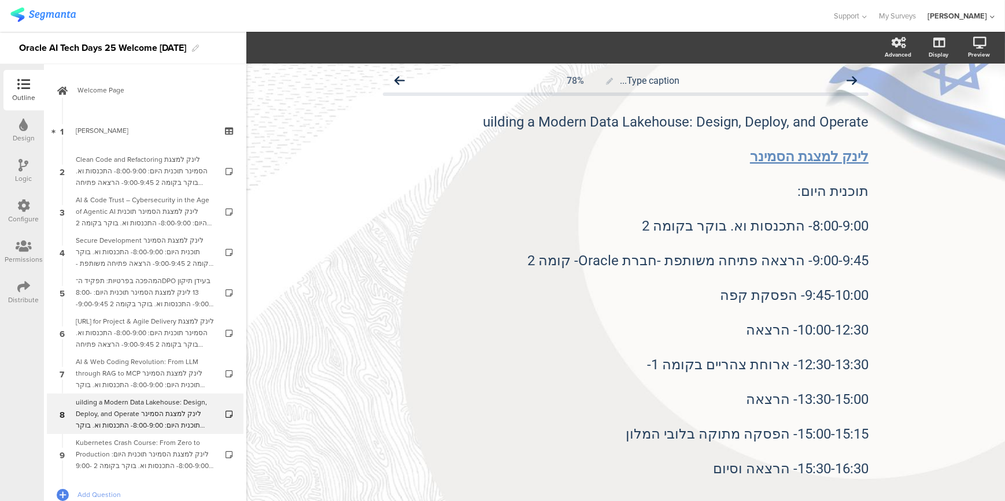
scroll to position [80, 0]
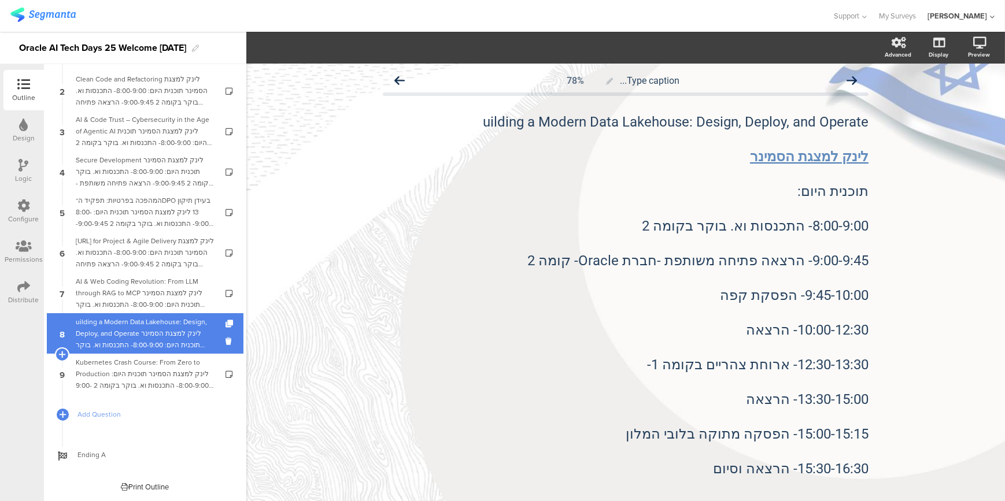
click at [156, 337] on div "uilding a Modern Data Lakehouse: Design, Deploy, and Operate לינק ל﻿מצגת הסמינר…" at bounding box center [145, 333] width 138 height 35
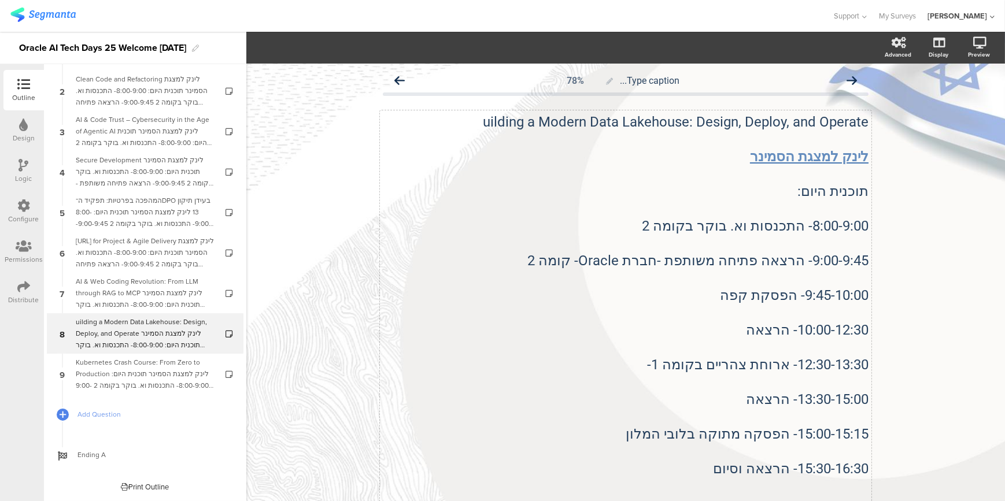
click at [483, 126] on div "uilding a Modern Data Lakehouse: Design, Deploy, and Operate לינק ל﻿מצגת הסמינר…" at bounding box center [626, 460] width 492 height 700
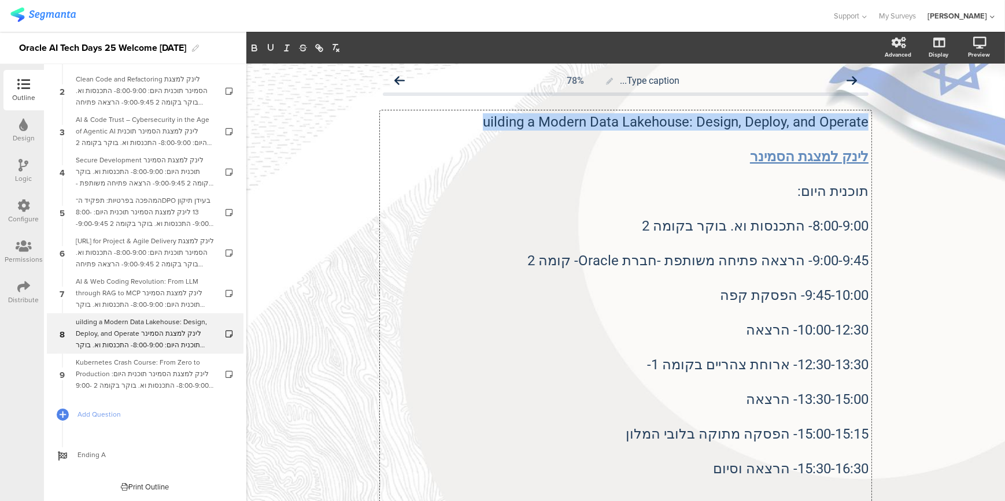
drag, startPoint x: 480, startPoint y: 124, endPoint x: 933, endPoint y: 119, distance: 452.8
click at [933, 119] on div "Type caption... 78% uilding a Modern Data Lakehouse: Design, Deploy, and Operat…" at bounding box center [625, 470] width 759 height 813
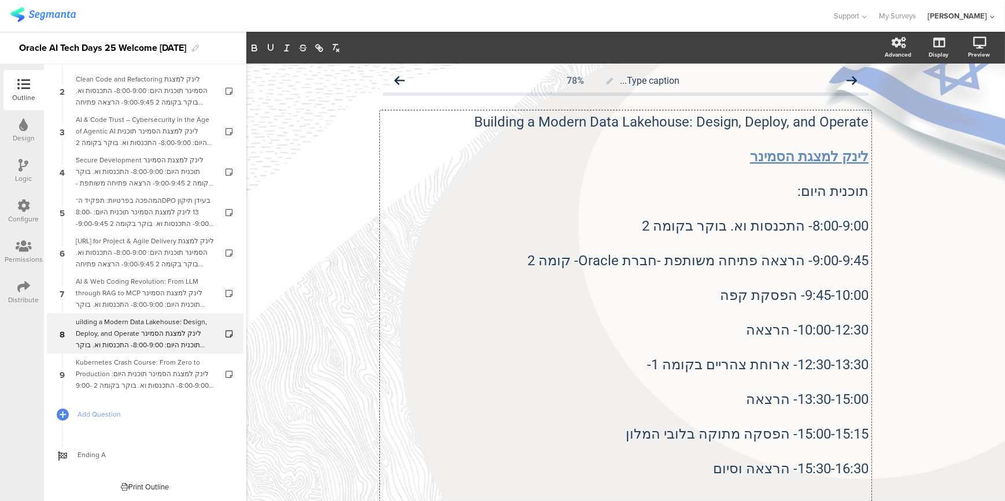
click at [510, 279] on p at bounding box center [626, 277] width 486 height 17
drag, startPoint x: 198, startPoint y: 429, endPoint x: 187, endPoint y: 422, distance: 13.5
click at [198, 429] on link "Add Question" at bounding box center [145, 414] width 197 height 40
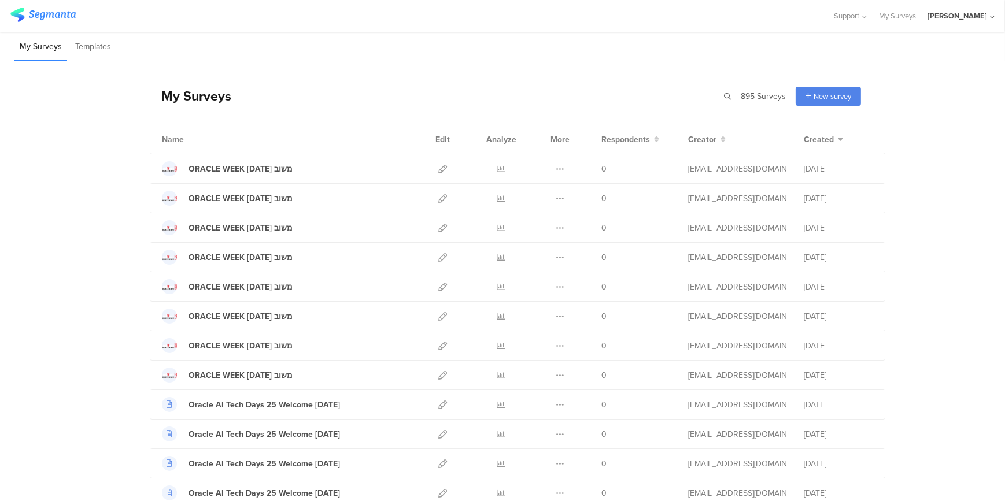
scroll to position [210, 0]
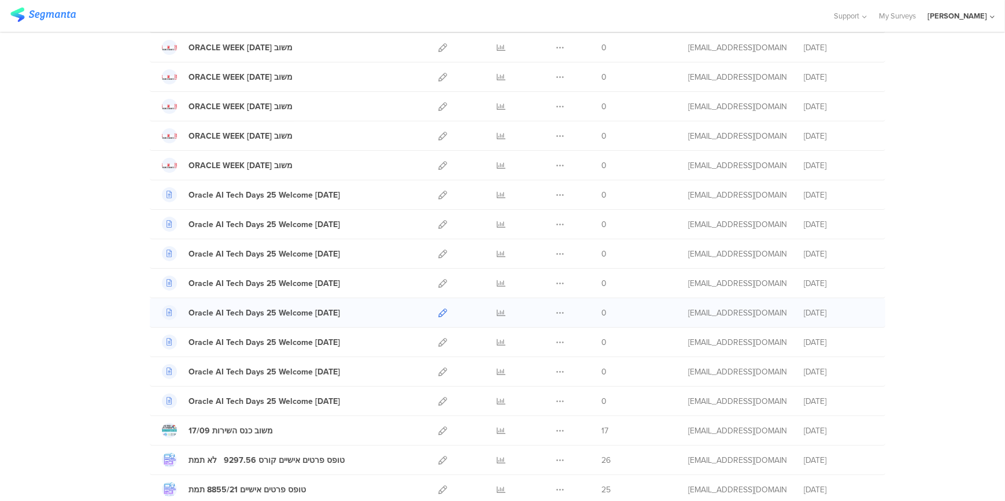
click at [439, 309] on icon at bounding box center [442, 313] width 9 height 9
click at [439, 340] on icon at bounding box center [442, 342] width 9 height 9
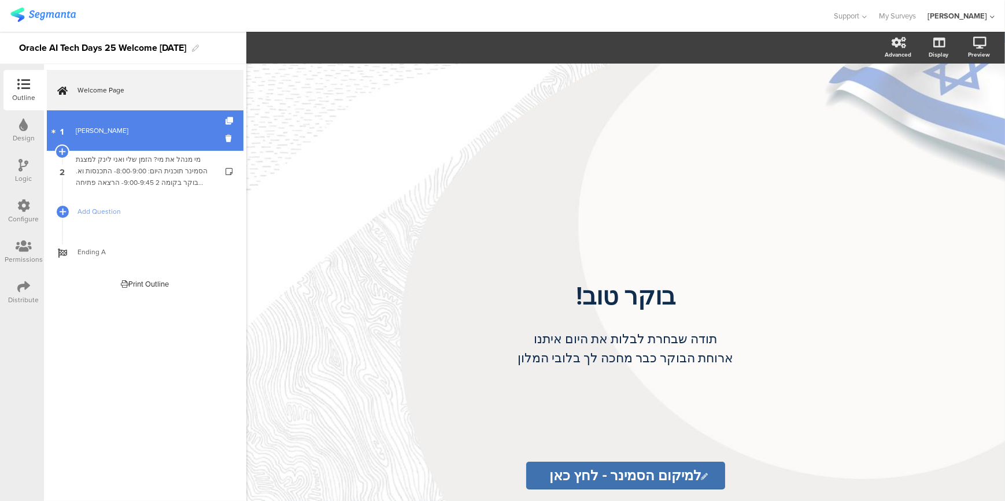
drag, startPoint x: 88, startPoint y: 126, endPoint x: 110, endPoint y: 127, distance: 22.0
click at [88, 126] on div "[PERSON_NAME]" at bounding box center [145, 131] width 138 height 12
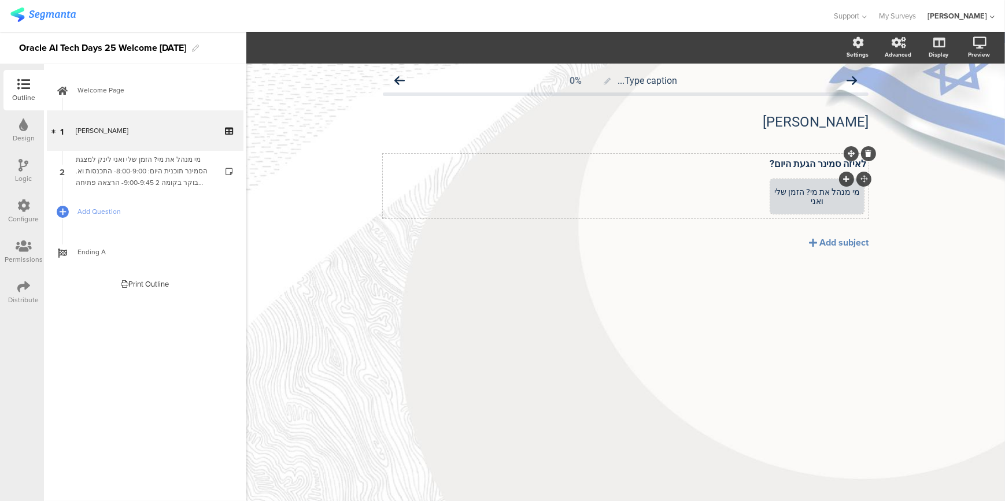
click at [794, 189] on div "מי מנהל את מי? הזמן שלי ואני" at bounding box center [817, 196] width 90 height 35
drag, startPoint x: 775, startPoint y: 194, endPoint x: 866, endPoint y: 185, distance: 91.8
click at [864, 185] on div "מי מנהל את מי? הזמן שלי ואני" at bounding box center [817, 196] width 94 height 35
paste div
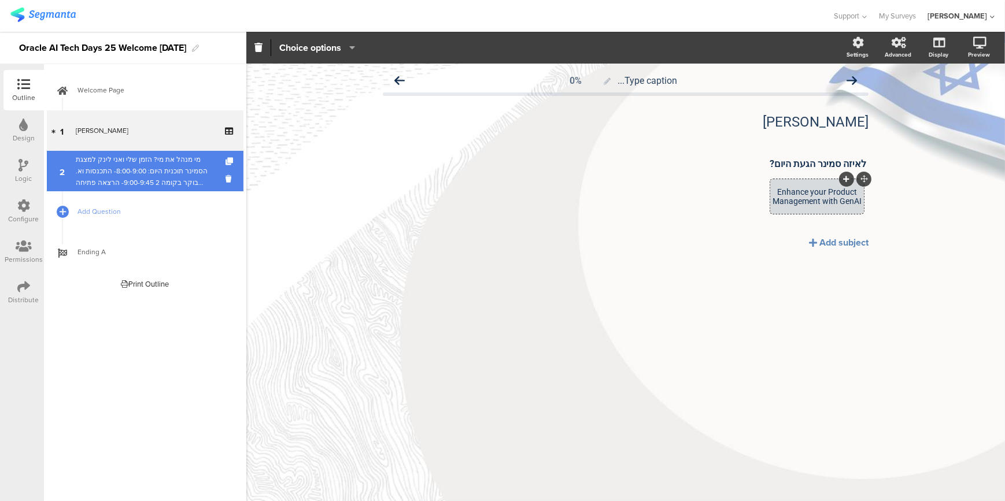
click at [166, 168] on div "מי מנהל את מי? הזמן שלי ואני לינק ל﻿מצגת הסמינר תוכנית היום: 8:00-9:00- התכנסות…" at bounding box center [145, 171] width 138 height 35
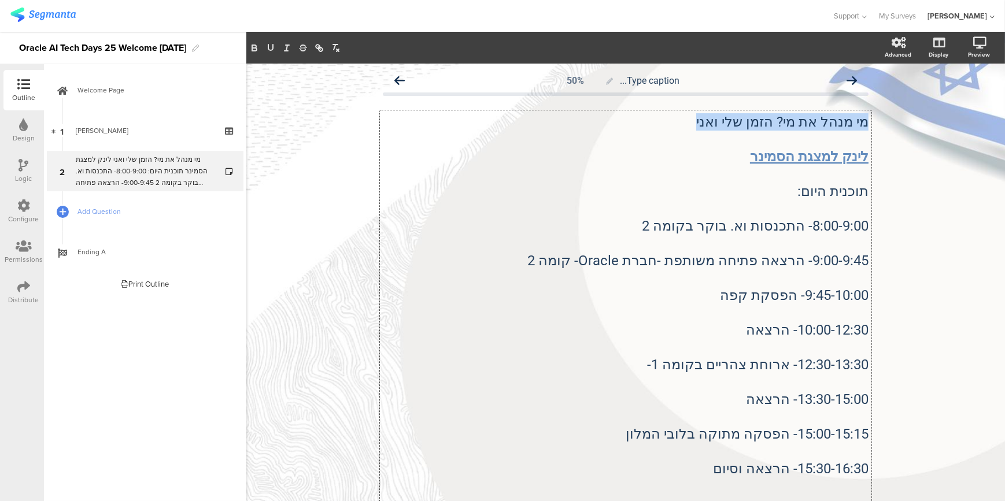
drag, startPoint x: 704, startPoint y: 124, endPoint x: 914, endPoint y: 111, distance: 210.9
click at [914, 111] on div "Type caption... 50% מי מנהל את מי? הזמן שלי ואני לינק ל﻿מצגת הסמינר תוכנית היום…" at bounding box center [625, 479] width 759 height 830
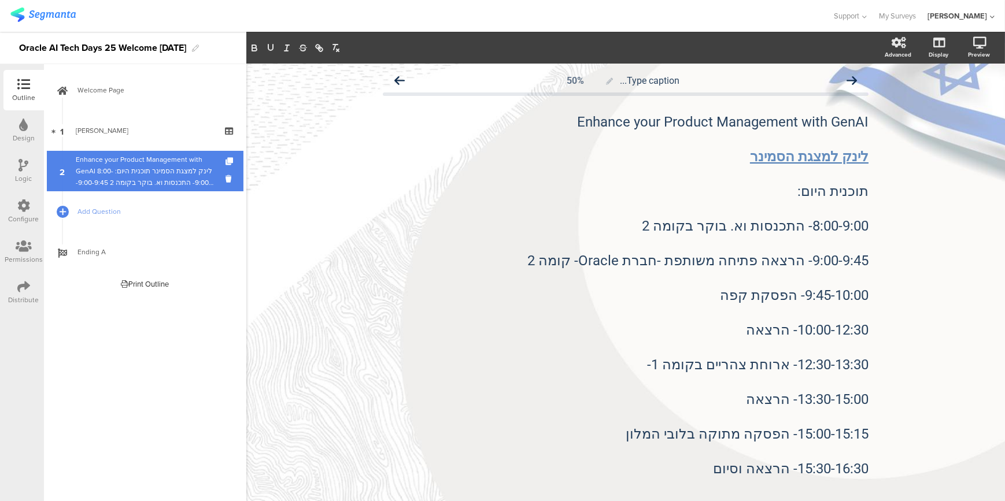
click at [157, 172] on div "Enhance your Product Management with GenAI לינק ל﻿מצגת הסמינר תוכנית היום: 8:00…" at bounding box center [145, 171] width 138 height 35
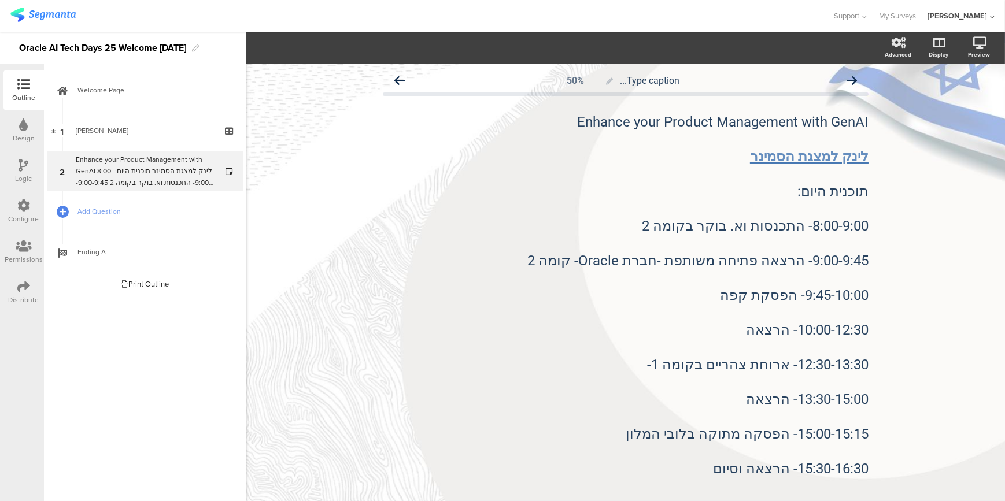
click at [23, 167] on icon at bounding box center [24, 165] width 10 height 13
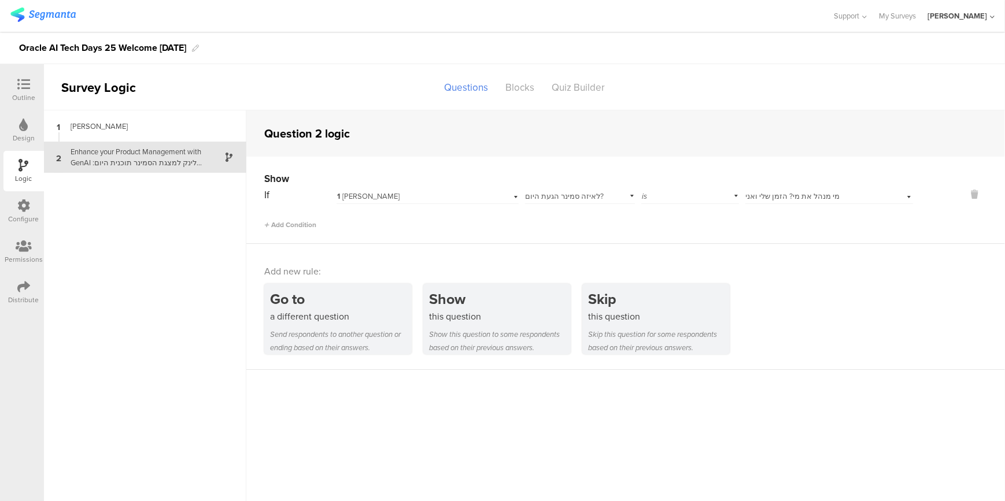
click at [28, 86] on icon at bounding box center [23, 84] width 13 height 13
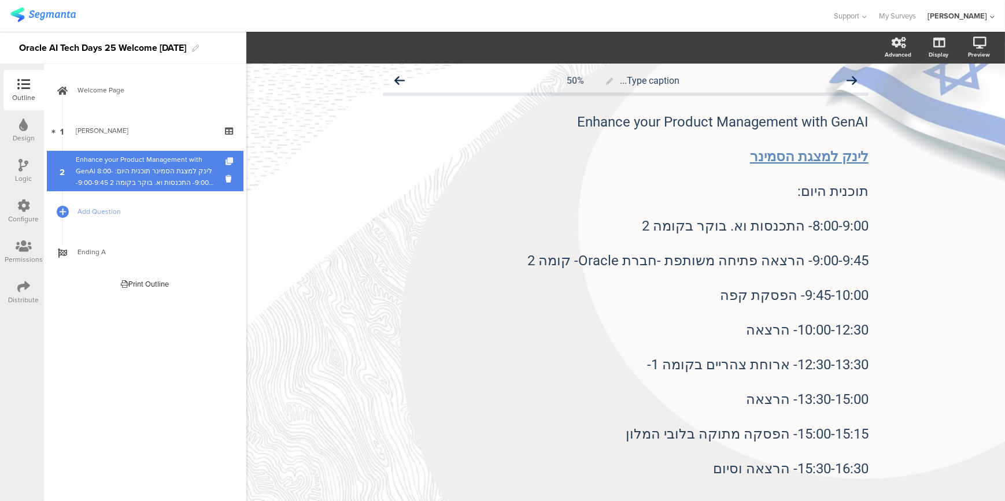
click at [228, 159] on icon at bounding box center [231, 162] width 10 height 8
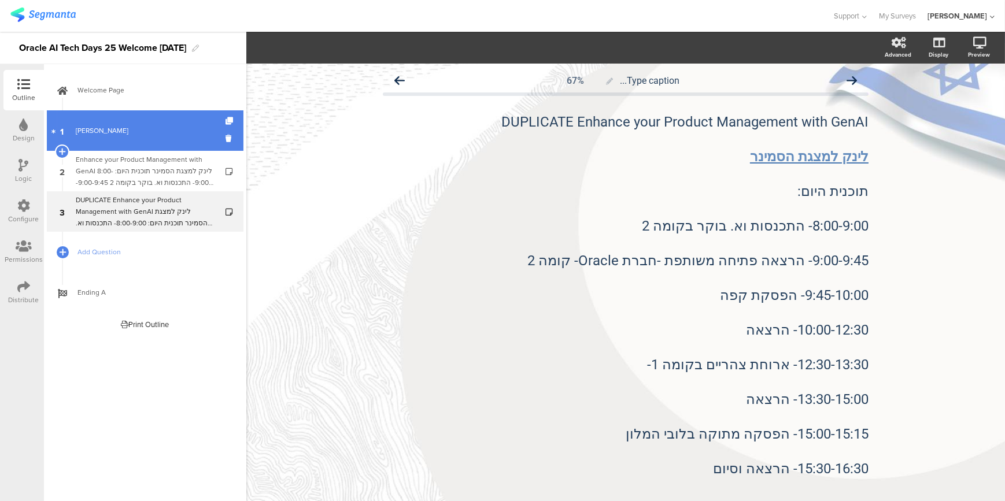
click at [101, 129] on div "[PERSON_NAME]" at bounding box center [145, 131] width 138 height 12
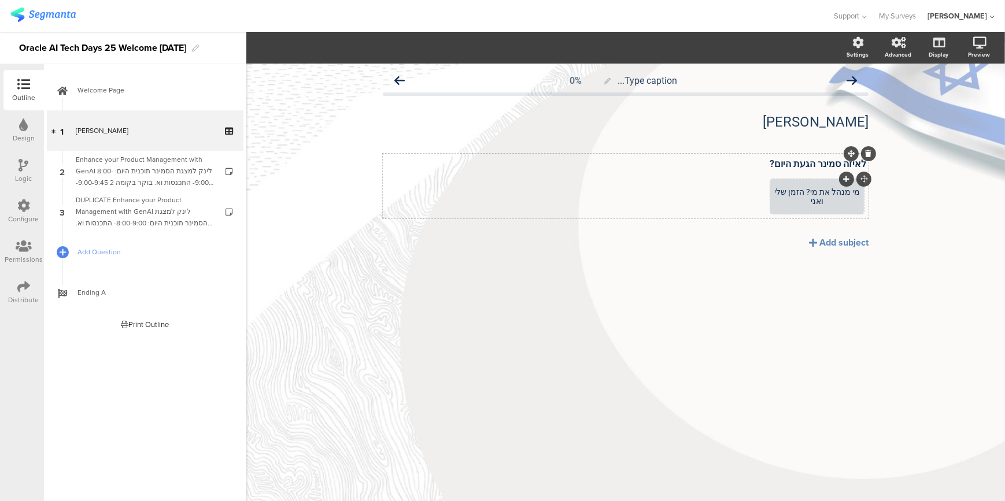
click at [846, 176] on icon at bounding box center [847, 179] width 6 height 7
drag, startPoint x: 774, startPoint y: 199, endPoint x: 858, endPoint y: 190, distance: 84.3
click at [858, 190] on div "מי מנהל את מי? הזמן שלי ואני" at bounding box center [817, 196] width 90 height 35
paste div
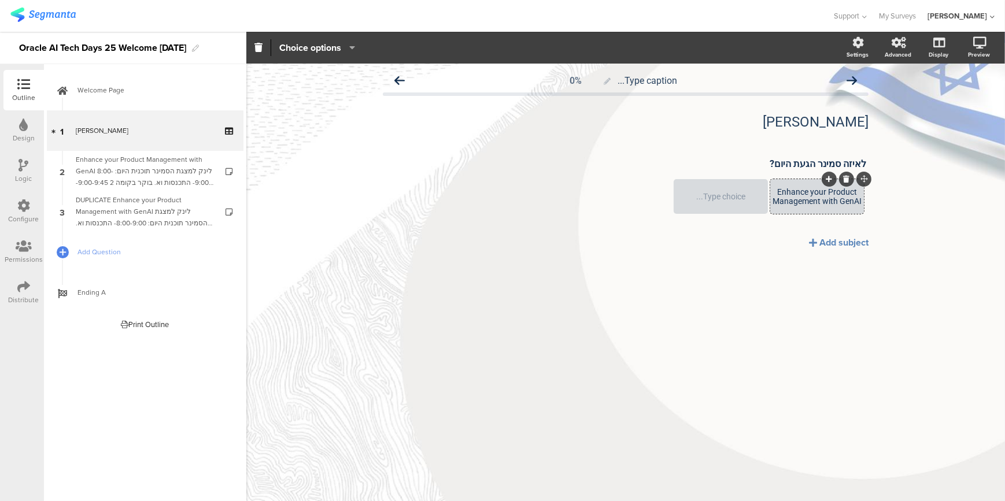
click at [827, 183] on div at bounding box center [829, 179] width 15 height 15
click at [744, 203] on div "Type choice..." at bounding box center [720, 196] width 90 height 35
click at [720, 201] on div "Type choice..." at bounding box center [720, 196] width 90 height 35
click at [689, 283] on div "לאיזה סמינר הגעת היום? לאיזה סמינר הגעת היום? Enhance your Product Management w…" at bounding box center [626, 222] width 486 height 136
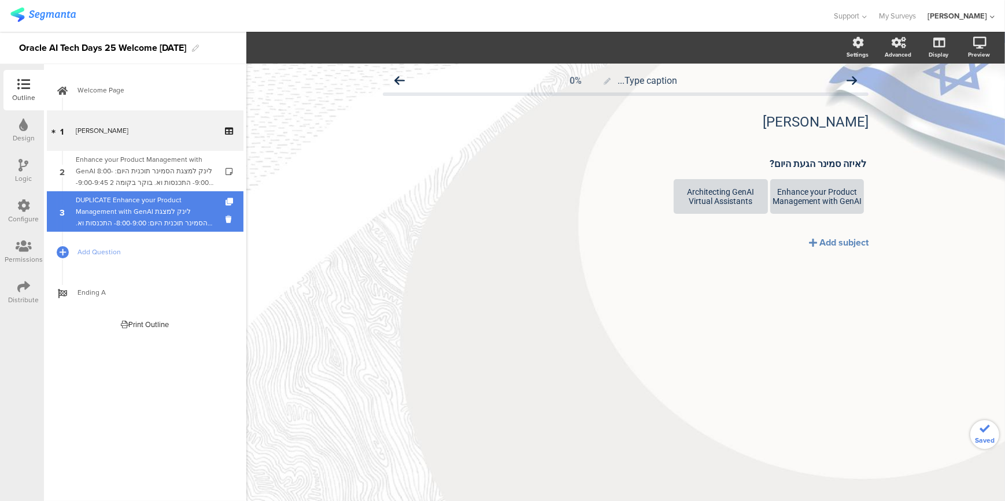
click at [162, 212] on div "DUPLICATE Enhance your Product Management with GenAI לינק ל﻿מצגת הסמינר תוכנית …" at bounding box center [145, 211] width 138 height 35
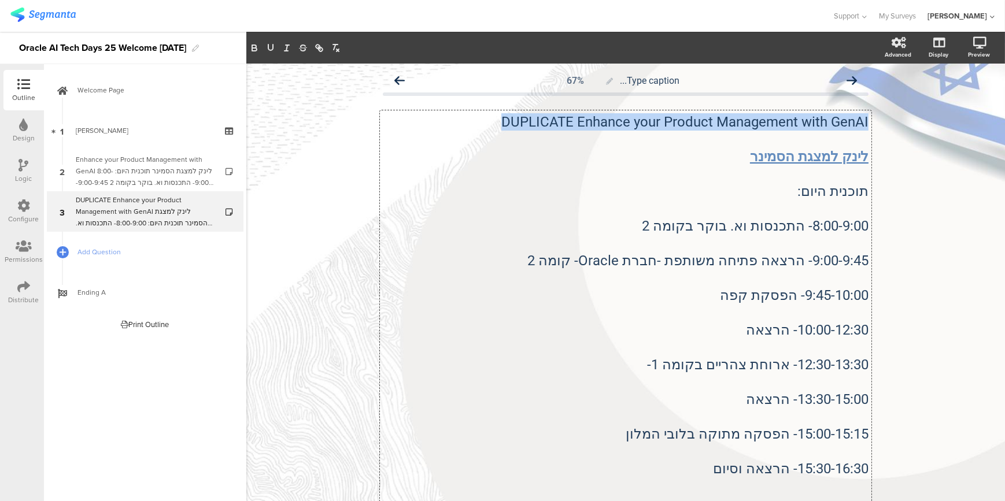
drag, startPoint x: 502, startPoint y: 123, endPoint x: 850, endPoint y: 111, distance: 348.3
click at [892, 100] on div "Type caption... 67% DUPLICATE Enhance your Product Management with GenAI לינק ל…" at bounding box center [625, 479] width 759 height 830
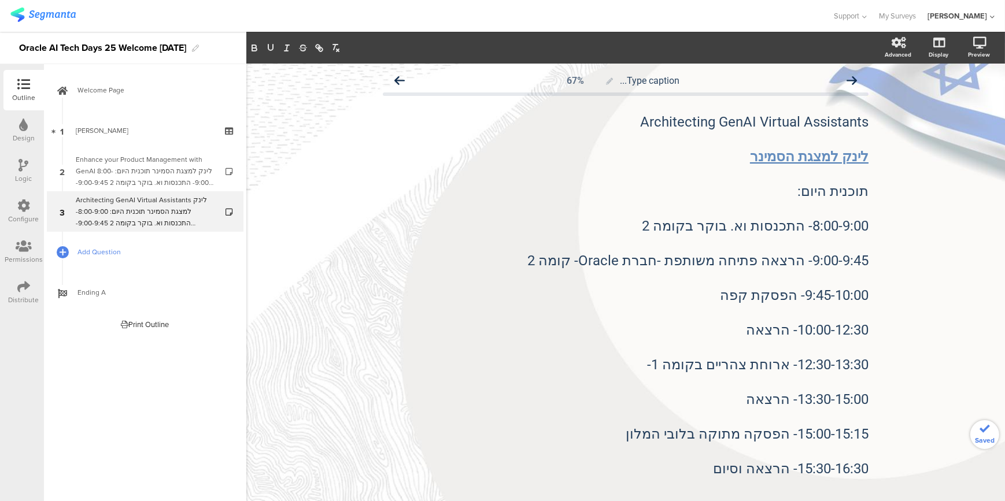
click at [195, 250] on span "Add Question" at bounding box center [151, 252] width 148 height 12
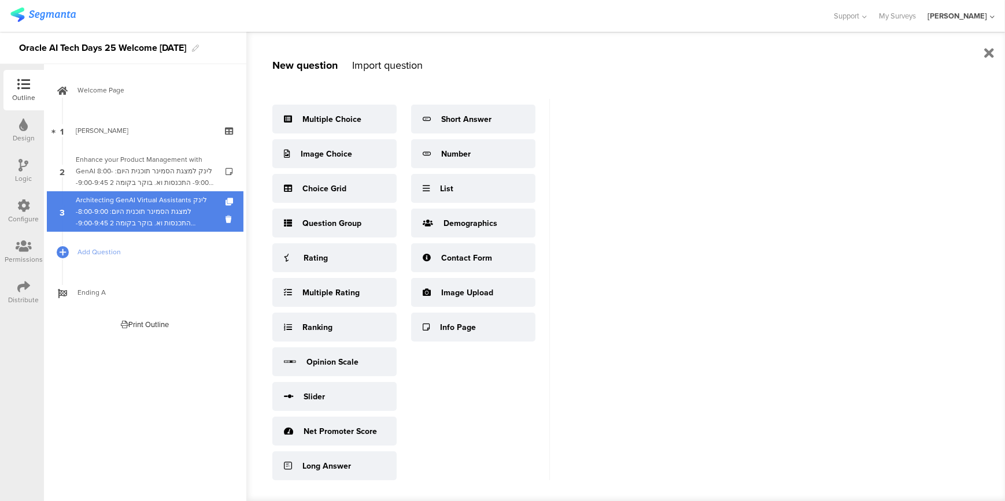
click at [188, 214] on div "Architecting GenAI Virtual Assistants לינק ל﻿מצגת הסמינר תוכנית היום: 8:00-9:00…" at bounding box center [145, 211] width 138 height 35
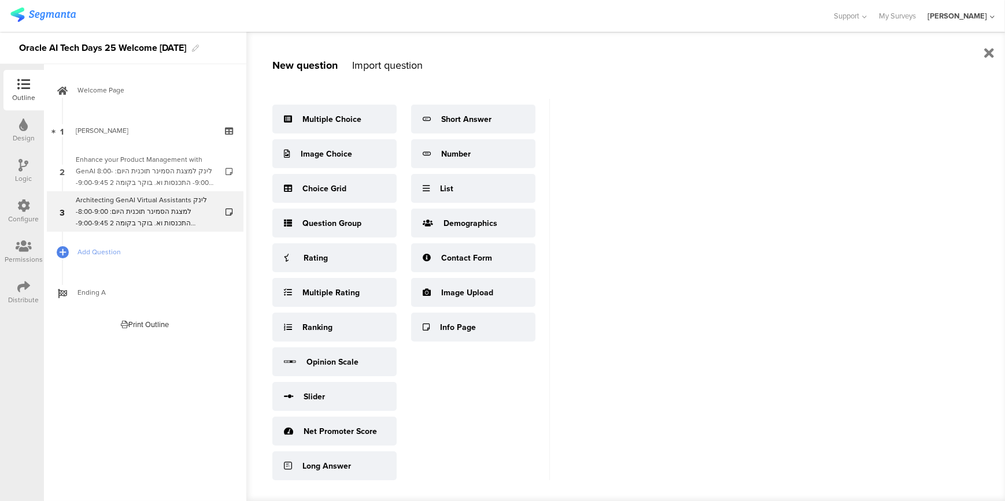
click at [20, 166] on icon at bounding box center [24, 165] width 10 height 13
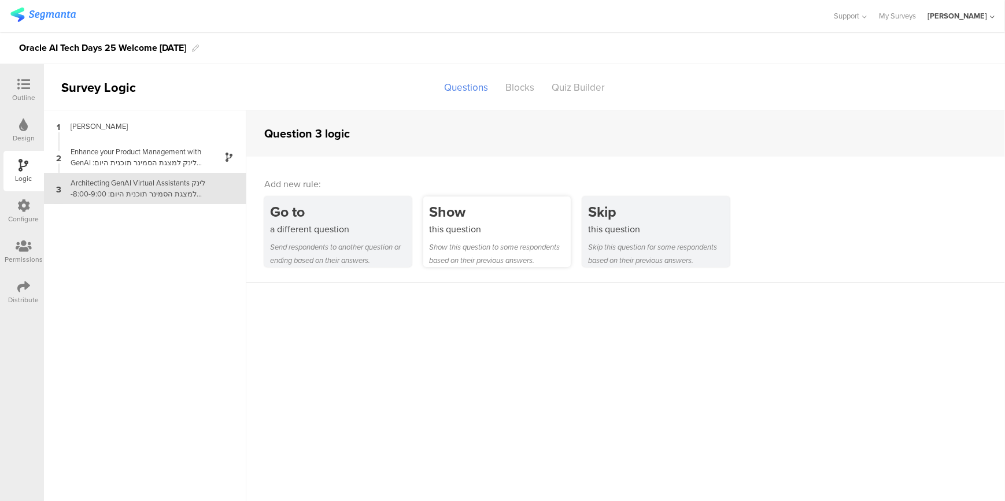
click at [521, 235] on div "this question" at bounding box center [500, 229] width 142 height 13
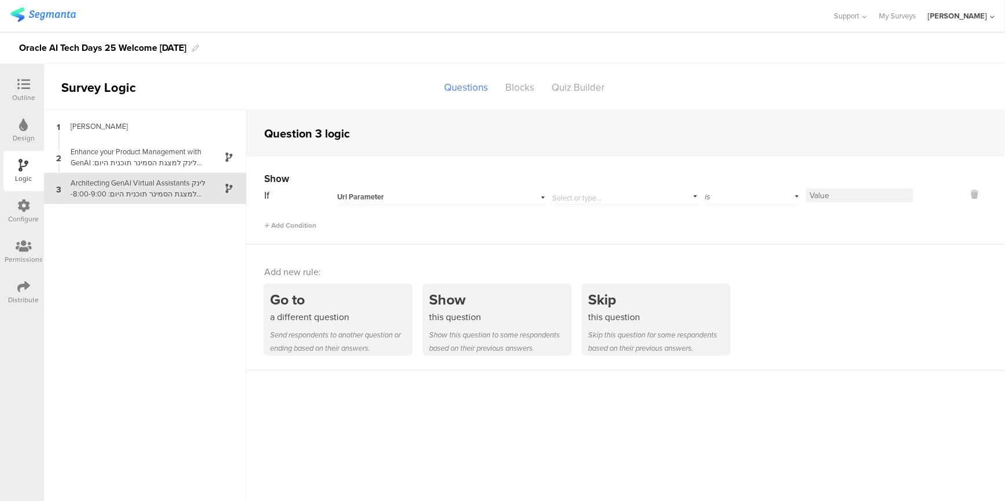
click at [546, 197] on div "Url Parameter" at bounding box center [441, 196] width 209 height 18
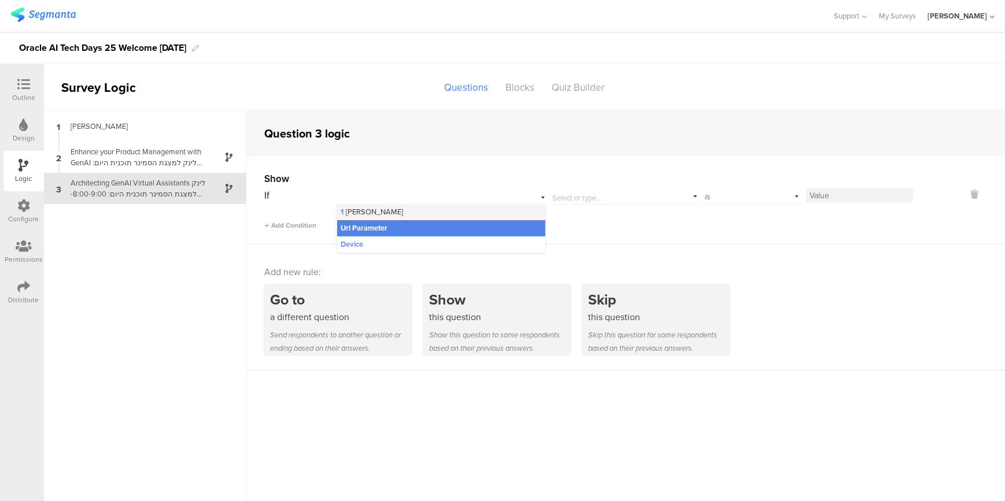
click at [432, 214] on div "1 מיקומי סמינר" at bounding box center [441, 212] width 208 height 16
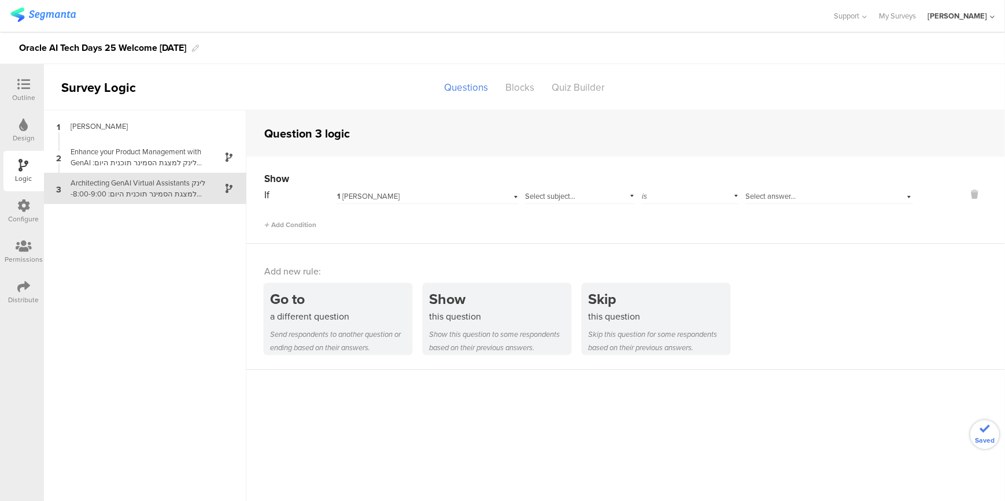
click at [632, 194] on div "Select subject..." at bounding box center [580, 195] width 110 height 18
click at [577, 215] on span "לאיזה סמינר הגעת היום?" at bounding box center [568, 211] width 79 height 11
click at [907, 195] on div "Select answer..." at bounding box center [829, 195] width 168 height 18
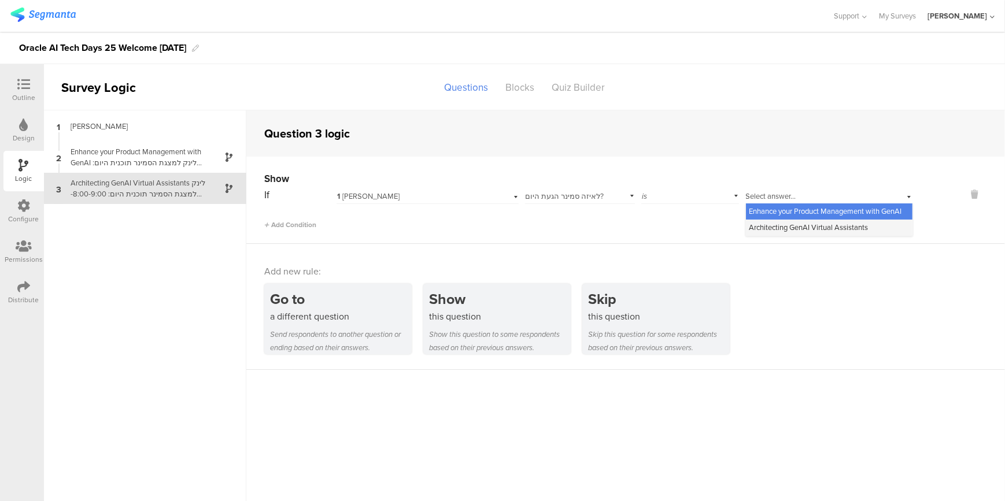
click at [821, 228] on span "Architecting GenAI Virtual Assistants" at bounding box center [808, 227] width 119 height 11
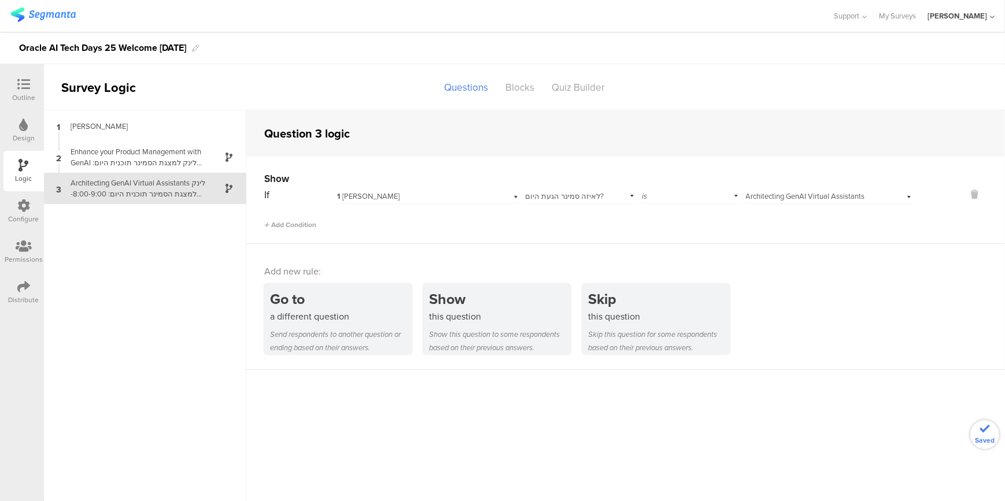
click at [191, 238] on div "1 מיקומי סמינר 2 Enhance your Product Management with GenAI לינק ל﻿מצגת הסמינר …" at bounding box center [145, 305] width 202 height 391
click at [128, 121] on div "[PERSON_NAME]" at bounding box center [136, 126] width 145 height 11
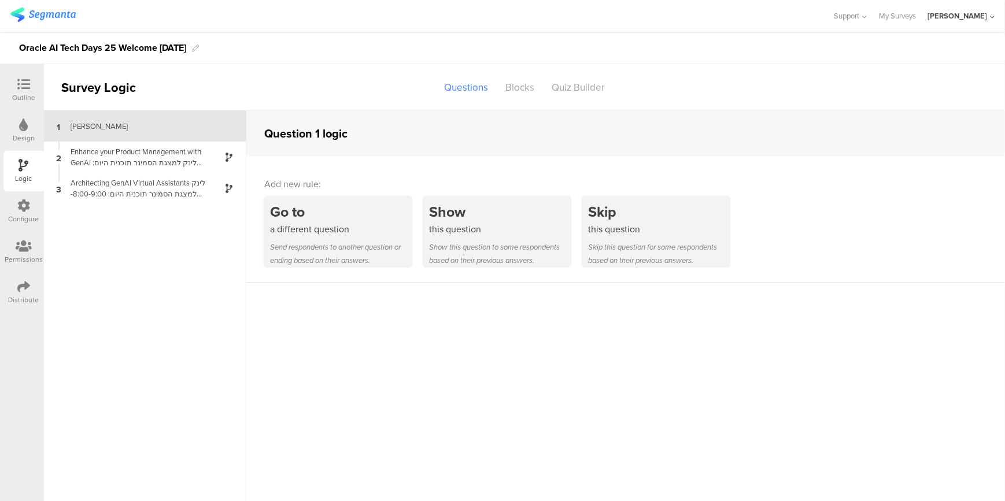
click at [120, 128] on div "[PERSON_NAME]" at bounding box center [136, 126] width 145 height 11
click at [29, 87] on icon at bounding box center [23, 84] width 13 height 13
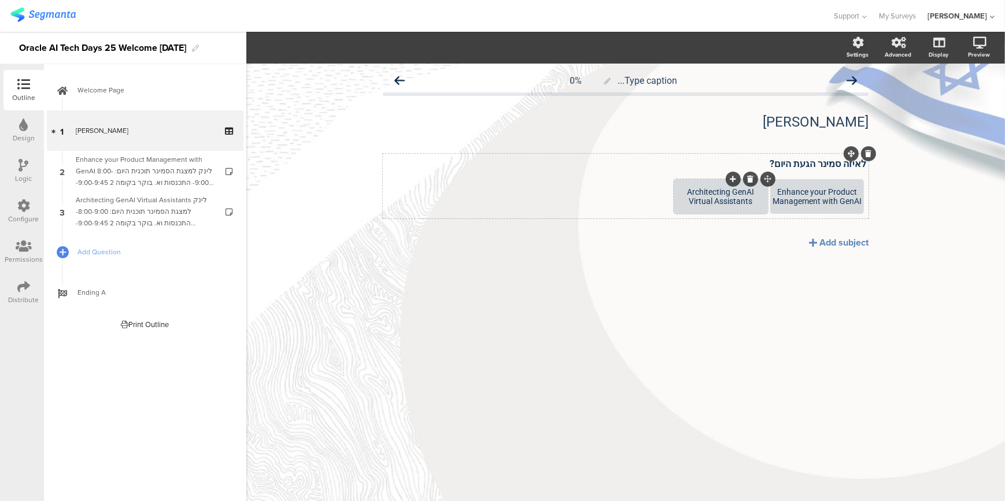
click at [730, 181] on icon at bounding box center [733, 179] width 6 height 7
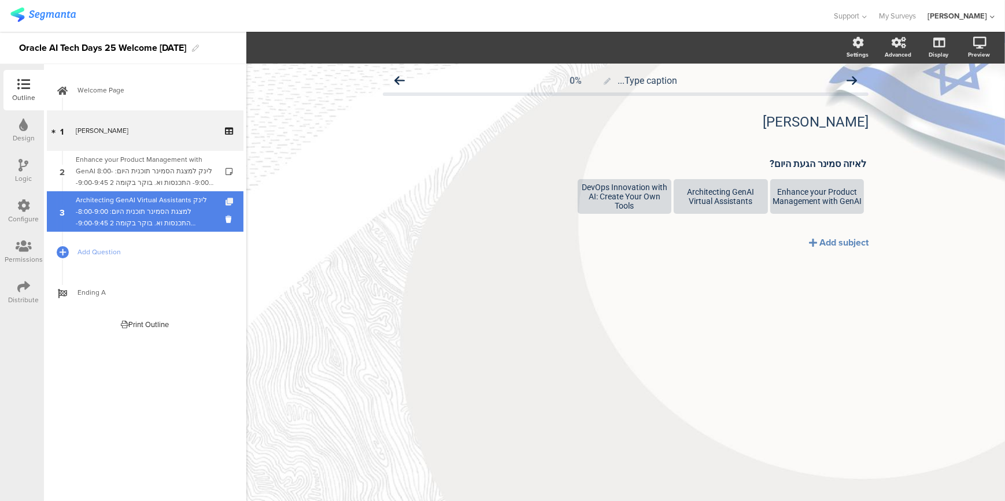
click at [230, 199] on icon at bounding box center [231, 202] width 10 height 8
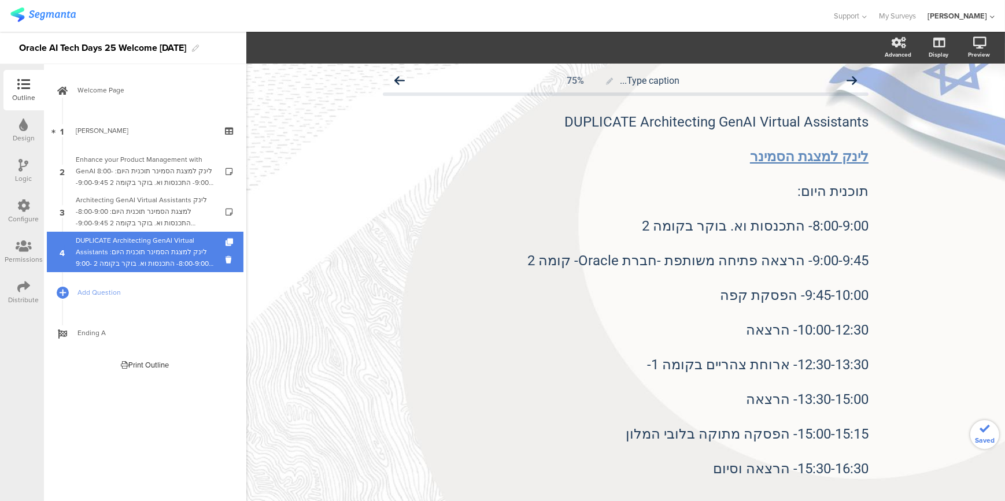
click at [153, 251] on div "DUPLICATE Architecting GenAI Virtual Assistants לינק ל﻿מצגת הסמינר תוכנית היום:…" at bounding box center [145, 252] width 138 height 35
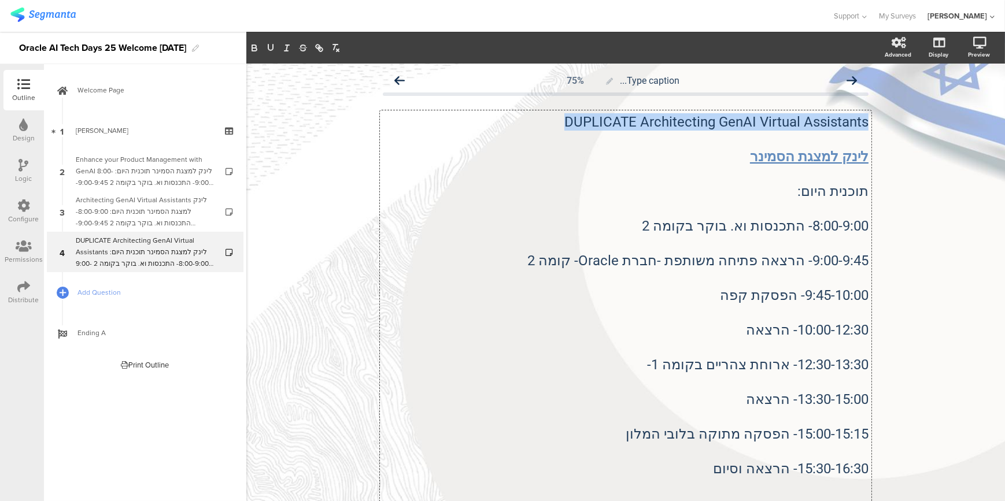
drag, startPoint x: 559, startPoint y: 124, endPoint x: 1006, endPoint y: 104, distance: 447.4
click at [1004, 104] on html "You are using an unsupported version of Internet Explorer. Unsupported browsers…" at bounding box center [502, 250] width 1005 height 501
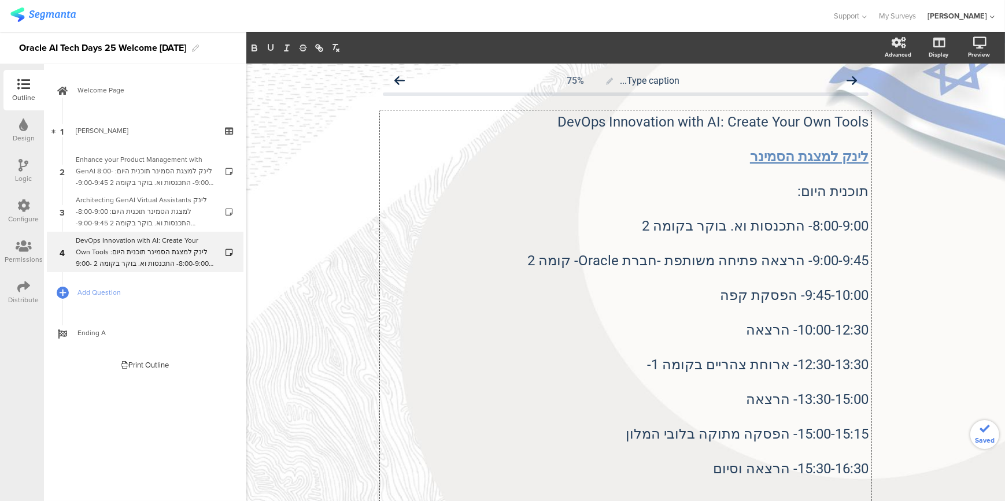
click at [28, 168] on icon at bounding box center [24, 165] width 10 height 13
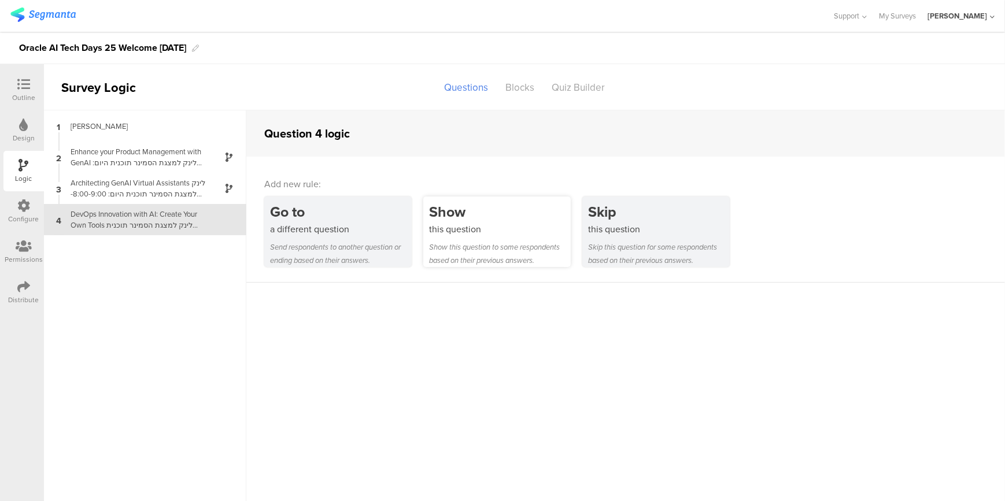
click at [497, 226] on div "this question" at bounding box center [500, 229] width 142 height 13
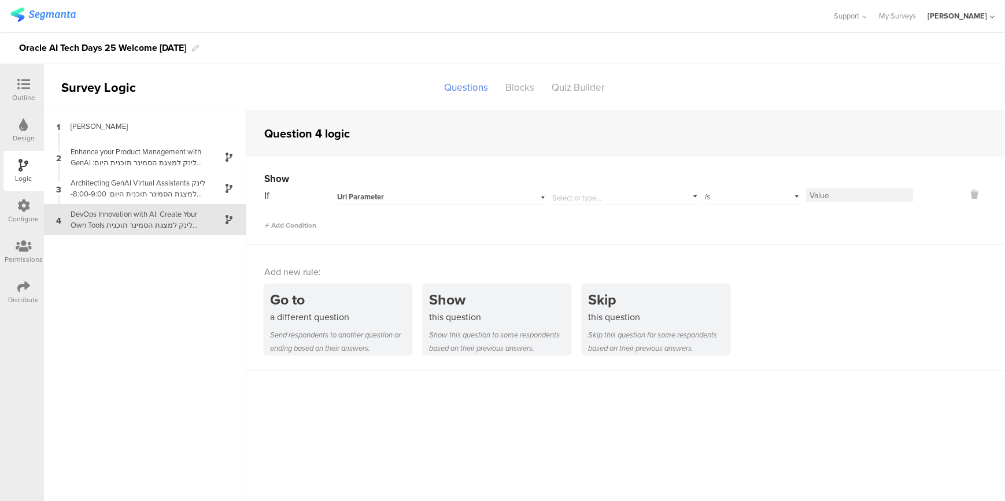
click at [546, 197] on div "Url Parameter" at bounding box center [441, 196] width 209 height 18
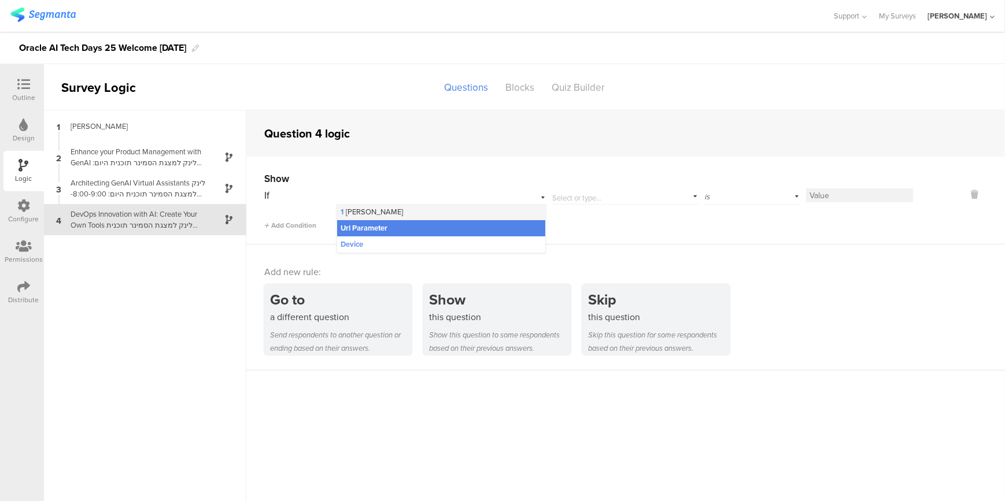
click at [359, 215] on span "1 מיקומי סמינר" at bounding box center [372, 211] width 62 height 11
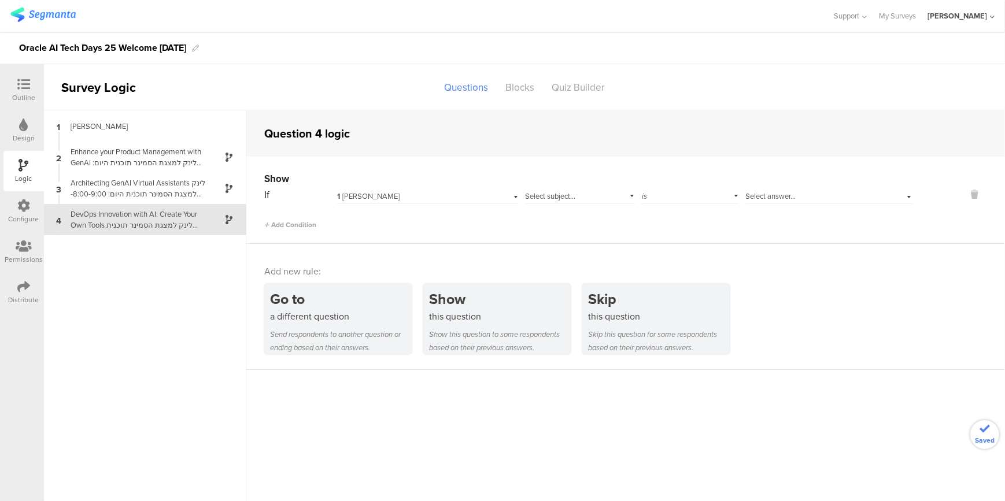
click at [632, 196] on div "Select subject..." at bounding box center [580, 195] width 110 height 18
click at [616, 210] on div "לאיזה סמינר הגעת היום?" at bounding box center [580, 212] width 109 height 16
click at [910, 195] on div "Select answer..." at bounding box center [829, 195] width 168 height 18
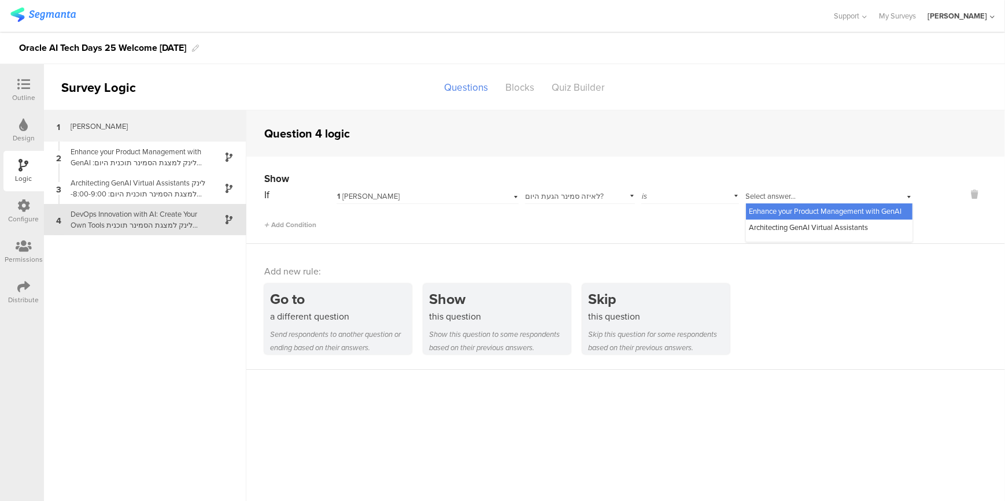
click at [114, 130] on div "[PERSON_NAME]" at bounding box center [136, 126] width 145 height 11
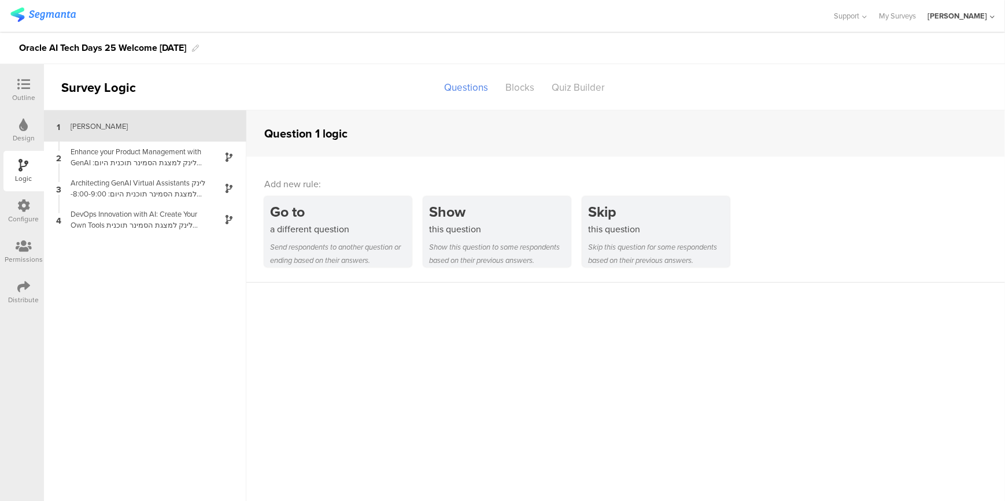
click at [25, 82] on icon at bounding box center [23, 84] width 13 height 13
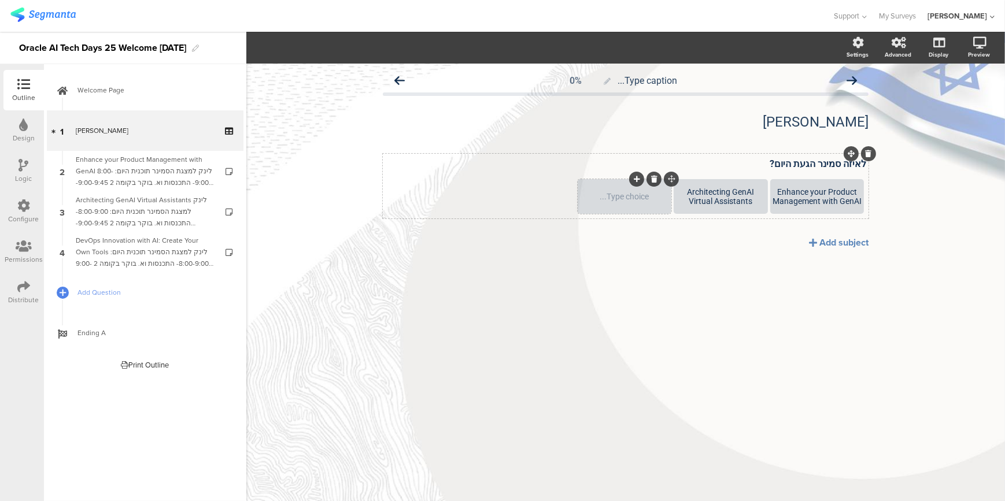
click at [627, 190] on div "Type choice..." at bounding box center [624, 196] width 90 height 35
drag, startPoint x: 402, startPoint y: 260, endPoint x: 331, endPoint y: 236, distance: 74.2
click at [401, 260] on div "לאיזה סמינר הגעת היום? לאיזה סמינר הגעת היום? Enhance your Product Management w…" at bounding box center [626, 222] width 486 height 136
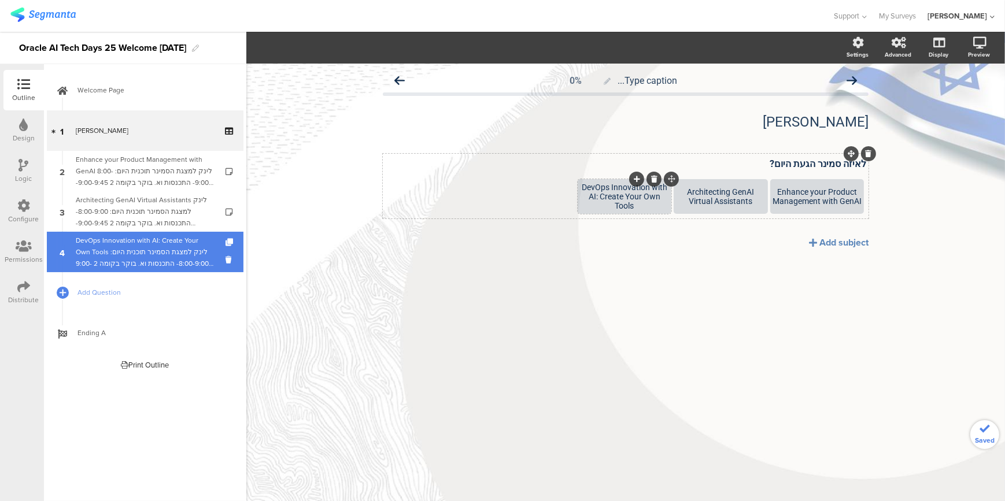
click at [187, 239] on div "DevOps Innovation with AI: Create Your Own Tools לינק ל﻿מצגת הסמינר תוכנית היום…" at bounding box center [145, 252] width 138 height 35
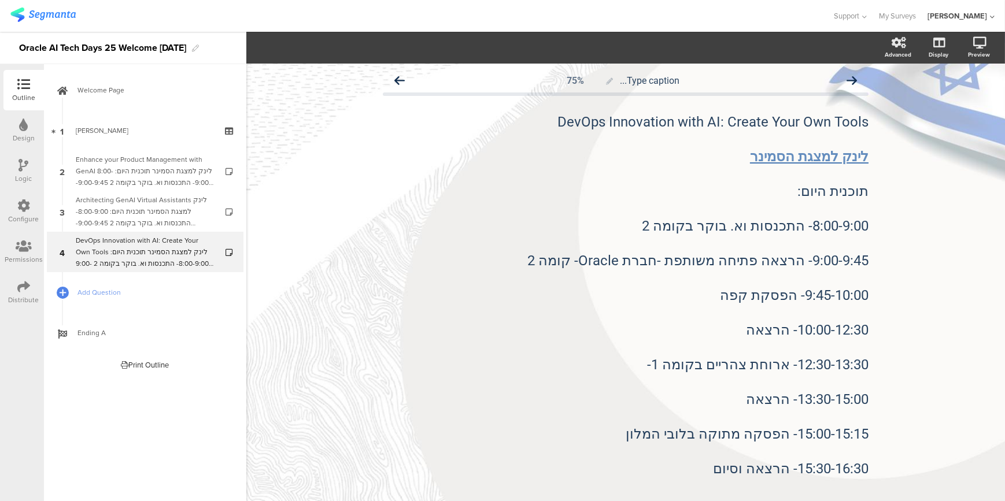
click at [21, 162] on icon at bounding box center [24, 165] width 10 height 13
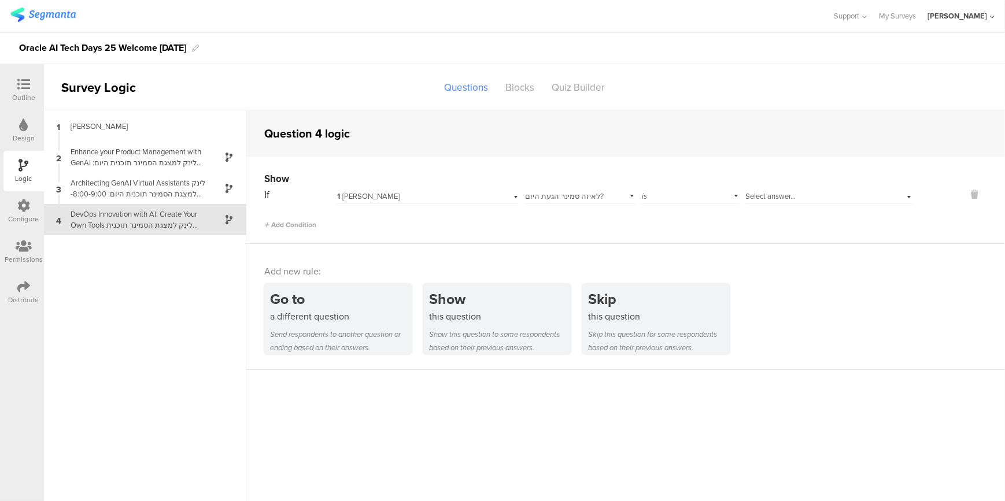
click at [907, 196] on div "Select answer..." at bounding box center [829, 195] width 168 height 18
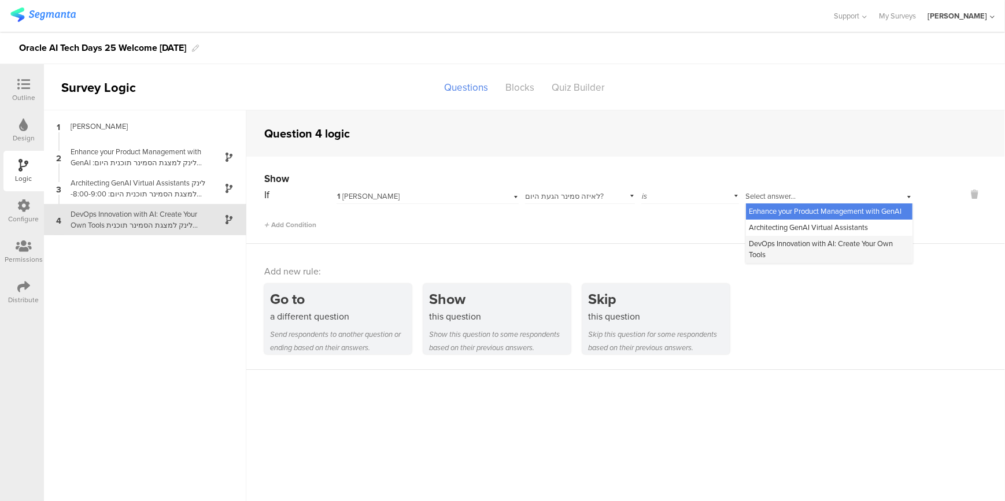
click at [788, 240] on span "DevOps Innovation with AI: Create Your Own Tools" at bounding box center [821, 248] width 144 height 21
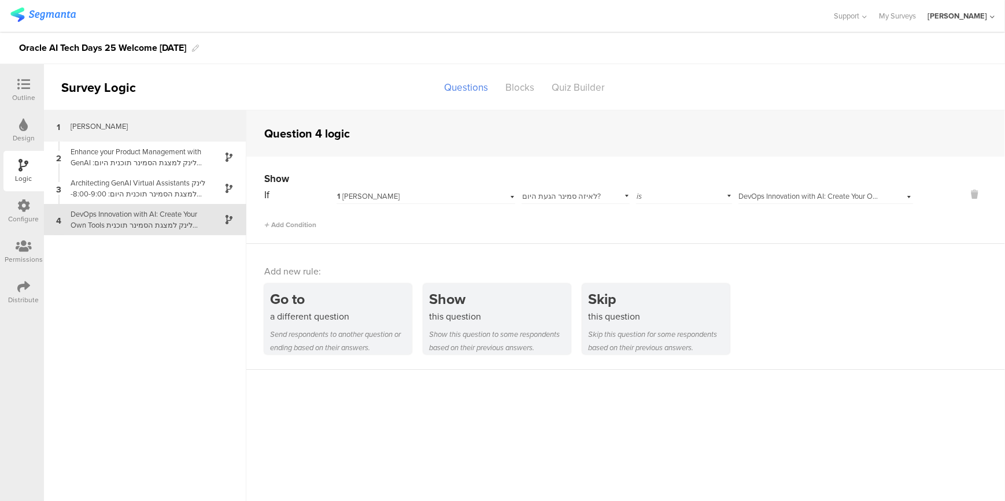
click at [110, 121] on div "[PERSON_NAME]" at bounding box center [136, 126] width 145 height 11
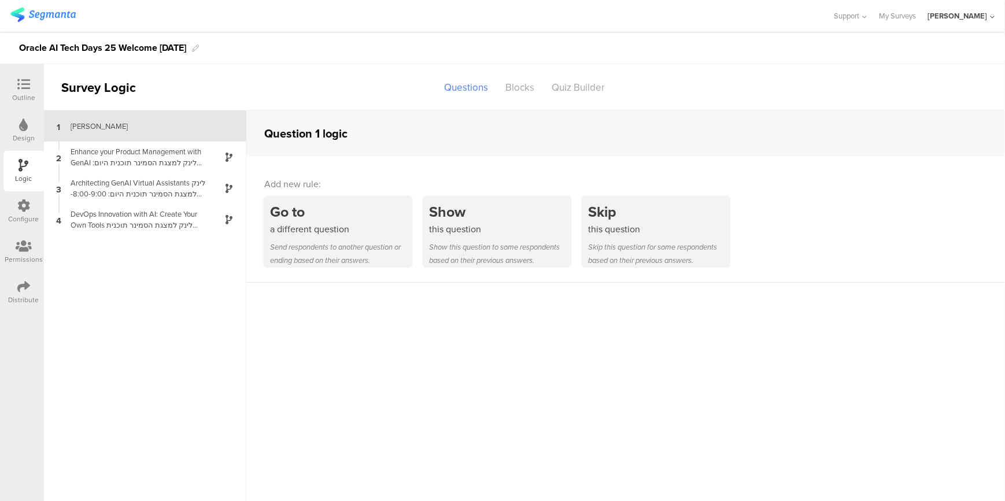
click at [20, 83] on icon at bounding box center [23, 84] width 13 height 13
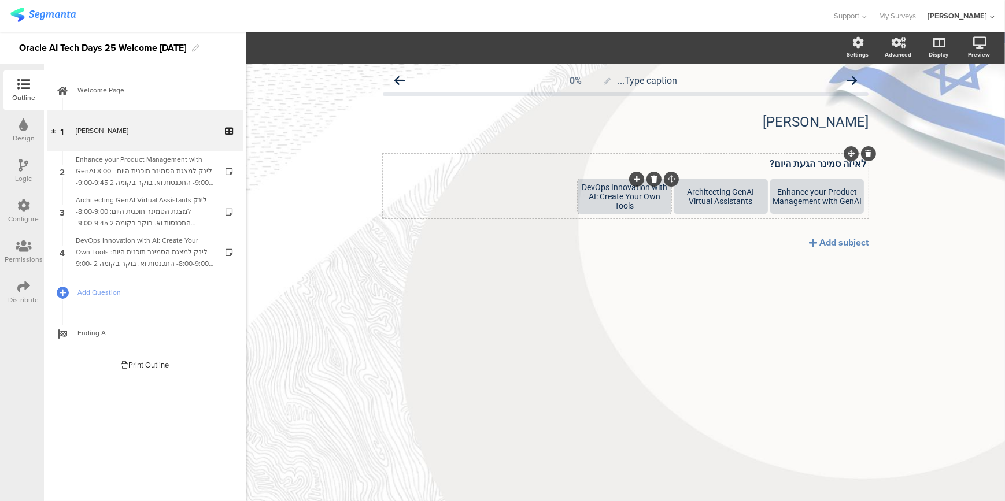
click at [634, 178] on icon at bounding box center [637, 179] width 6 height 7
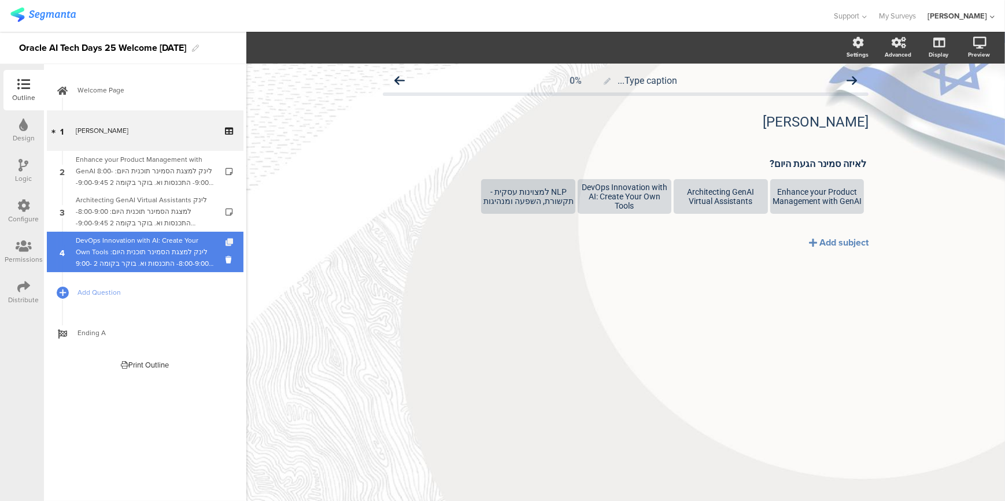
click at [230, 242] on icon at bounding box center [231, 243] width 10 height 8
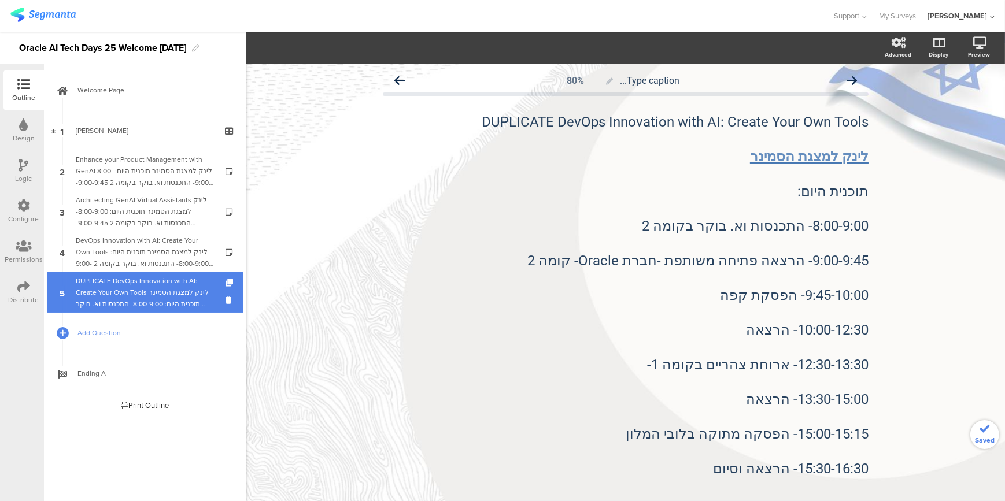
click at [193, 287] on div "DUPLICATE DevOps Innovation with AI: Create Your Own Tools לינק ל﻿מצגת הסמינר ת…" at bounding box center [145, 292] width 138 height 35
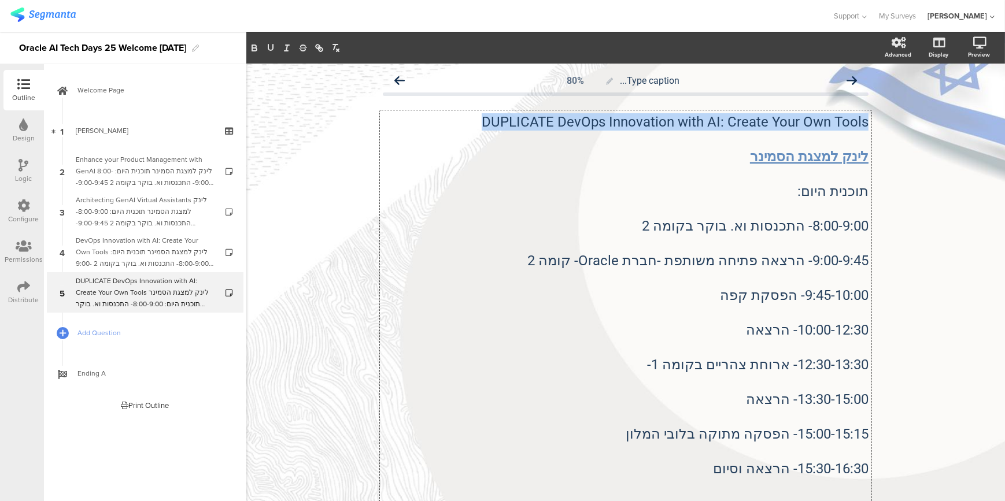
drag, startPoint x: 476, startPoint y: 124, endPoint x: 969, endPoint y: 84, distance: 494.8
click at [969, 84] on div "Type caption... 80% DUPLICATE DevOps Innovation with AI: Create Your Own Tools …" at bounding box center [625, 479] width 759 height 830
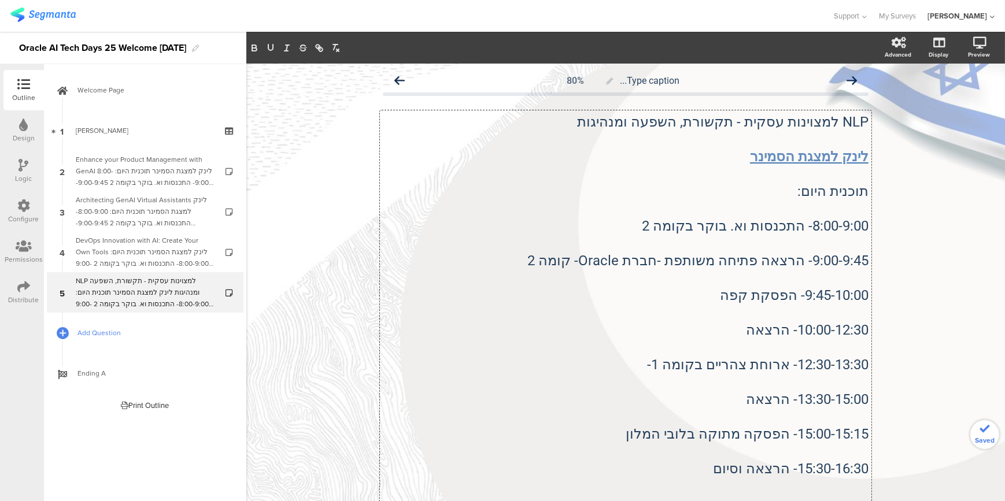
click at [188, 320] on link "Add Question" at bounding box center [145, 333] width 197 height 40
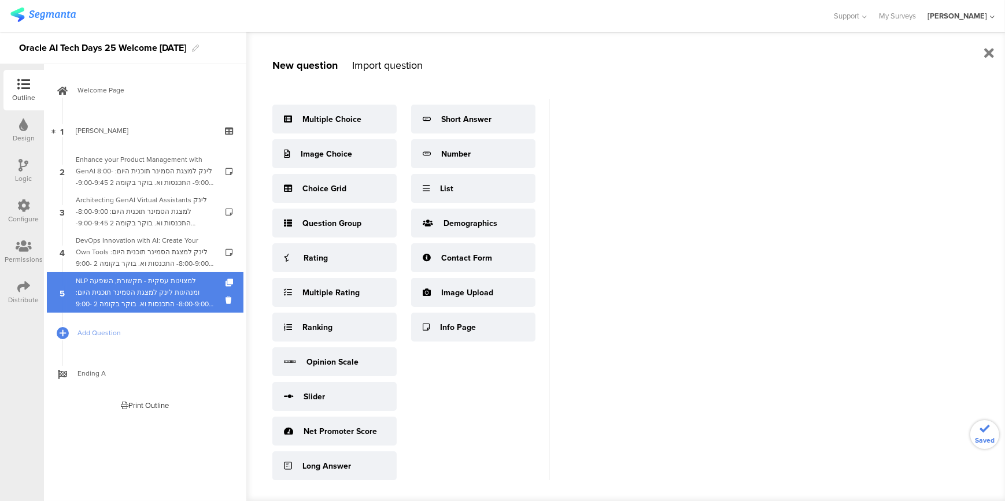
click at [178, 289] on div "NLP למצוינות עסקית - תקשורת, השפעה ומנהיגות לינק ל﻿מצגת הסמינר תוכנית היום: 8:0…" at bounding box center [145, 292] width 138 height 35
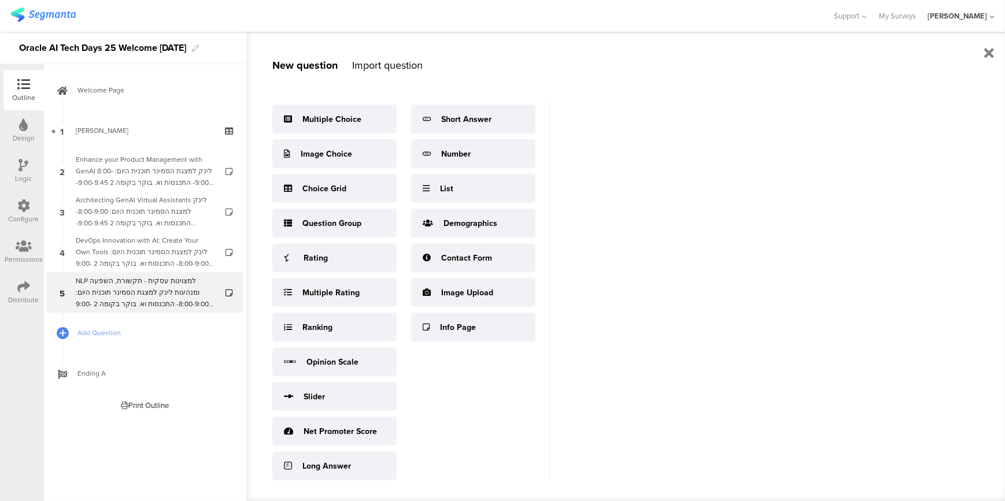
click at [15, 169] on div "Logic" at bounding box center [23, 171] width 40 height 40
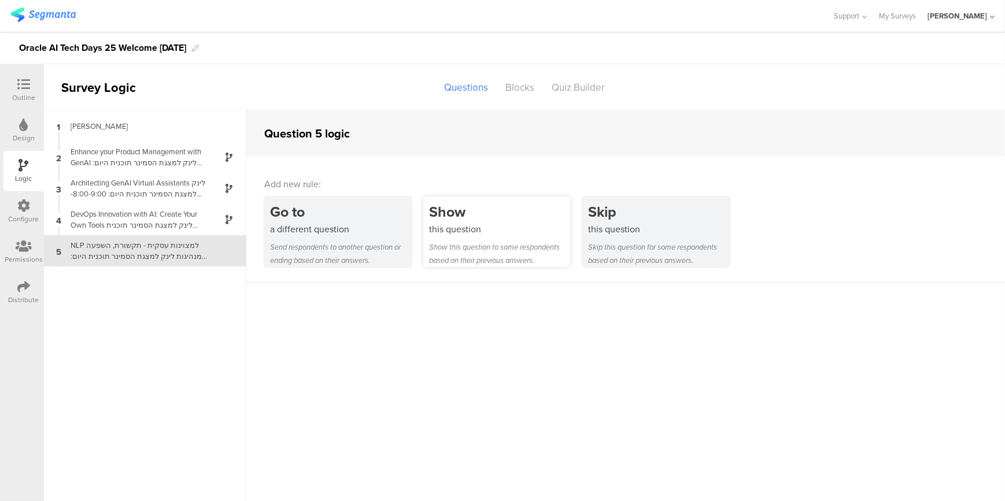
click at [468, 232] on div "this question" at bounding box center [500, 229] width 142 height 13
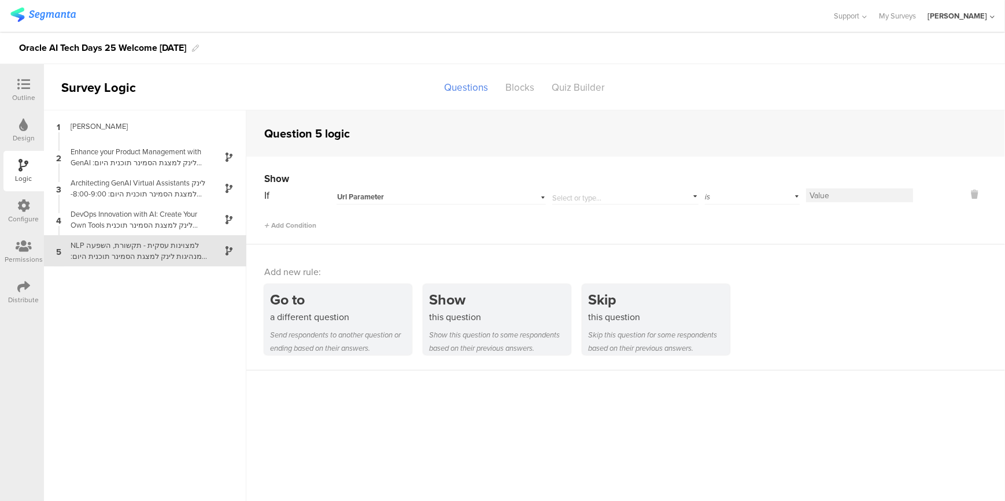
click at [546, 198] on div "Url Parameter" at bounding box center [441, 196] width 209 height 18
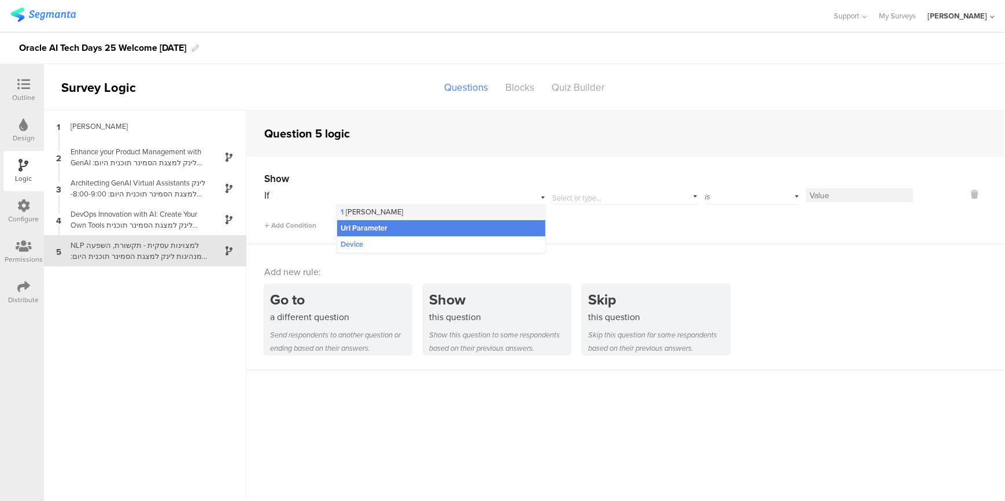
click at [465, 214] on div "1 מיקומי סמינר" at bounding box center [441, 212] width 208 height 16
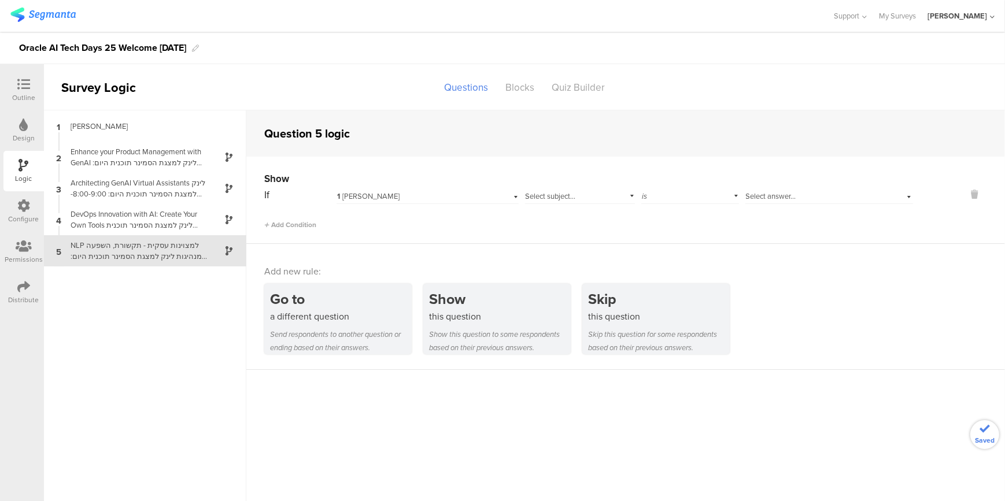
click at [634, 194] on div "Select subject..." at bounding box center [580, 195] width 110 height 18
click at [601, 213] on div "לאיזה סמינר הגעת היום?" at bounding box center [580, 212] width 109 height 16
click at [908, 195] on div "Select answer..." at bounding box center [829, 195] width 168 height 18
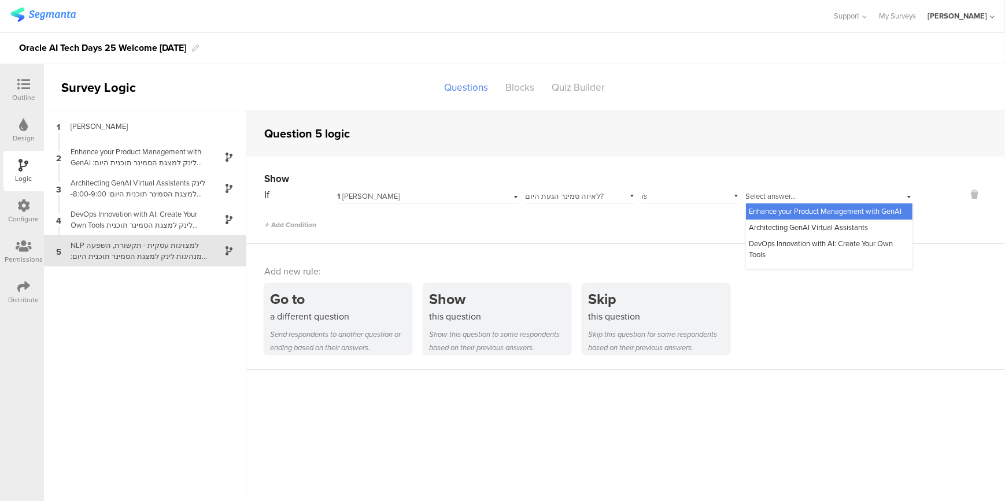
click at [793, 301] on div "Go to a different question Send respondents to another question or ending based…" at bounding box center [634, 319] width 741 height 71
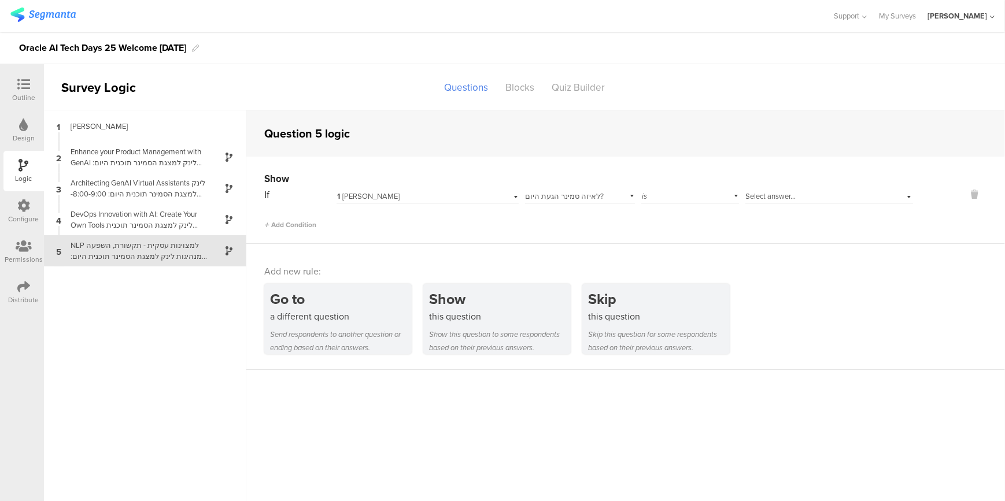
click at [20, 93] on div "Outline" at bounding box center [23, 98] width 23 height 10
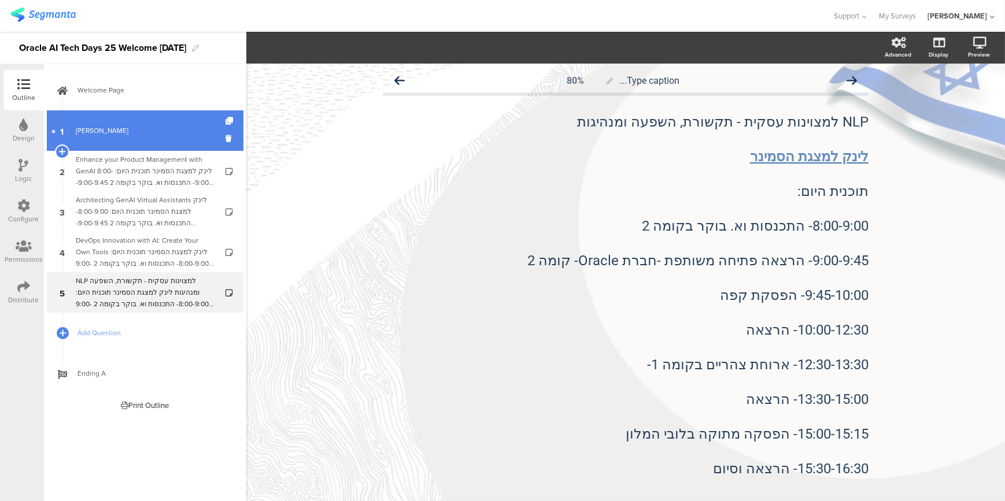
click at [107, 124] on link "1 מיקומי סמינר" at bounding box center [145, 130] width 197 height 40
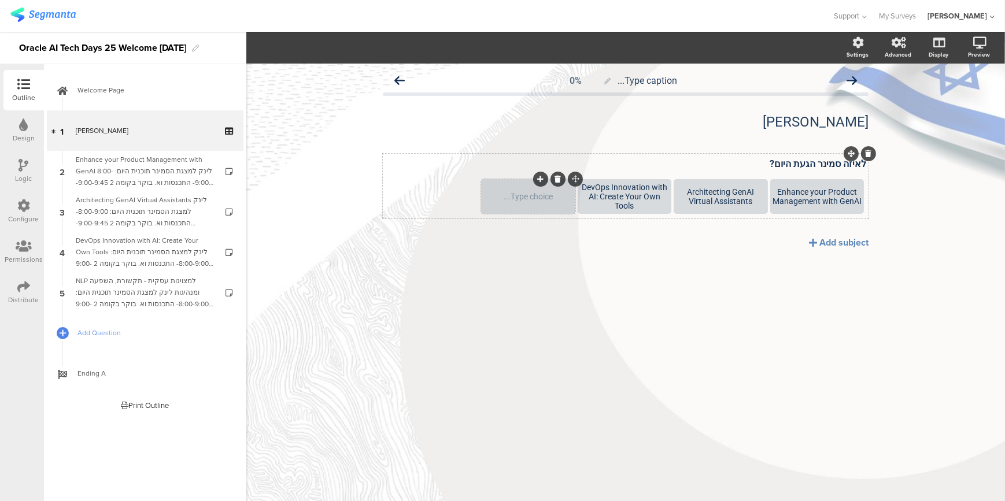
click at [542, 186] on div at bounding box center [540, 179] width 15 height 15
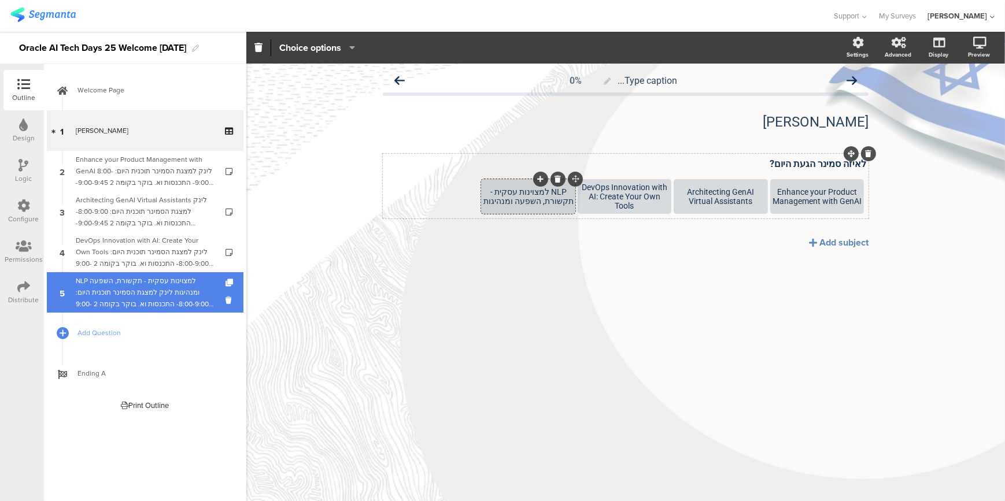
click at [175, 290] on div "NLP למצוינות עסקית - תקשורת, השפעה ומנהיגות לינק ל﻿מצגת הסמינר תוכנית היום: 8:0…" at bounding box center [145, 292] width 138 height 35
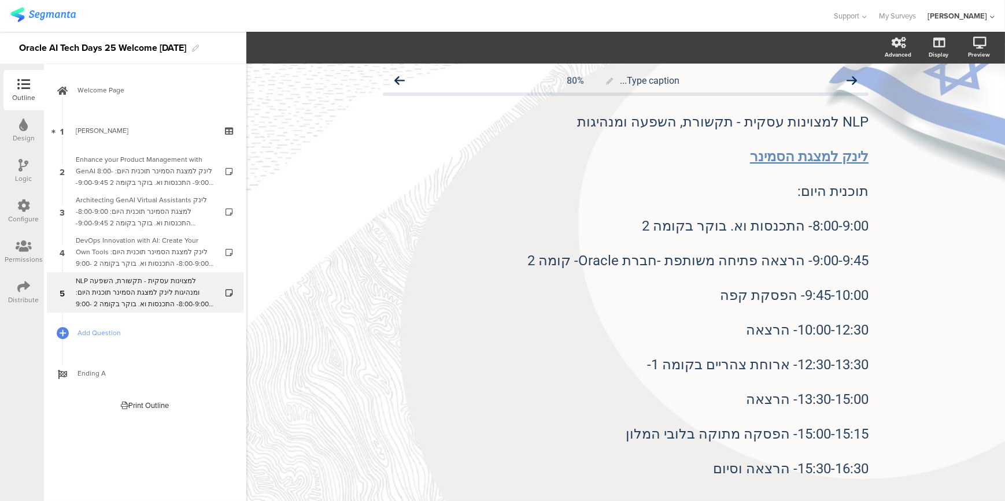
click at [23, 168] on icon at bounding box center [24, 165] width 10 height 13
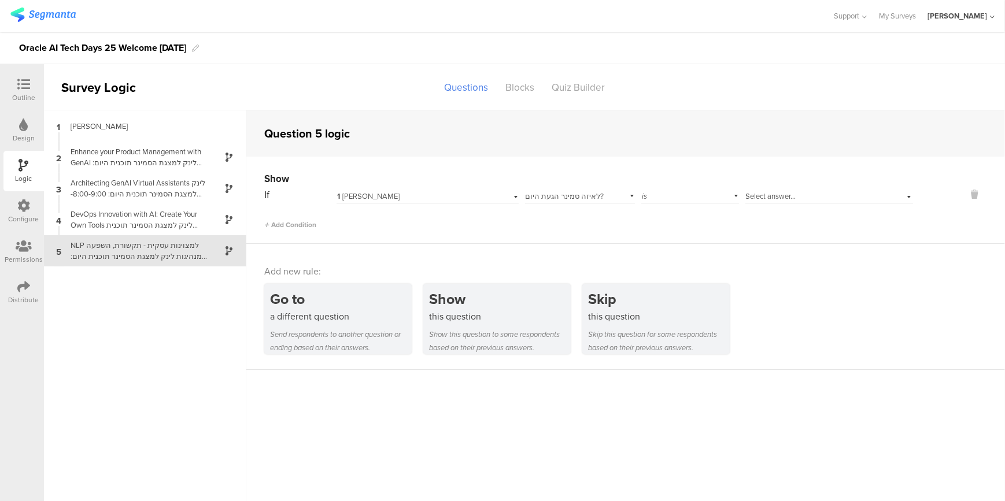
click at [908, 194] on div "Select answer..." at bounding box center [829, 195] width 168 height 18
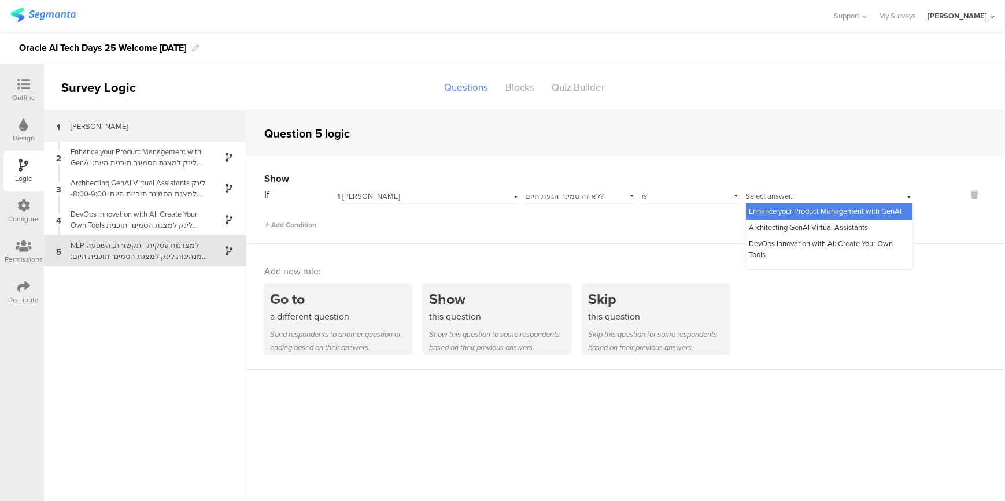
click at [118, 126] on div "[PERSON_NAME]" at bounding box center [136, 126] width 145 height 11
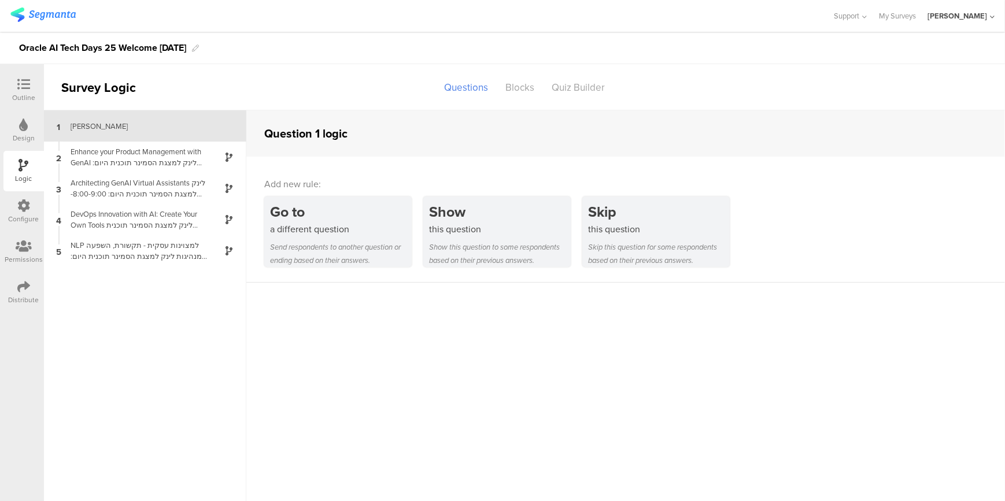
click at [34, 81] on div at bounding box center [23, 85] width 23 height 14
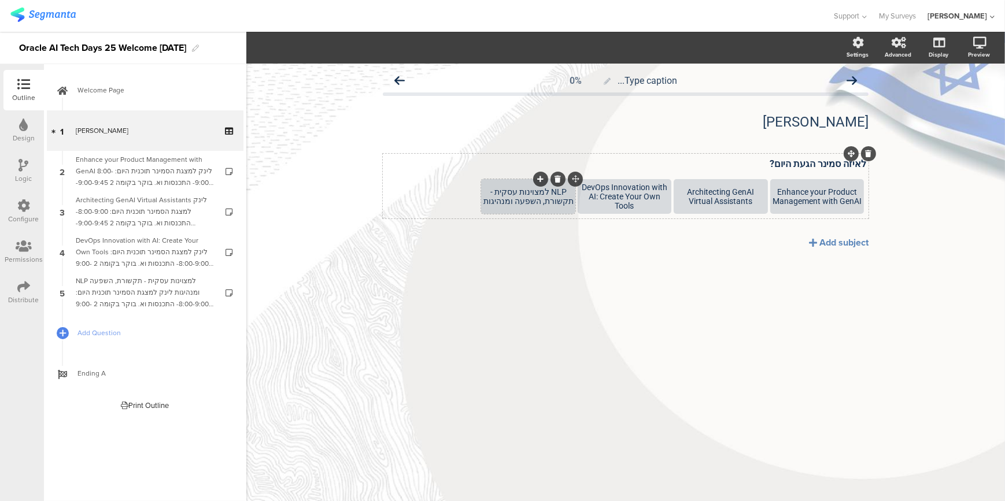
click at [546, 286] on div "לאיזה סמינר הגעת היום? לאיזה סמינר הגעת היום? Enhance your Product Management w…" at bounding box center [626, 222] width 486 height 136
click at [543, 179] on icon at bounding box center [540, 179] width 6 height 7
click at [557, 242] on div "לאיזה סמינר הגעת היום? לאיזה סמינר הגעת היום? Enhance your Product Management w…" at bounding box center [626, 201] width 486 height 95
click at [149, 316] on link "Add Question" at bounding box center [145, 333] width 197 height 40
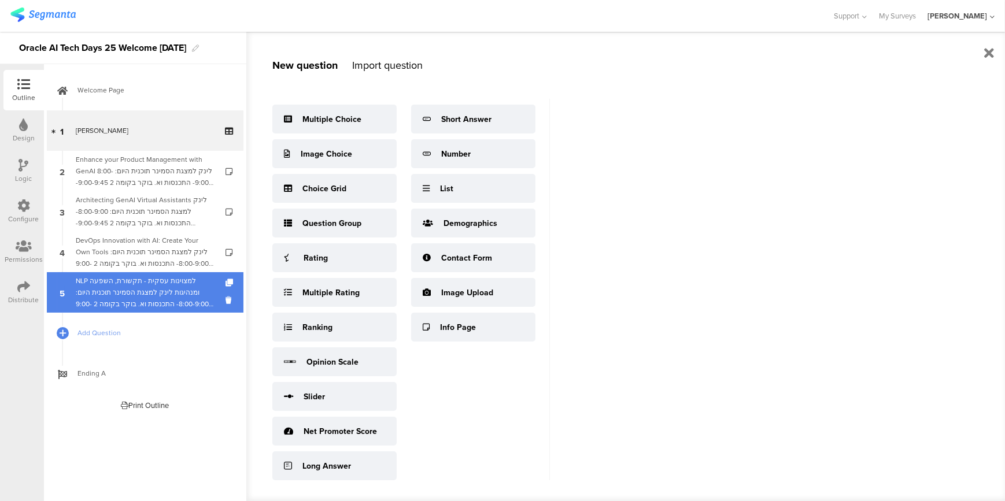
click at [148, 297] on div "NLP למצוינות עסקית - תקשורת, השפעה ומנהיגות לינק ל﻿מצגת הסמינר תוכנית היום: 8:0…" at bounding box center [145, 292] width 138 height 35
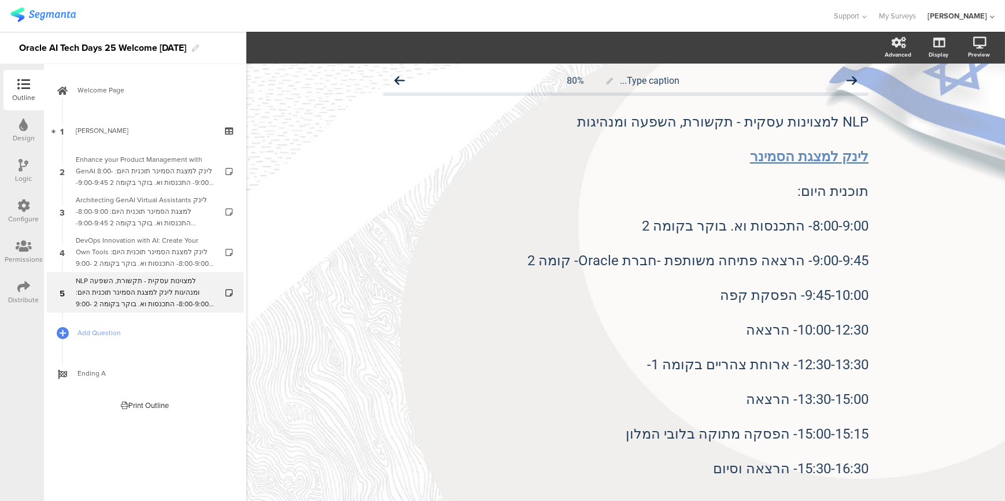
click at [20, 168] on icon at bounding box center [24, 165] width 10 height 13
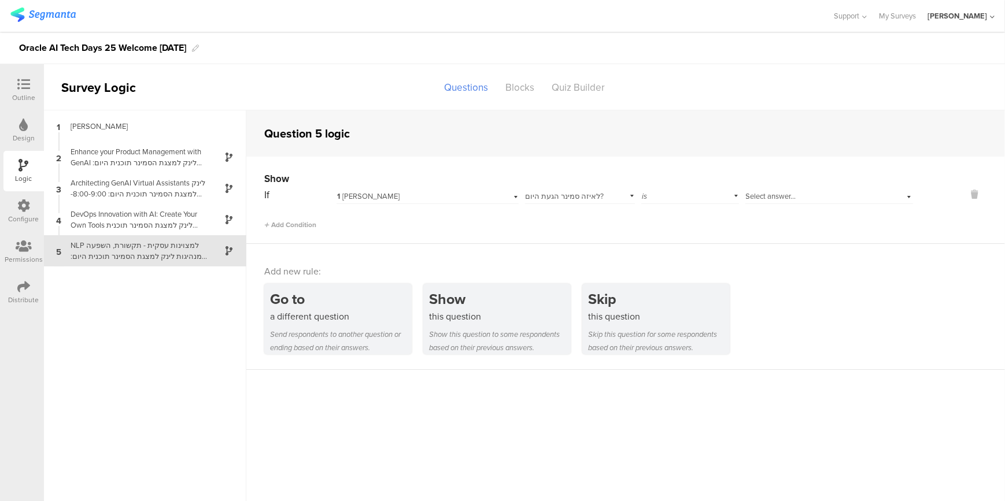
click at [910, 197] on div "Select answer..." at bounding box center [829, 195] width 168 height 18
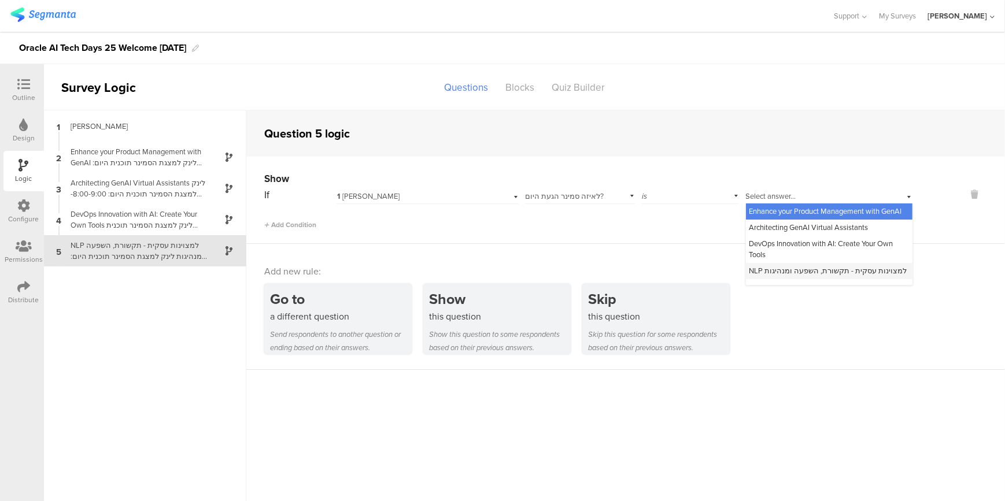
click at [818, 269] on span "NLP למצוינות עסקית - תקשורת, השפעה ומנהיגות" at bounding box center [828, 270] width 158 height 11
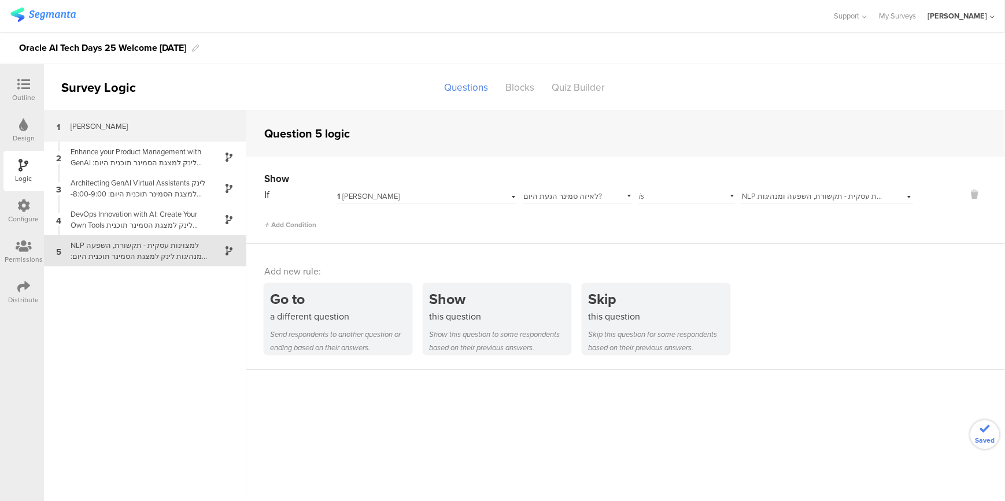
click at [86, 127] on div "[PERSON_NAME]" at bounding box center [136, 126] width 145 height 11
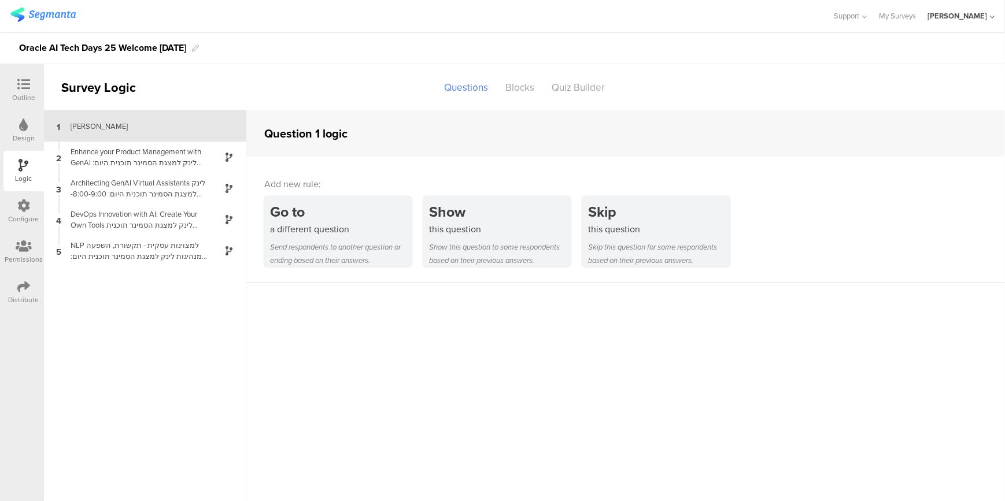
click at [156, 121] on div "[PERSON_NAME]" at bounding box center [136, 126] width 145 height 11
click at [13, 89] on div at bounding box center [23, 85] width 23 height 14
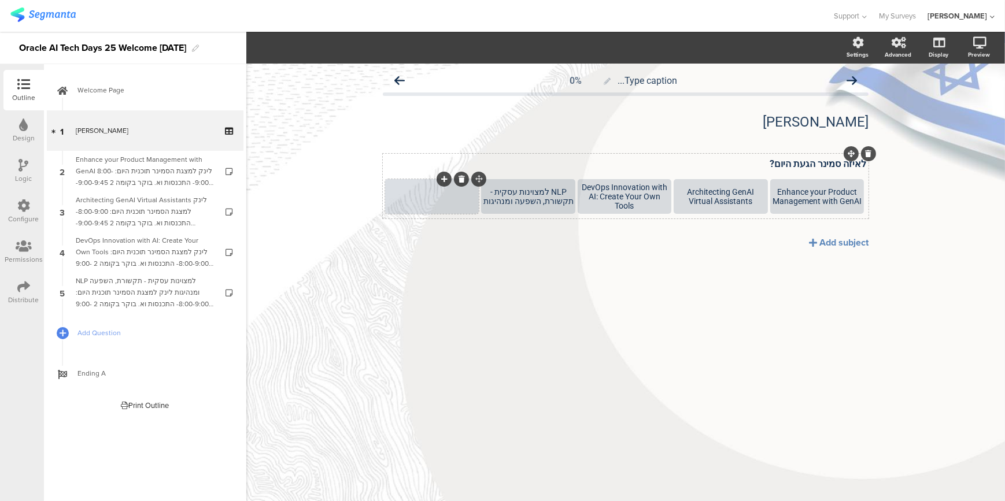
drag, startPoint x: 465, startPoint y: 179, endPoint x: 459, endPoint y: 184, distance: 7.9
click at [465, 179] on div at bounding box center [461, 179] width 15 height 15
drag, startPoint x: 396, startPoint y: 202, endPoint x: 472, endPoint y: 187, distance: 78.4
click at [472, 187] on div "למשתמשי קצה: בניית אסיסטנט ארגוני – ללא כתיבת קוד…" at bounding box center [432, 197] width 90 height 28
click at [474, 193] on div "למשתמשי קצה: בניית אסיסטנט ארגוני – ללא כתיבת קוד…" at bounding box center [432, 197] width 90 height 28
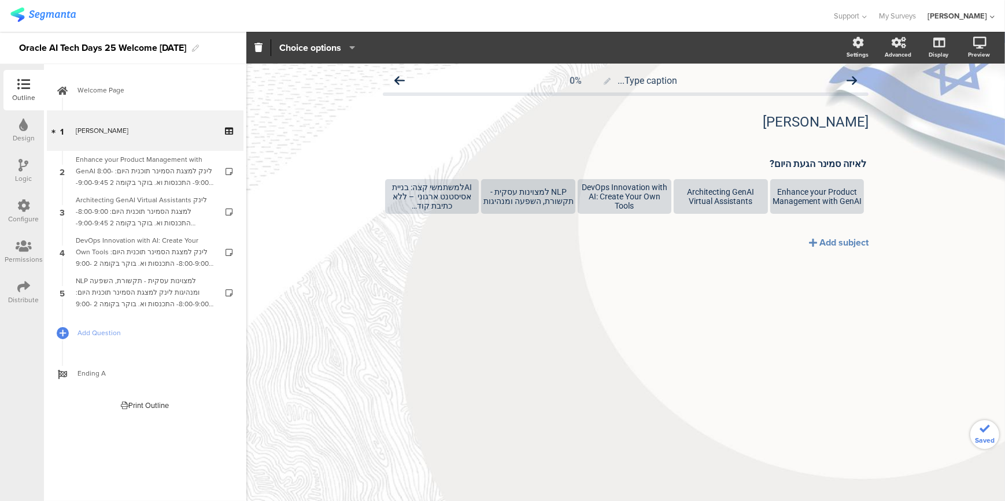
click at [442, 250] on div "לאיזה סמינר הגעת היום? לאיזה סמינר הגעת היום? Enhance your Product Management w…" at bounding box center [626, 222] width 486 height 136
click at [457, 187] on div "AIלמשתמשי קצה: בניית אסיסטנט ארגוני – ללא כתיבת קוד…" at bounding box center [432, 197] width 90 height 28
click at [446, 246] on div "לאיזה סמינר הגעת היום? לאיזה סמינר הגעת היום? Enhance your Product Management w…" at bounding box center [626, 201] width 486 height 95
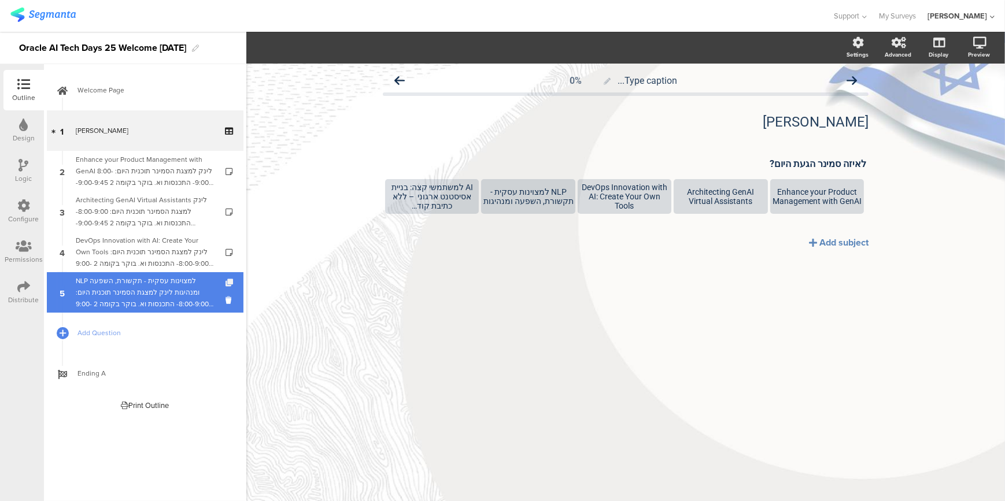
click at [231, 283] on icon at bounding box center [231, 283] width 10 height 8
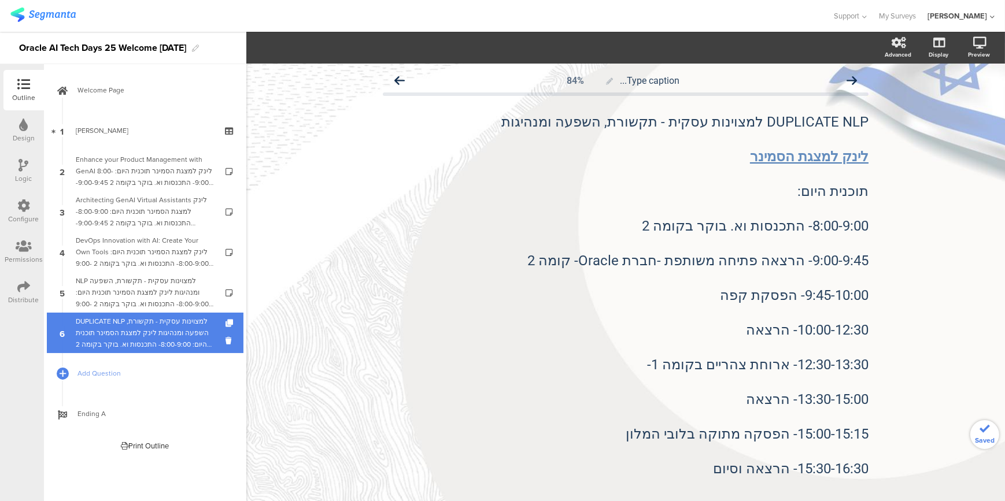
click at [155, 316] on div "DUPLICATE NLP למצוינות עסקית - תקשורת, השפעה ומנהיגות לינק ל﻿מצגת הסמינר תוכנית…" at bounding box center [145, 333] width 138 height 35
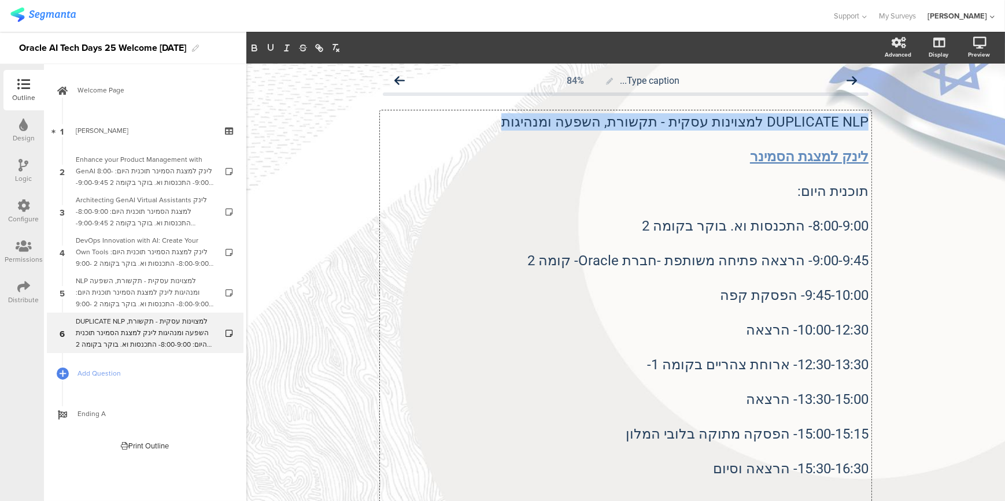
drag, startPoint x: 545, startPoint y: 128, endPoint x: 871, endPoint y: 128, distance: 325.5
click at [871, 128] on div "Type caption... 84% DUPLICATE NLP למצוינות עסקית - תקשורת, השפעה ומנהיגות לינק …" at bounding box center [625, 479] width 509 height 830
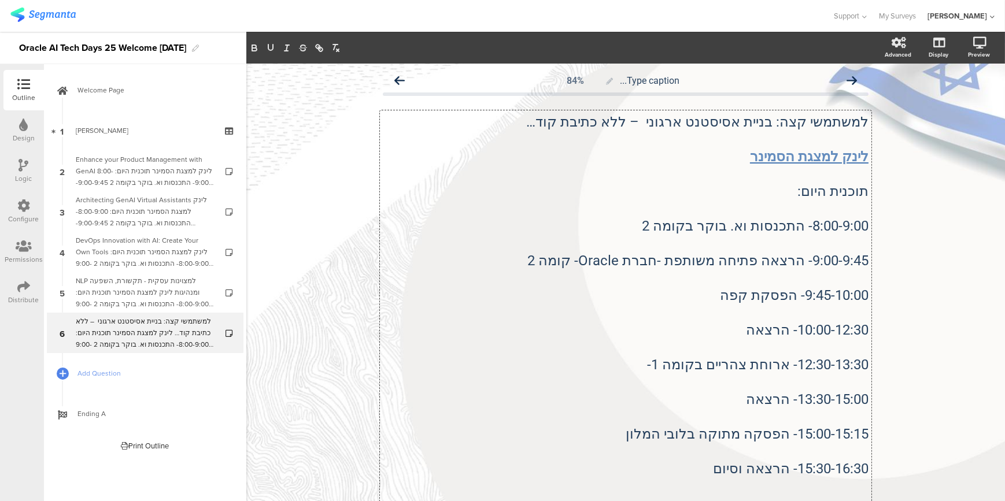
click at [861, 121] on p "למשתמשי קצה: בניית אסיסטנט ארגוני – ללא כתיבת קוד…" at bounding box center [626, 121] width 486 height 17
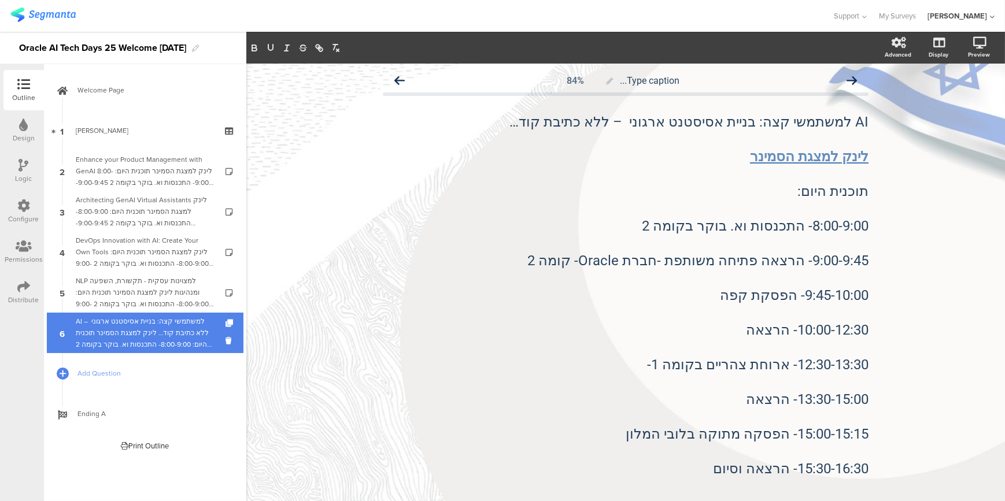
click at [184, 331] on div "AI למשתמשי קצה: בניית אסיסטנט ארגוני – ללא כתיבת קוד… לינק ל﻿מצגת הסמינר תוכנית…" at bounding box center [145, 333] width 138 height 35
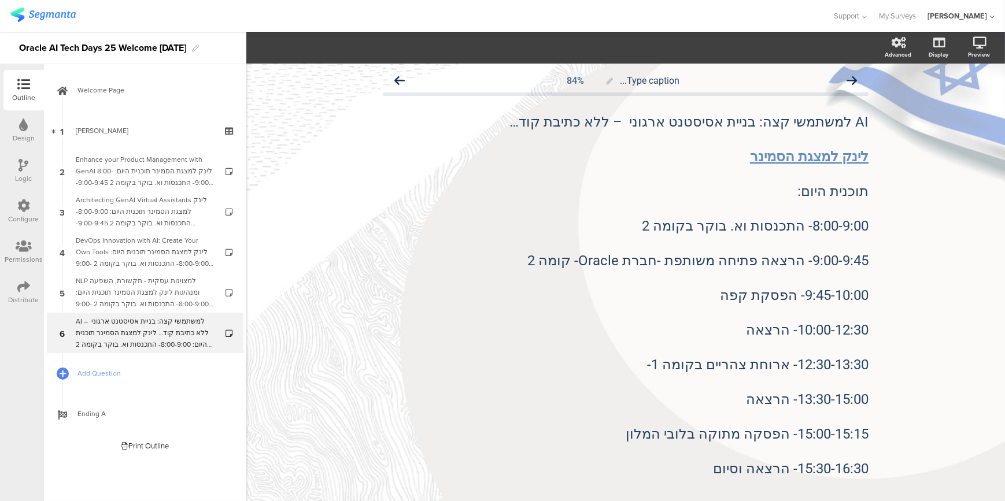
click at [21, 167] on icon at bounding box center [24, 165] width 10 height 13
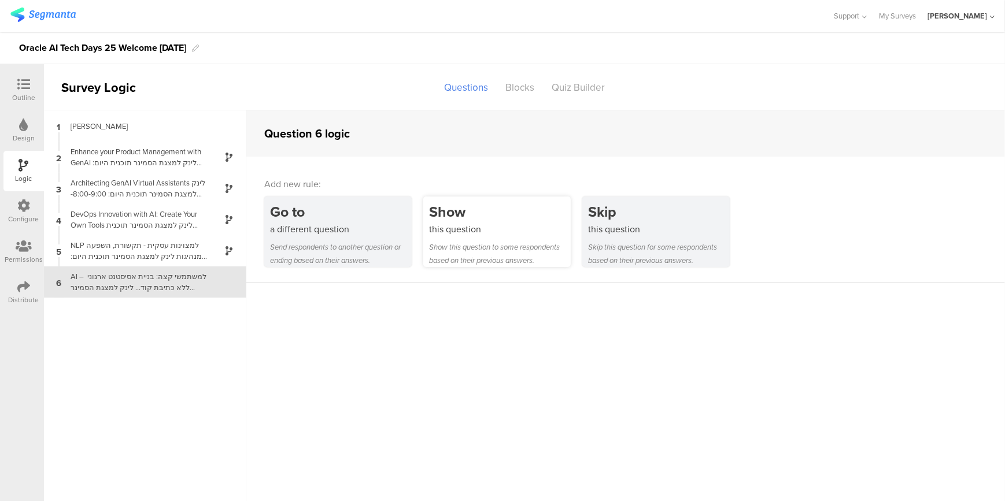
click at [495, 224] on div "this question" at bounding box center [500, 229] width 142 height 13
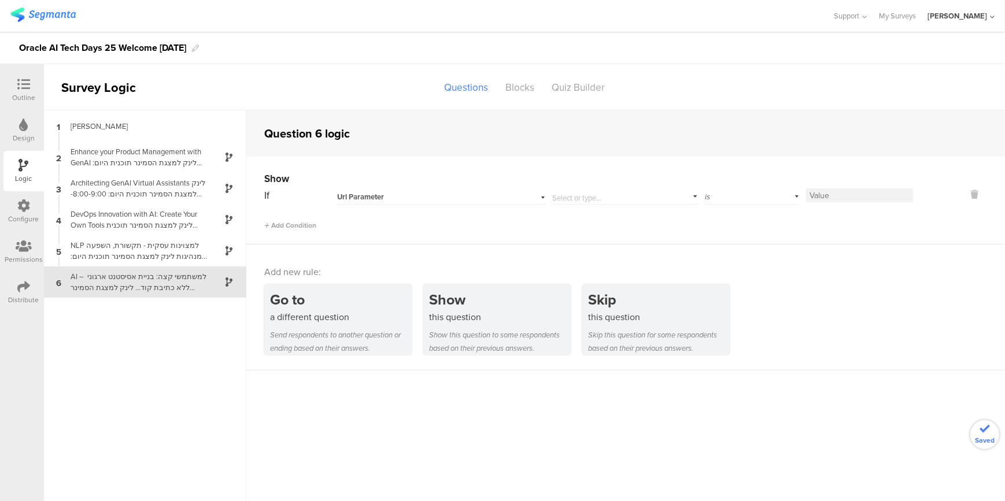
click at [543, 193] on div "Url Parameter" at bounding box center [441, 196] width 209 height 18
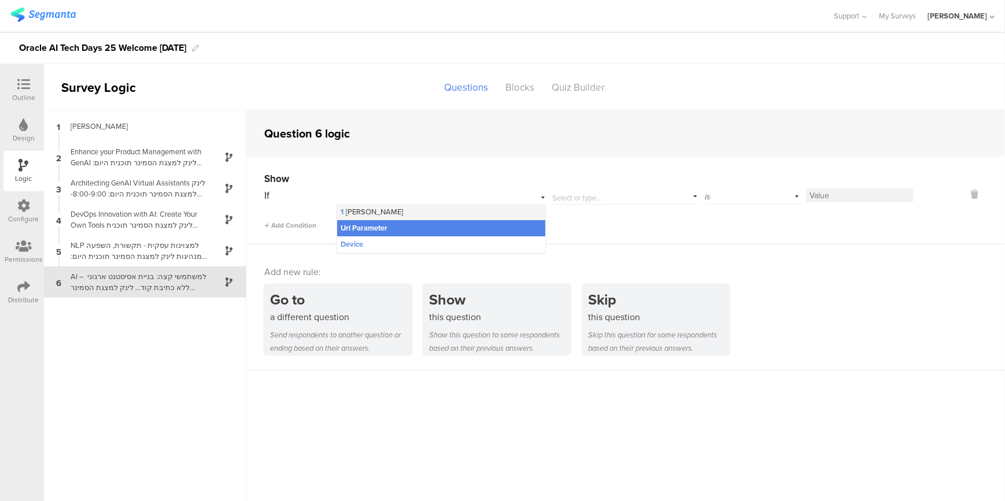
click at [422, 209] on div "1 מיקומי סמינר" at bounding box center [441, 212] width 208 height 16
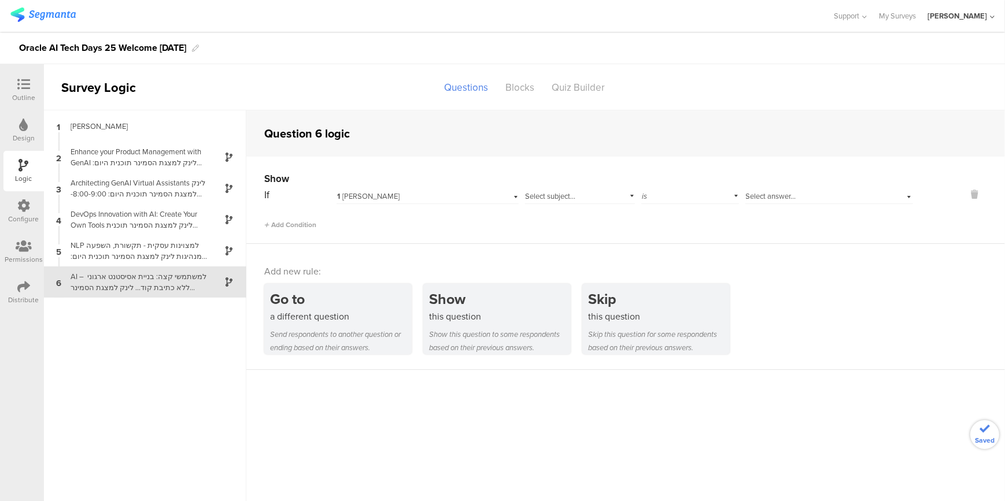
click at [631, 197] on div "Select subject..." at bounding box center [580, 195] width 110 height 18
click at [581, 213] on span "לאיזה סמינר הגעת היום?" at bounding box center [568, 211] width 79 height 11
click at [911, 194] on div "Select answer..." at bounding box center [829, 195] width 168 height 18
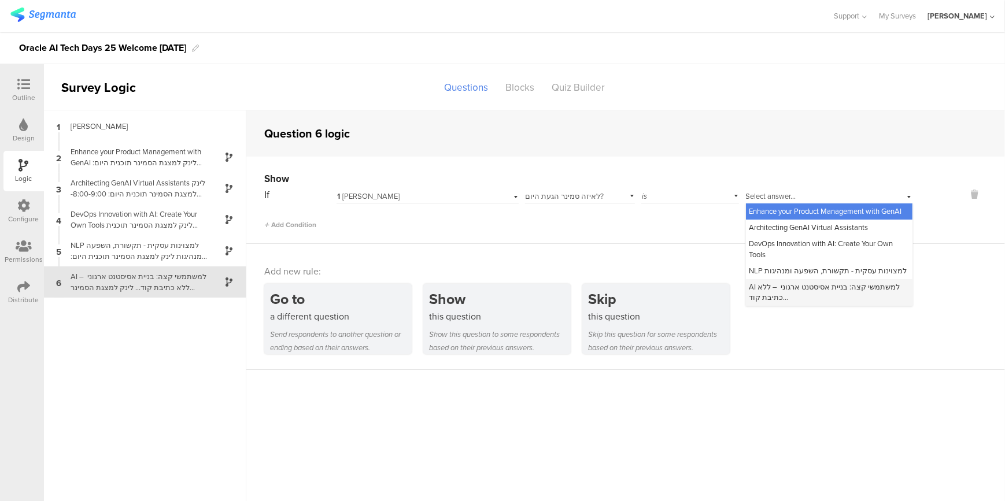
click at [829, 284] on span "AI למשתמשי קצה: בניית אסיסטנט ארגוני – ללא כתיבת קוד…" at bounding box center [824, 292] width 151 height 21
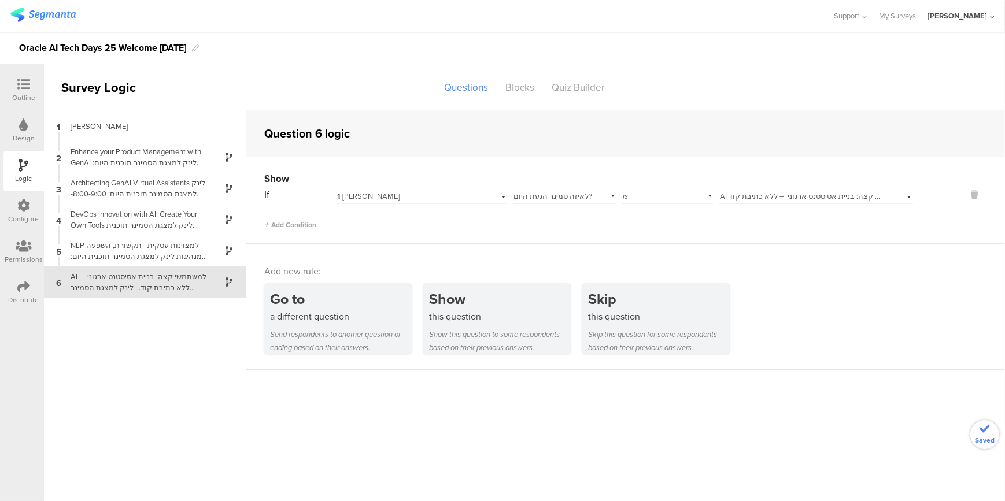
click at [21, 88] on icon at bounding box center [23, 84] width 13 height 13
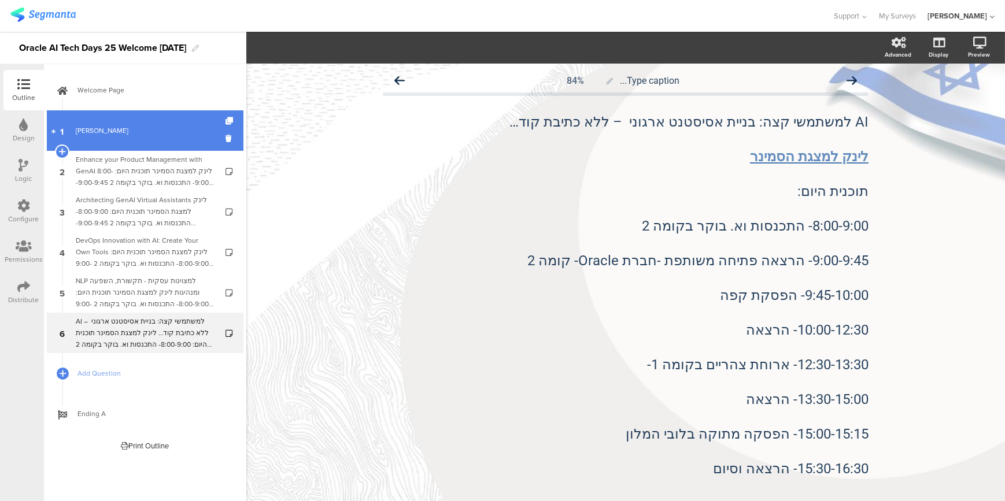
click at [112, 120] on link "1 מיקומי סמינר" at bounding box center [145, 130] width 197 height 40
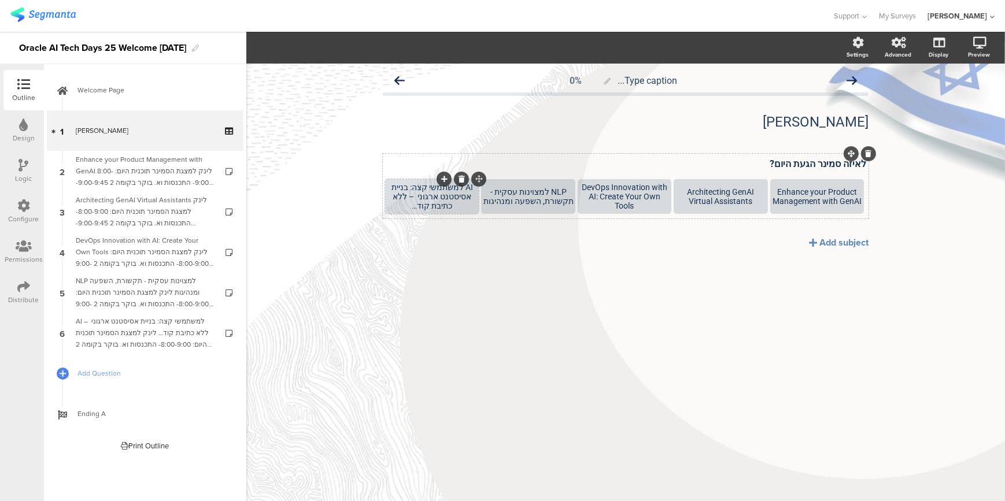
click at [442, 179] on icon at bounding box center [444, 179] width 6 height 7
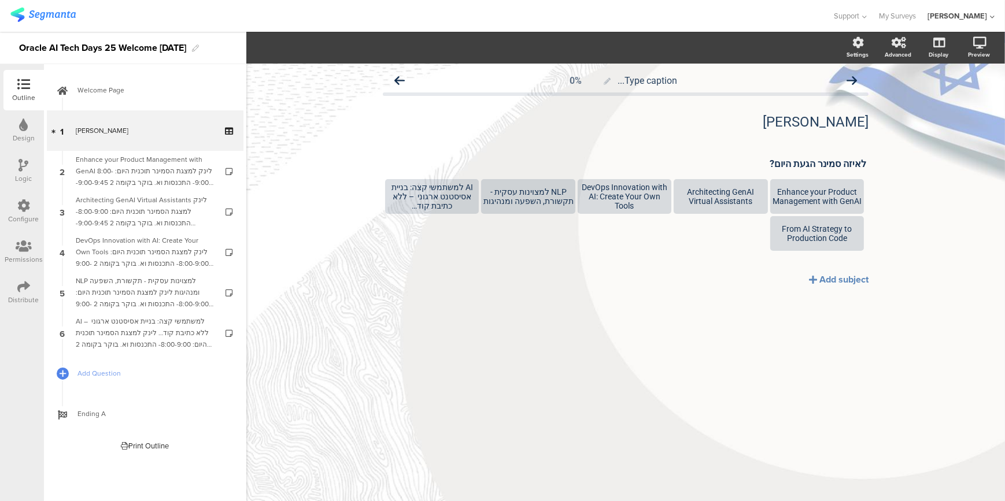
drag, startPoint x: 714, startPoint y: 297, endPoint x: 668, endPoint y: 297, distance: 45.1
click at [712, 297] on div "לאיזה סמינר הגעת היום? לאיזה סמינר הגעת היום? Enhance your Product Management w…" at bounding box center [626, 240] width 486 height 173
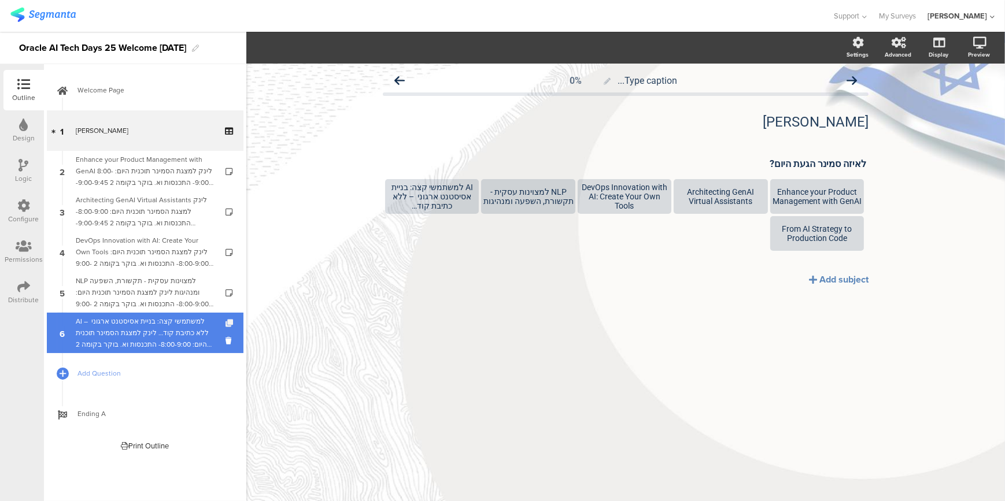
click at [231, 324] on icon at bounding box center [231, 324] width 10 height 8
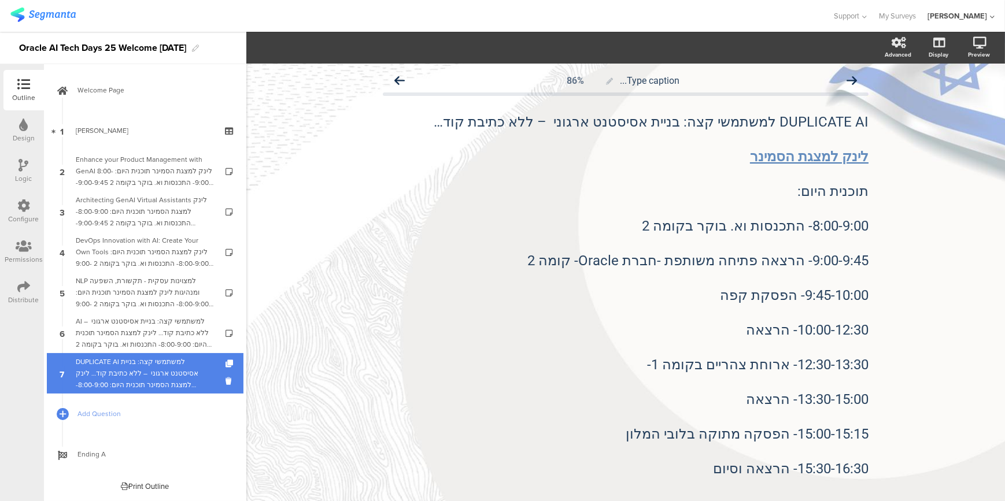
click at [162, 370] on div "DUPLICATE AI למשתמשי קצה: בניית אסיסטנט ארגוני – ללא כתיבת קוד… לינק ל﻿מצגת הסמ…" at bounding box center [145, 373] width 138 height 35
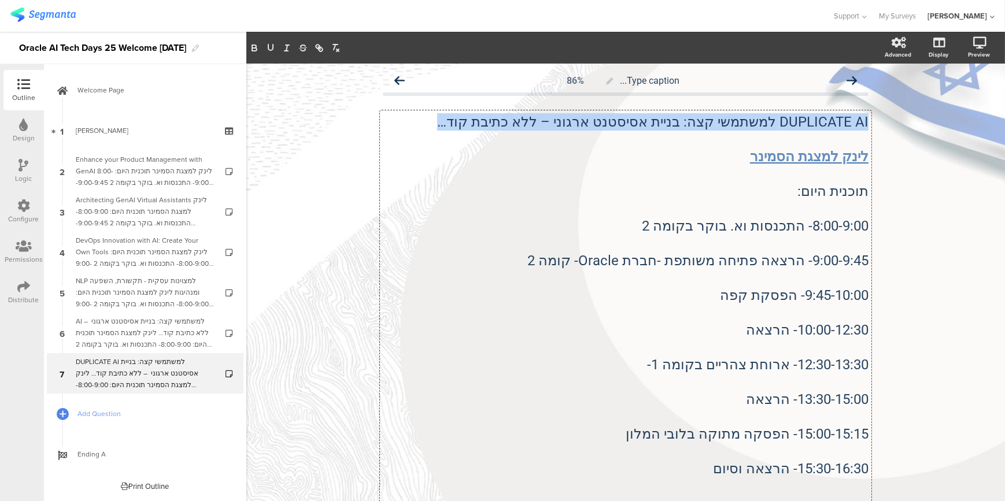
drag, startPoint x: 494, startPoint y: 119, endPoint x: 923, endPoint y: 124, distance: 429.7
click at [923, 124] on div "Type caption... 86% DUPLICATE AI למשתמשי קצה: בניית אסיסטנט ארגוני – ללא כתיבת …" at bounding box center [625, 479] width 759 height 830
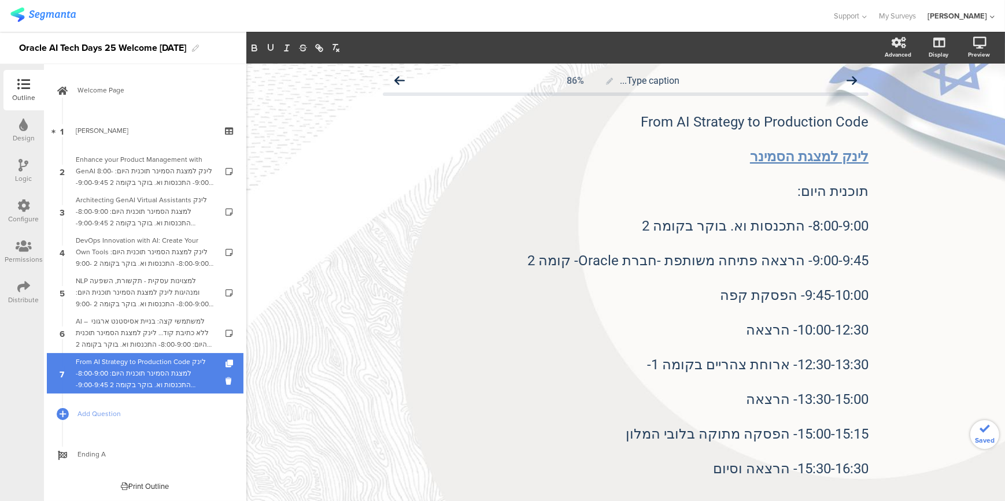
click at [191, 371] on div "From AI Strategy to Production Code לינק ל﻿מצגת הסמינר תוכנית היום: 8:00-9:00- …" at bounding box center [145, 373] width 138 height 35
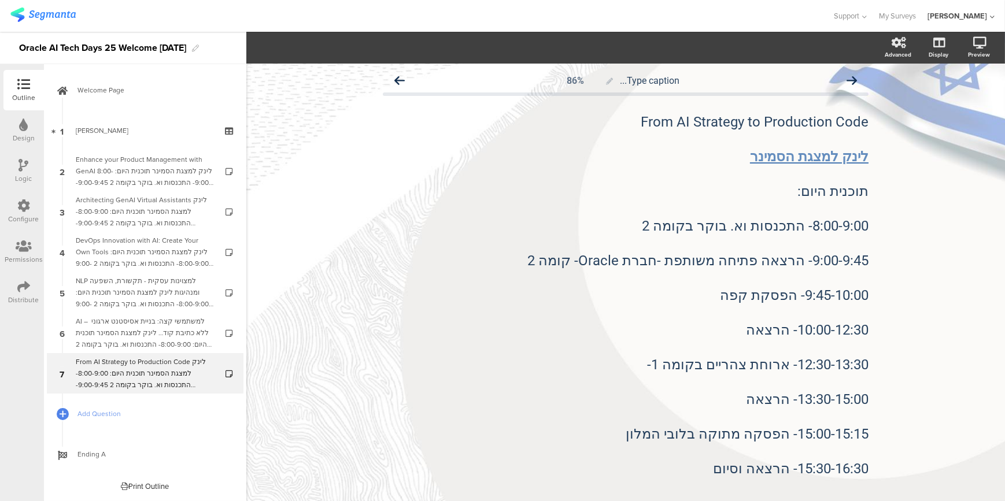
click at [28, 164] on icon at bounding box center [24, 165] width 10 height 13
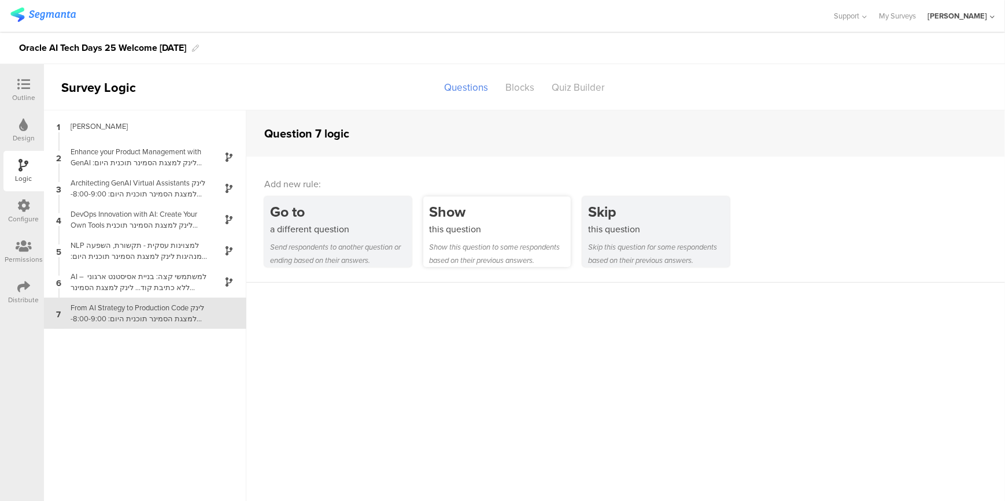
click at [480, 242] on div "Show this question to some respondents based on their previous answers." at bounding box center [500, 254] width 142 height 27
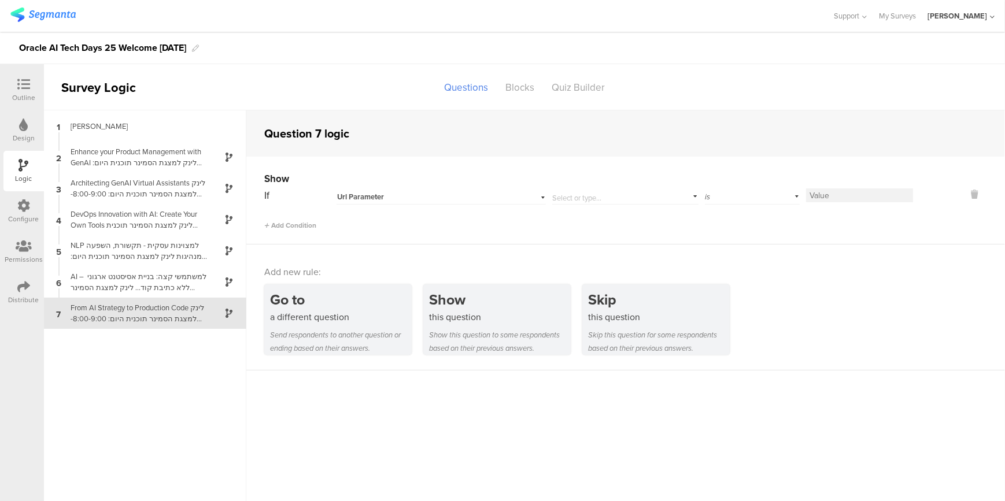
click at [546, 196] on div "Url Parameter" at bounding box center [441, 196] width 209 height 18
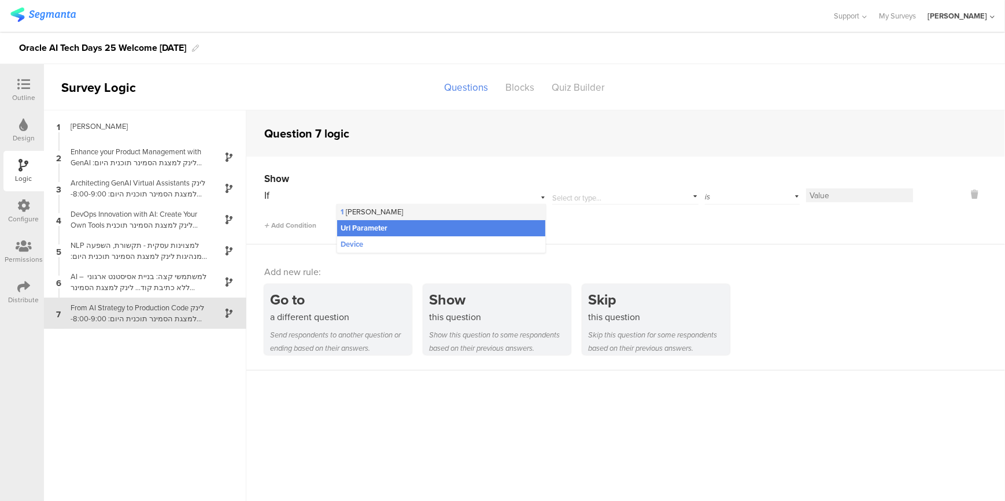
click at [409, 212] on div "1 מיקומי סמינר" at bounding box center [441, 212] width 208 height 16
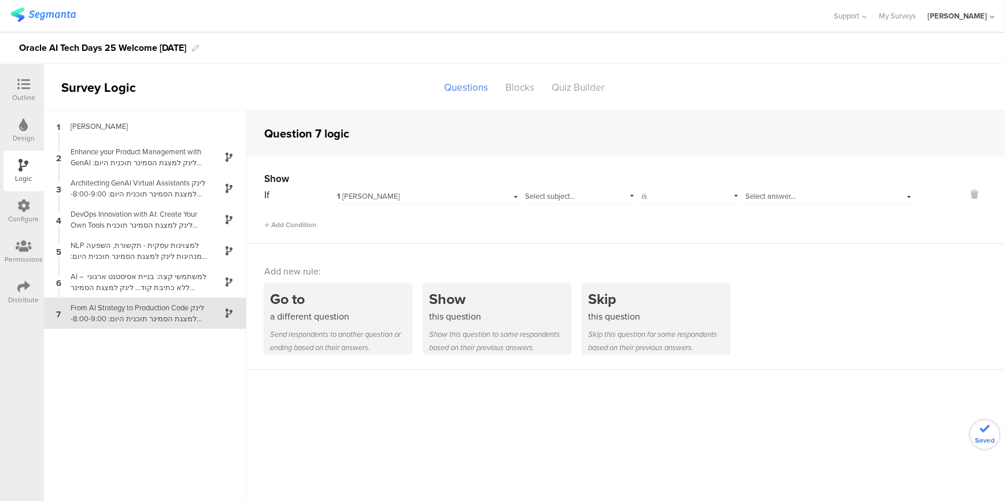
click at [630, 195] on div "Select subject..." at bounding box center [580, 195] width 110 height 18
click at [580, 214] on span "לאיזה סמינר הגעת היום?" at bounding box center [568, 211] width 79 height 11
click at [907, 197] on div "Select answer..." at bounding box center [829, 195] width 168 height 18
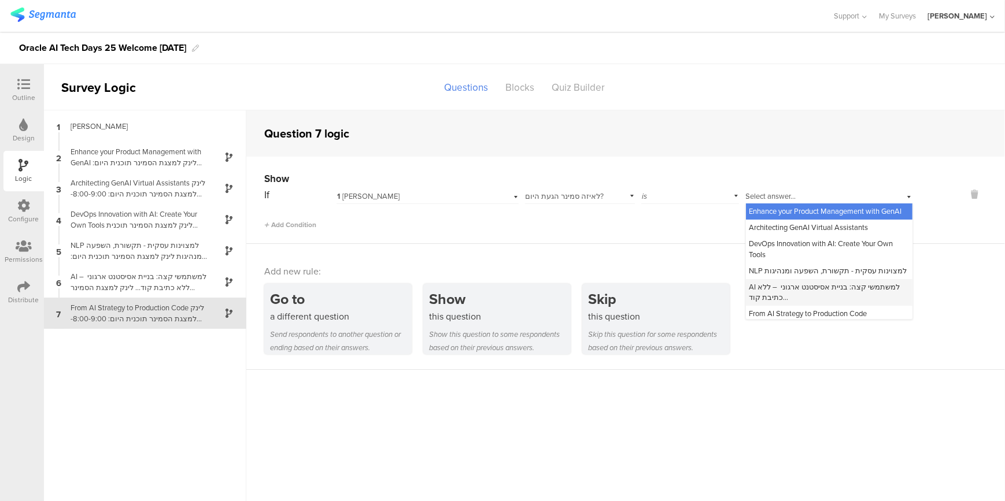
click at [796, 302] on span "AI למשתמשי קצה: בניית אסיסטנט ארגוני – ללא כתיבת קוד…" at bounding box center [824, 292] width 151 height 21
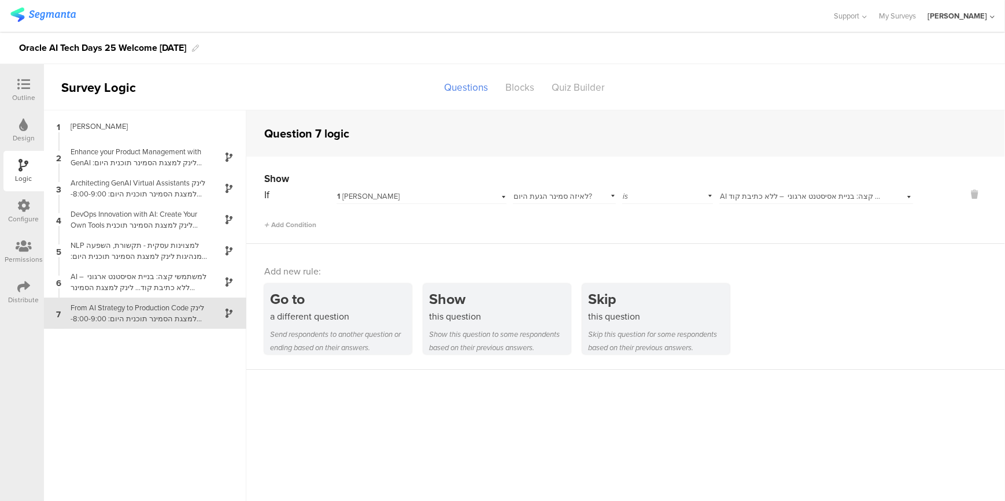
click at [911, 198] on div "Select answer... AI למשתמשי קצה: בניית אסיסטנט ארגוני – ללא כתיבת קוד…" at bounding box center [816, 195] width 194 height 18
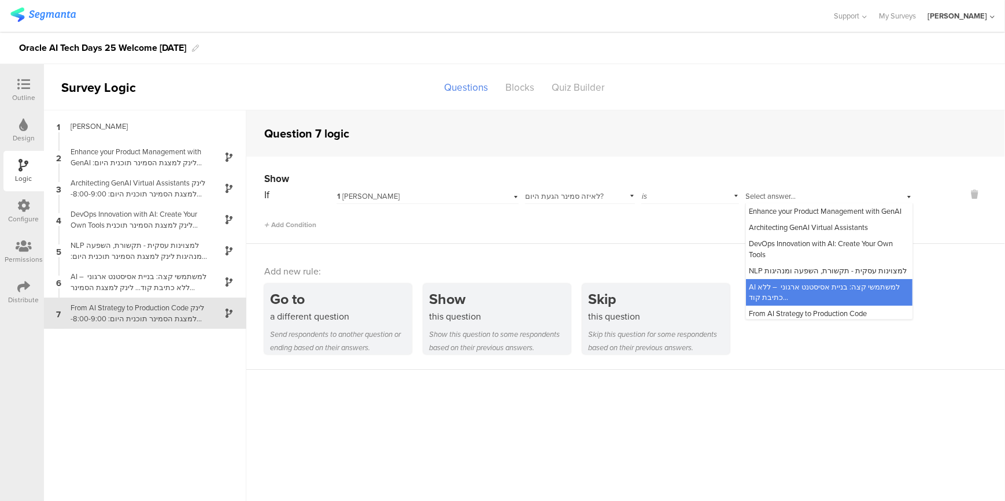
click at [24, 83] on icon at bounding box center [23, 84] width 13 height 13
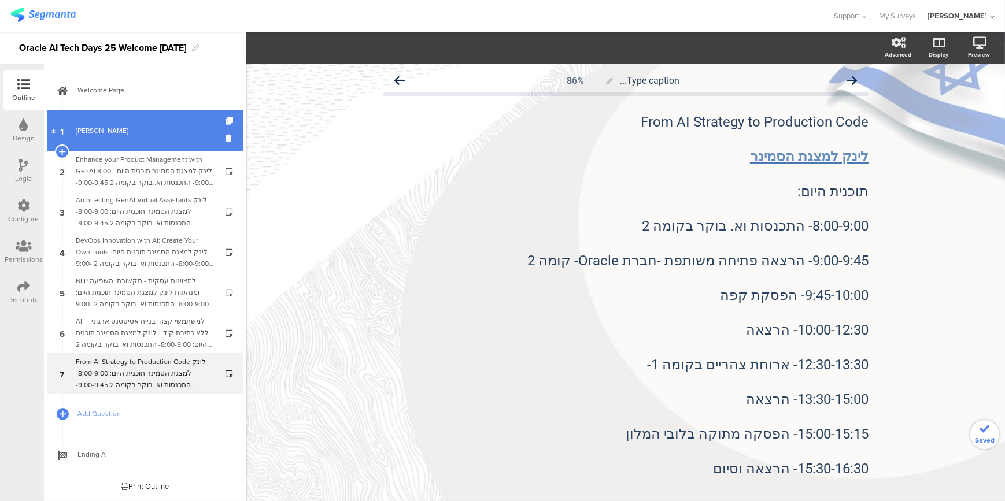
click at [93, 124] on link "1 מיקומי סמינר" at bounding box center [145, 130] width 197 height 40
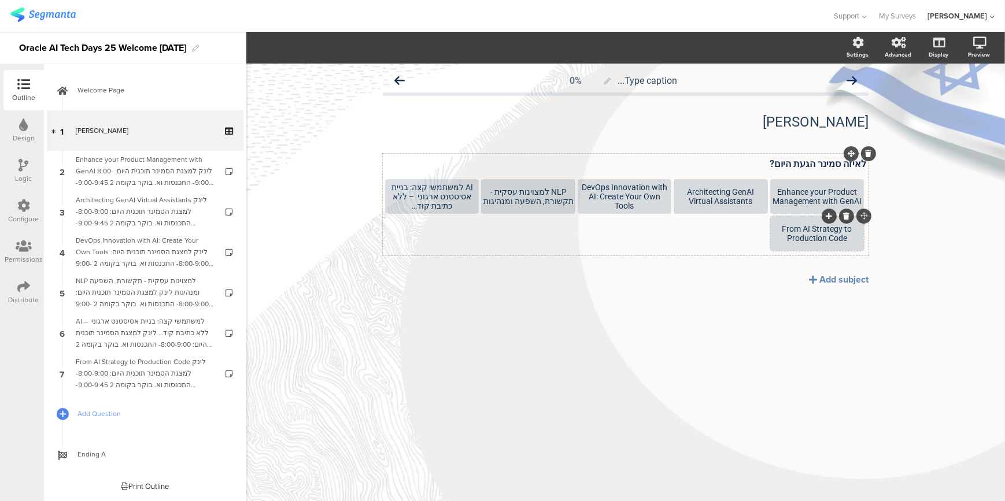
click at [829, 220] on div at bounding box center [829, 216] width 15 height 15
click at [827, 215] on icon at bounding box center [829, 216] width 6 height 7
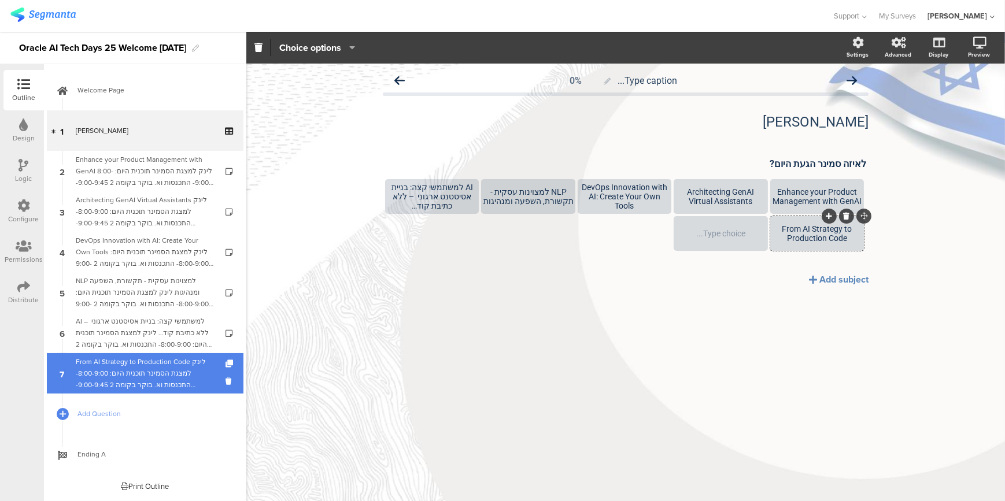
click at [127, 370] on div "From AI Strategy to Production Code לינק ל﻿מצגת הסמינר תוכנית היום: 8:00-9:00- …" at bounding box center [145, 373] width 138 height 35
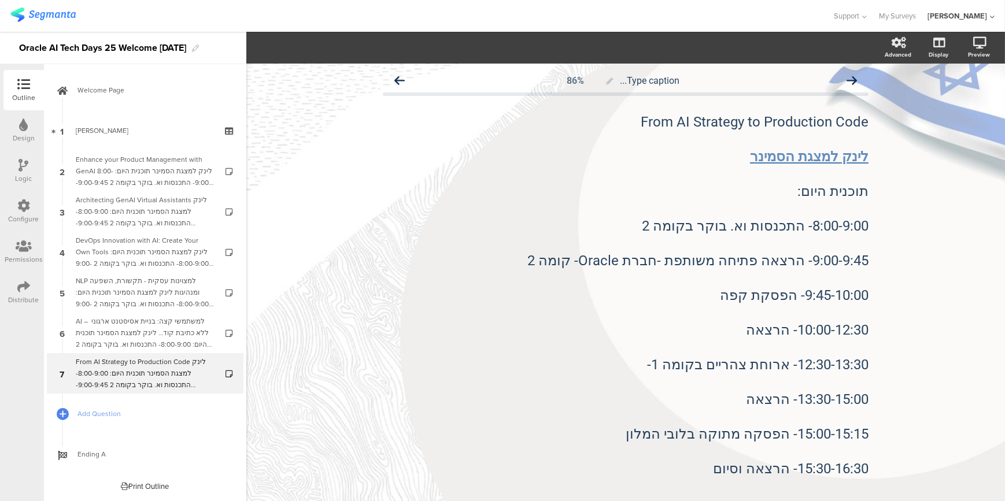
click at [17, 162] on div "Logic" at bounding box center [23, 171] width 40 height 40
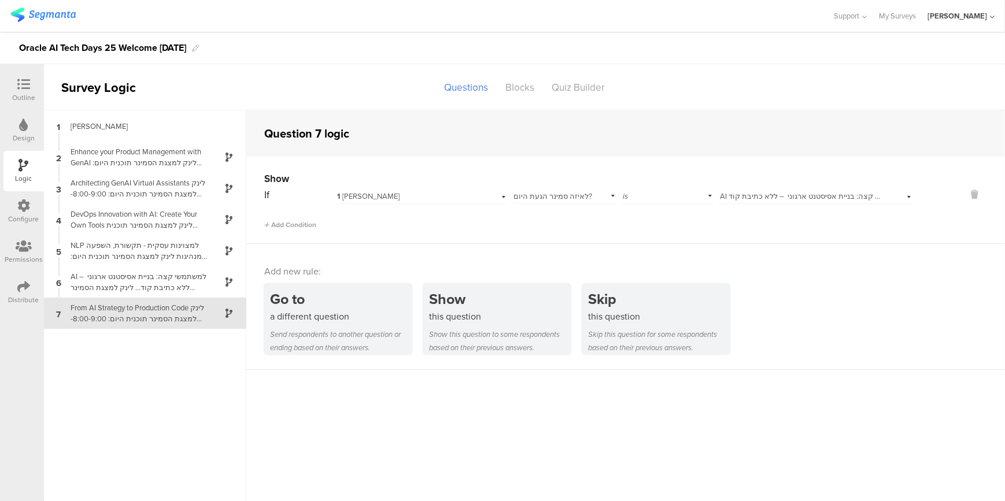
click at [910, 193] on div "Select answer... AI למשתמשי קצה: בניית אסיסטנט ארגוני – ללא כתיבת קוד…" at bounding box center [816, 195] width 194 height 18
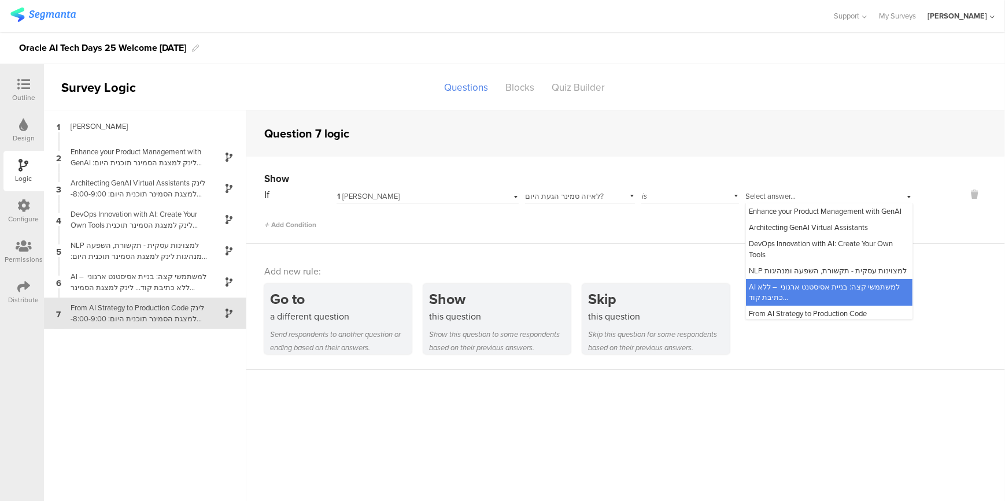
scroll to position [19, 0]
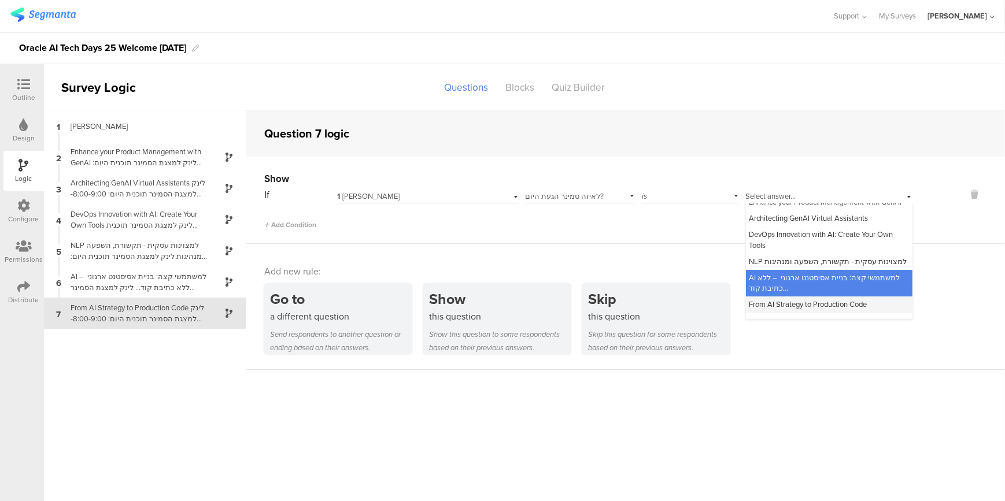
click at [798, 303] on span "From AI Strategy to Production Code" at bounding box center [808, 304] width 118 height 11
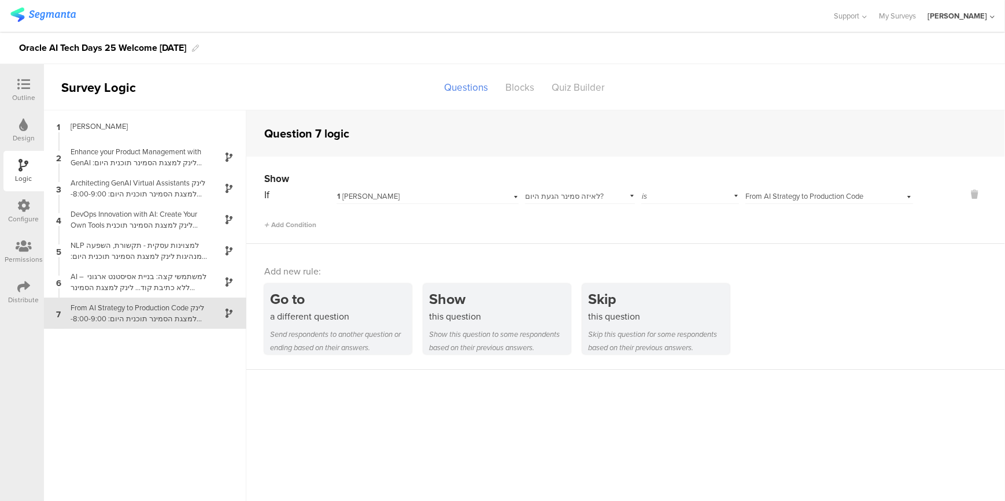
click at [28, 85] on icon at bounding box center [23, 84] width 13 height 13
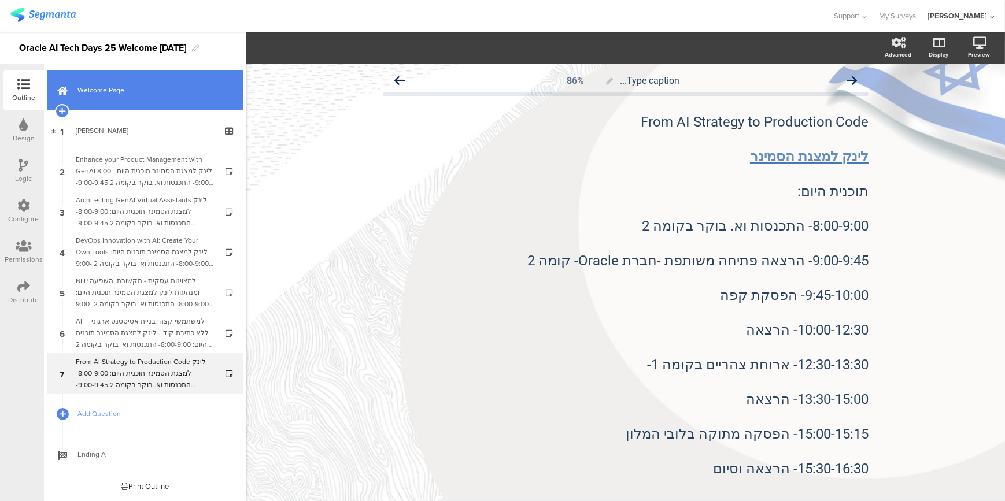
click at [94, 82] on link "Welcome Page" at bounding box center [145, 90] width 197 height 40
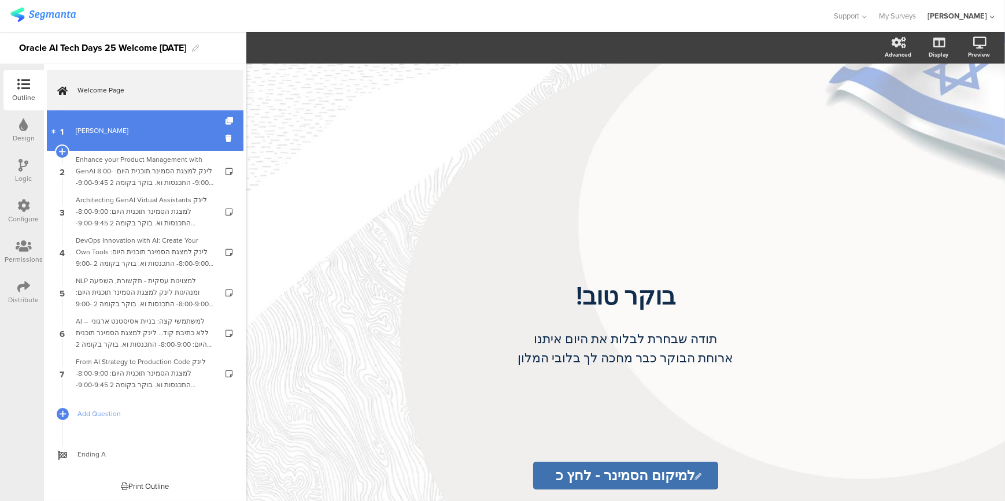
click at [99, 125] on div "[PERSON_NAME]" at bounding box center [145, 131] width 138 height 12
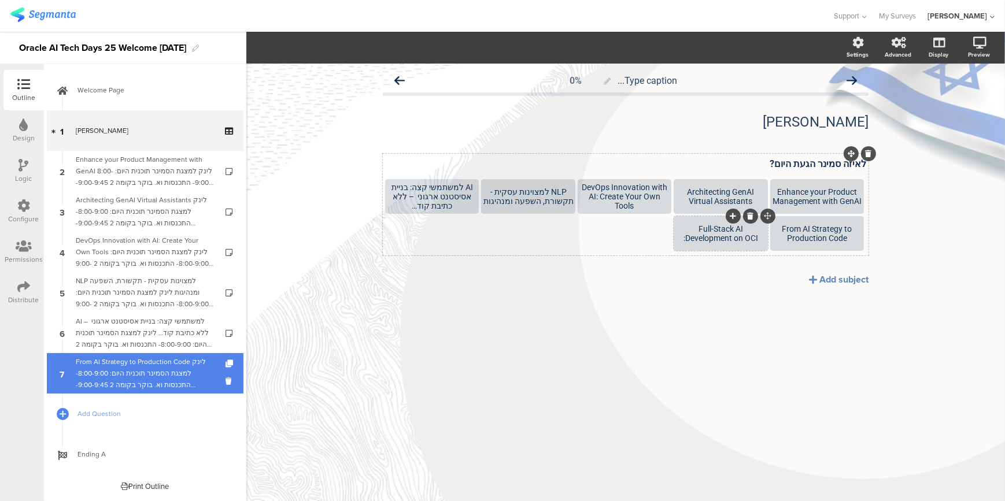
click at [168, 375] on div "From AI Strategy to Production Code לינק ל﻿מצגת הסמינר תוכנית היום: 8:00-9:00- …" at bounding box center [145, 373] width 138 height 35
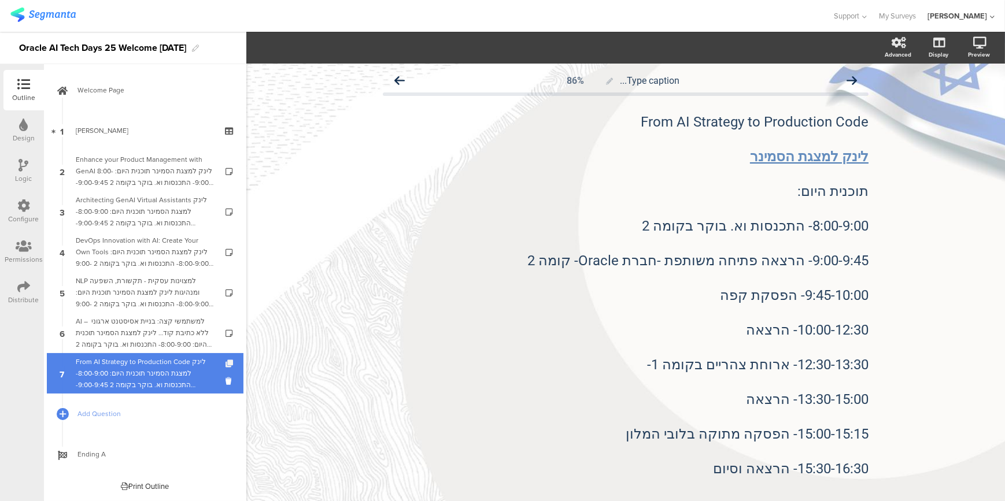
click at [227, 361] on icon at bounding box center [231, 364] width 10 height 8
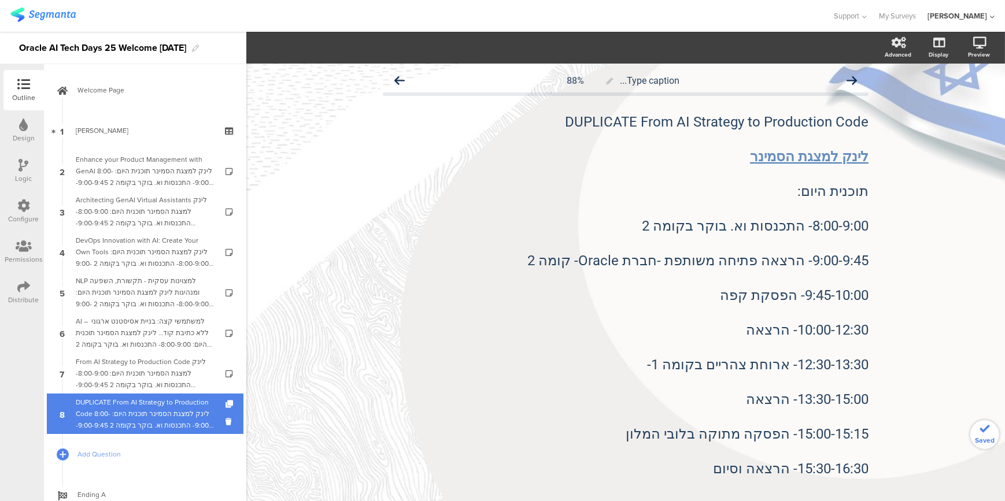
click at [156, 408] on div "DUPLICATE From AI Strategy to Production Code לינק ל﻿מצגת הסמינר תוכנית היום: 8…" at bounding box center [145, 414] width 138 height 35
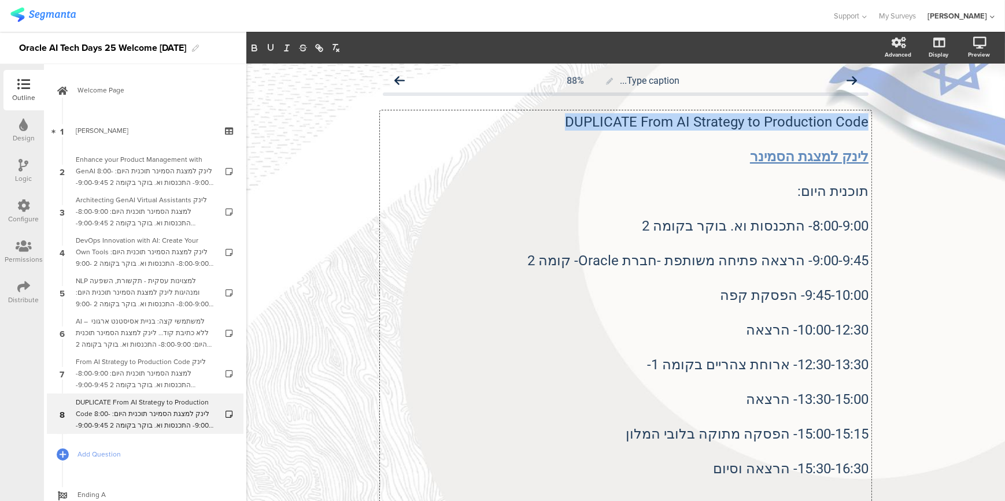
drag, startPoint x: 566, startPoint y: 121, endPoint x: 921, endPoint y: 127, distance: 354.5
click at [921, 127] on div "Type caption... 88% DUPLICATE From AI Strategy to Production Code לינק ל﻿מצגת ה…" at bounding box center [625, 479] width 759 height 830
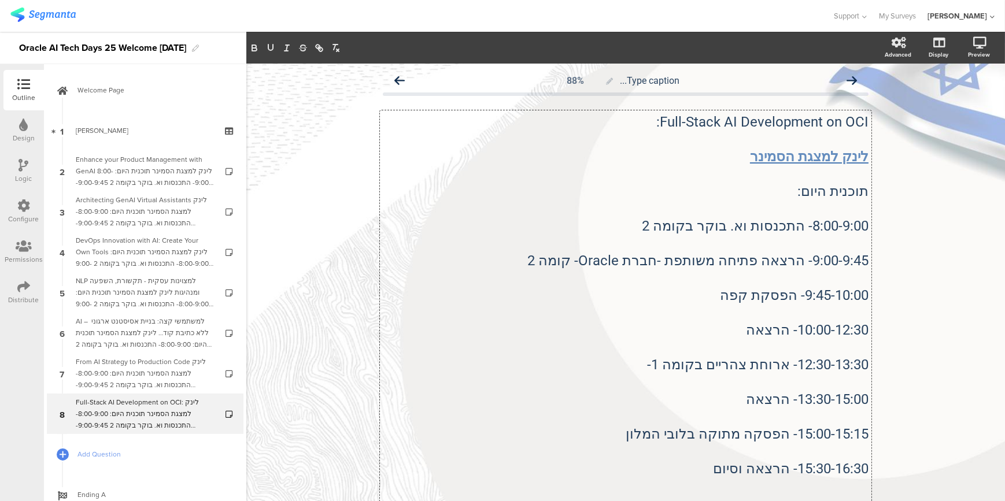
click at [653, 121] on p "Full-Stack AI Development on OCI:" at bounding box center [626, 121] width 486 height 17
drag, startPoint x: 643, startPoint y: 121, endPoint x: 948, endPoint y: 107, distance: 305.6
click at [948, 107] on div "Type caption... 88% Full-Stack AI Development on OCI: לינק ל﻿מצגת הסמינר תוכנית…" at bounding box center [625, 479] width 759 height 830
click at [481, 267] on p "9:00-9:45- הרצאה פתיחה משותפת -חברת Oracle- קומה 2" at bounding box center [626, 260] width 486 height 17
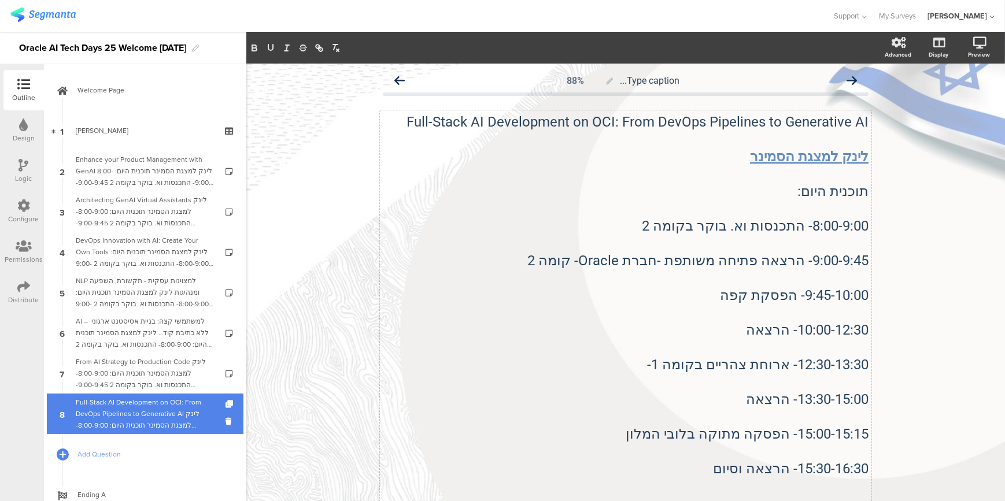
click at [99, 398] on div "Full-Stack AI Development on OCI: From DevOps Pipelines to Generative AI לינק ל…" at bounding box center [145, 414] width 138 height 35
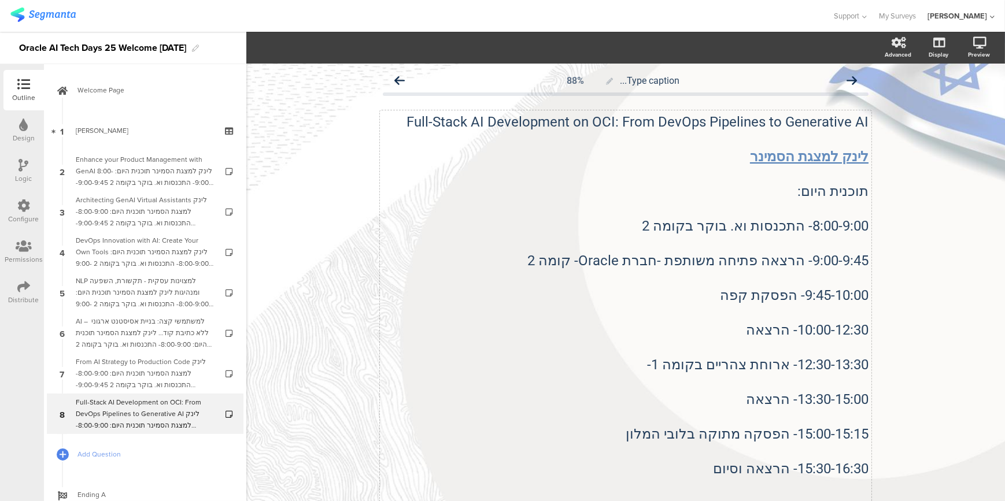
click at [18, 164] on div "Logic" at bounding box center [23, 171] width 40 height 40
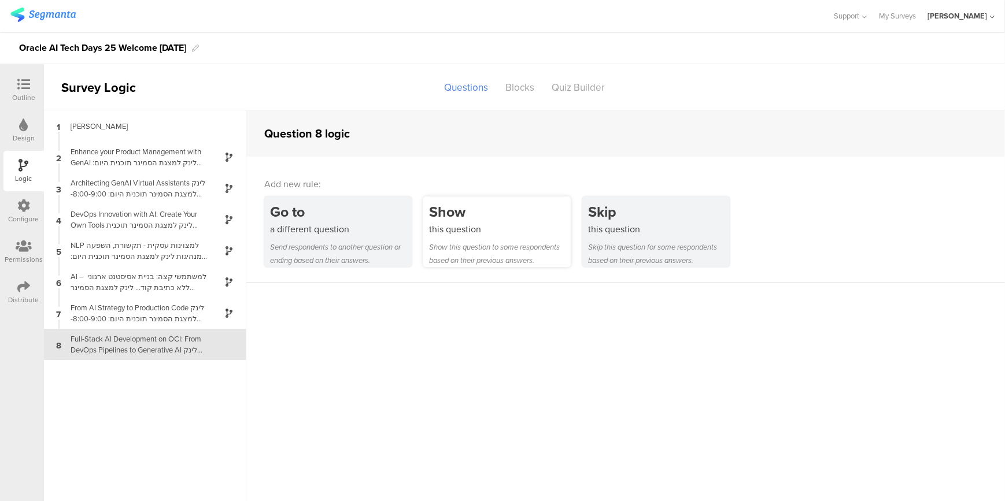
click at [494, 214] on div "Show" at bounding box center [500, 211] width 142 height 21
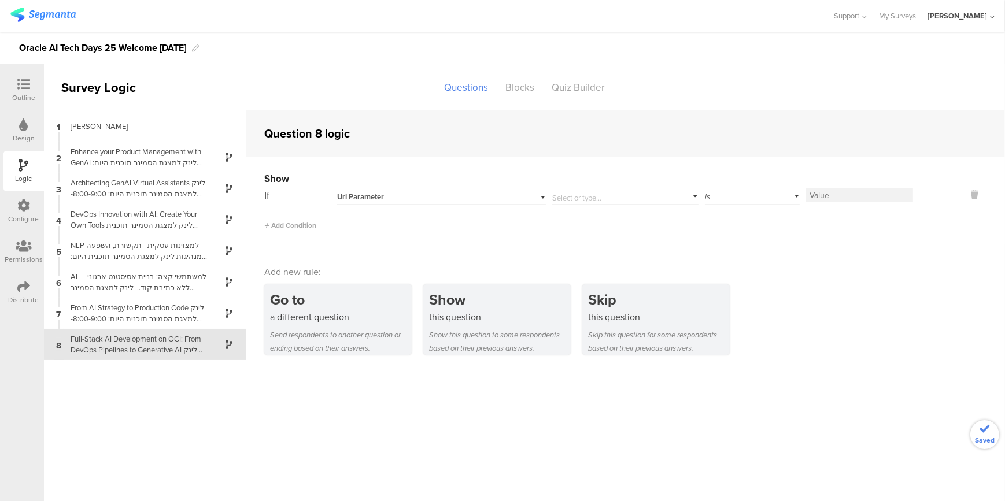
click at [546, 194] on div "Url Parameter" at bounding box center [441, 196] width 209 height 18
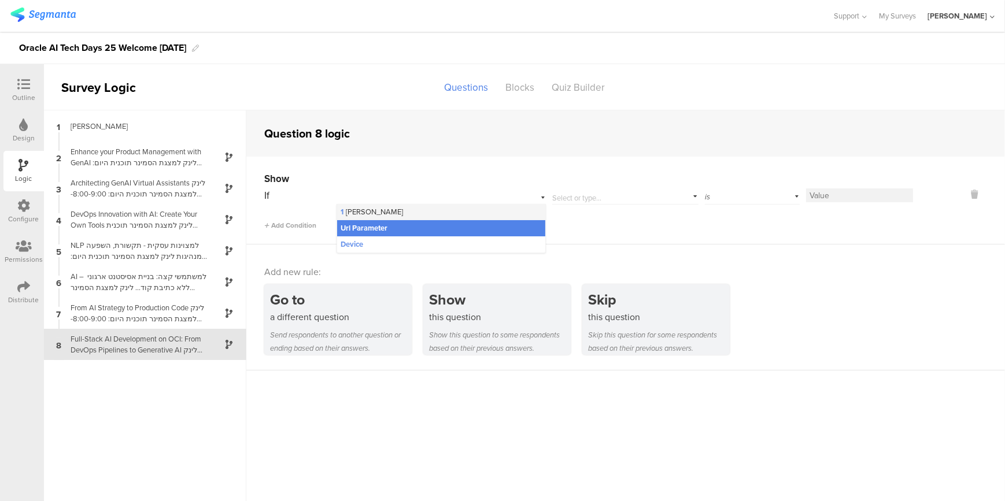
click at [404, 216] on div "1 מיקומי סמינר" at bounding box center [441, 212] width 208 height 16
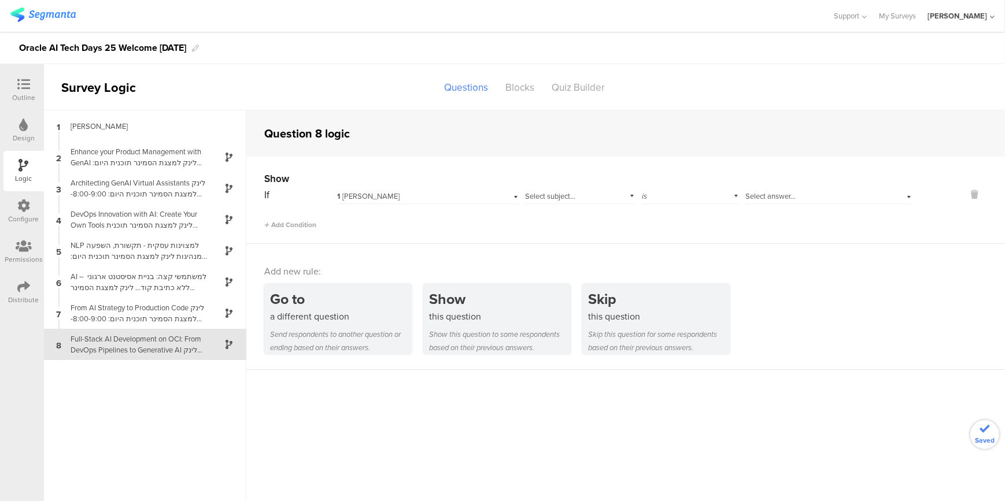
click at [631, 195] on div "Select subject..." at bounding box center [580, 195] width 110 height 18
click at [571, 209] on span "לאיזה סמינר הגעת היום?" at bounding box center [568, 211] width 79 height 11
click at [907, 195] on div "Select answer..." at bounding box center [829, 195] width 168 height 18
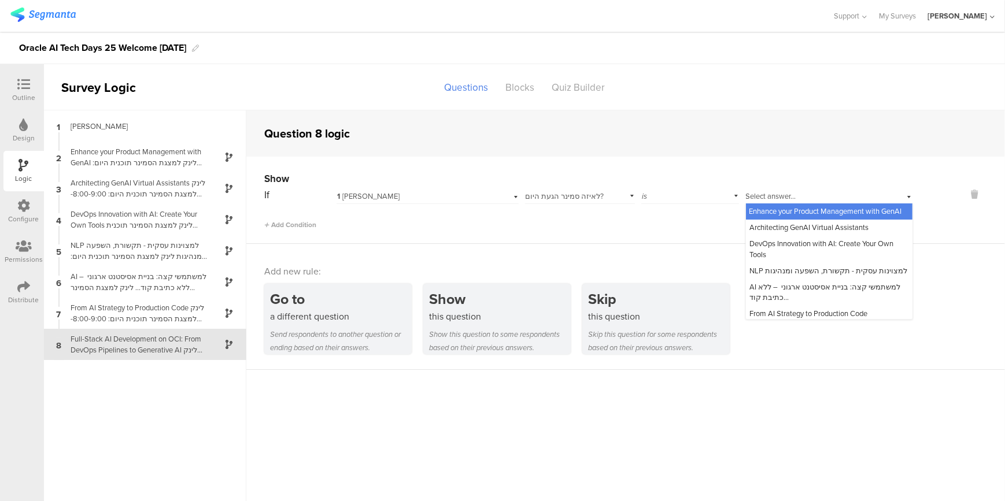
scroll to position [19, 0]
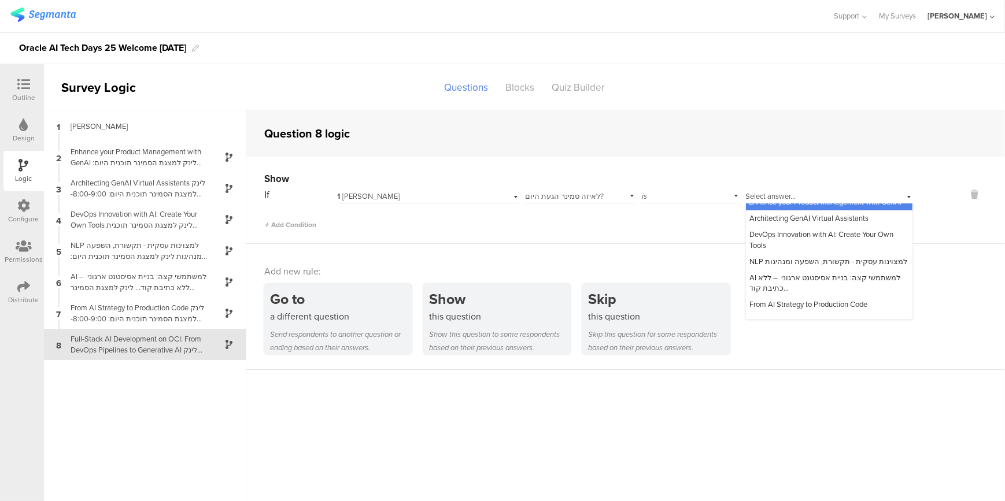
click at [23, 77] on div "Outline" at bounding box center [23, 90] width 40 height 40
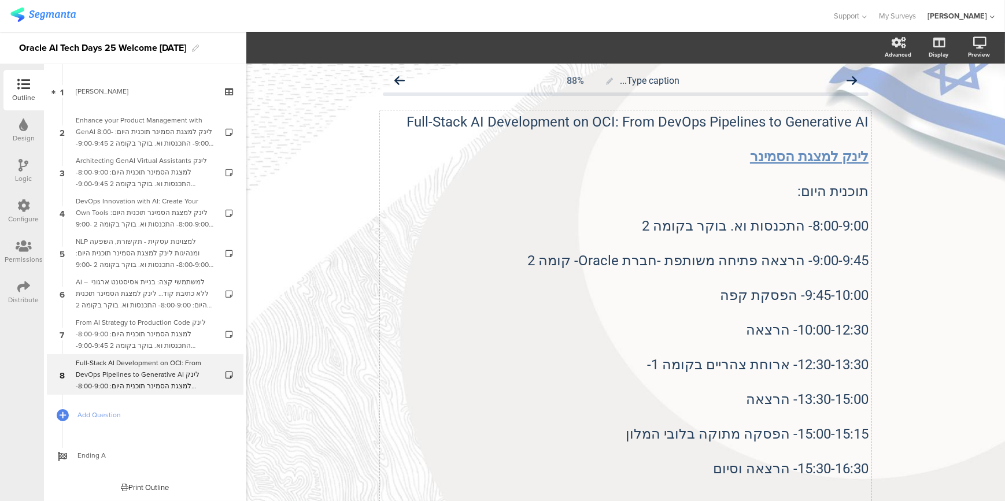
scroll to position [40, 0]
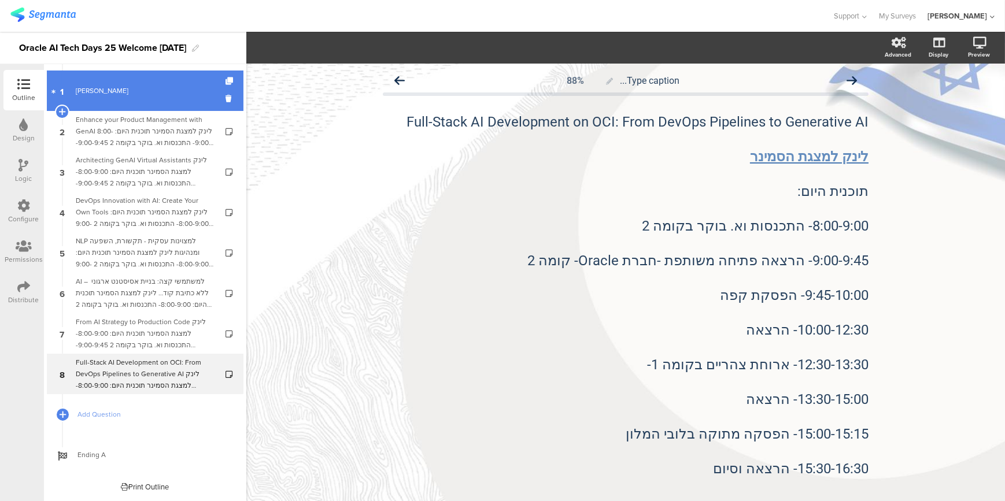
click at [108, 90] on div "[PERSON_NAME]" at bounding box center [145, 91] width 138 height 12
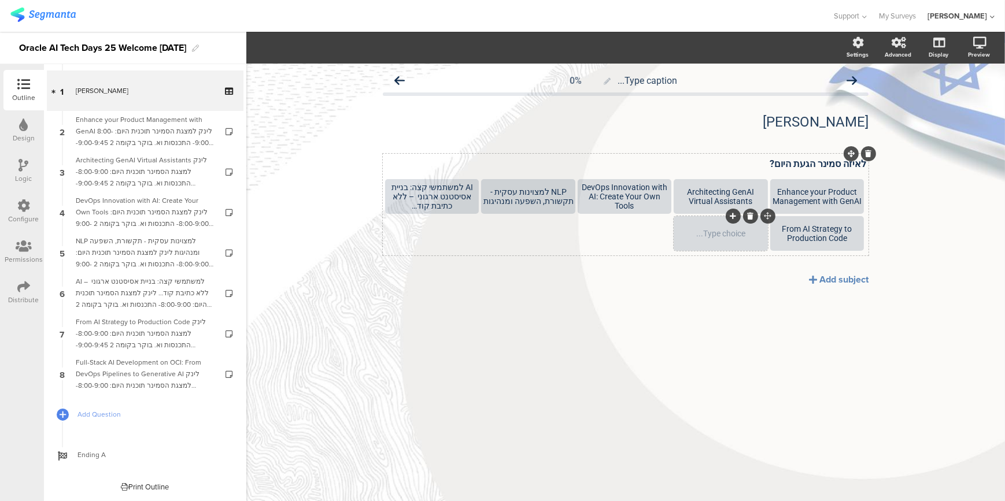
drag, startPoint x: 720, startPoint y: 238, endPoint x: 729, endPoint y: 235, distance: 8.8
drag, startPoint x: 670, startPoint y: 310, endPoint x: 654, endPoint y: 287, distance: 27.4
click at [668, 310] on div "לאיזה סמינר הגעת היום? לאיזה סמינר הגעת היום? Enhance your Product Management w…" at bounding box center [626, 240] width 486 height 173
click at [727, 211] on div at bounding box center [733, 216] width 15 height 15
click at [736, 216] on icon at bounding box center [733, 216] width 6 height 7
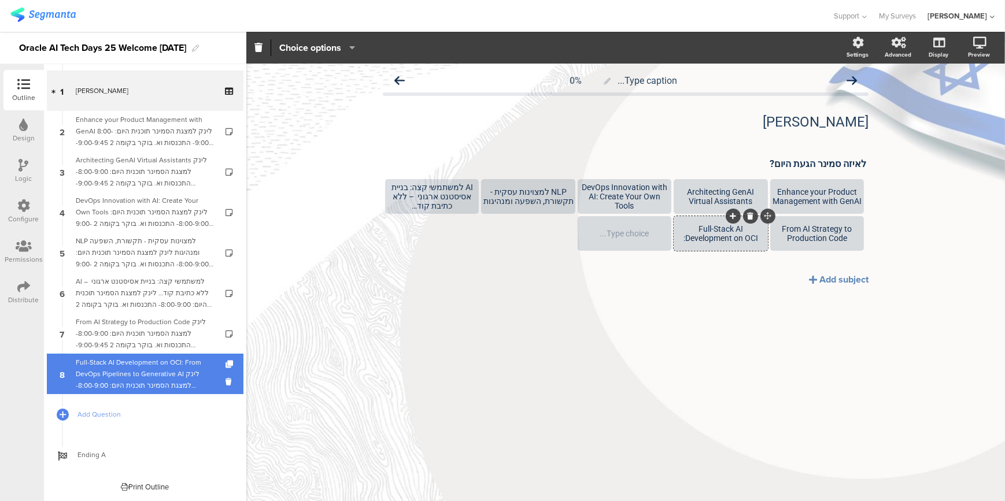
click at [104, 361] on div "Full-Stack AI Development on OCI: From DevOps Pipelines to Generative AI לינק ל…" at bounding box center [145, 374] width 138 height 35
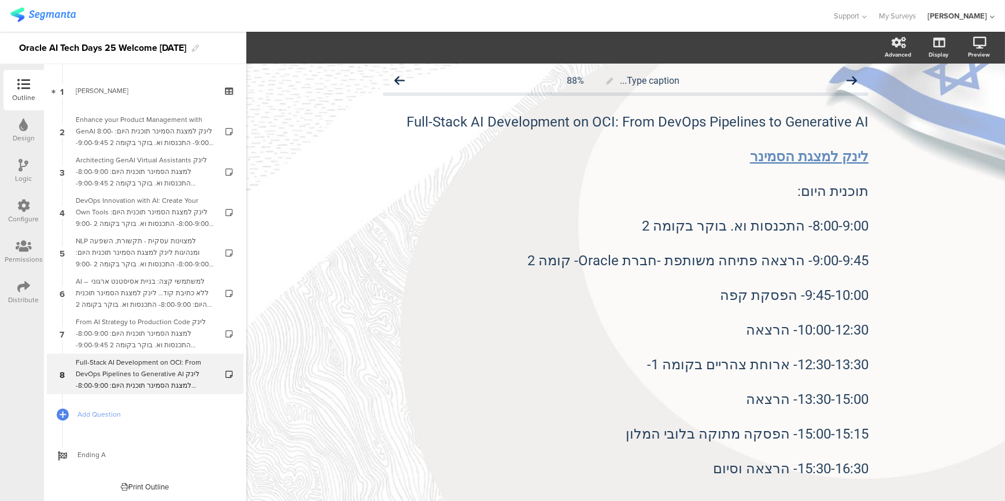
click at [22, 169] on icon at bounding box center [24, 165] width 10 height 13
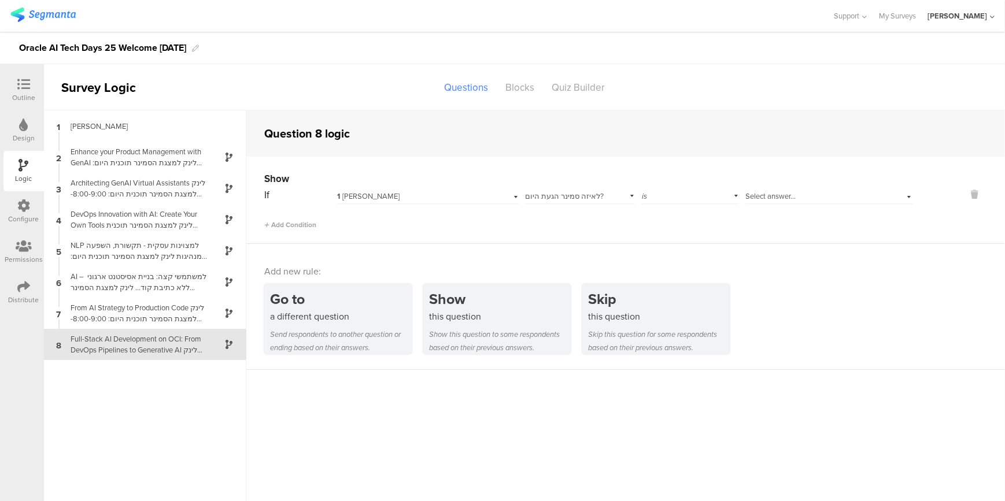
click at [911, 198] on div "Select answer..." at bounding box center [829, 195] width 168 height 18
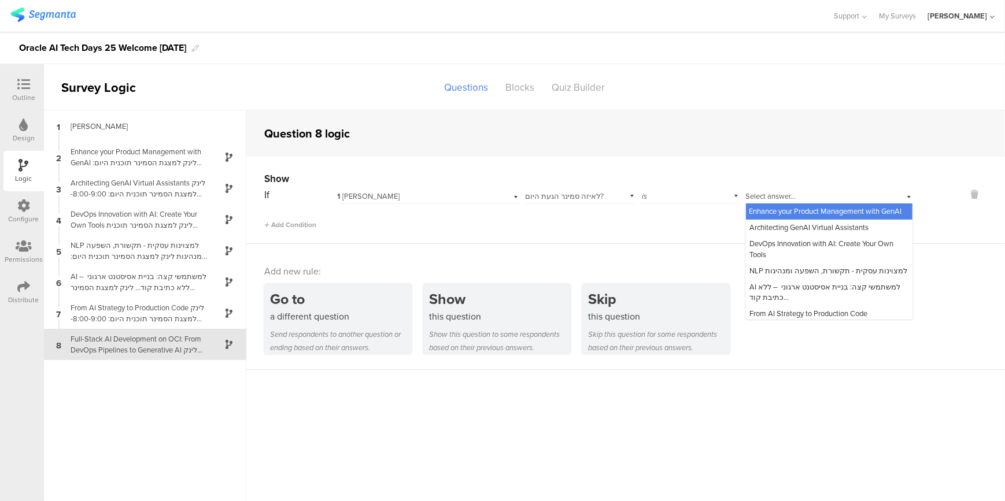
scroll to position [35, 0]
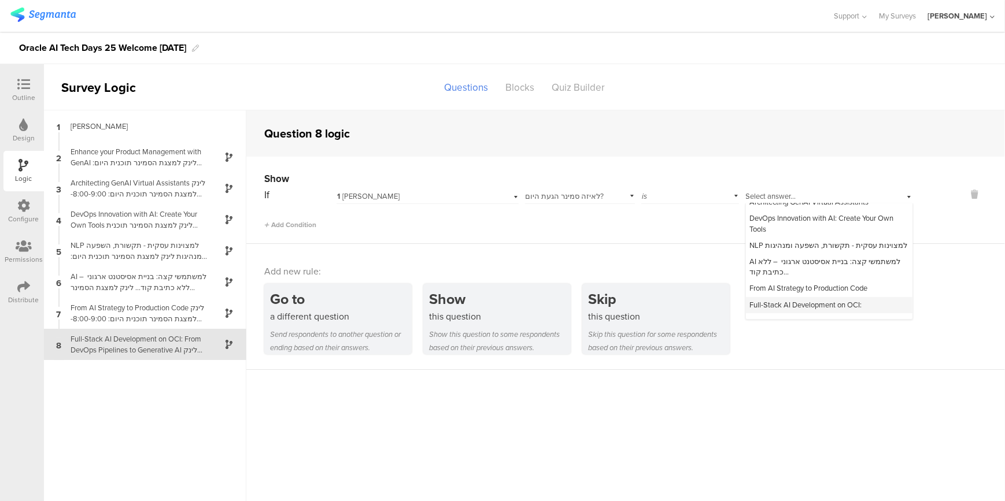
click at [825, 300] on span "Full-Stack AI Development on OCI:" at bounding box center [805, 305] width 112 height 11
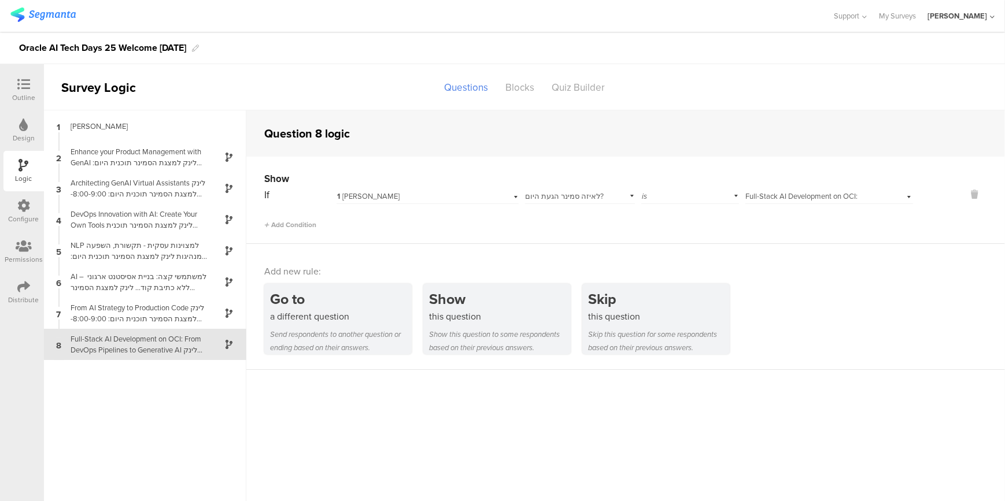
click at [29, 81] on icon at bounding box center [23, 84] width 13 height 13
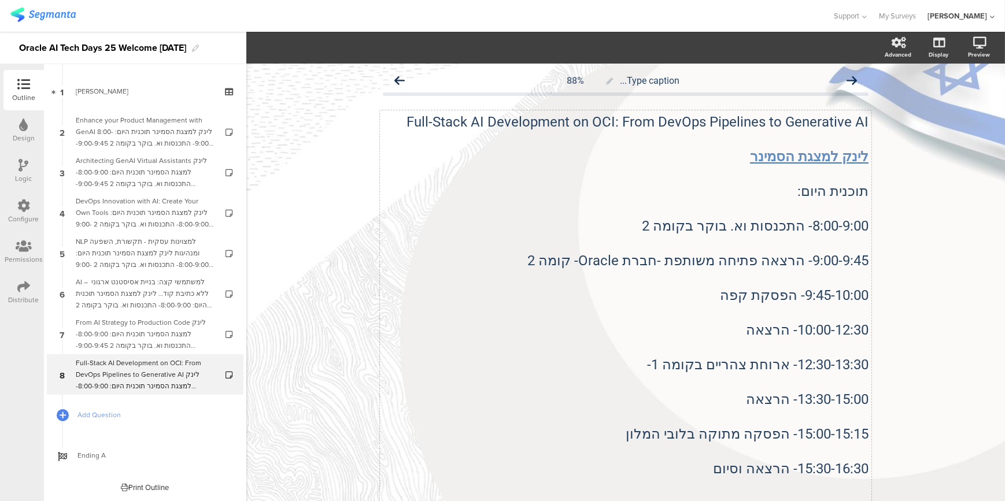
scroll to position [40, 0]
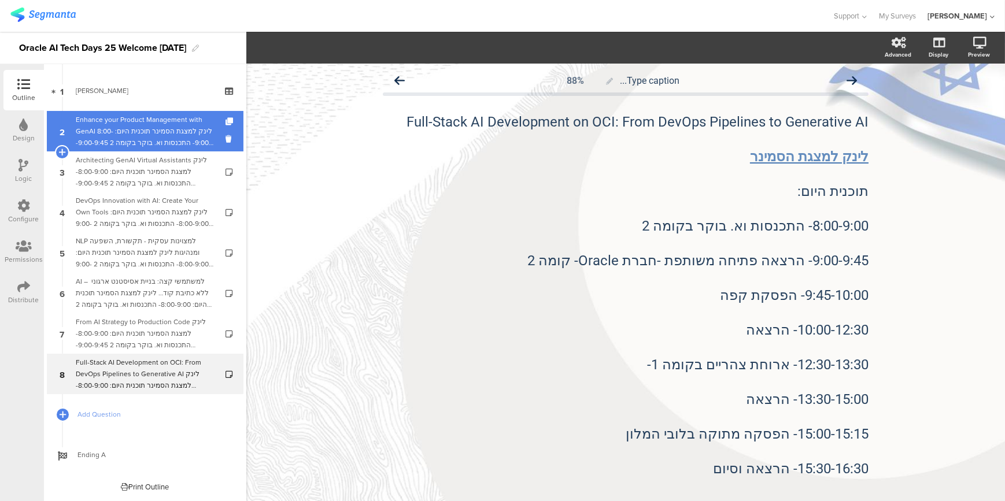
drag, startPoint x: 116, startPoint y: 98, endPoint x: 146, endPoint y: 123, distance: 39.5
click at [116, 98] on link "1 מיקומי סמינר" at bounding box center [145, 91] width 197 height 40
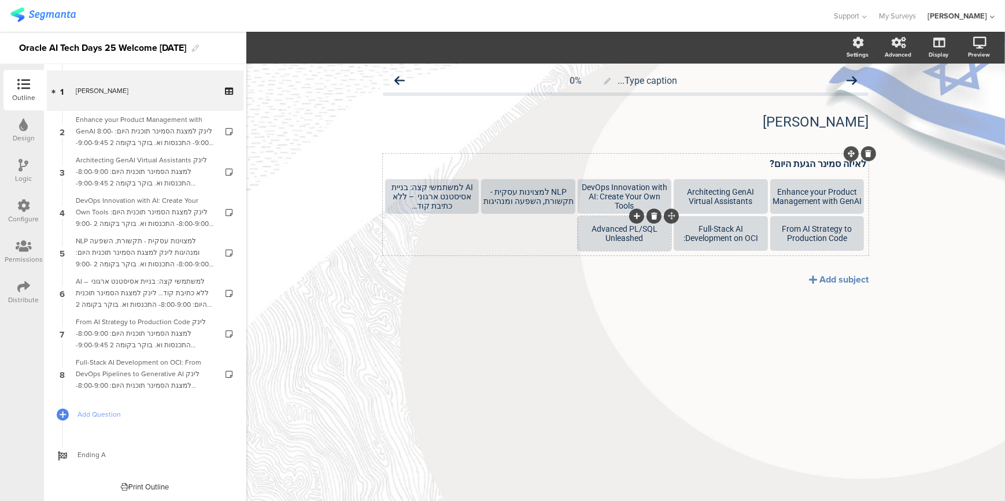
click at [468, 316] on div "לאיזה סמינר הגעת היום? לאיזה סמינר הגעת היום? Enhance your Product Management w…" at bounding box center [626, 240] width 486 height 173
click at [635, 216] on icon at bounding box center [637, 216] width 6 height 7
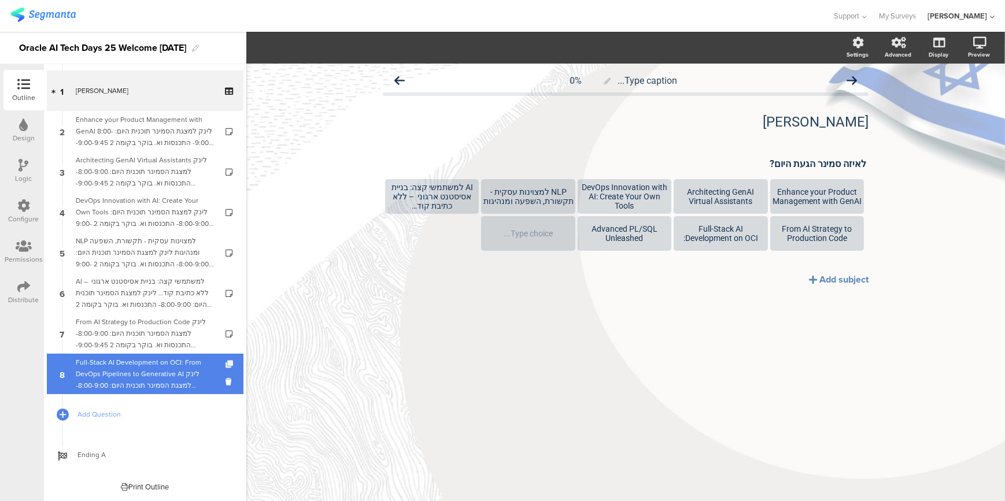
click at [226, 364] on icon at bounding box center [231, 365] width 10 height 8
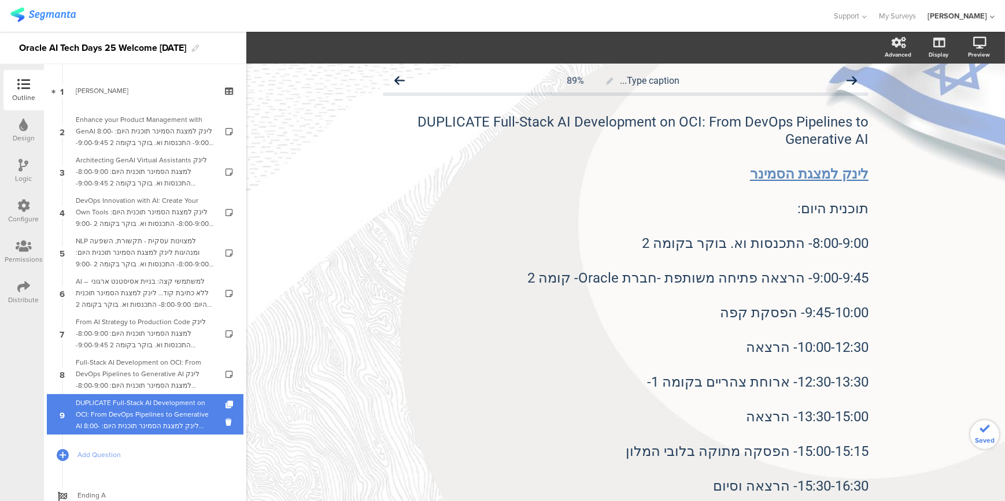
click at [139, 416] on div "DUPLICATE Full-Stack AI Development on OCI: From DevOps Pipelines to Generative…" at bounding box center [145, 414] width 138 height 35
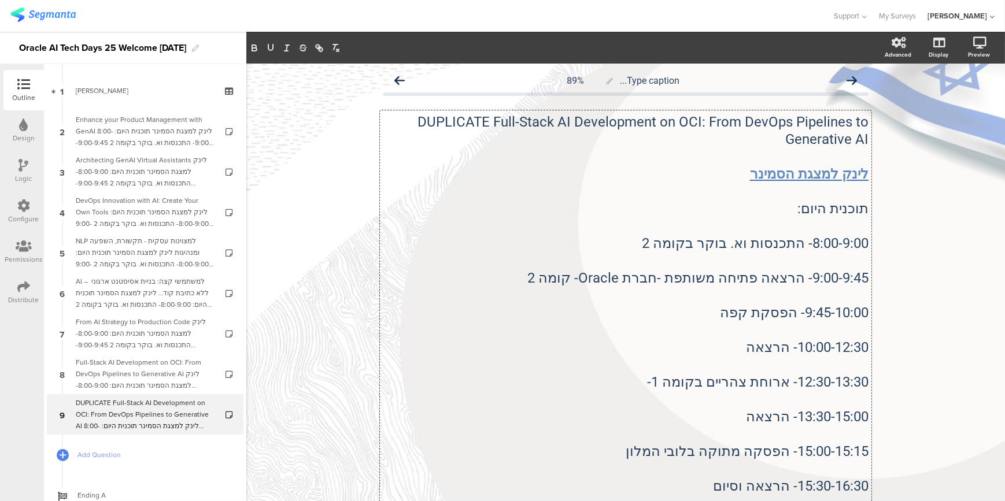
drag, startPoint x: 419, startPoint y: 120, endPoint x: 827, endPoint y: 104, distance: 409.1
click at [827, 104] on div "DUPLICATE Full-Stack AI Development on OCI: From DevOps Pipelines to Generative…" at bounding box center [626, 478] width 486 height 752
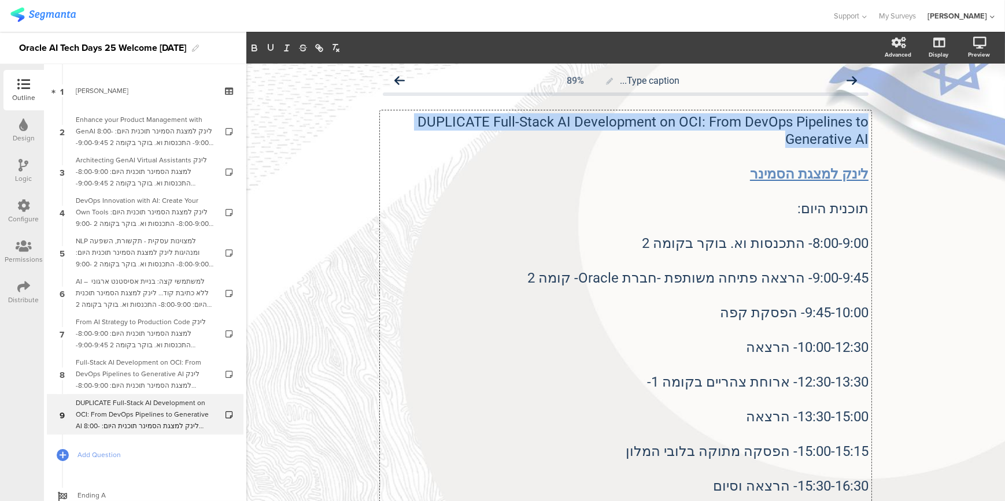
drag, startPoint x: 767, startPoint y: 143, endPoint x: 420, endPoint y: 125, distance: 348.0
click at [420, 125] on p "DUPLICATE Full-Stack AI Development on OCI: From DevOps Pipelines to Generative…" at bounding box center [626, 130] width 486 height 35
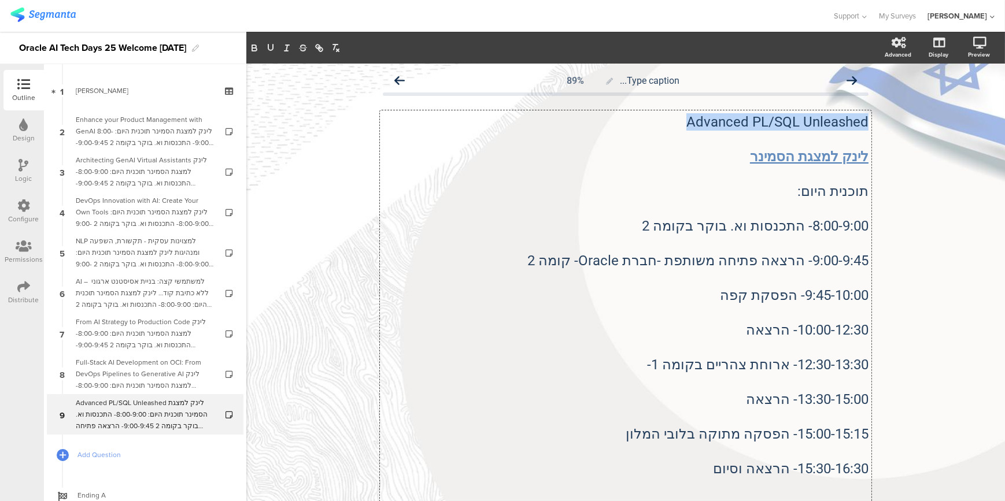
drag, startPoint x: 666, startPoint y: 119, endPoint x: 873, endPoint y: 128, distance: 206.7
click at [873, 128] on div "Type caption... 89% Advanced PL/SQL Unleashed לינק ל﻿מצגת הסמינר תוכנית היום: 8…" at bounding box center [625, 479] width 509 height 830
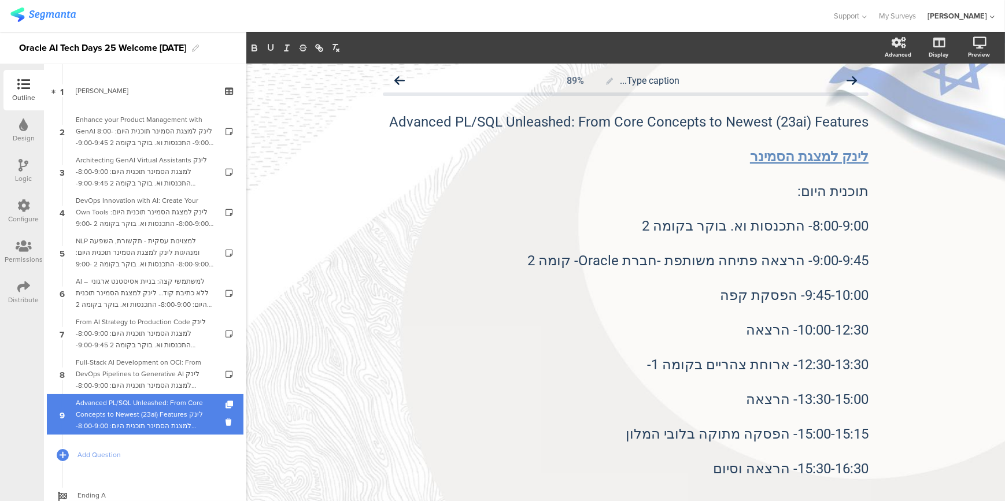
click at [179, 411] on div "Advanced PL/SQL Unleashed: From Core Concepts to Newest (23ai) Features לינק ל﻿…" at bounding box center [145, 414] width 138 height 35
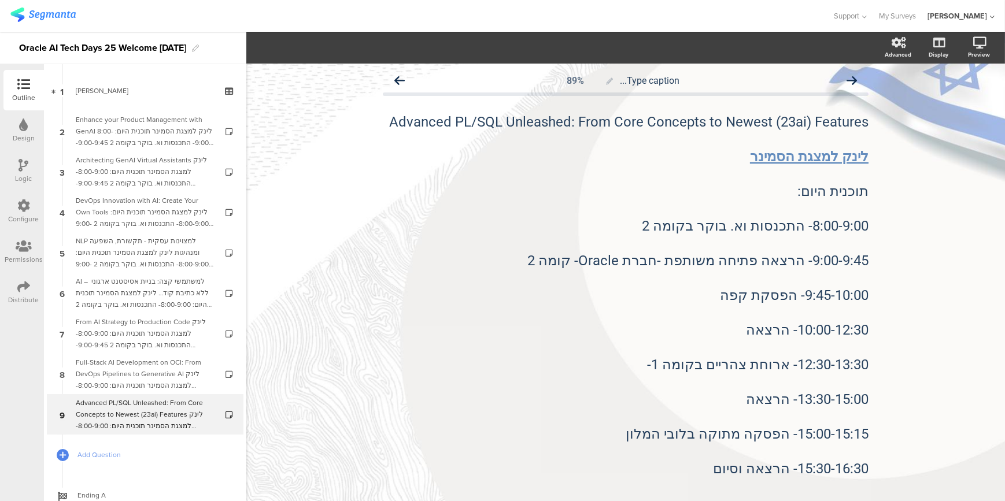
click at [25, 167] on icon at bounding box center [24, 165] width 10 height 13
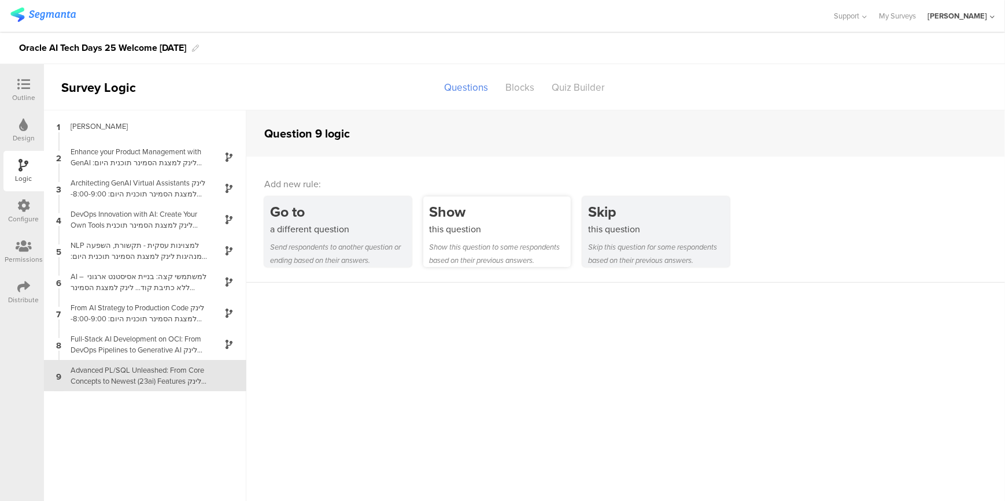
click at [483, 241] on div "Show this question to some respondents based on their previous answers." at bounding box center [500, 254] width 142 height 27
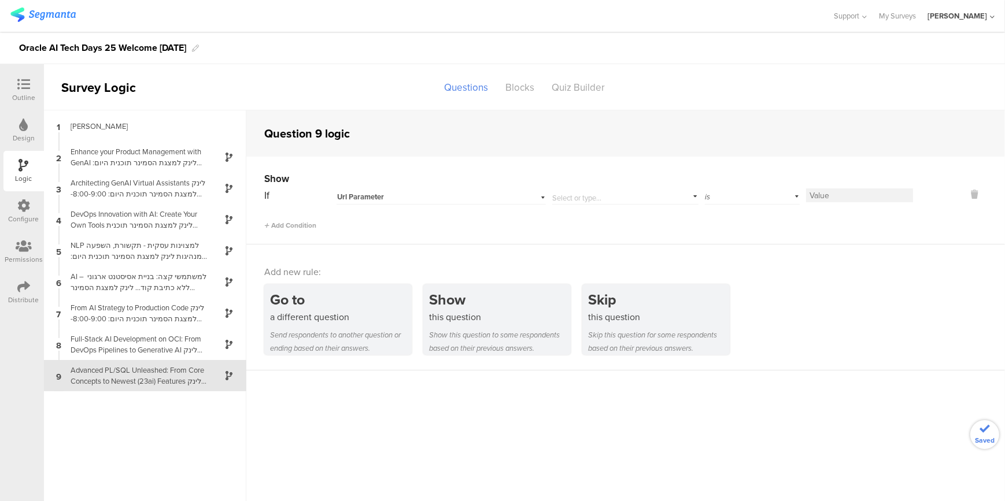
click at [543, 194] on div "Url Parameter" at bounding box center [441, 196] width 209 height 18
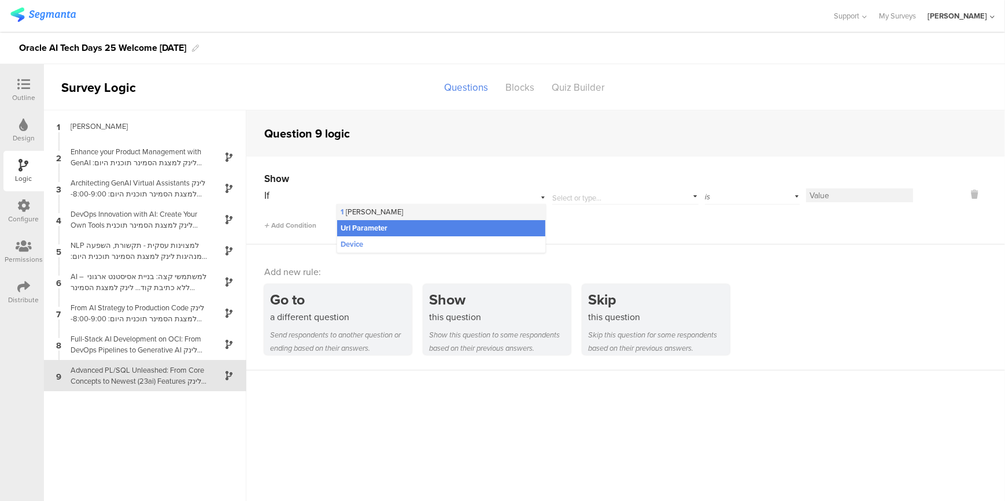
click at [397, 216] on div "1 מיקומי סמינר" at bounding box center [441, 212] width 208 height 16
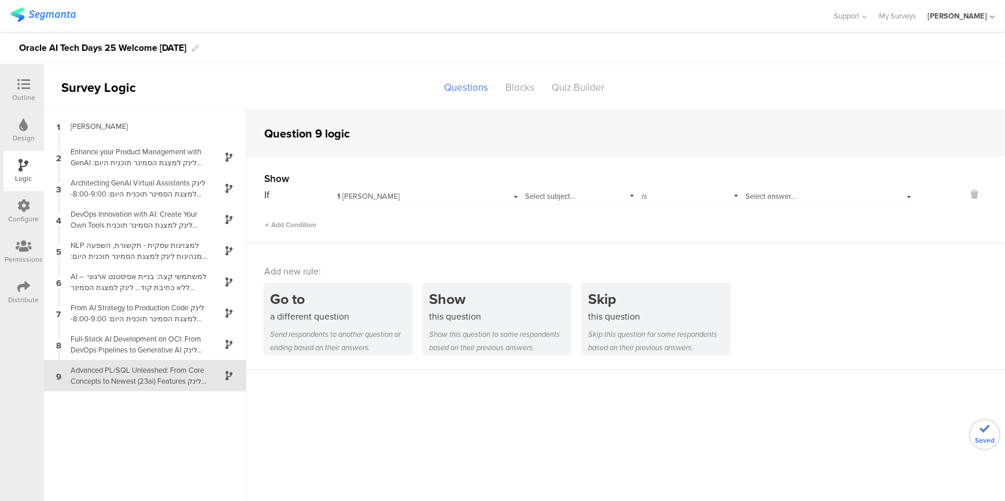
click at [631, 195] on div "Select subject..." at bounding box center [580, 195] width 110 height 18
click at [592, 213] on span "לאיזה סמינר הגעת היום?" at bounding box center [568, 211] width 79 height 11
click at [911, 197] on div "Select answer..." at bounding box center [829, 195] width 168 height 18
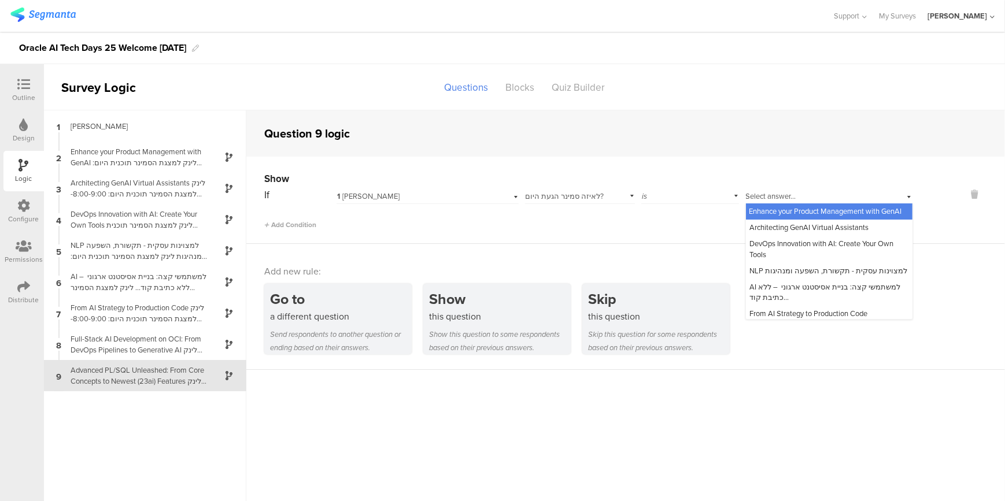
scroll to position [52, 0]
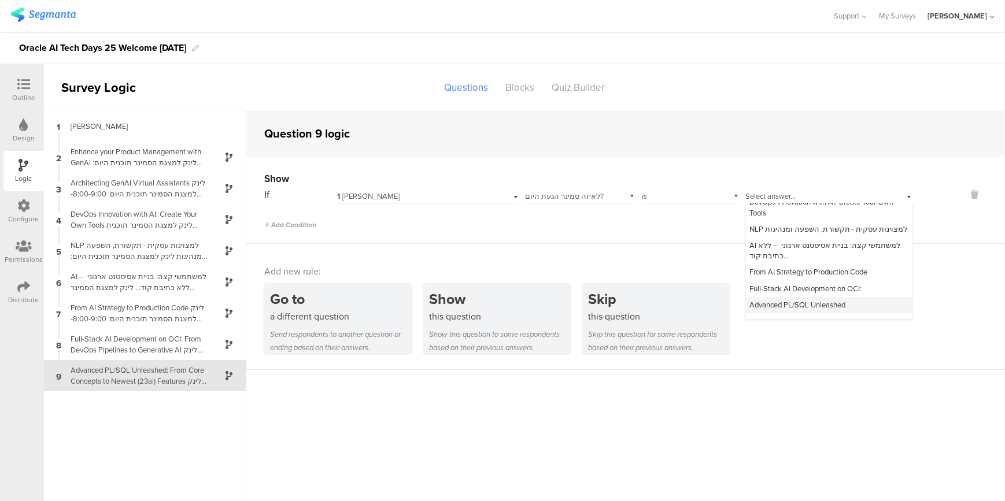
click at [832, 308] on span "Advanced PL/SQL Unleashed" at bounding box center [797, 305] width 96 height 11
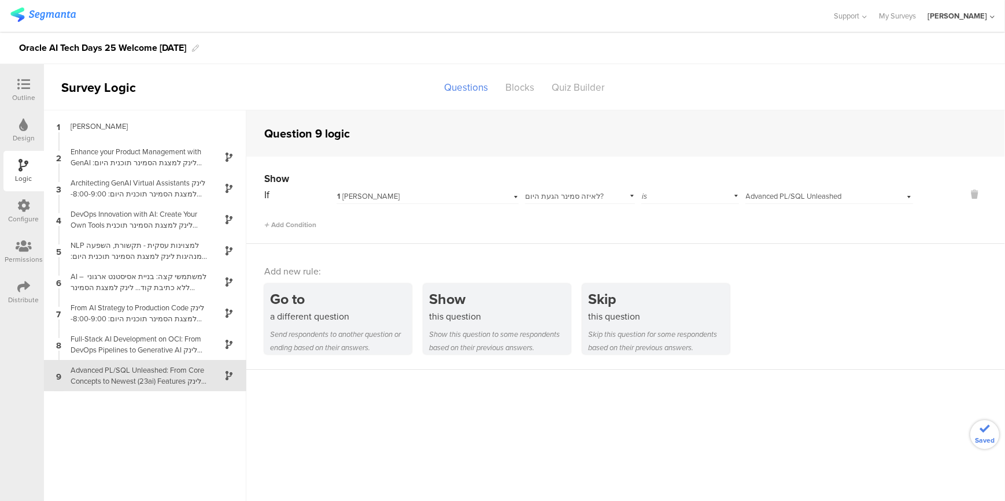
click at [138, 447] on div "1 מיקומי סמינר 2 Enhance your Product Management with GenAI לינק ל﻿מצגת הסמינר …" at bounding box center [145, 305] width 202 height 391
click at [12, 85] on div "Outline" at bounding box center [23, 90] width 40 height 40
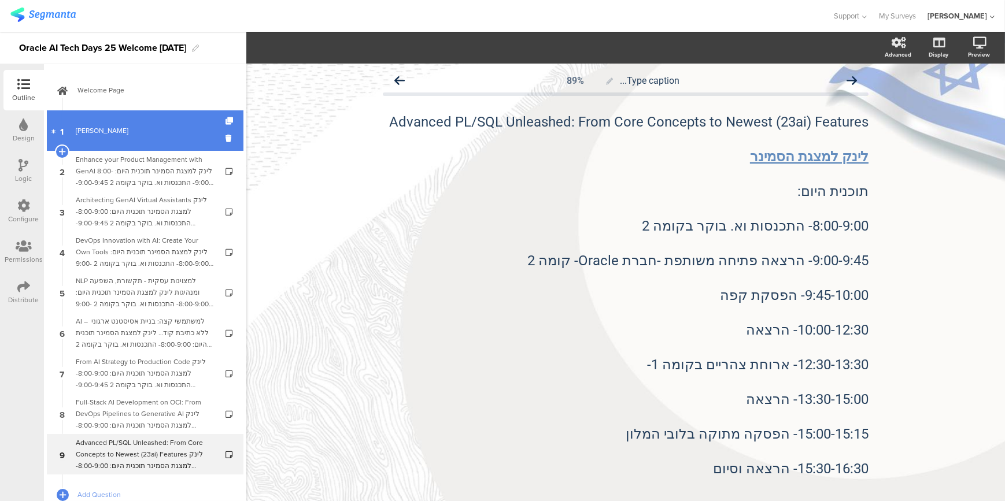
click at [122, 124] on link "1 מיקומי סמינר" at bounding box center [145, 130] width 197 height 40
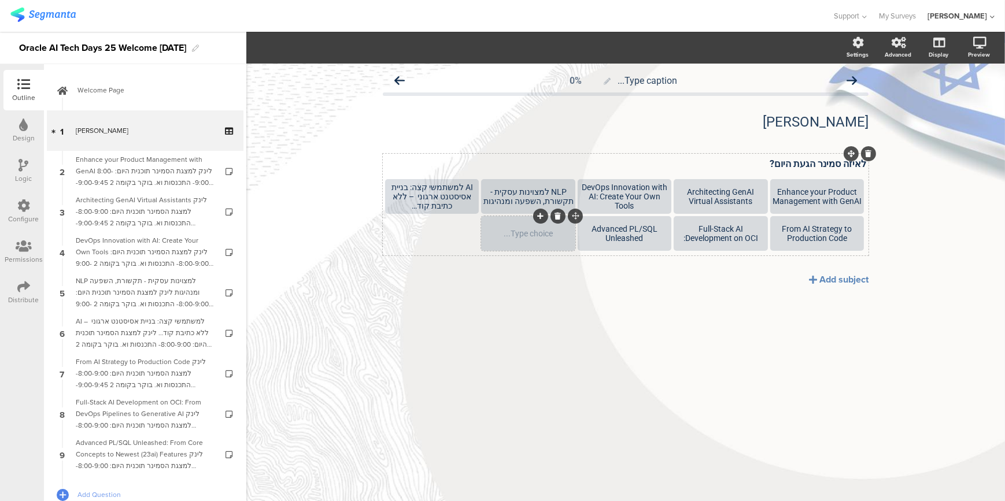
click at [553, 215] on div at bounding box center [557, 216] width 15 height 15
click at [556, 217] on icon at bounding box center [558, 216] width 6 height 7
click at [494, 364] on div "Type caption... 0% מיקומי סמינר מיקומי סמינר לאיזה סמינר הגעת היום? לאיזה סמינר…" at bounding box center [625, 283] width 759 height 438
